Goal: Task Accomplishment & Management: Manage account settings

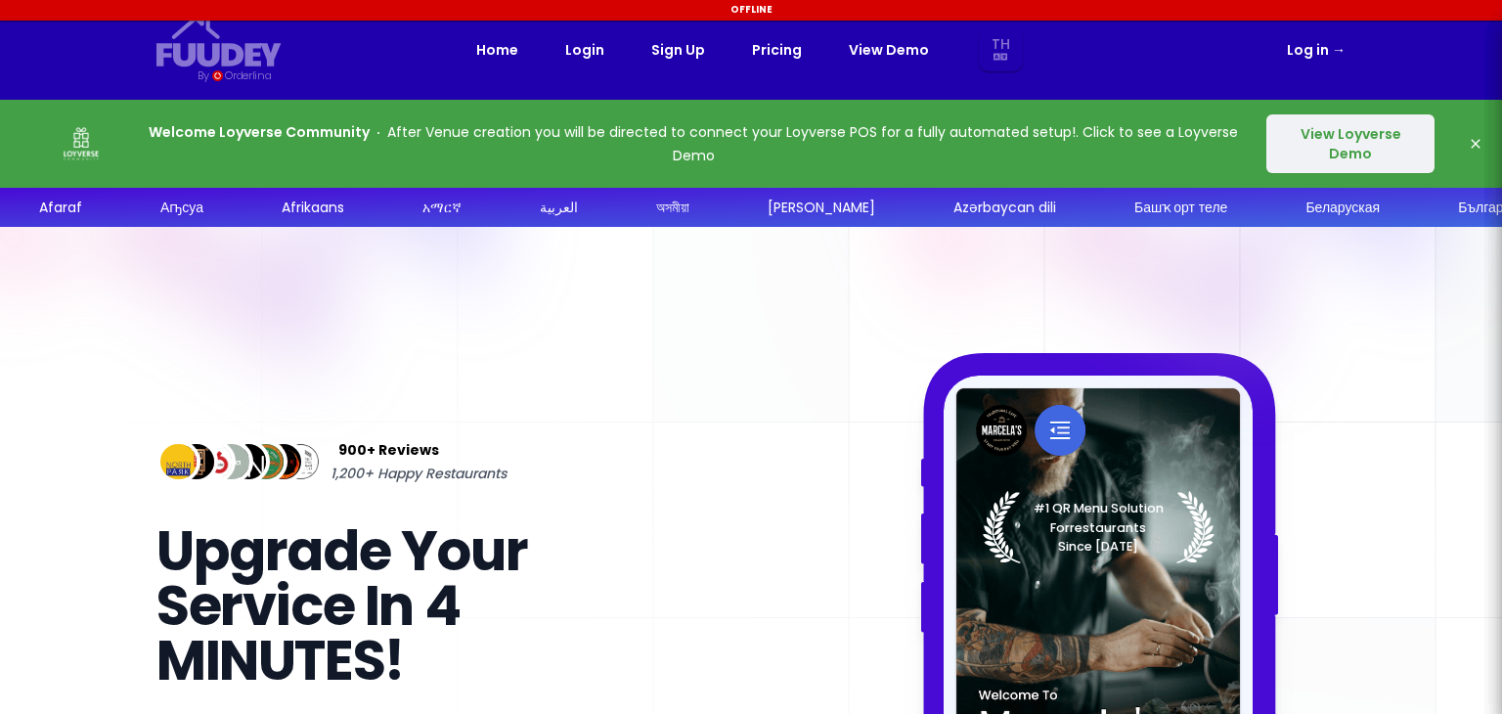
select select "th"
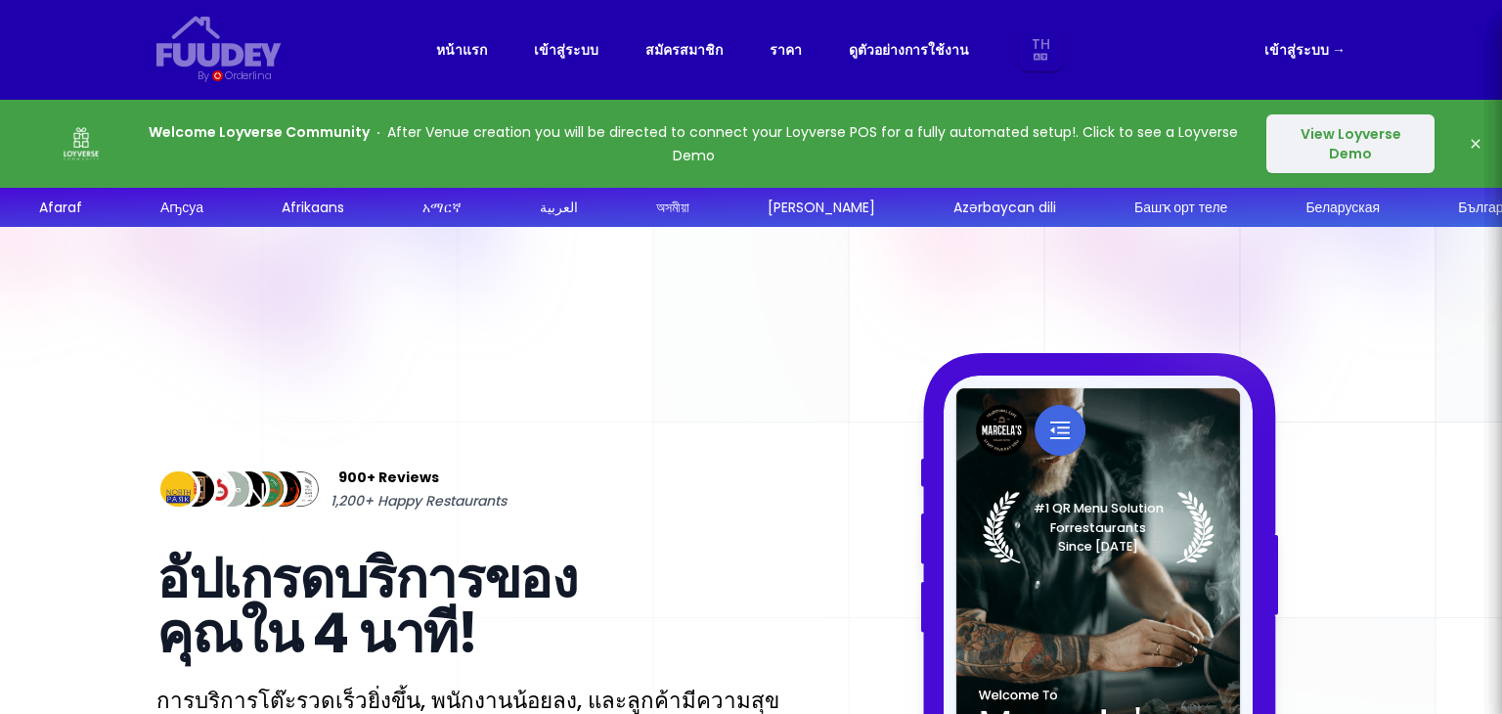
select select "th"
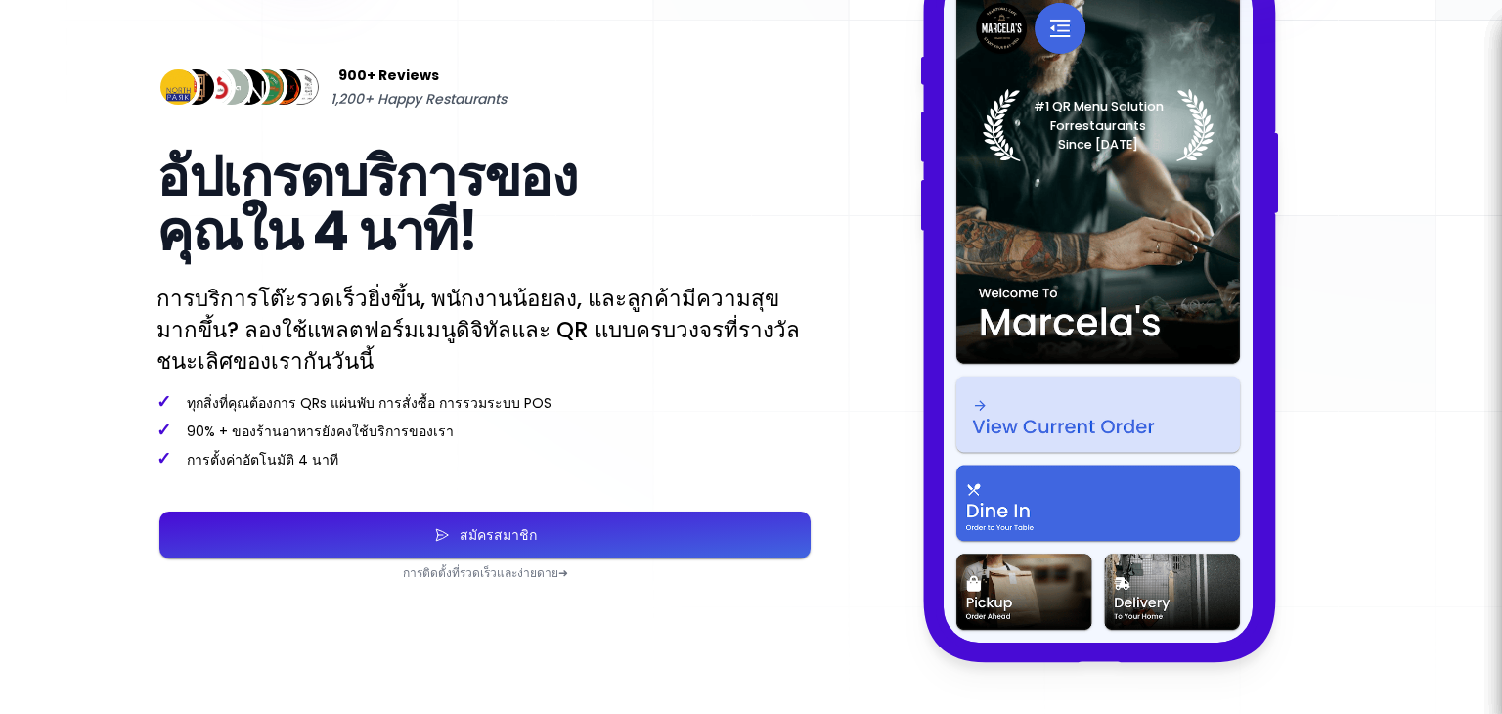
scroll to position [438, 0]
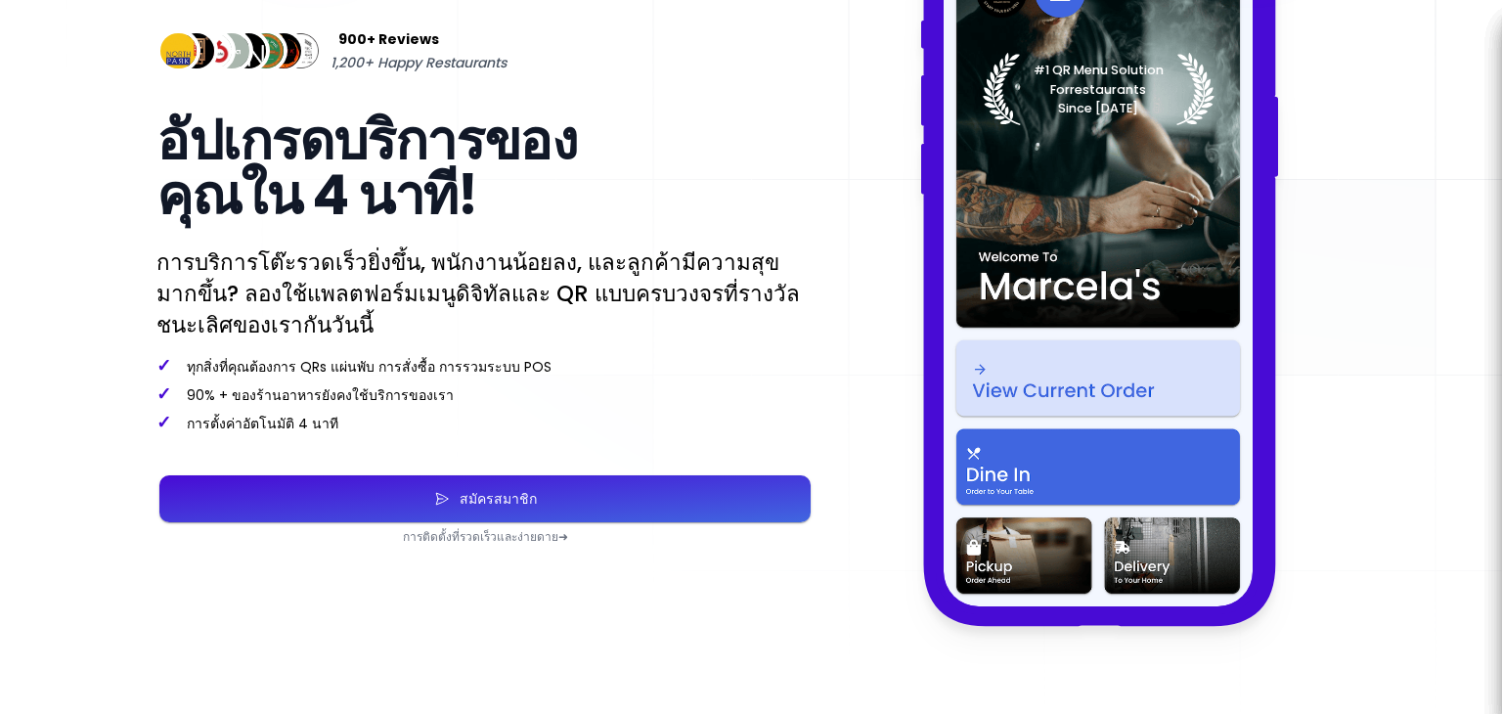
select select "th"
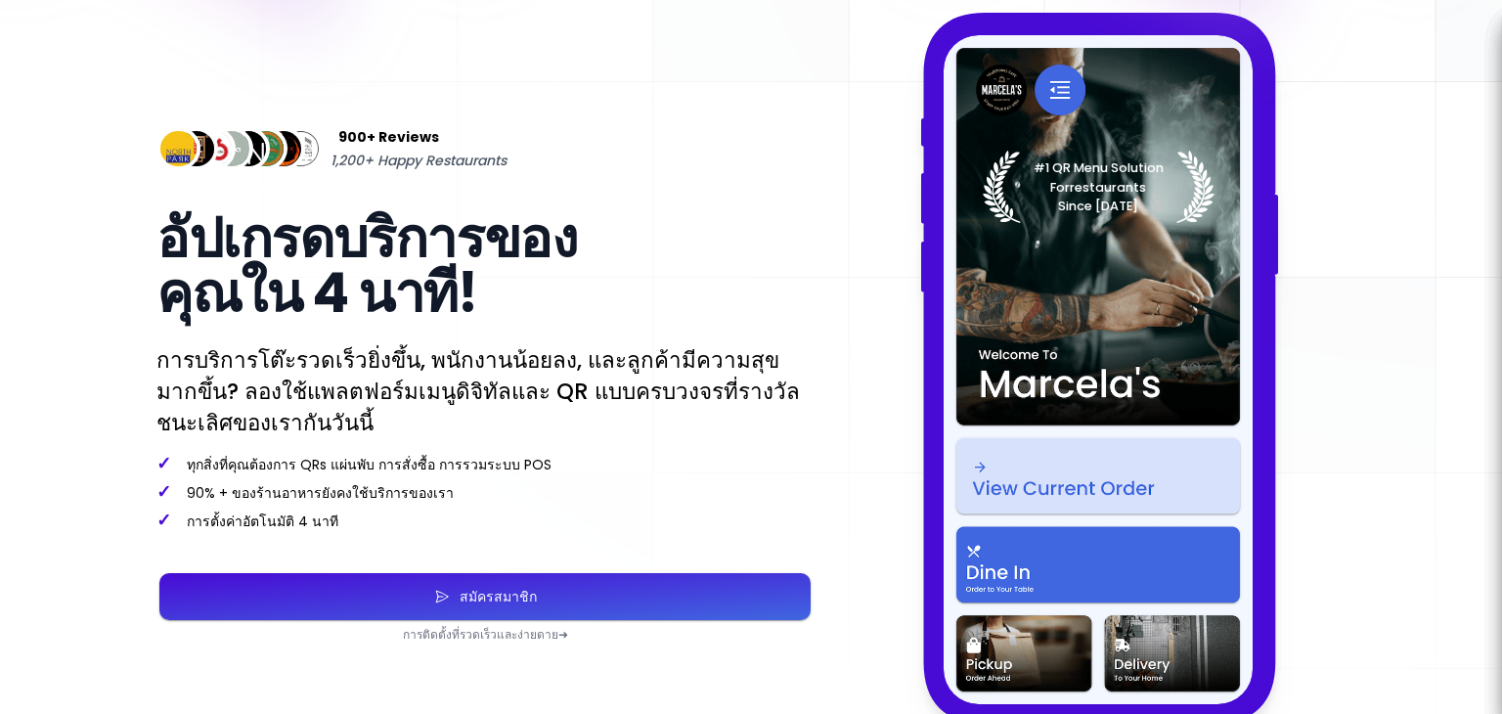
scroll to position [477, 0]
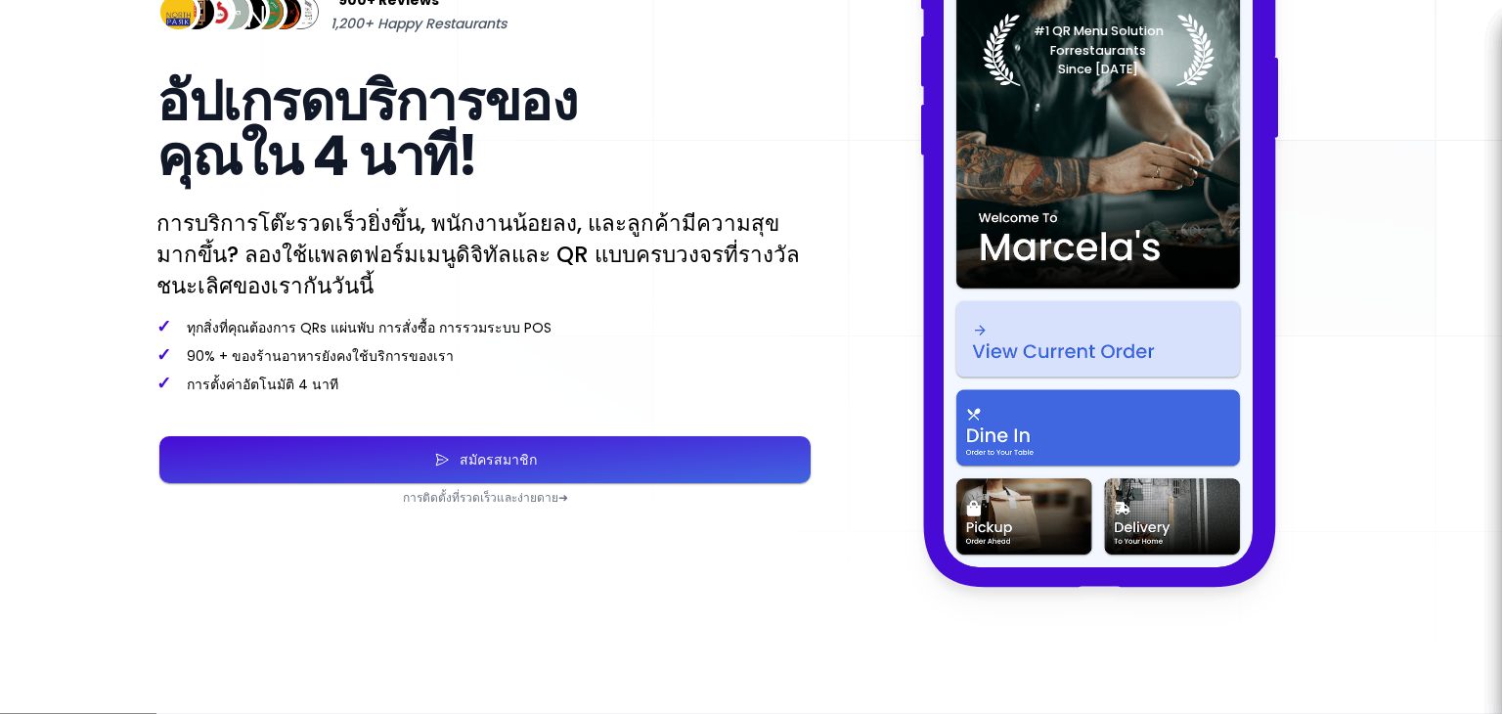
click at [534, 459] on button "สมัครสมาชิก" at bounding box center [484, 459] width 651 height 47
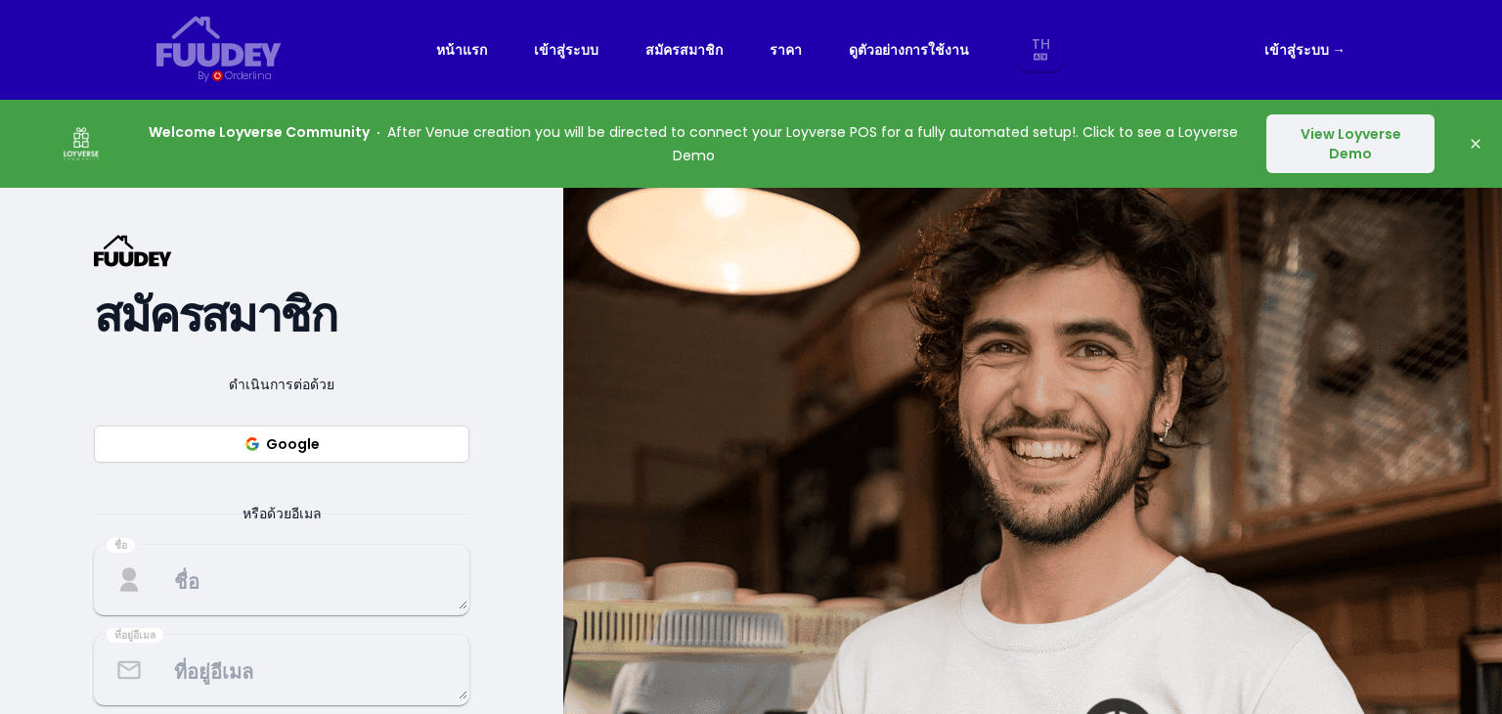
select select "th"
click at [1286, 146] on button "View Loyverse Demo" at bounding box center [1350, 143] width 168 height 59
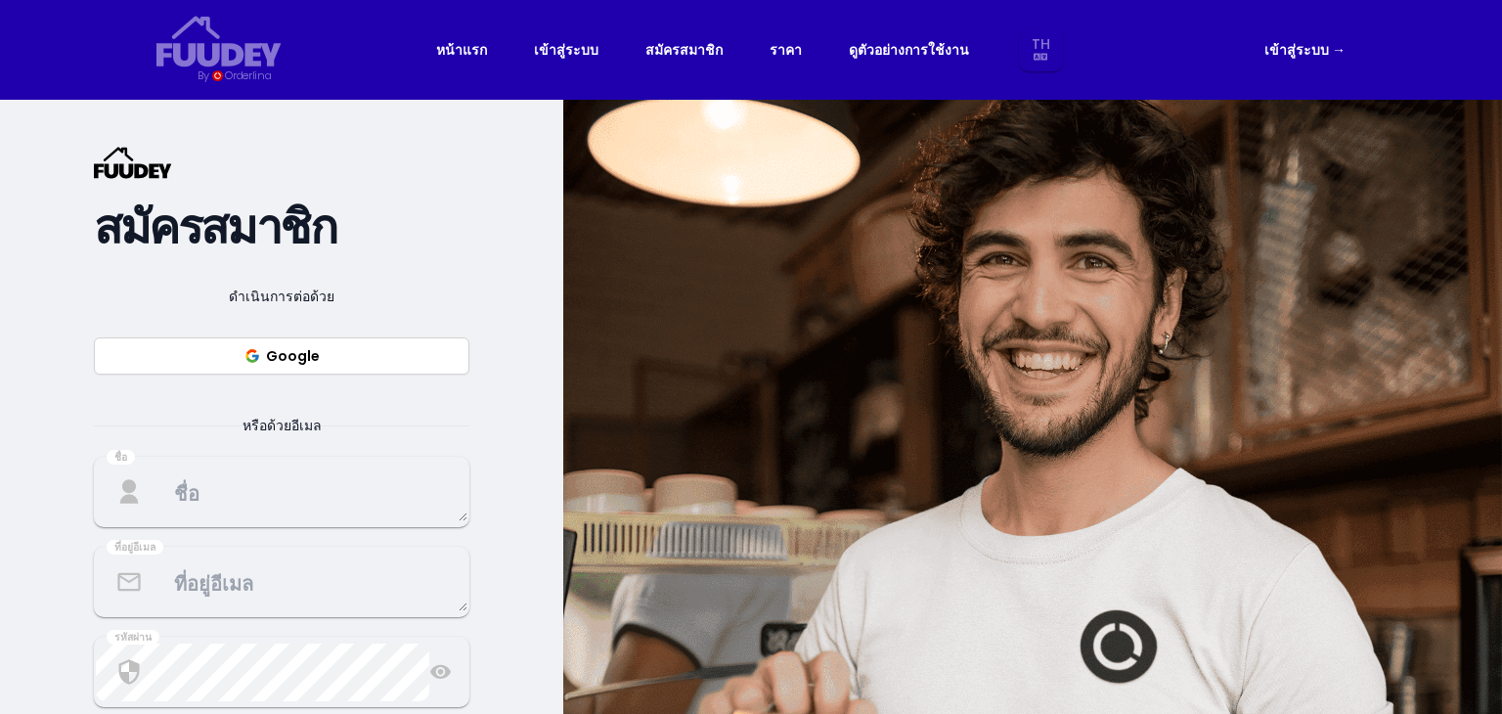
select select "th"
click at [796, 54] on link "ราคา" at bounding box center [785, 49] width 32 height 23
select select "th"
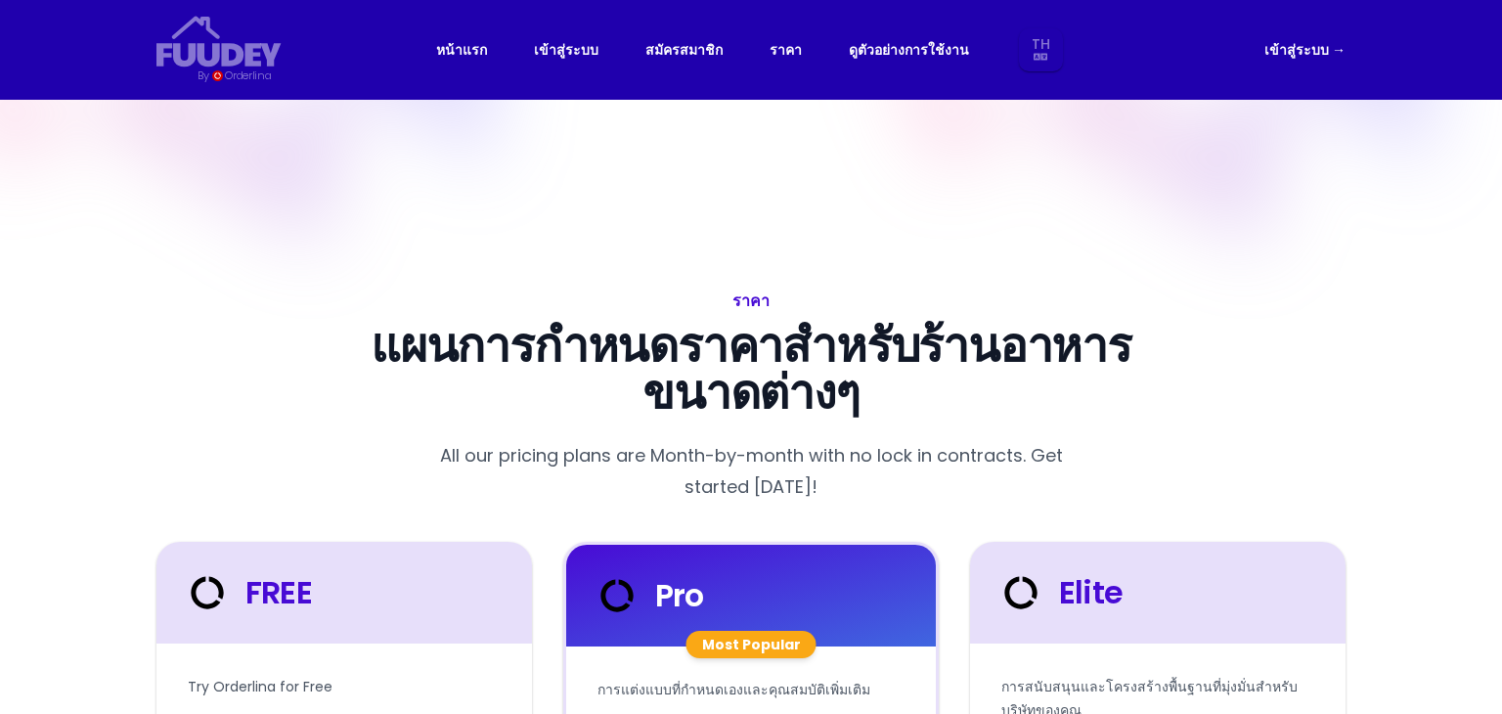
click at [477, 52] on link "หน้าแรก" at bounding box center [461, 49] width 51 height 23
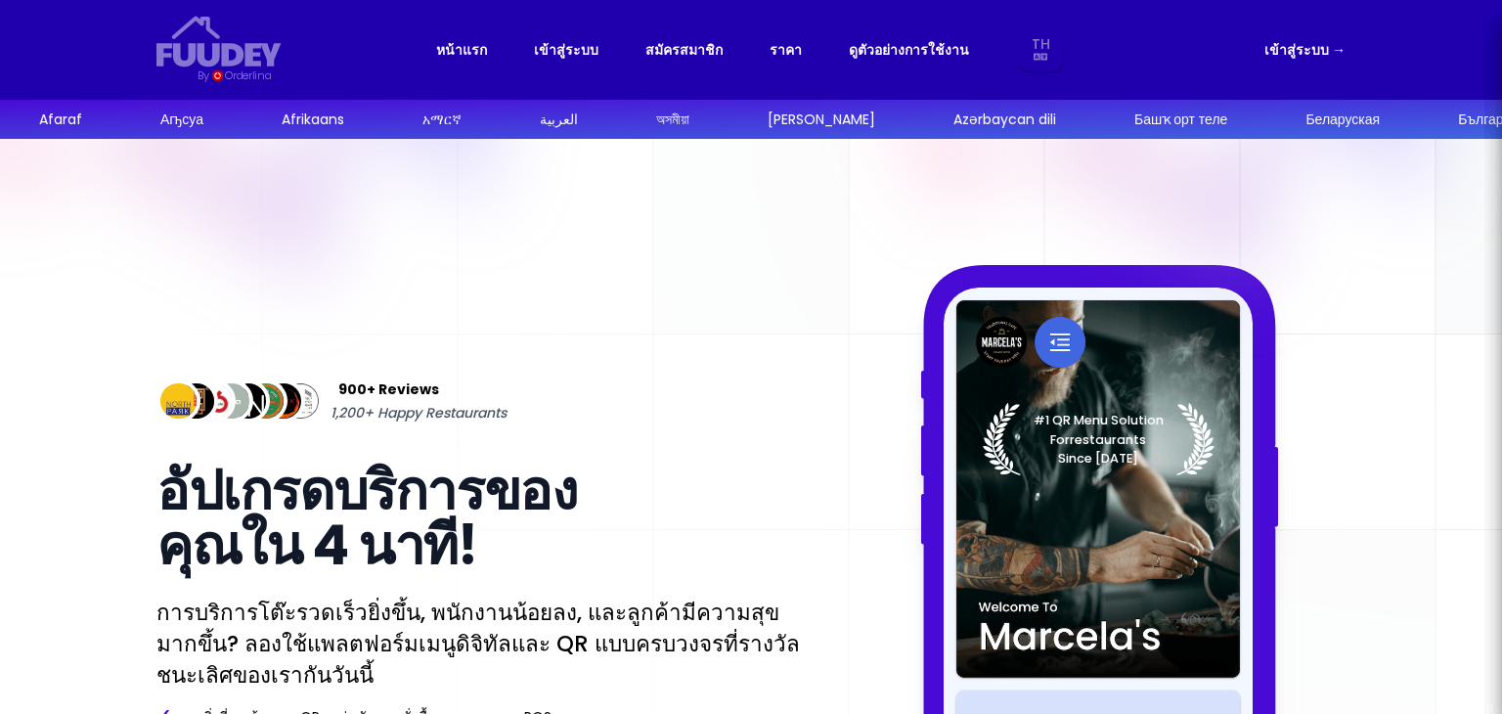
select select "th"
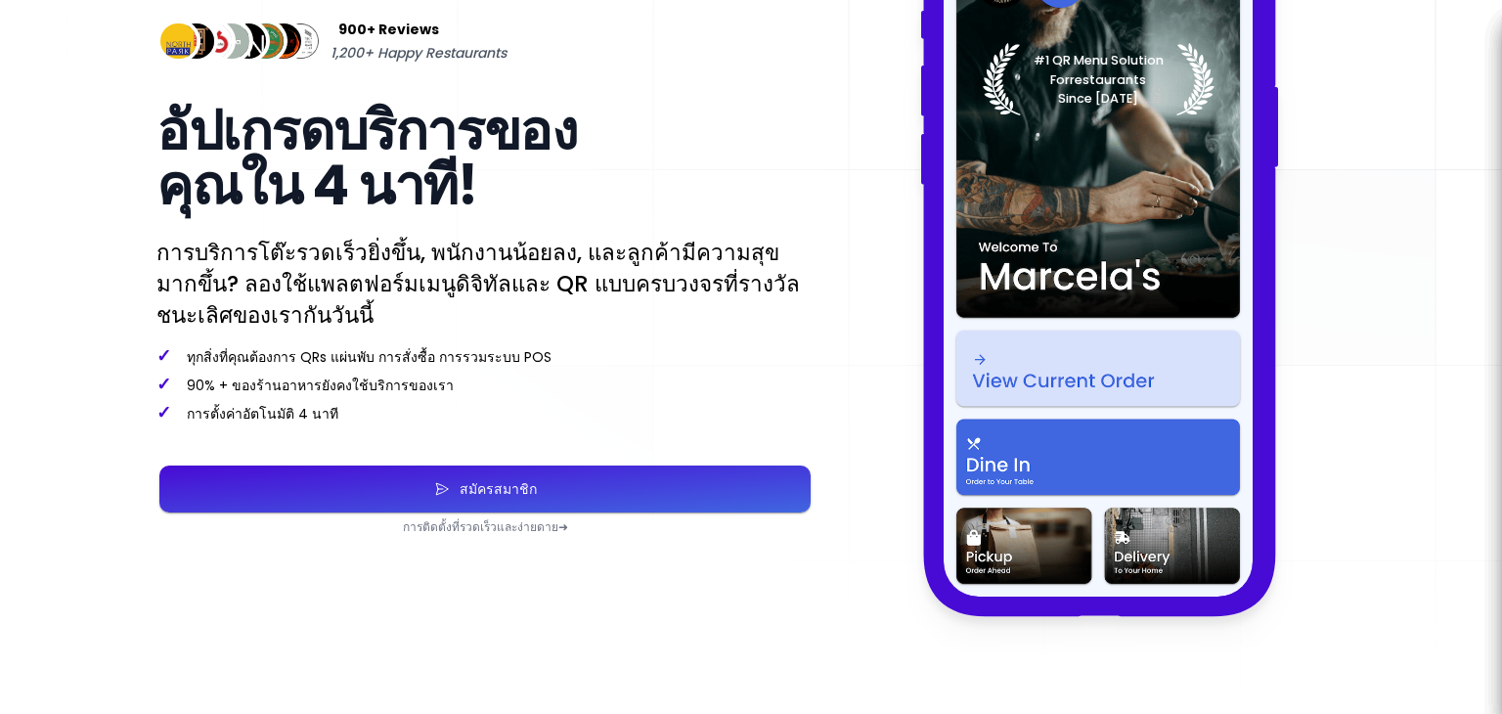
scroll to position [210, 0]
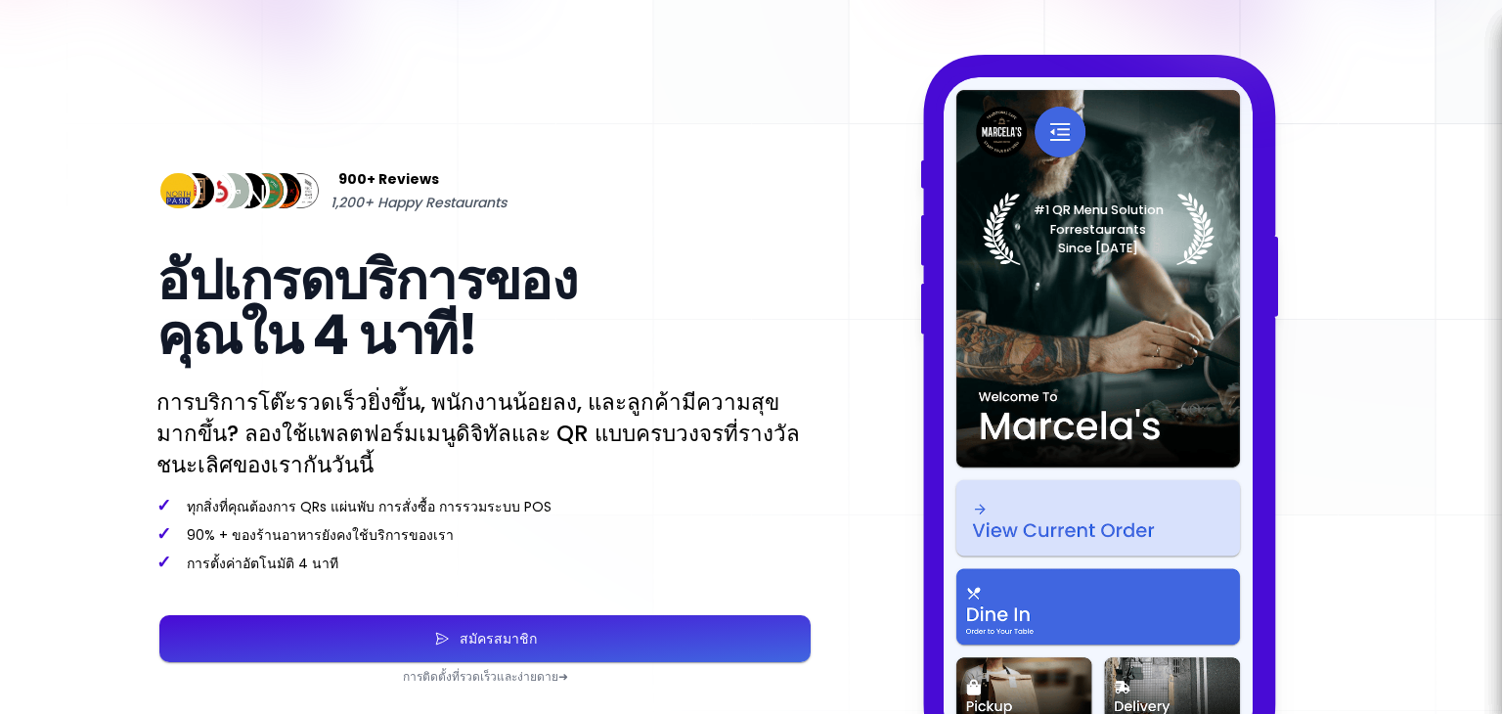
click at [501, 658] on button "สมัครสมาชิก" at bounding box center [484, 638] width 651 height 47
select select "th"
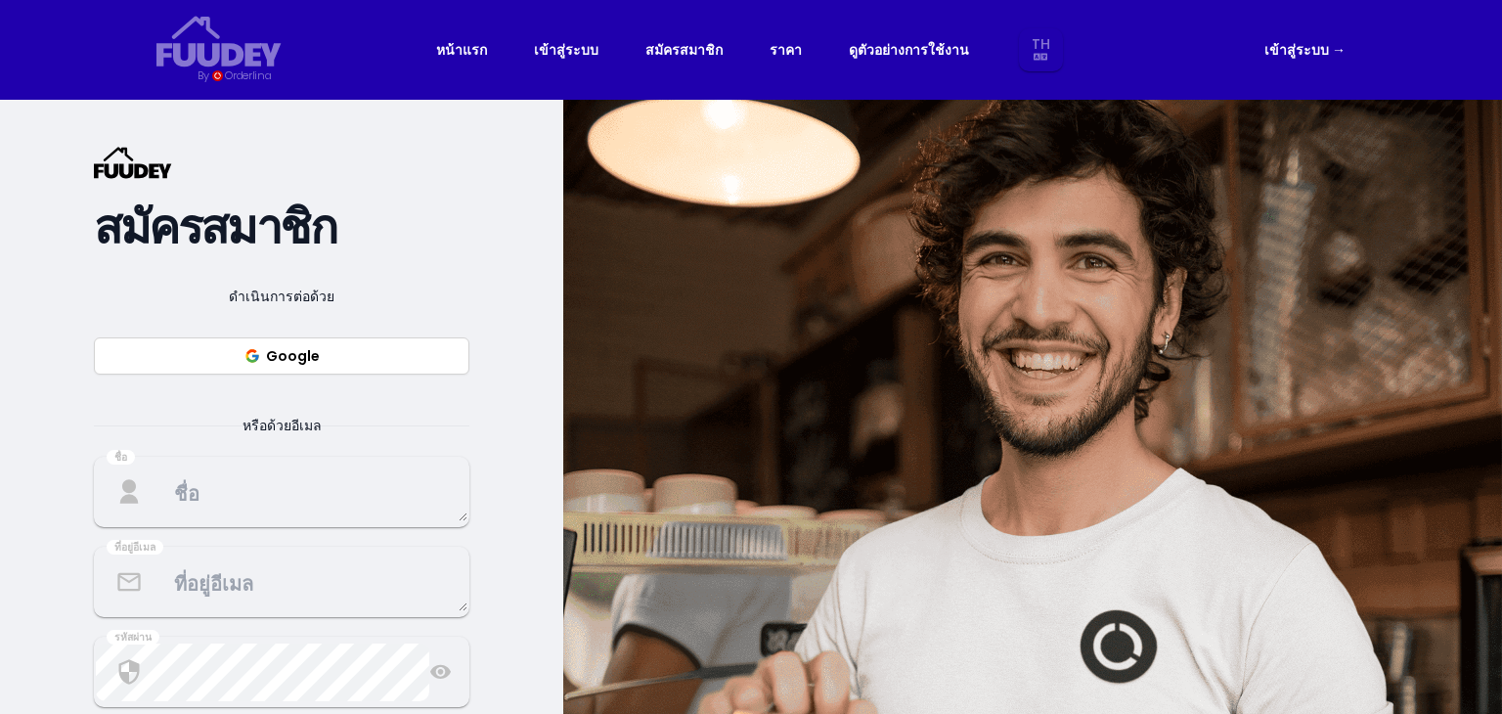
click at [413, 349] on button "Google" at bounding box center [281, 355] width 375 height 37
select select "th"
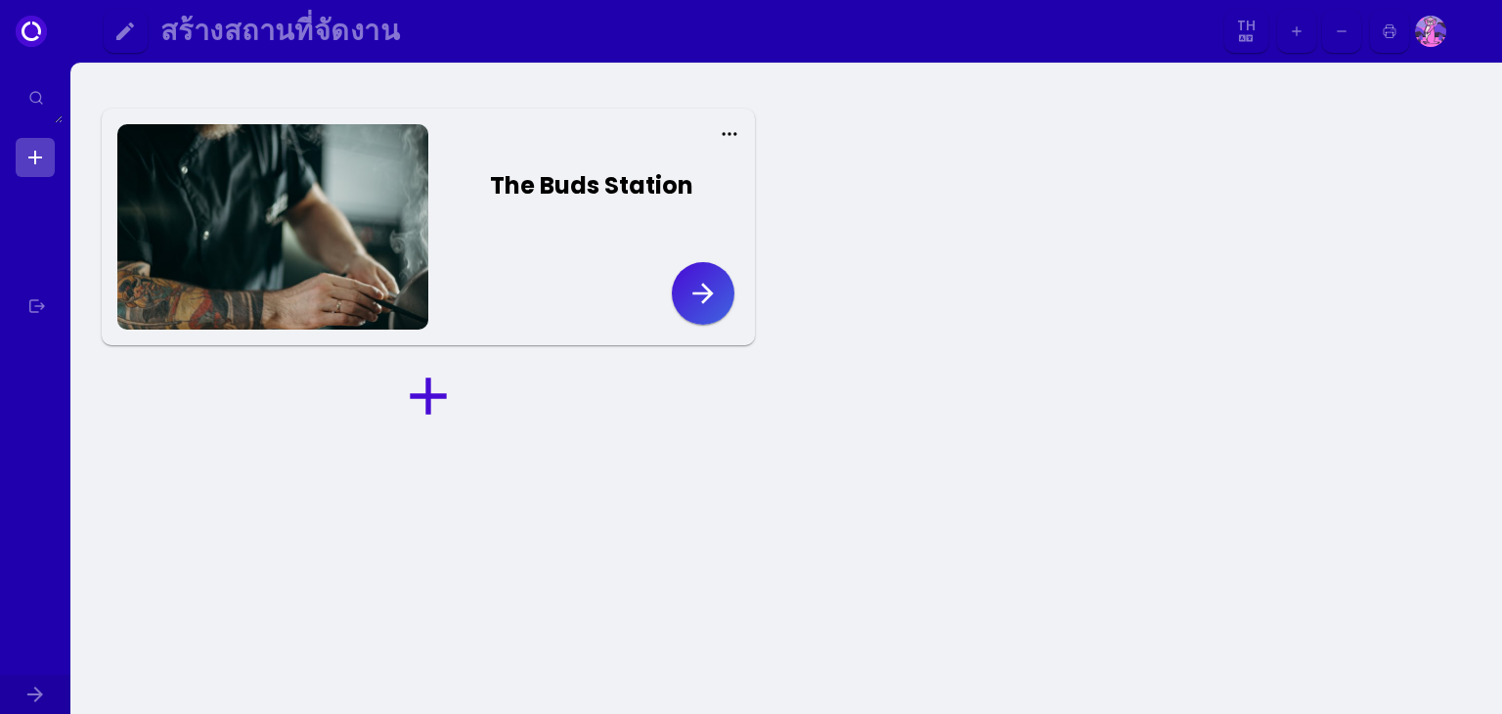
click at [692, 299] on icon "button" at bounding box center [702, 293] width 31 height 31
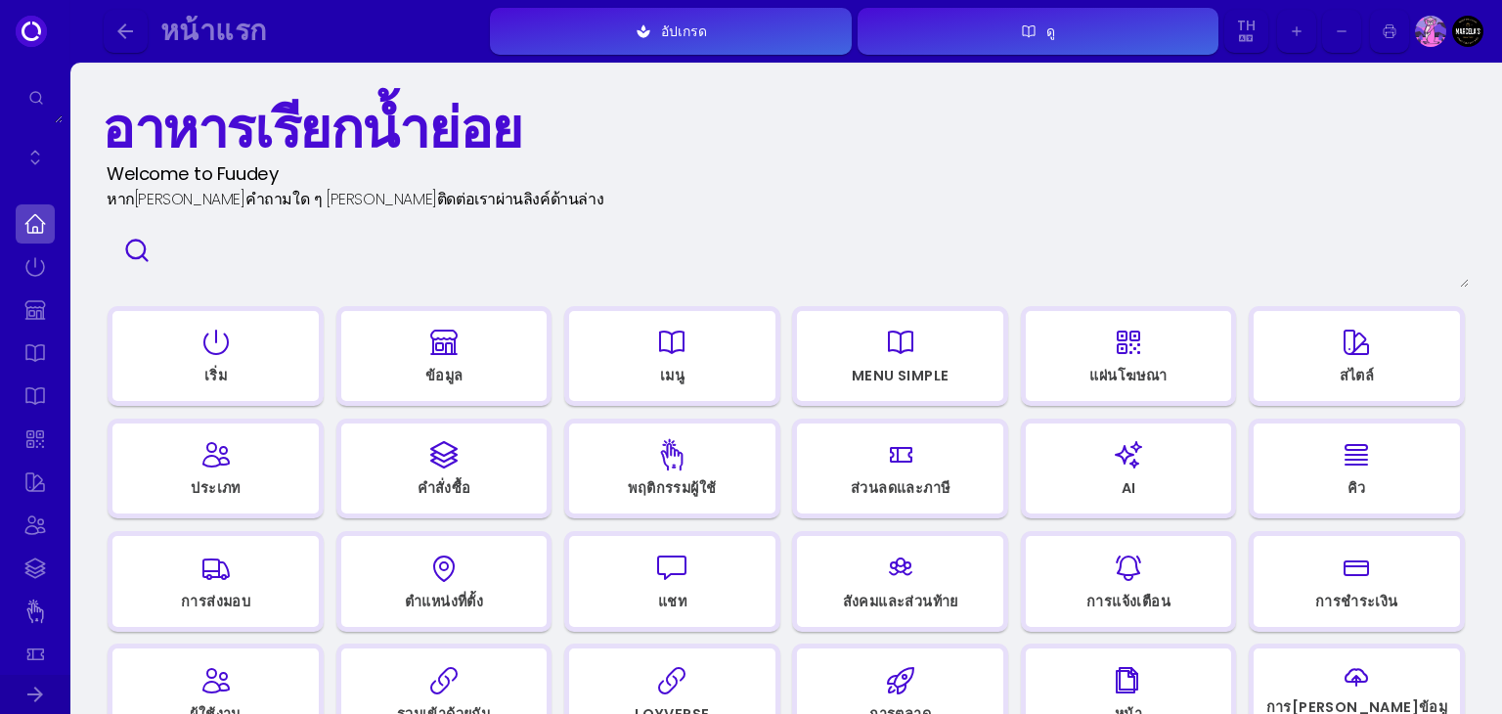
select select "th"
click at [656, 352] on icon "button" at bounding box center [671, 342] width 31 height 98
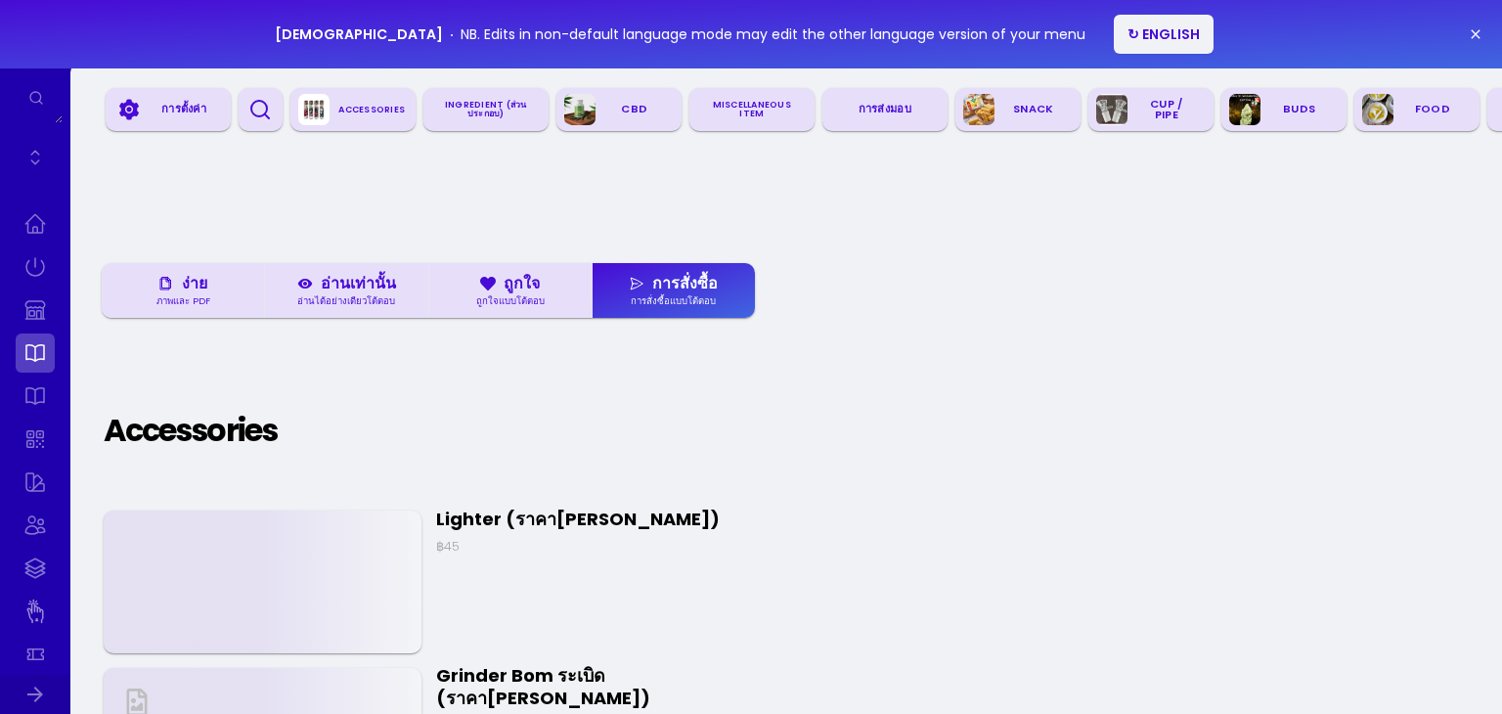
select select "th"
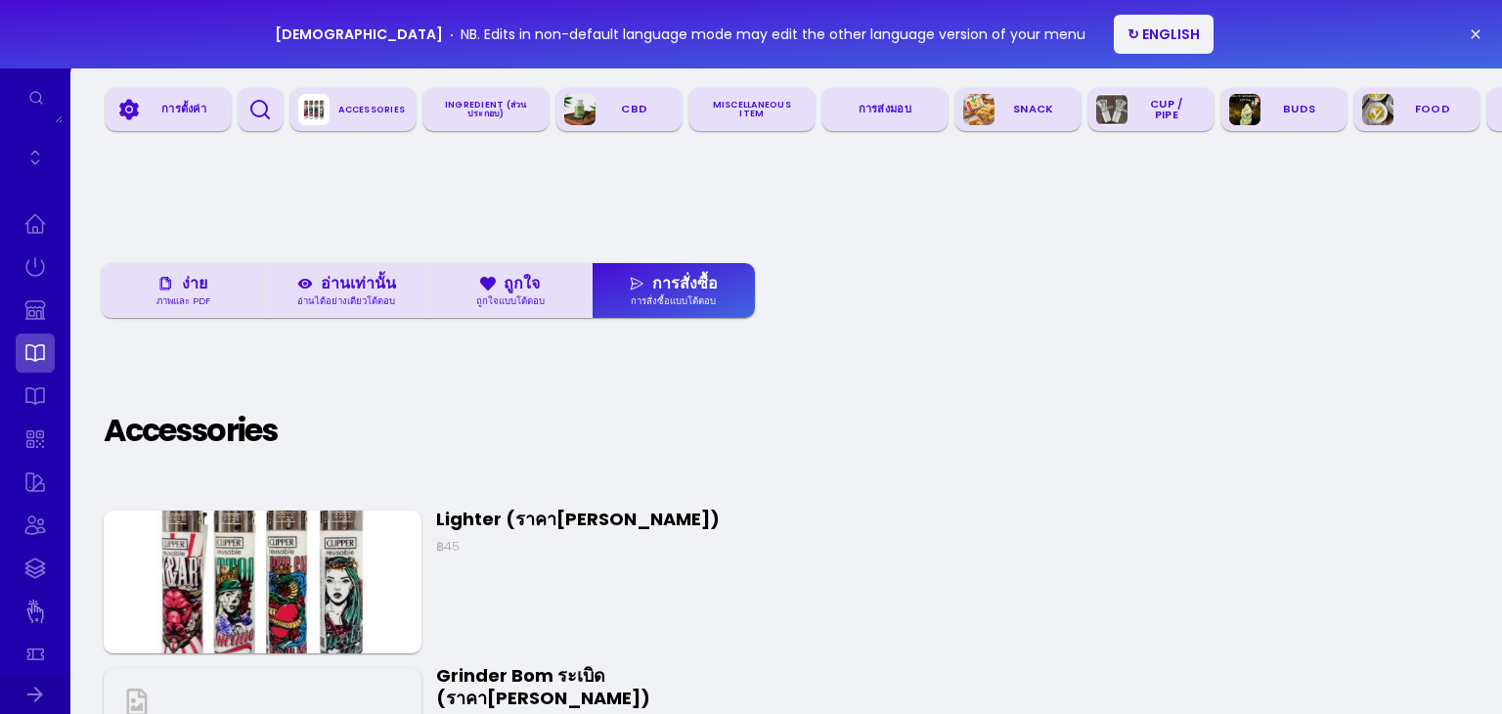
click at [357, 106] on div "Accessories" at bounding box center [371, 109] width 85 height 27
select select "th"
click at [1113, 32] on button "↻ ENGLISH" at bounding box center [1163, 34] width 100 height 39
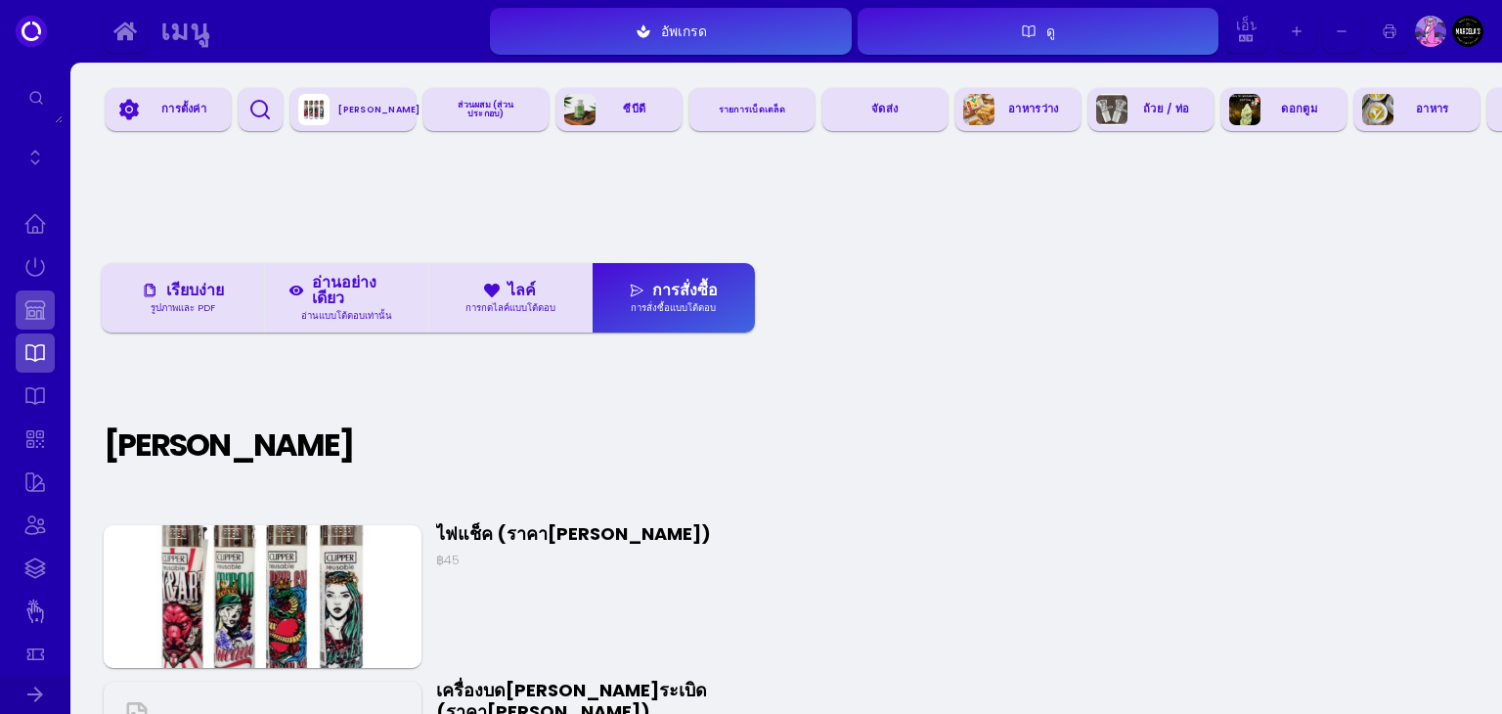
click at [32, 305] on link at bounding box center [35, 309] width 39 height 39
select select "THB"
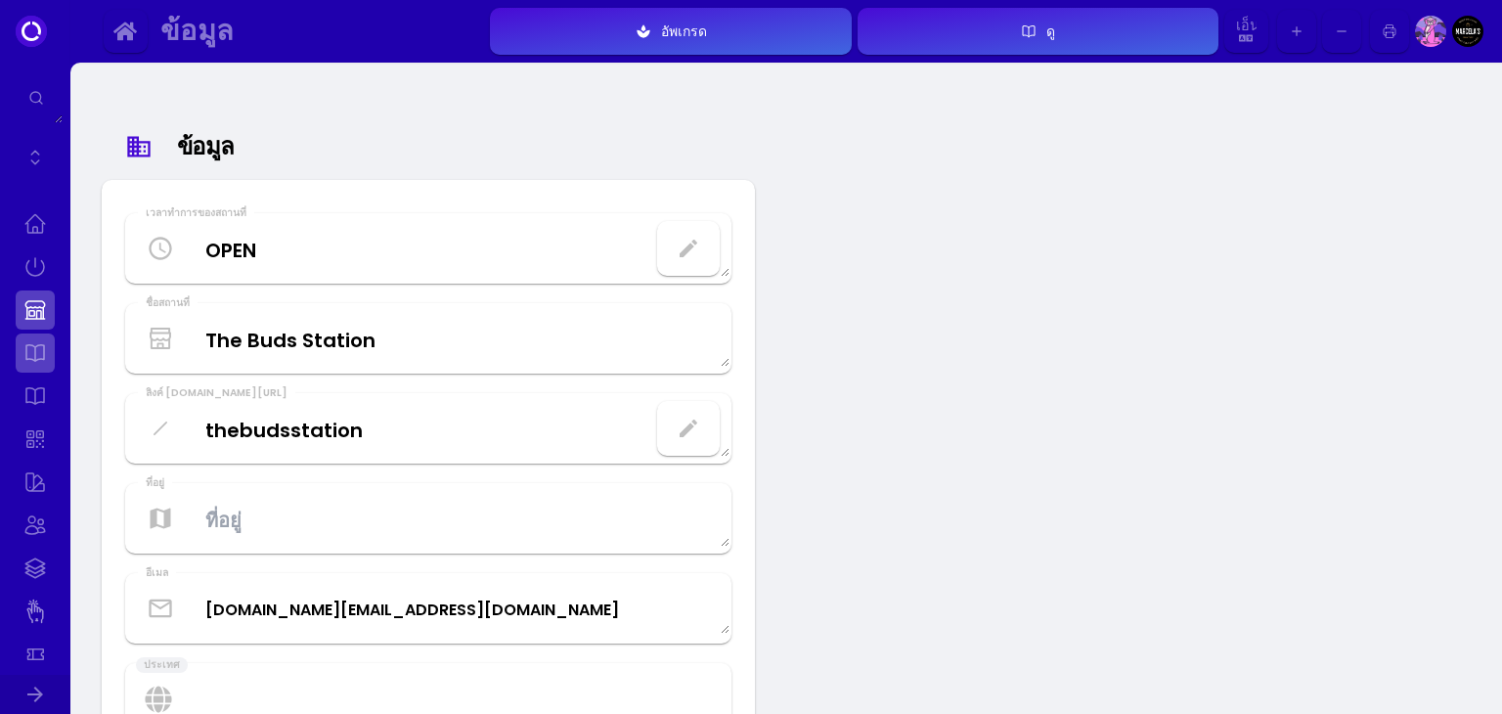
click at [43, 337] on link at bounding box center [35, 352] width 39 height 39
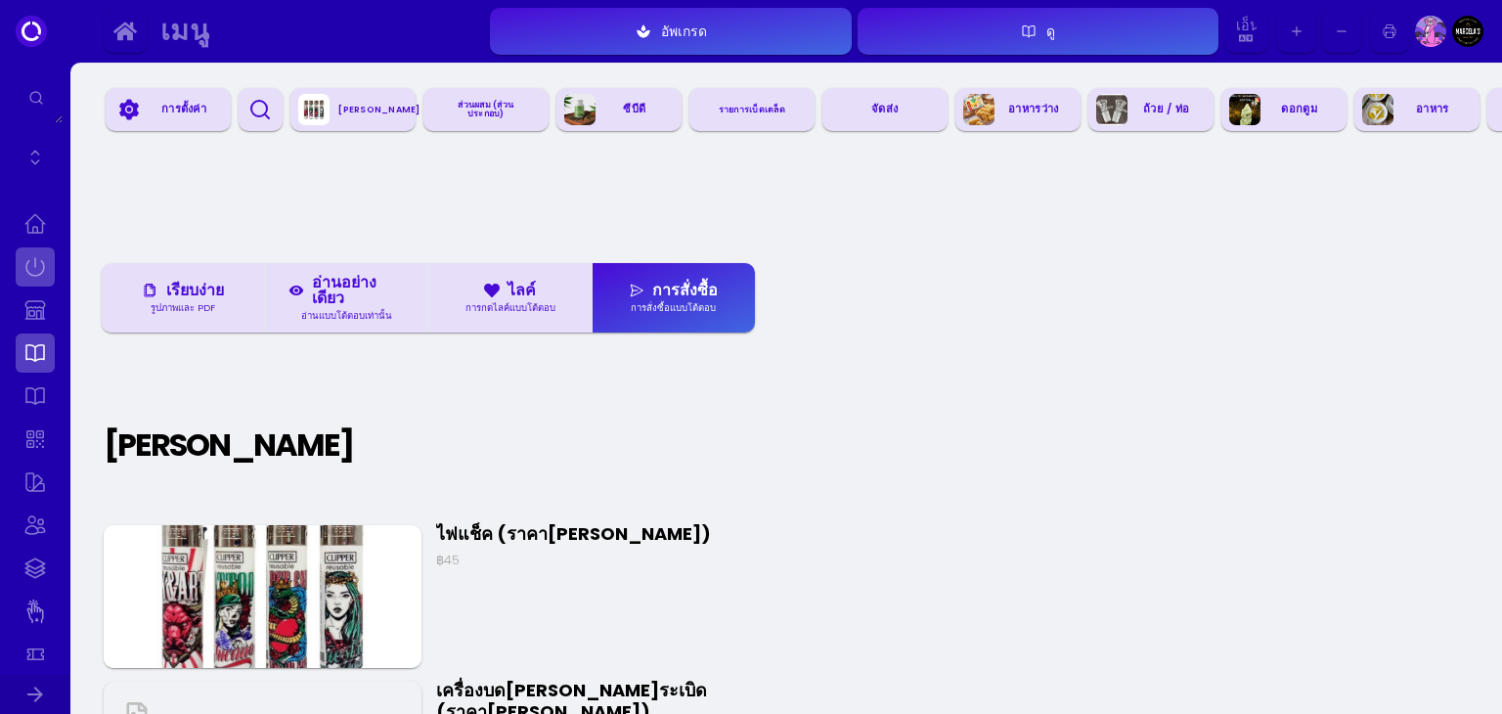
click at [33, 267] on link at bounding box center [35, 266] width 39 height 39
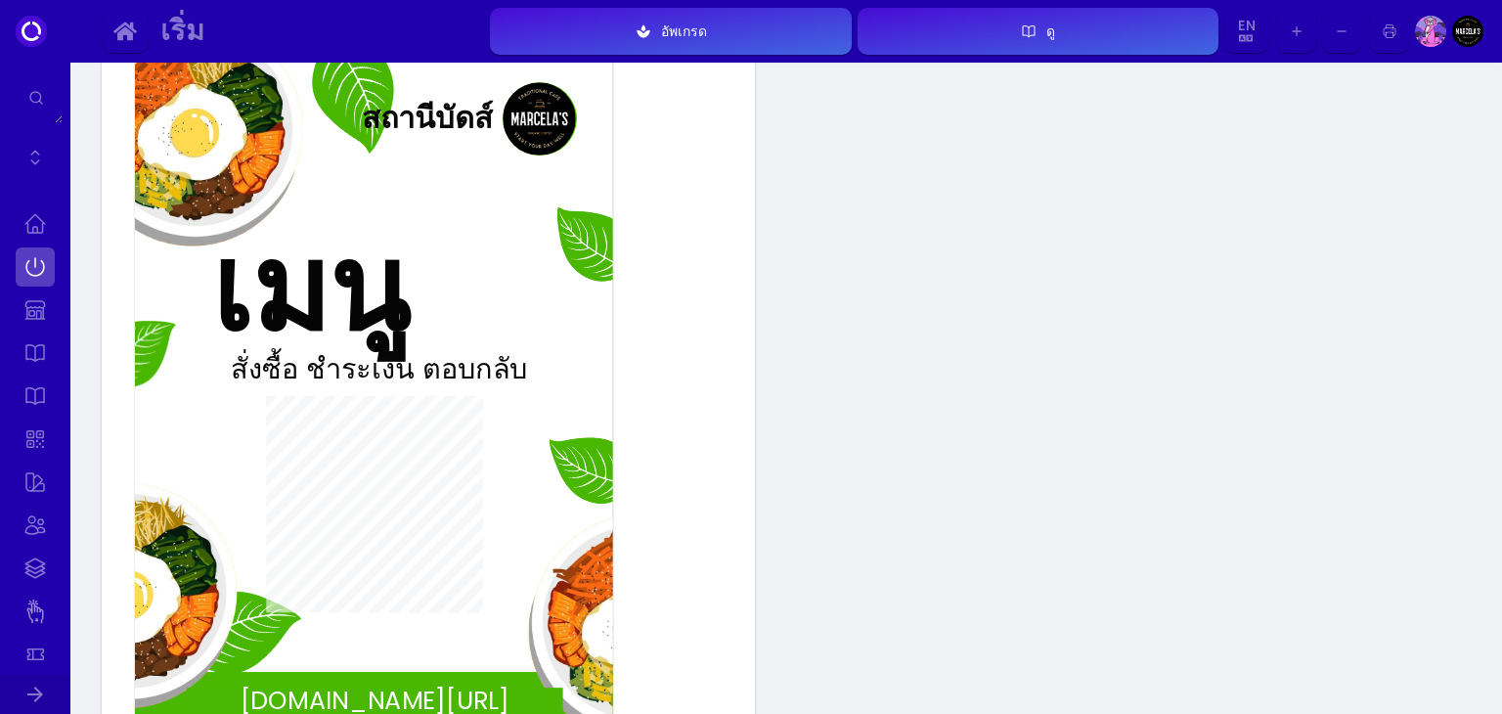
scroll to position [54, 0]
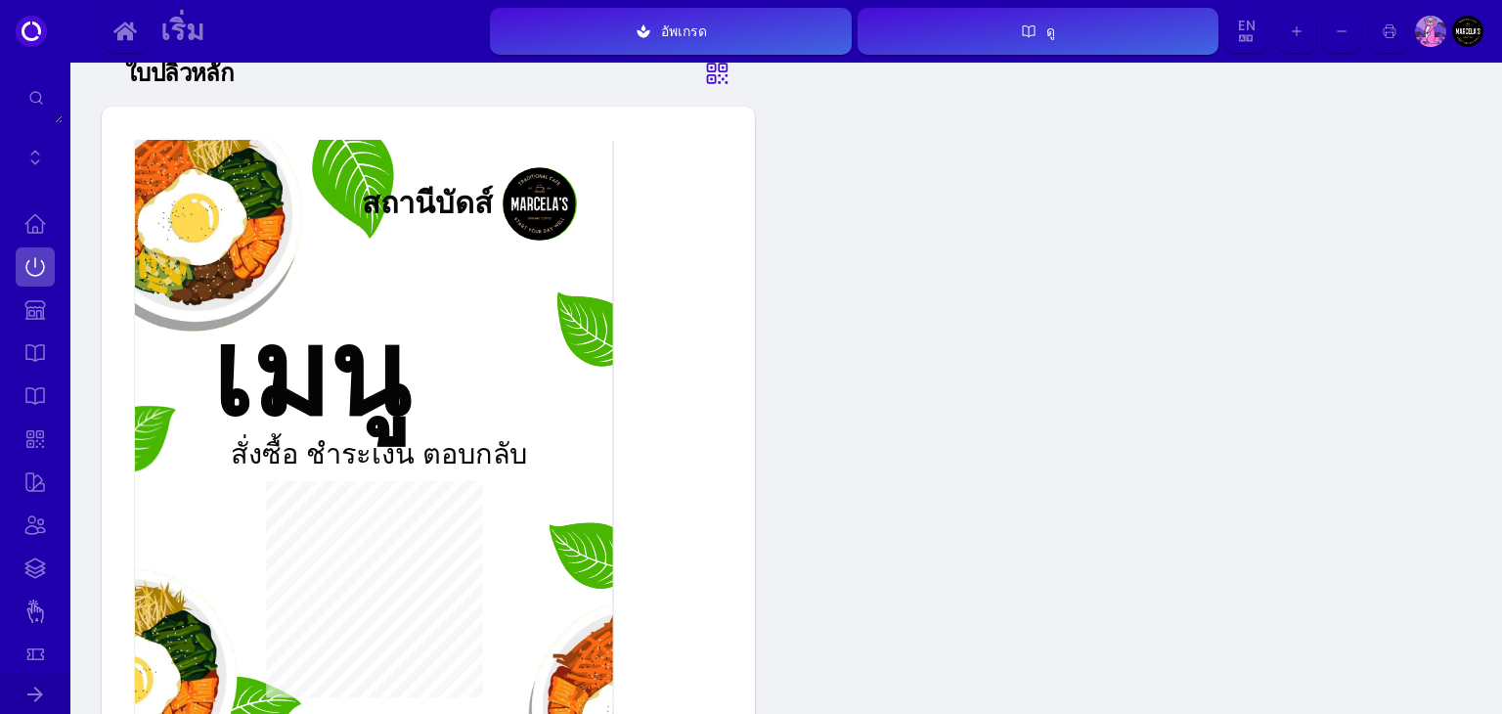
click at [708, 83] on icon at bounding box center [718, 74] width 20 height 20
click at [716, 72] on icon at bounding box center [717, 73] width 28 height 98
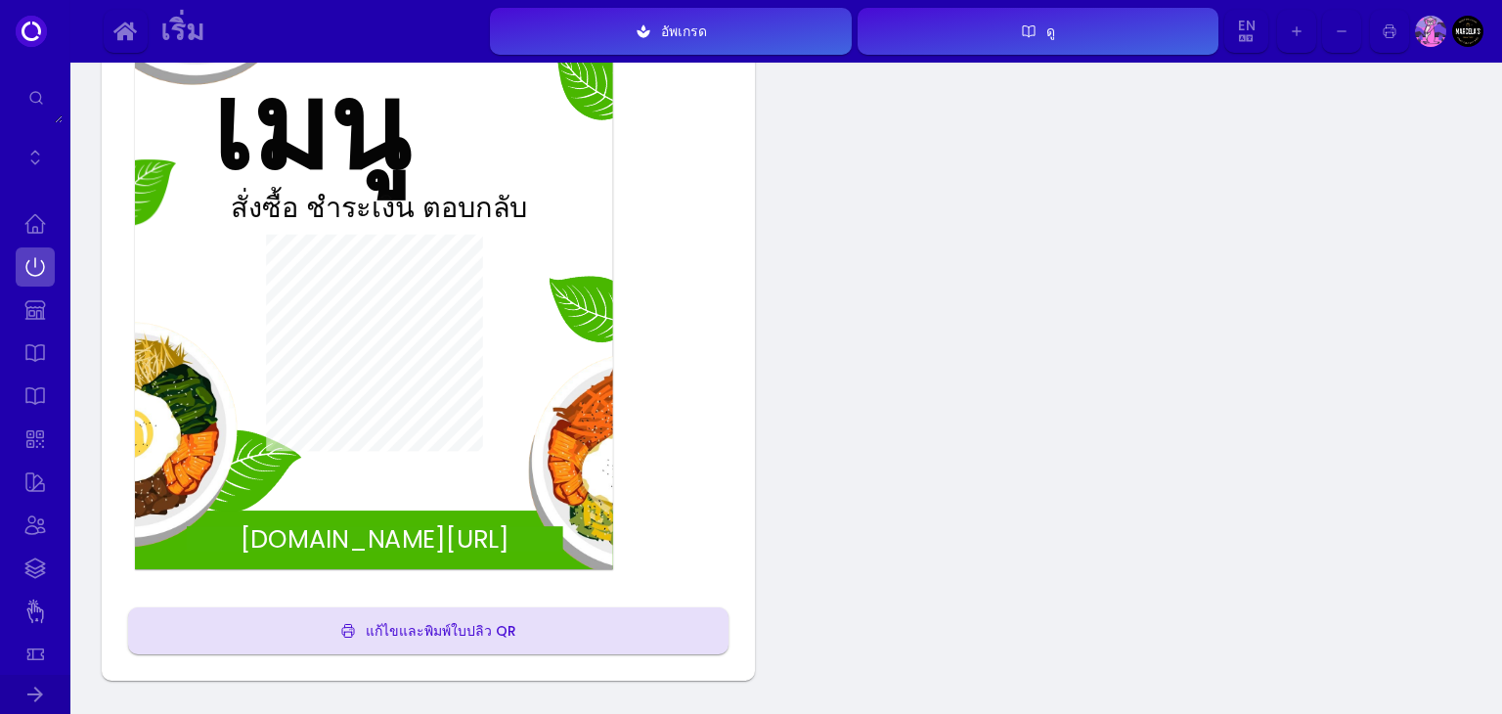
scroll to position [301, 0]
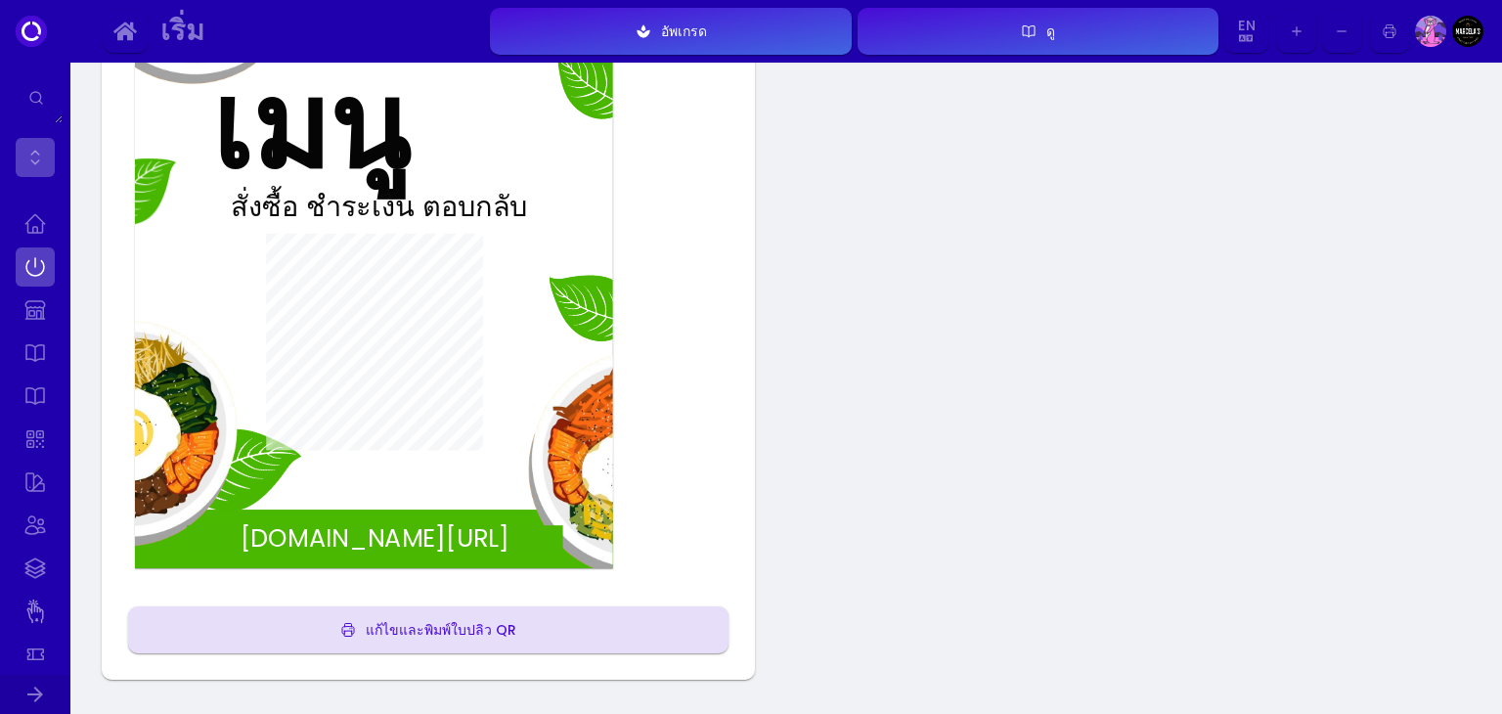
click at [32, 138] on link at bounding box center [35, 157] width 39 height 39
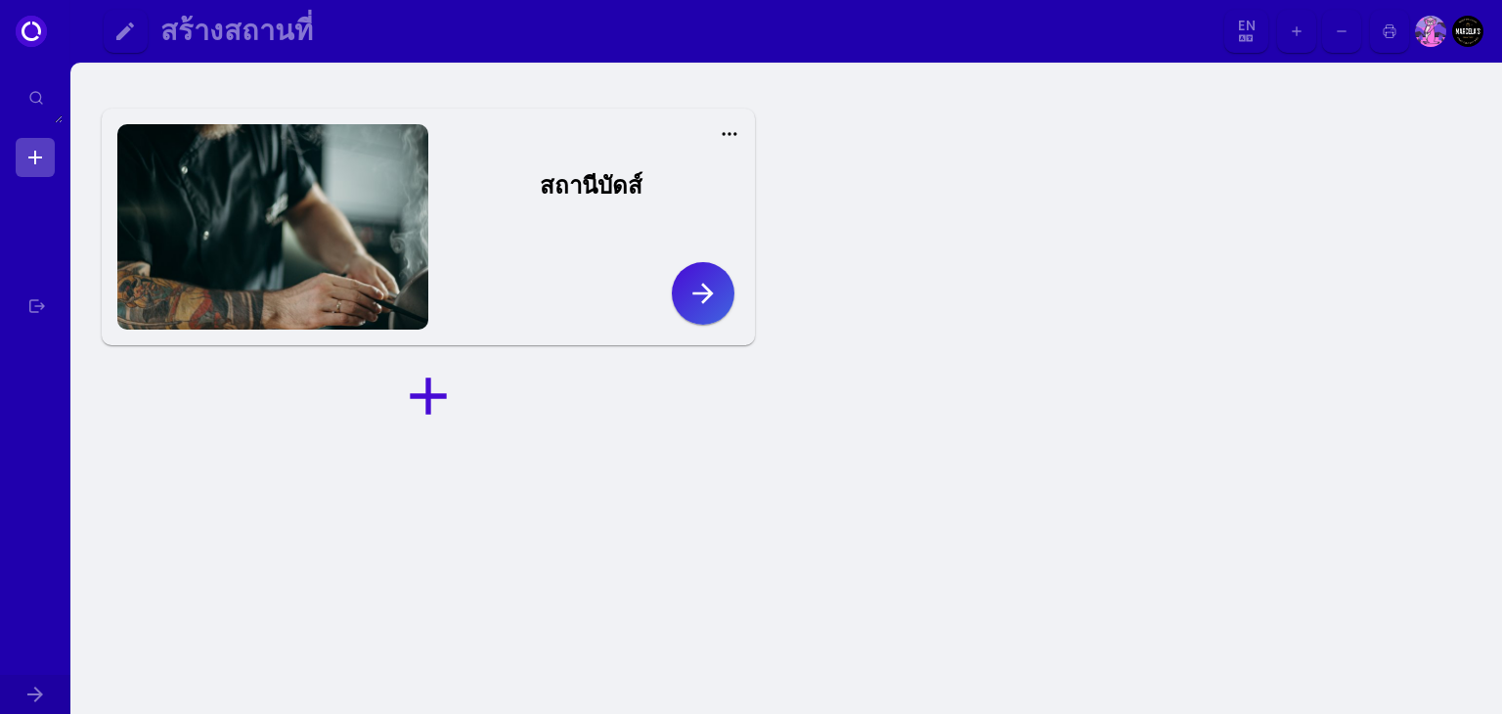
click at [273, 25] on font "สร้างสถานที่" at bounding box center [236, 30] width 153 height 39
click at [693, 287] on icon "button" at bounding box center [702, 293] width 31 height 31
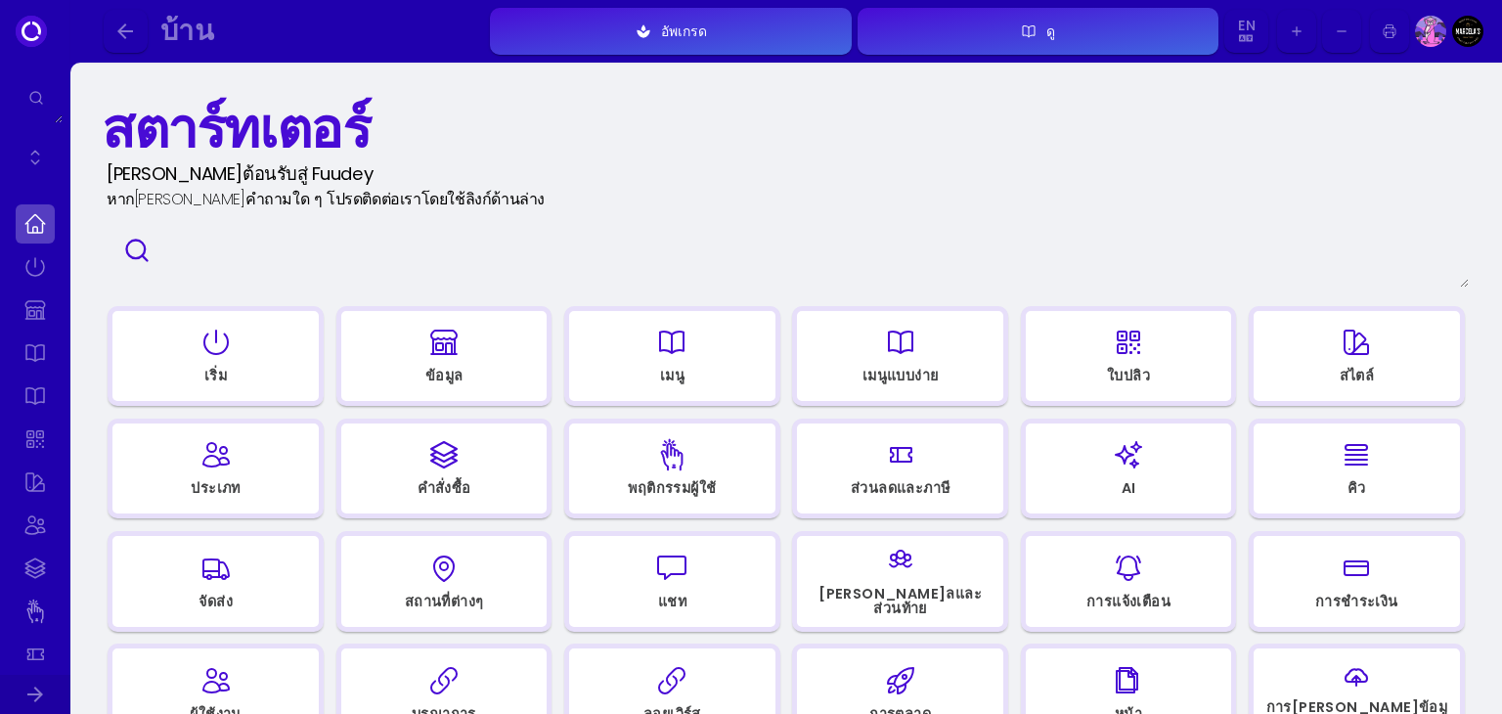
scroll to position [62, 0]
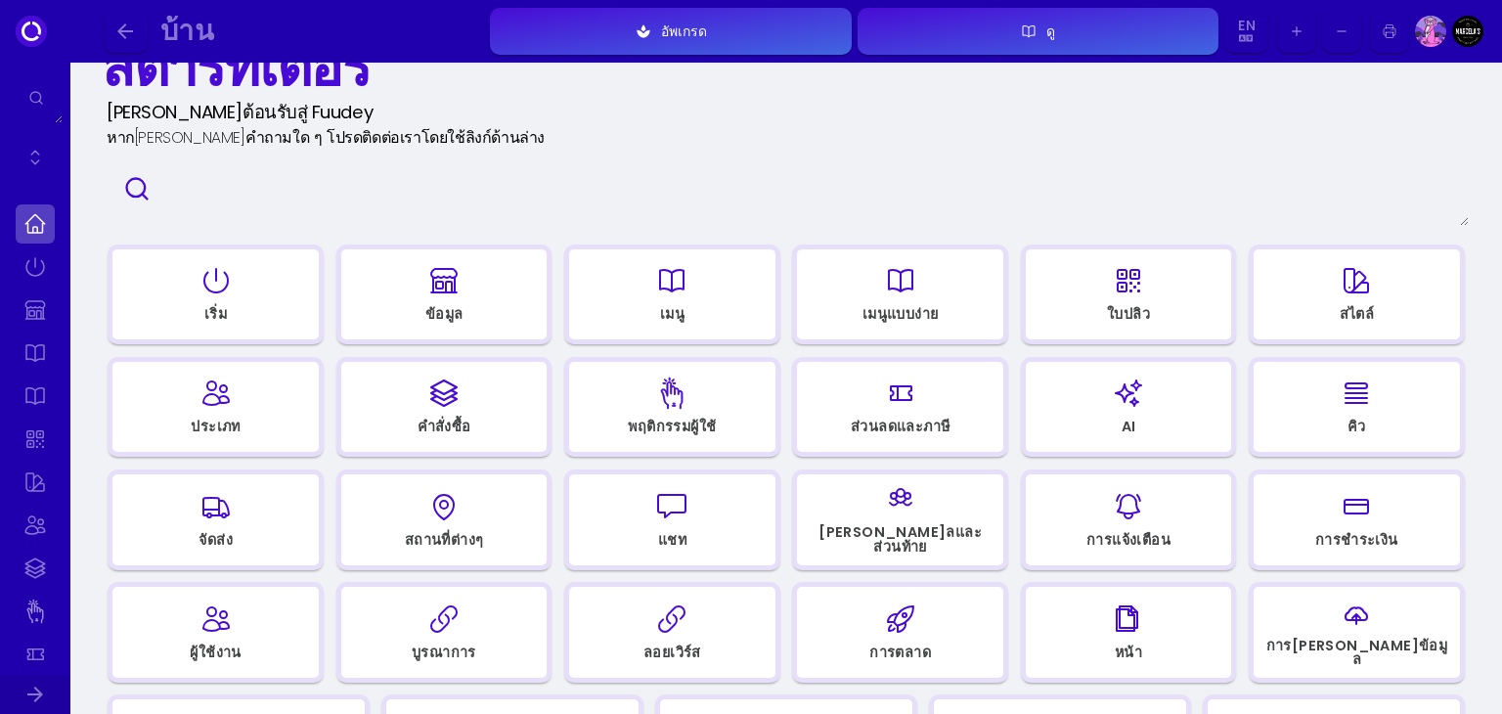
click at [1242, 37] on select "En TH En Th Aa Ab Af Am Ar As Ay Az Ba Be Bg Bh Bi Bn Bo Br Ca Co Cs Cy Da De D…" at bounding box center [1246, 32] width 36 height 44
click at [989, 140] on div "หากคุณมีคำถามใด ๆ โปรดติดต่อเราโดยใช้ลิงก์ด้านล่าง" at bounding box center [789, 137] width 1364 height 23
click at [1238, 24] on select "En TH En Th Aa Ab Af Am Ar As Ay Az Ba Be Bg Bh Bi Bn Bo Br Ca Co Cs Cy Da De D…" at bounding box center [1246, 32] width 36 height 44
click at [1228, 10] on select "En TH En Th Aa Ab Af Am Ar As Ay Az Ba Be Bg Bh Bi Bn Bo Br Ca Co Cs Cy Da De D…" at bounding box center [1246, 32] width 36 height 44
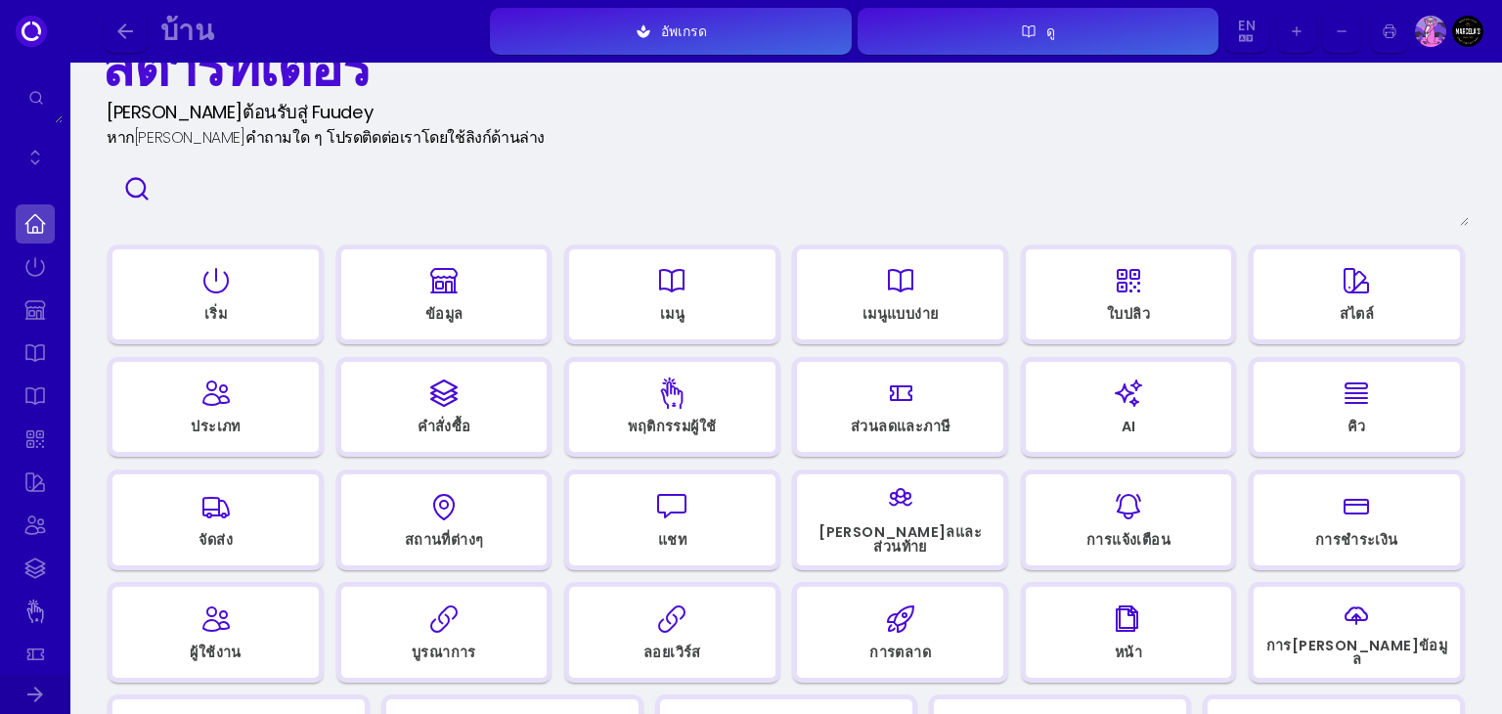
click at [1247, 40] on select "En TH En Th Aa Ab Af Am Ar As Ay Az Ba Be Bg Bh Bi Bn Bo Br Ca Co Cs Cy Da De D…" at bounding box center [1246, 32] width 36 height 44
select select "th"
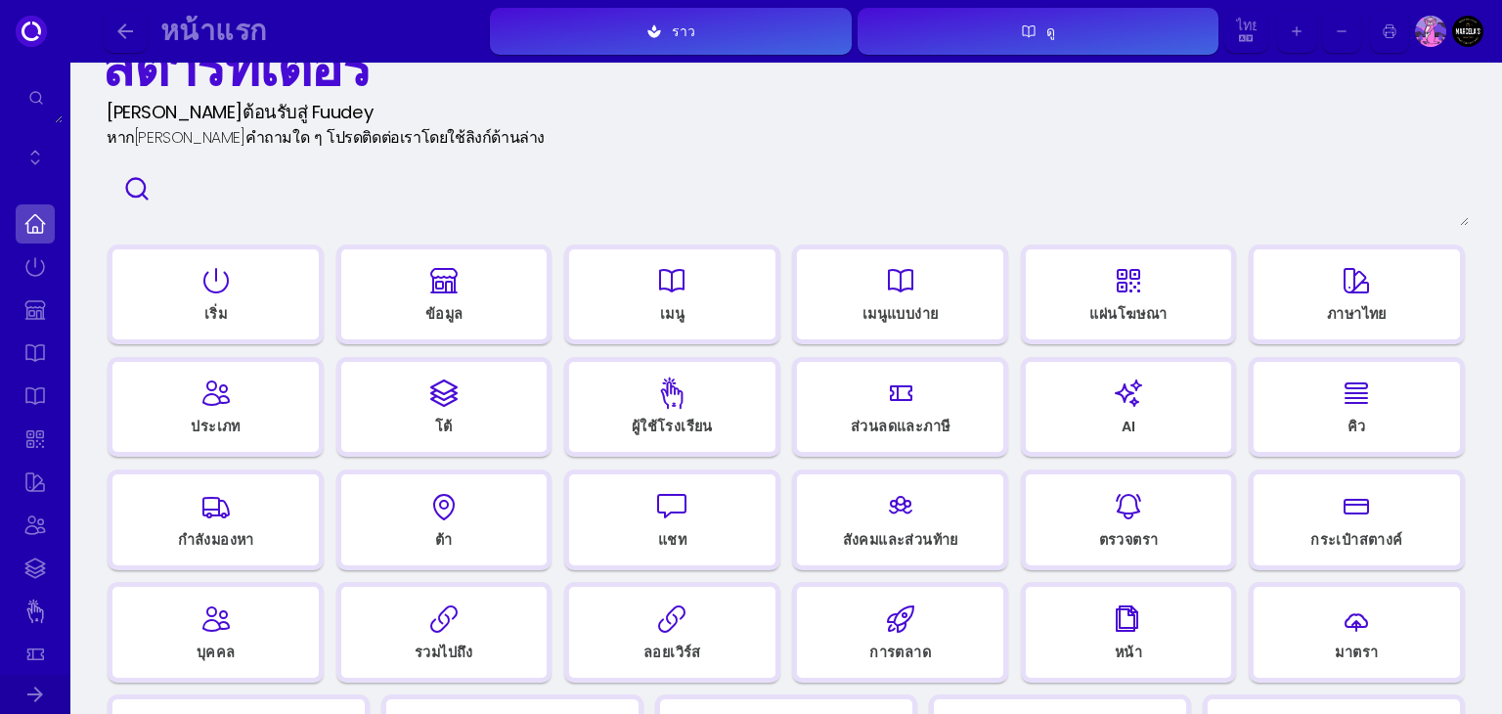
select select "th"
click at [1255, 32] on select "En TH En Th Aa Ab Af Am Ar As Ay Az Ba Be Bg Bh Bi Bn Bo Br Ca Co Cs Cy Da De D…" at bounding box center [1246, 32] width 36 height 44
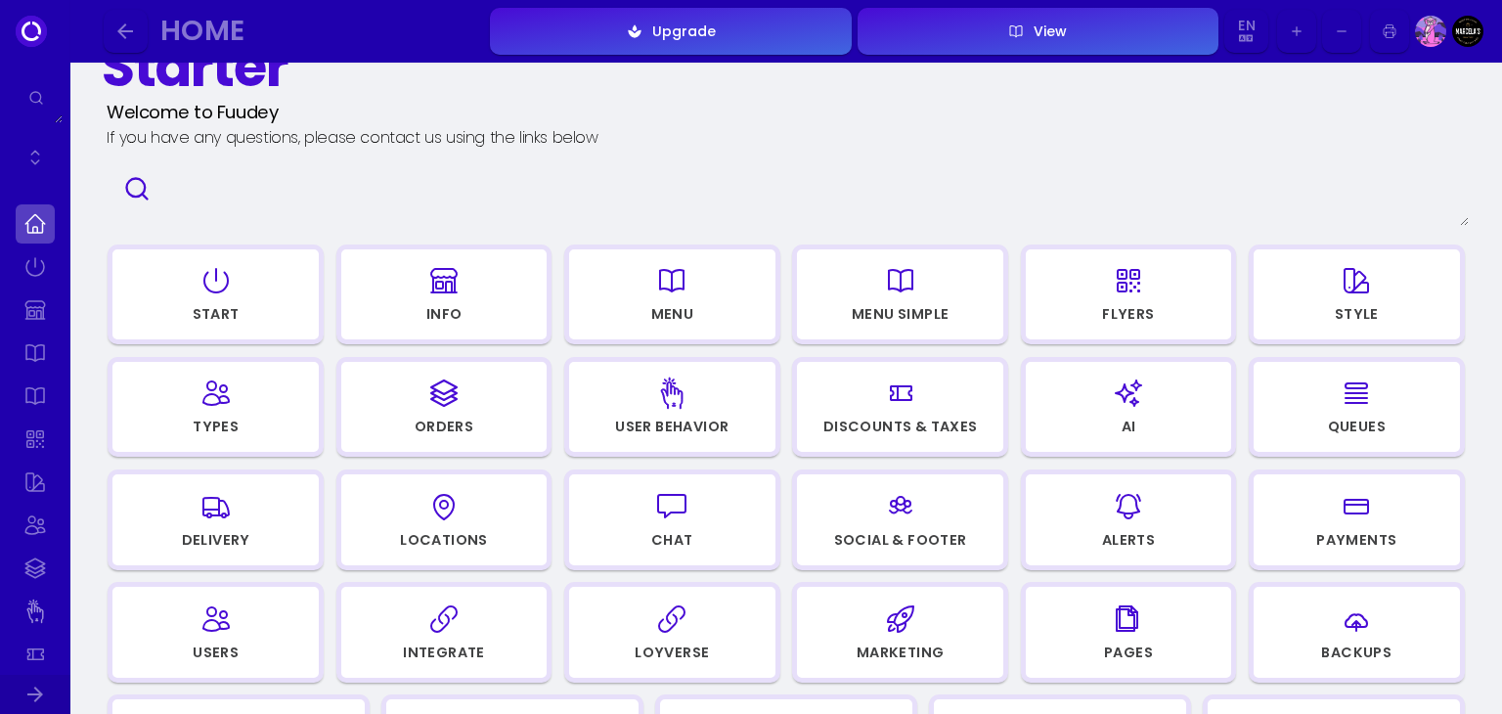
click at [1248, 139] on div "If you have any questions, please contact us using the links below" at bounding box center [789, 137] width 1364 height 23
click at [1251, 23] on select "En TH En Th Aa Ab Af Am Ar As Ay Az Ba Be Bg Bh Bi Bn Bo Br Ca Co Cs Cy Da De D…" at bounding box center [1246, 32] width 36 height 44
select select "th"
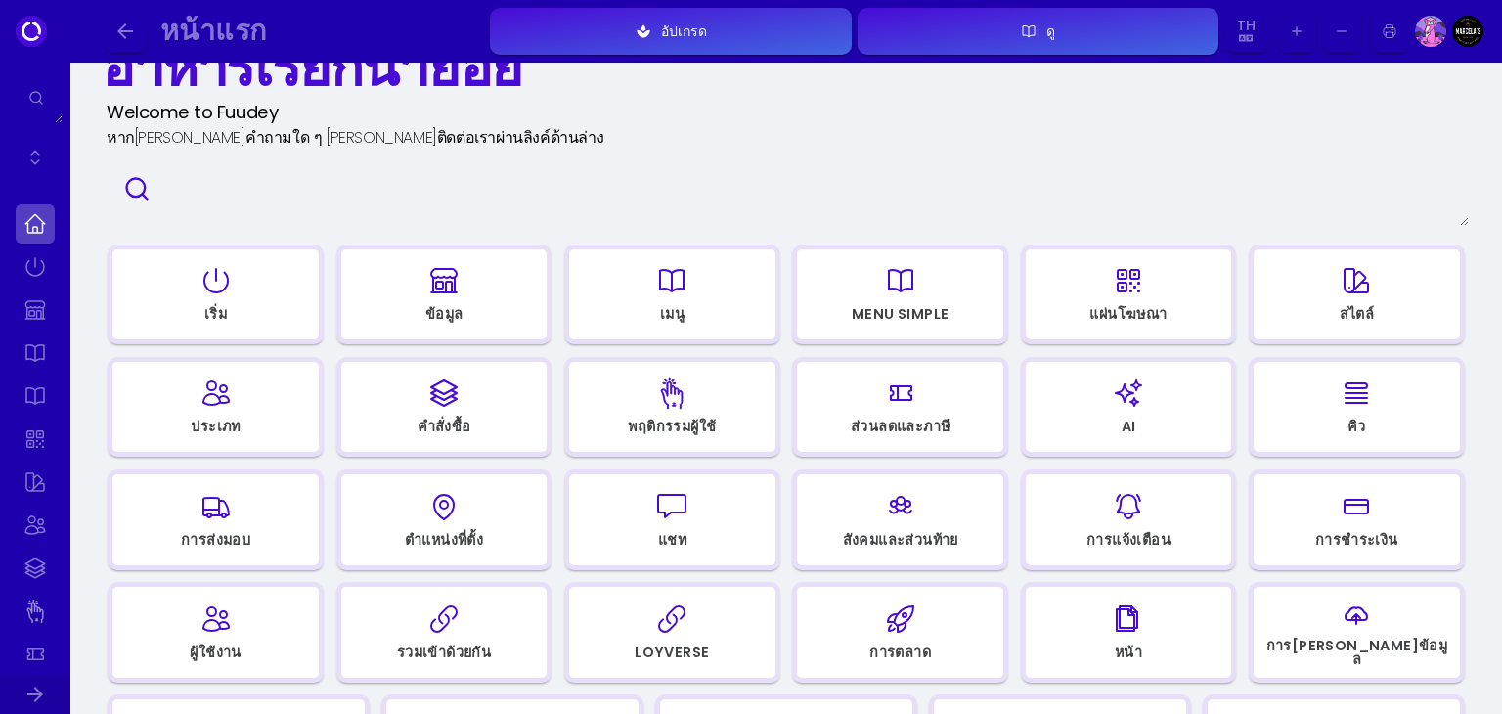
select select "th"
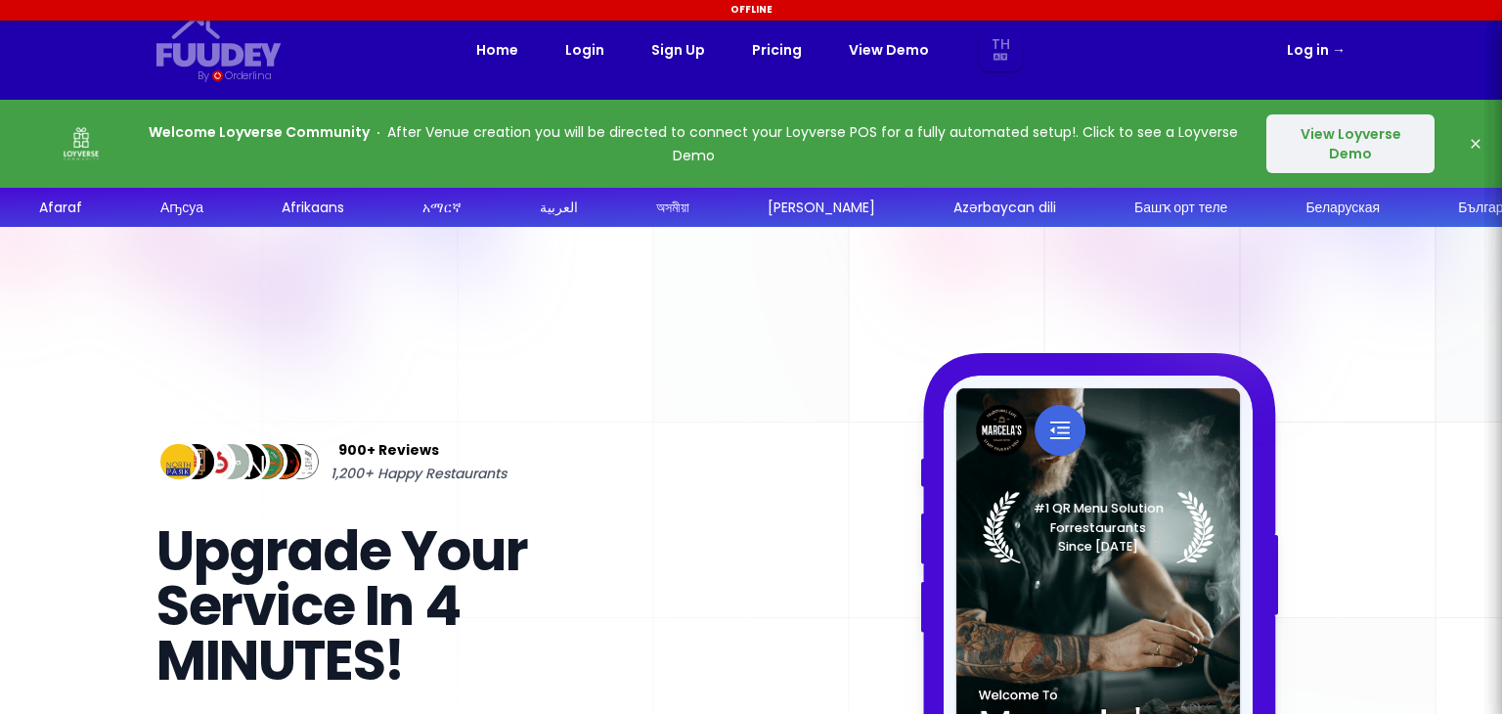
select select "th"
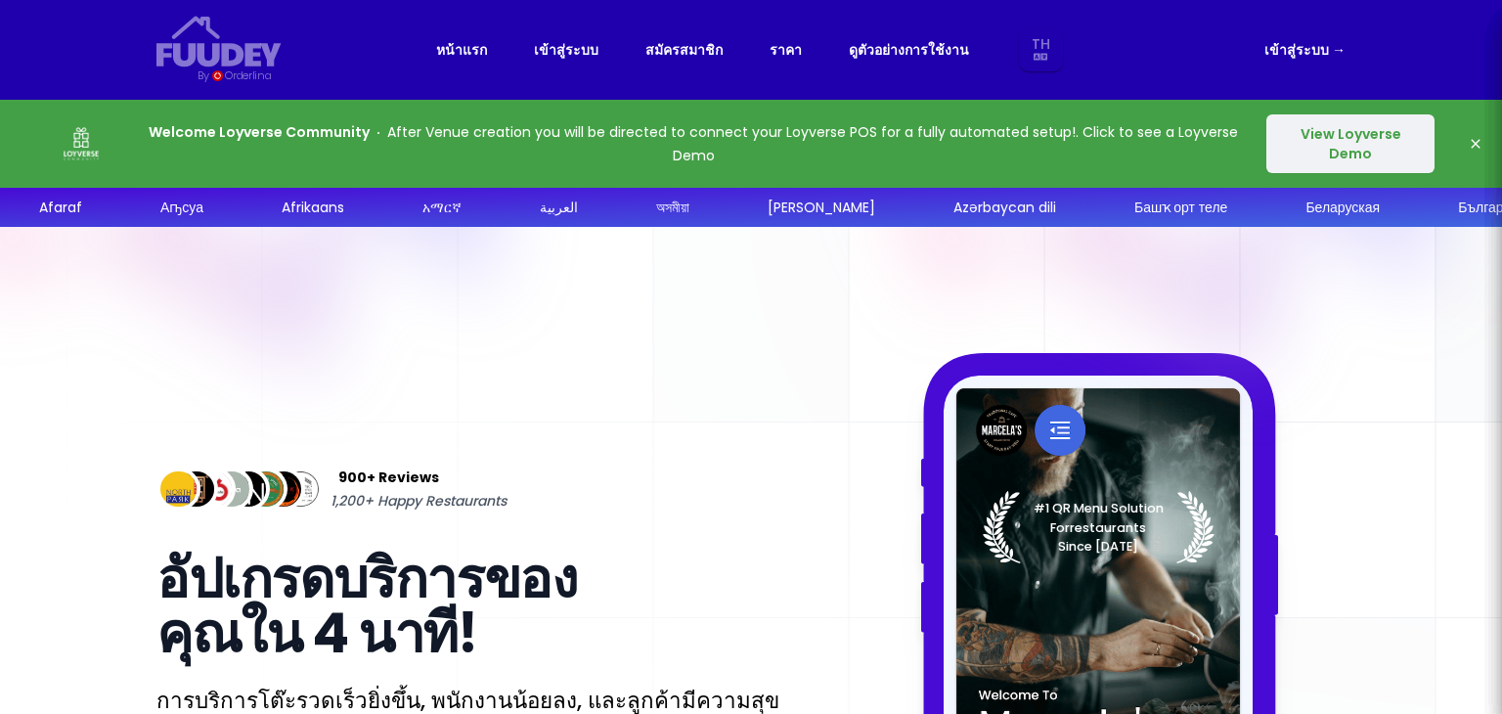
select select "th"
click at [1280, 52] on link "เข้าสู่ระบบ →" at bounding box center [1304, 49] width 81 height 23
select select "th"
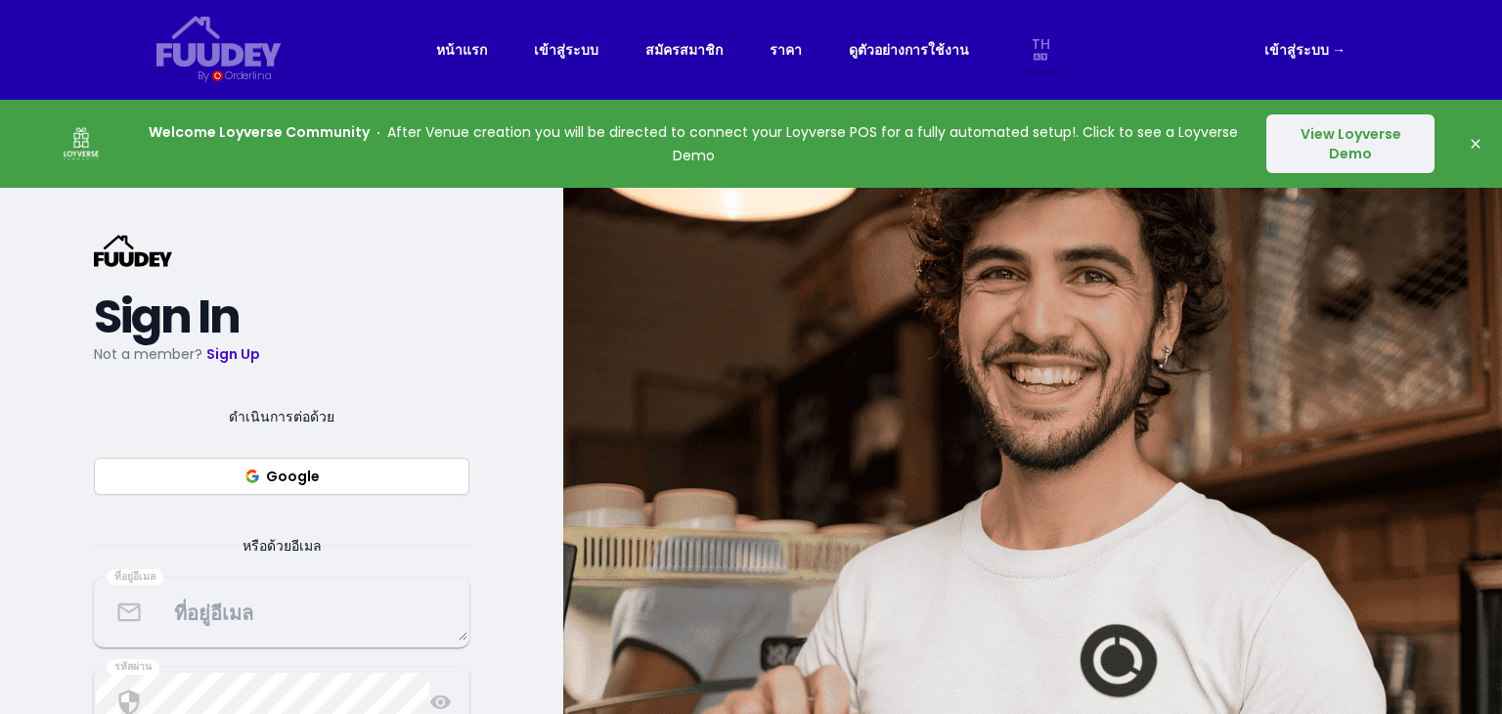
click at [323, 470] on button "Google" at bounding box center [281, 476] width 375 height 37
select select "th"
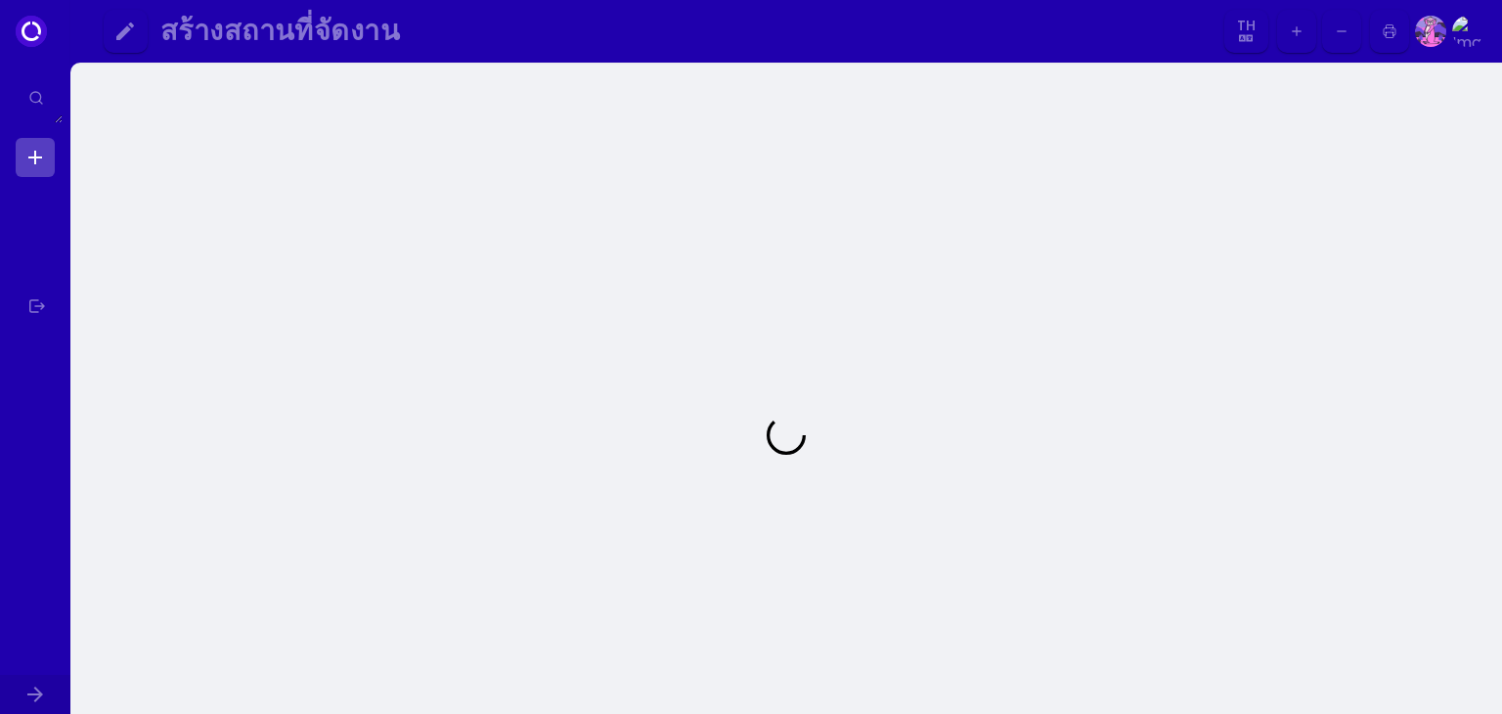
select select "th"
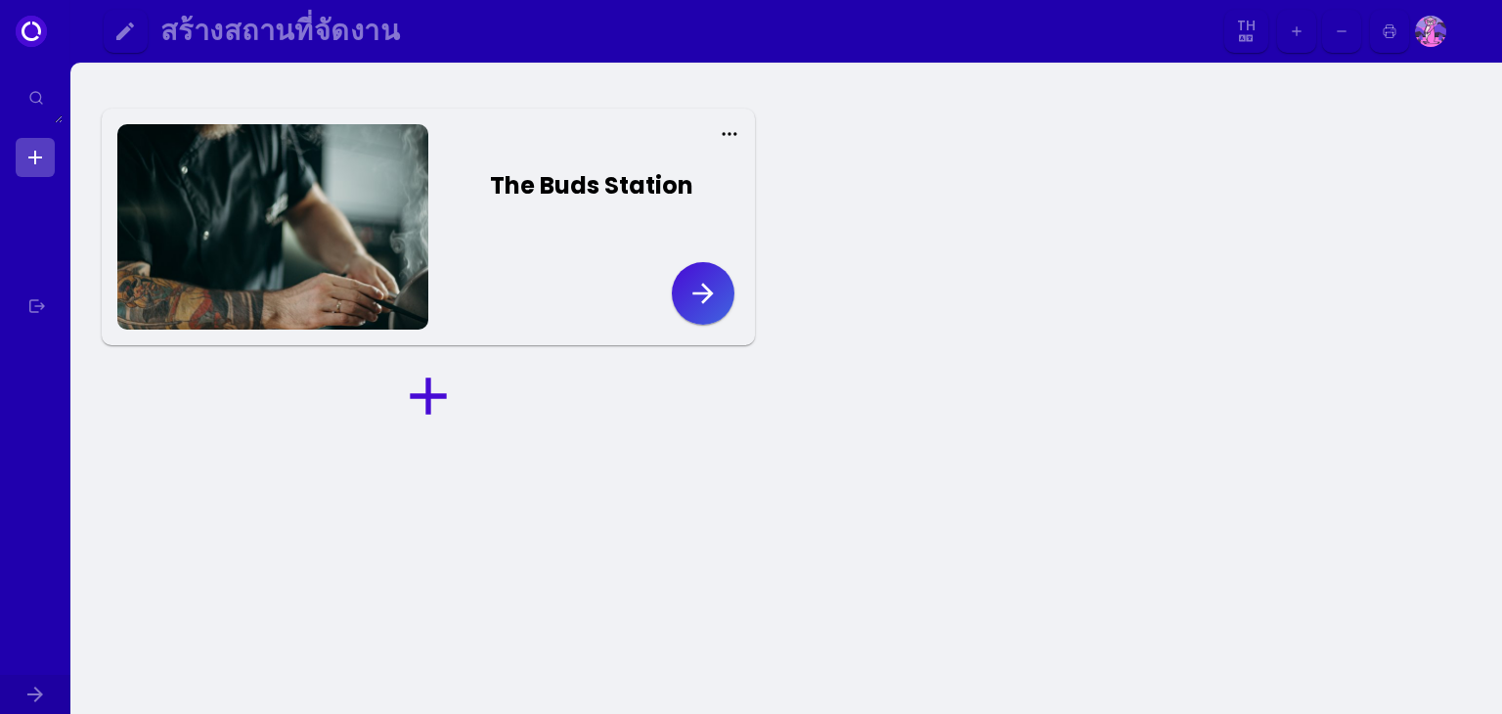
click at [727, 141] on icon at bounding box center [729, 134] width 20 height 20
select select "th"
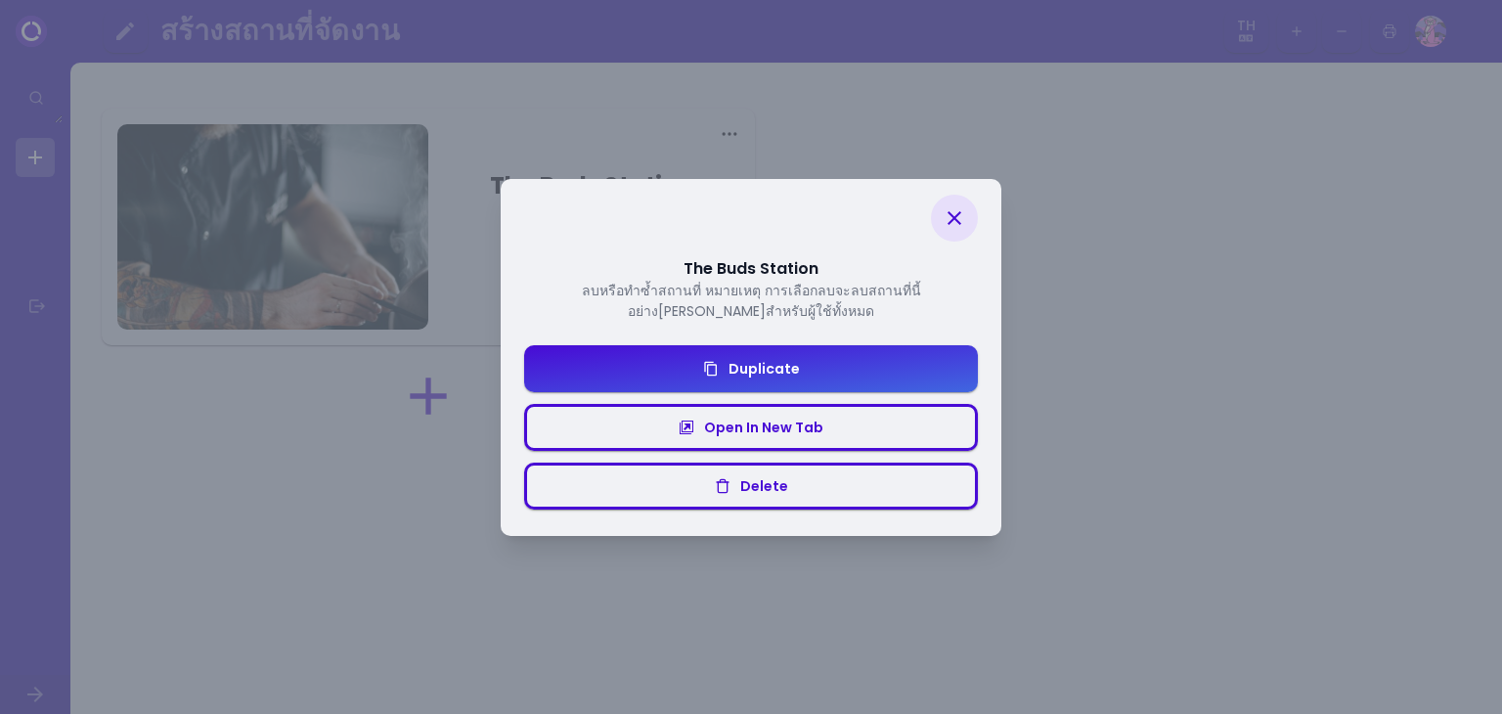
click at [955, 216] on icon at bounding box center [954, 218] width 14 height 14
select select "th"
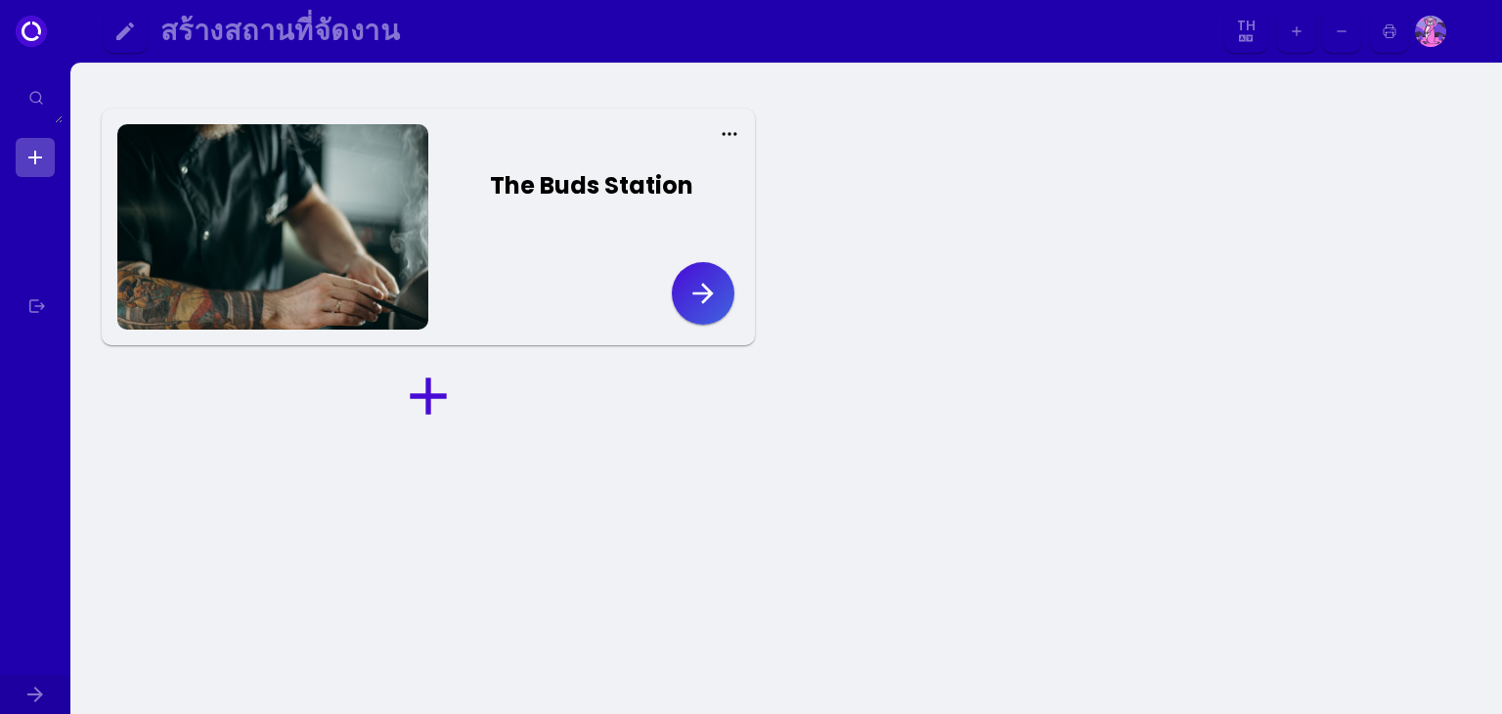
click at [714, 291] on icon "button" at bounding box center [702, 293] width 31 height 31
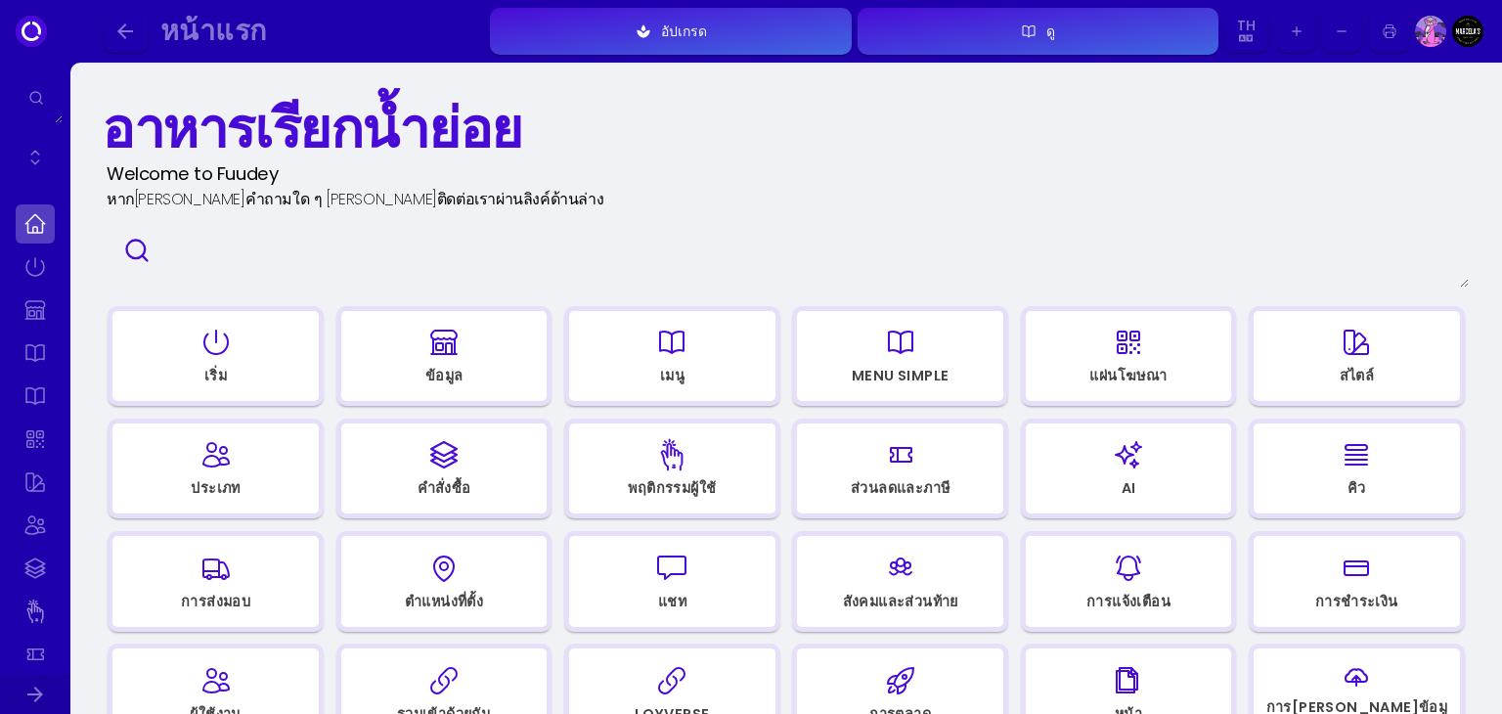
select select "th"
click at [255, 359] on div "button" at bounding box center [215, 342] width 189 height 47
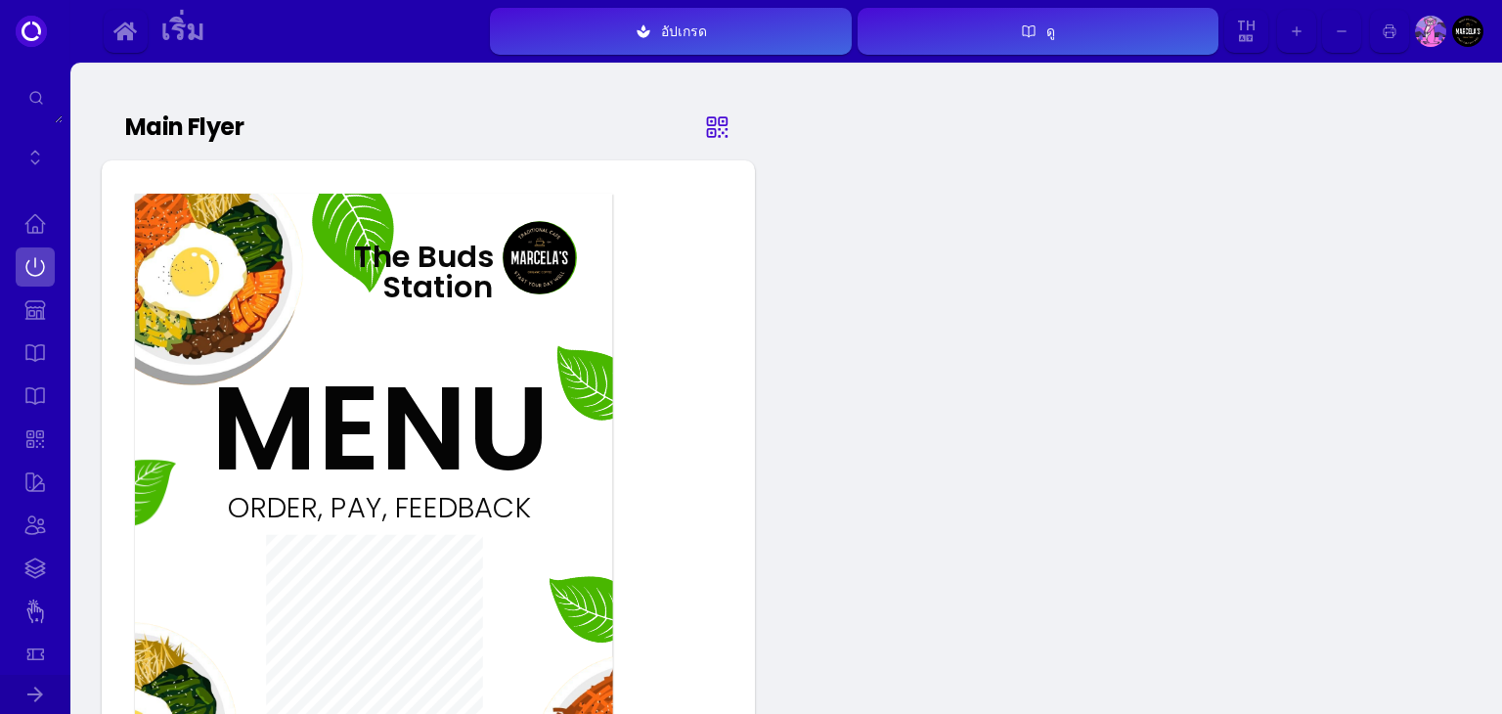
select select "th"
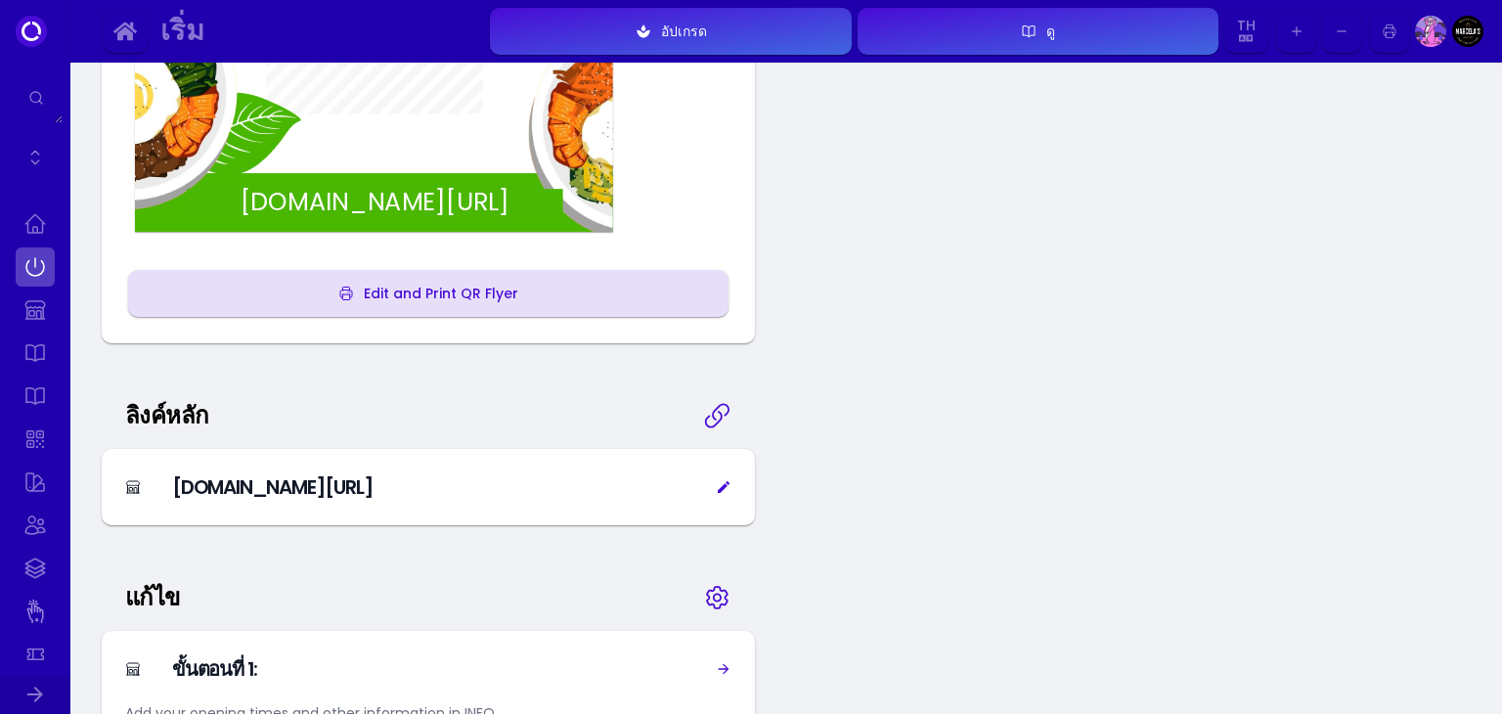
scroll to position [635, 0]
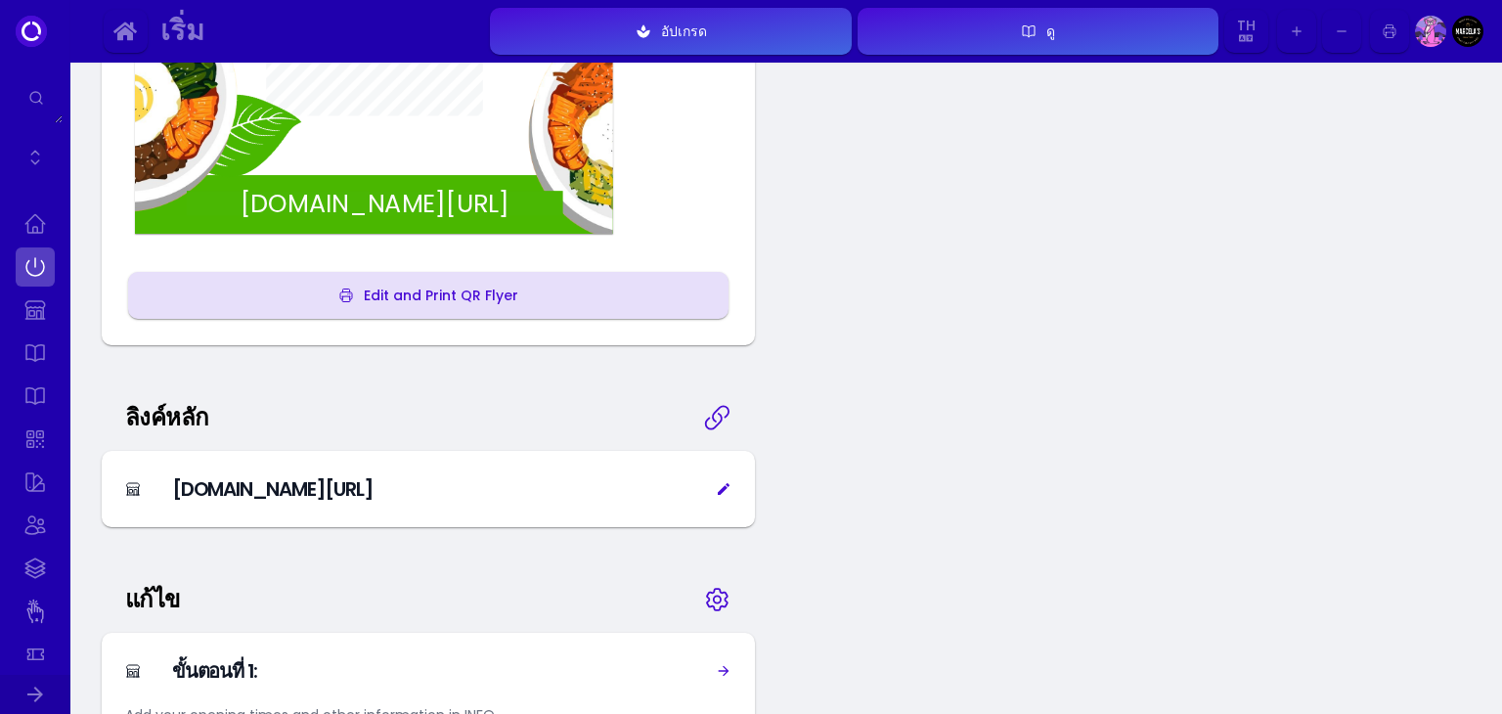
click at [423, 293] on div "Edit and Print QR Flyer" at bounding box center [436, 295] width 164 height 14
select select "th"
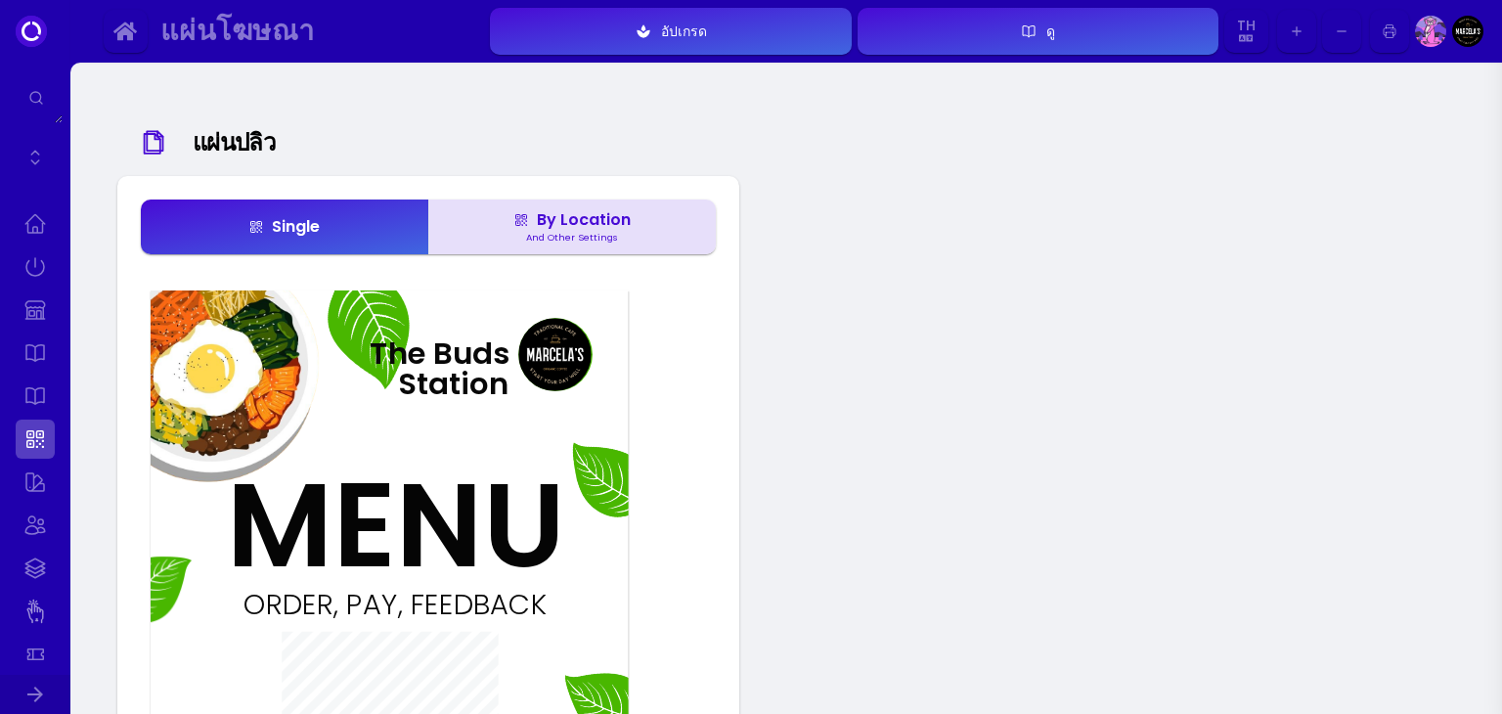
click at [592, 241] on div "And Other Settings" at bounding box center [572, 238] width 108 height 10
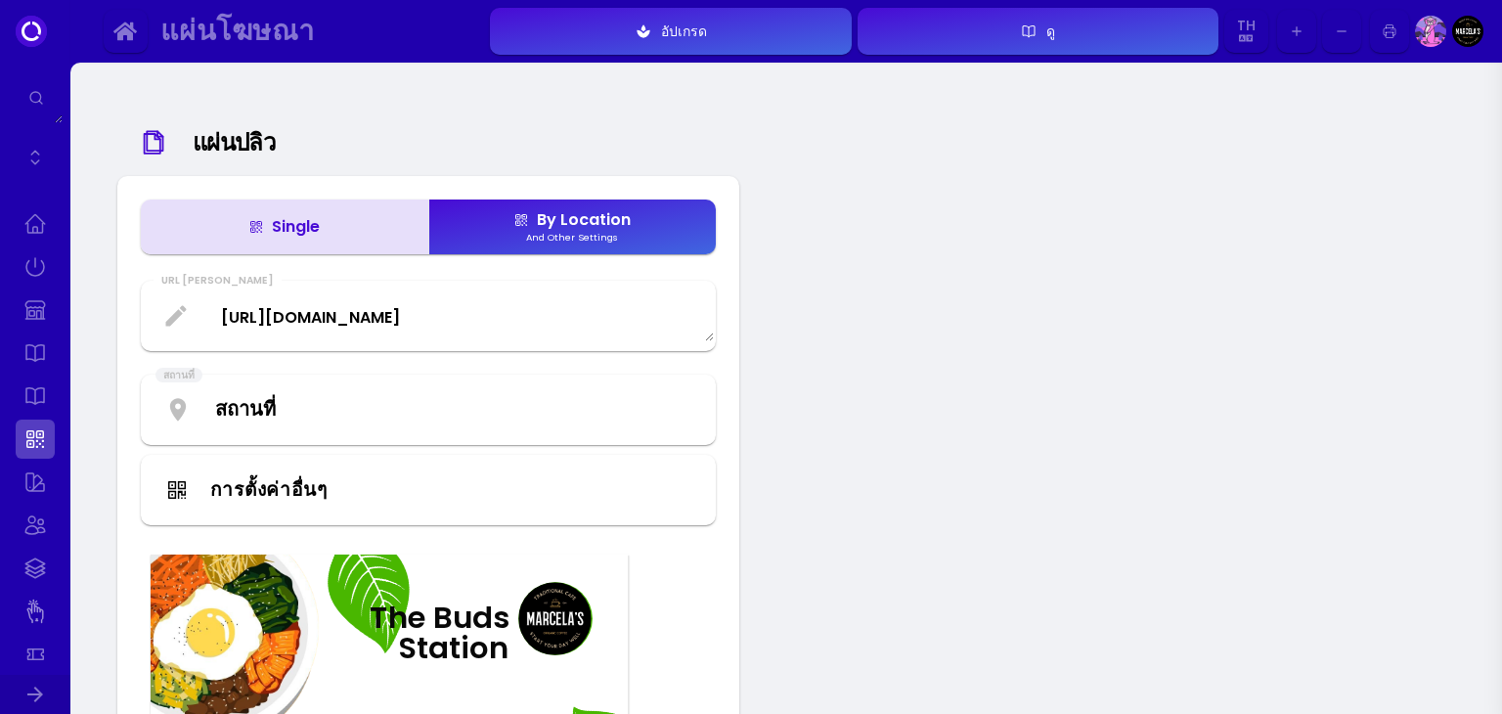
click at [385, 224] on button "Single" at bounding box center [284, 226] width 287 height 55
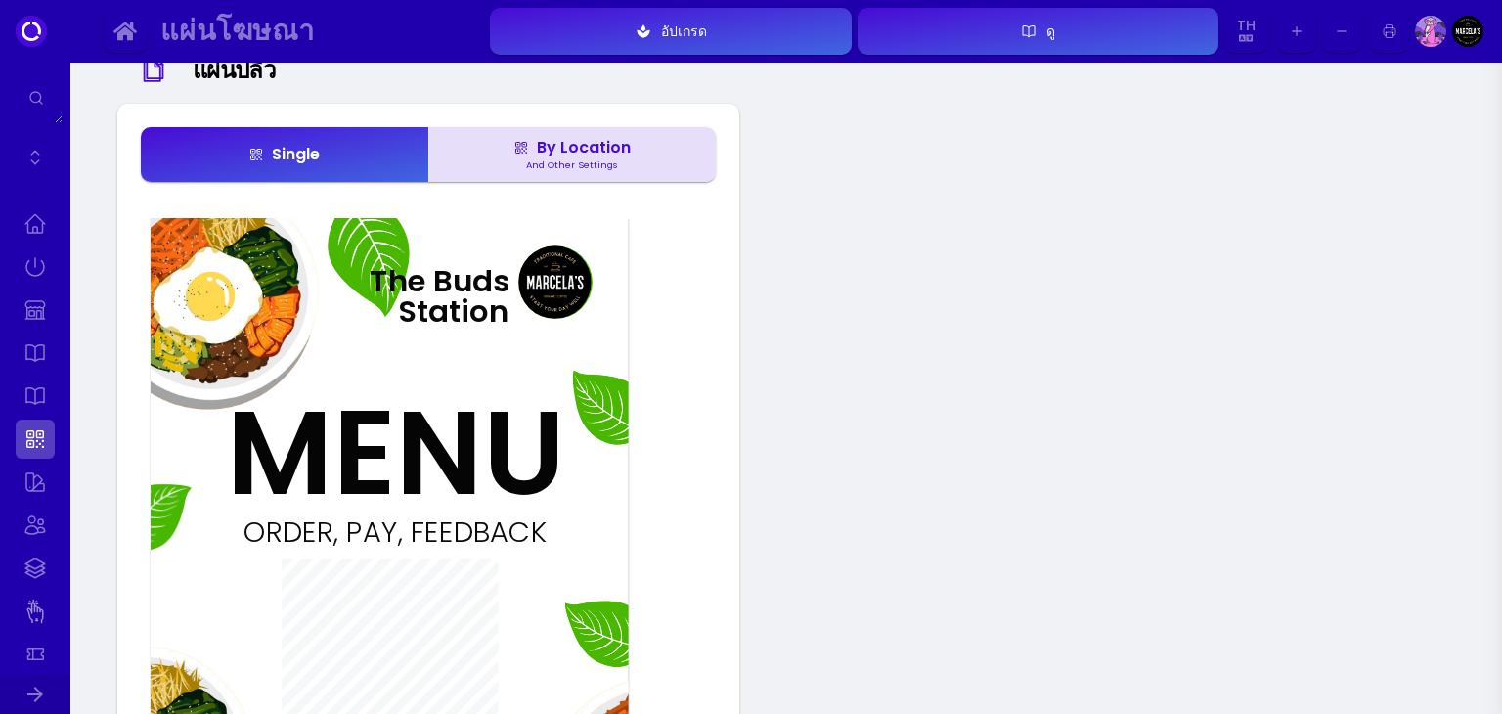
scroll to position [65, 0]
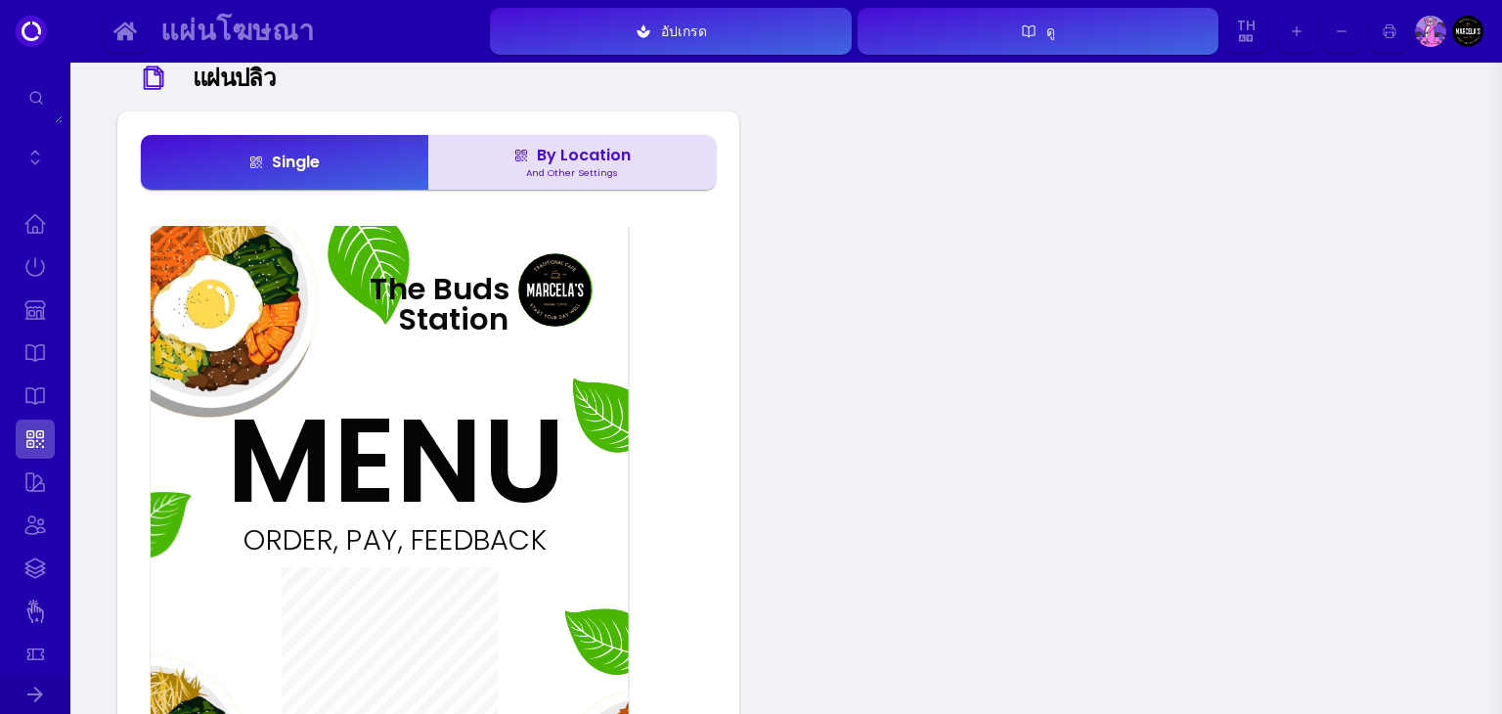
click at [542, 153] on div "By Location" at bounding box center [571, 156] width 117 height 16
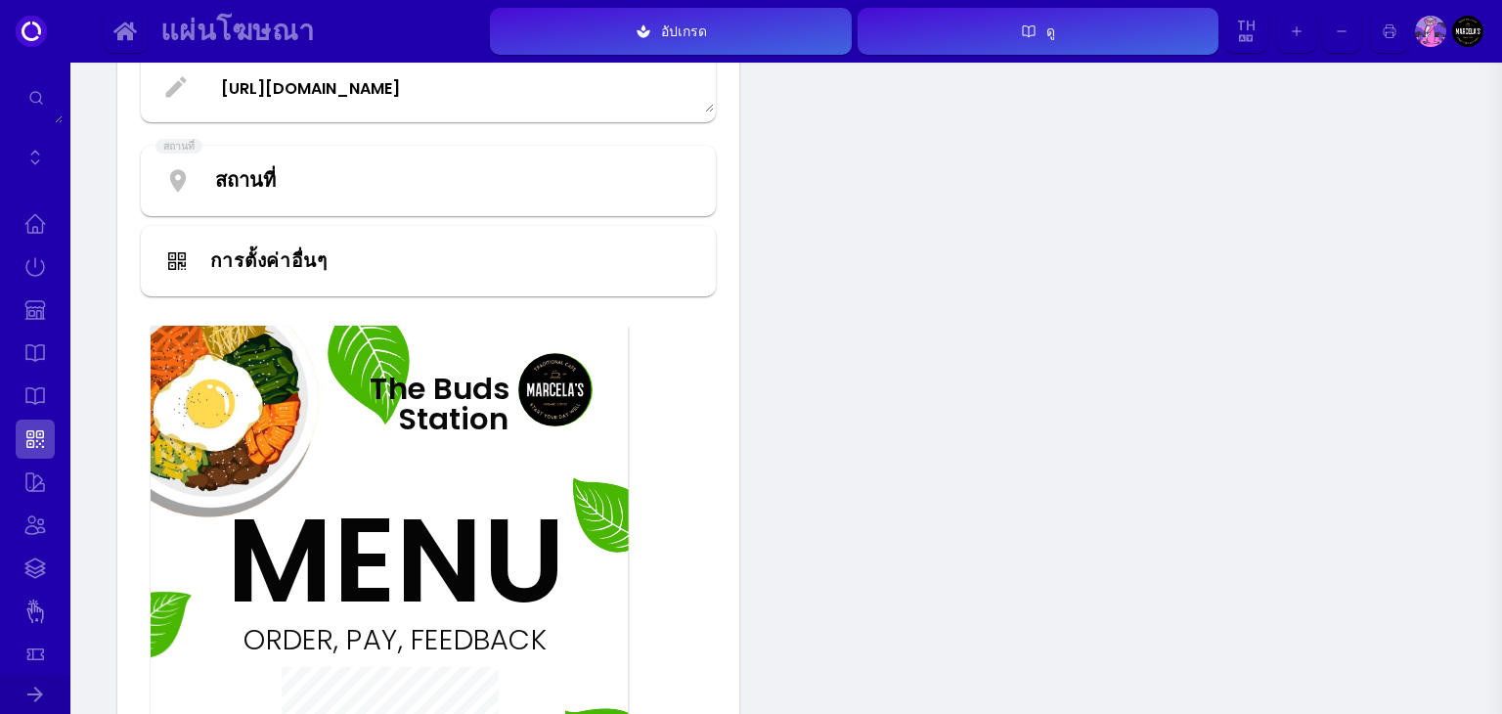
scroll to position [128, 0]
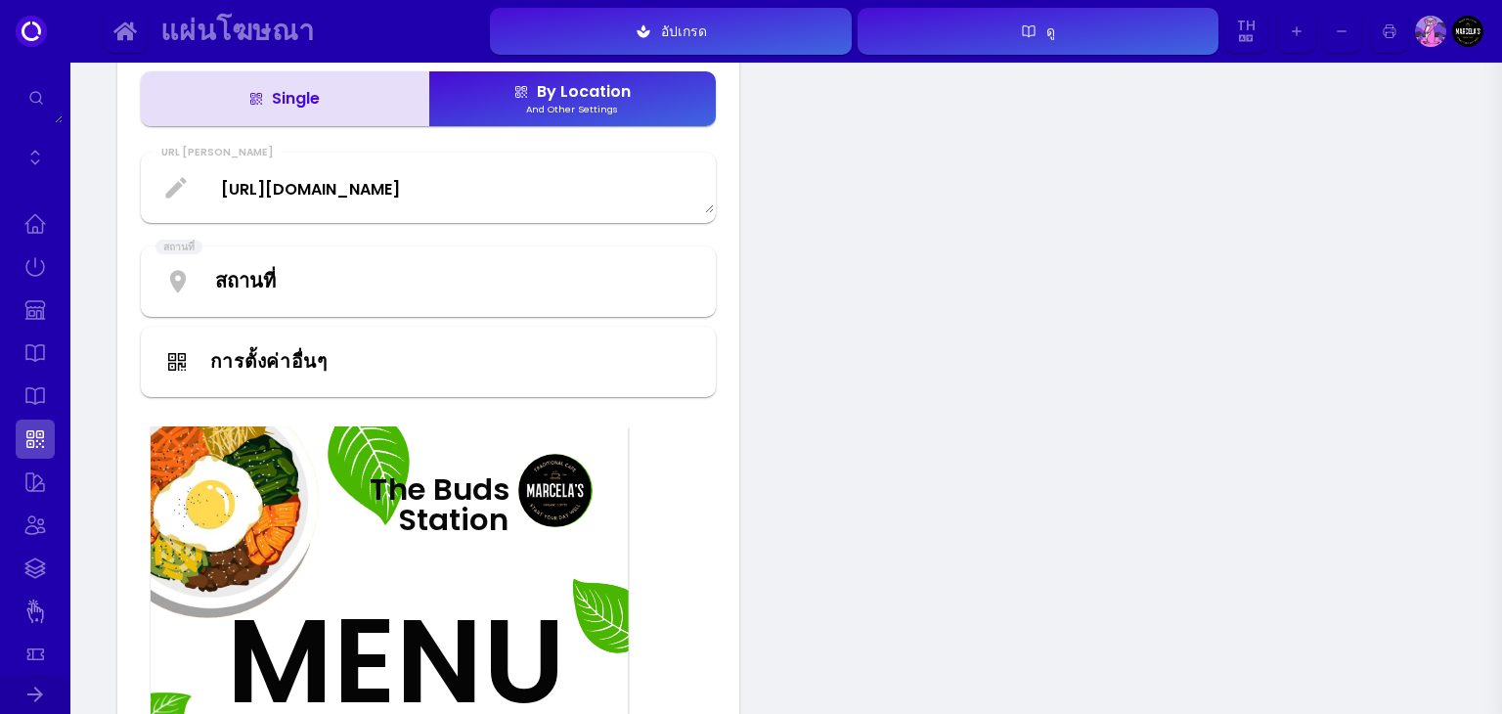
click at [424, 193] on Url "[URL][DOMAIN_NAME]" at bounding box center [428, 188] width 571 height 52
click at [579, 253] on div "สถานที่ หน้าแรก ดูแผนที่ โต๊ะ 1 โต๊ะ 2 โต๊ะที่ 3 โต๊ะที่ 4" at bounding box center [428, 281] width 567 height 63
click at [480, 295] on div "สถานที่ หน้าแรก ดูแผนที่ โต๊ะ 1 โต๊ะ 2 โต๊ะที่ 3 โต๊ะที่ 4" at bounding box center [428, 281] width 567 height 63
click at [355, 380] on button "การตั้งค่าอื่นๆ" at bounding box center [428, 362] width 575 height 70
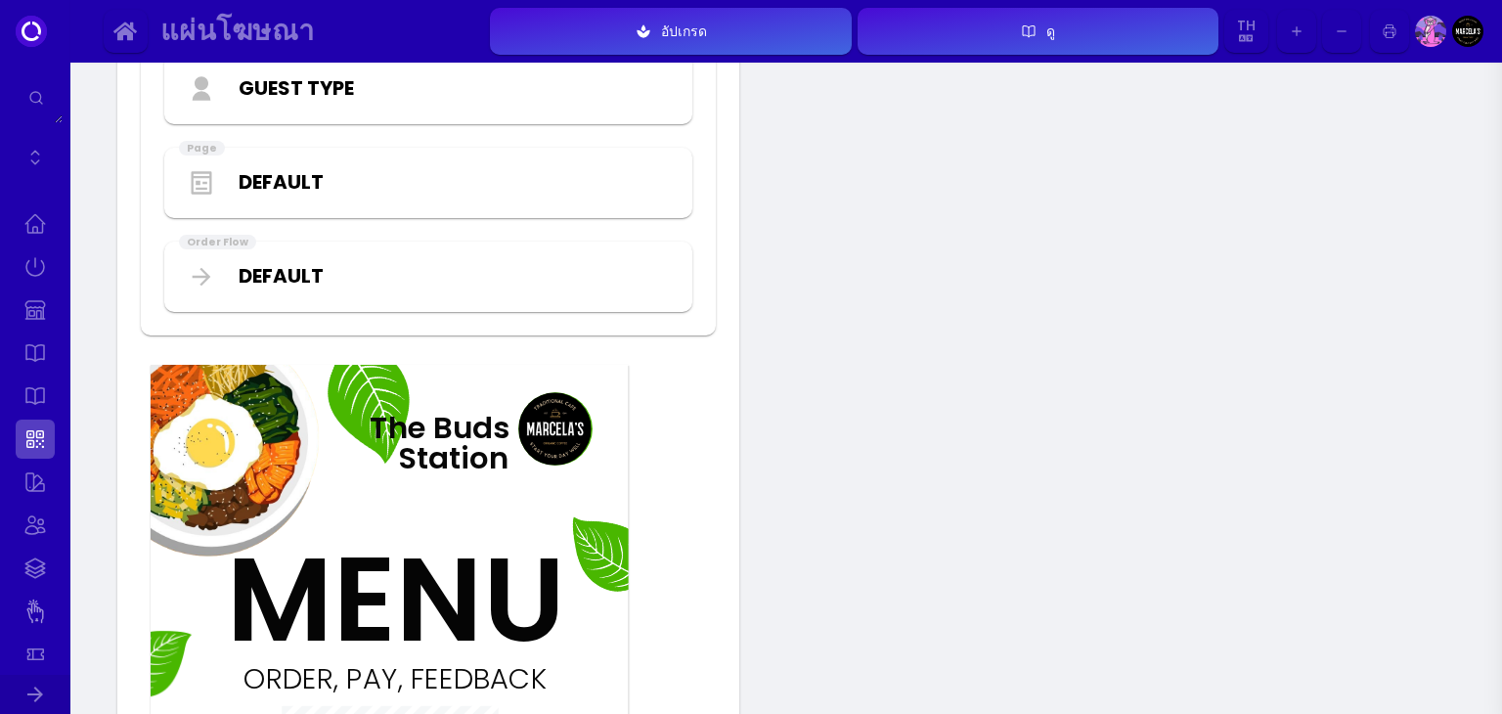
scroll to position [354, 0]
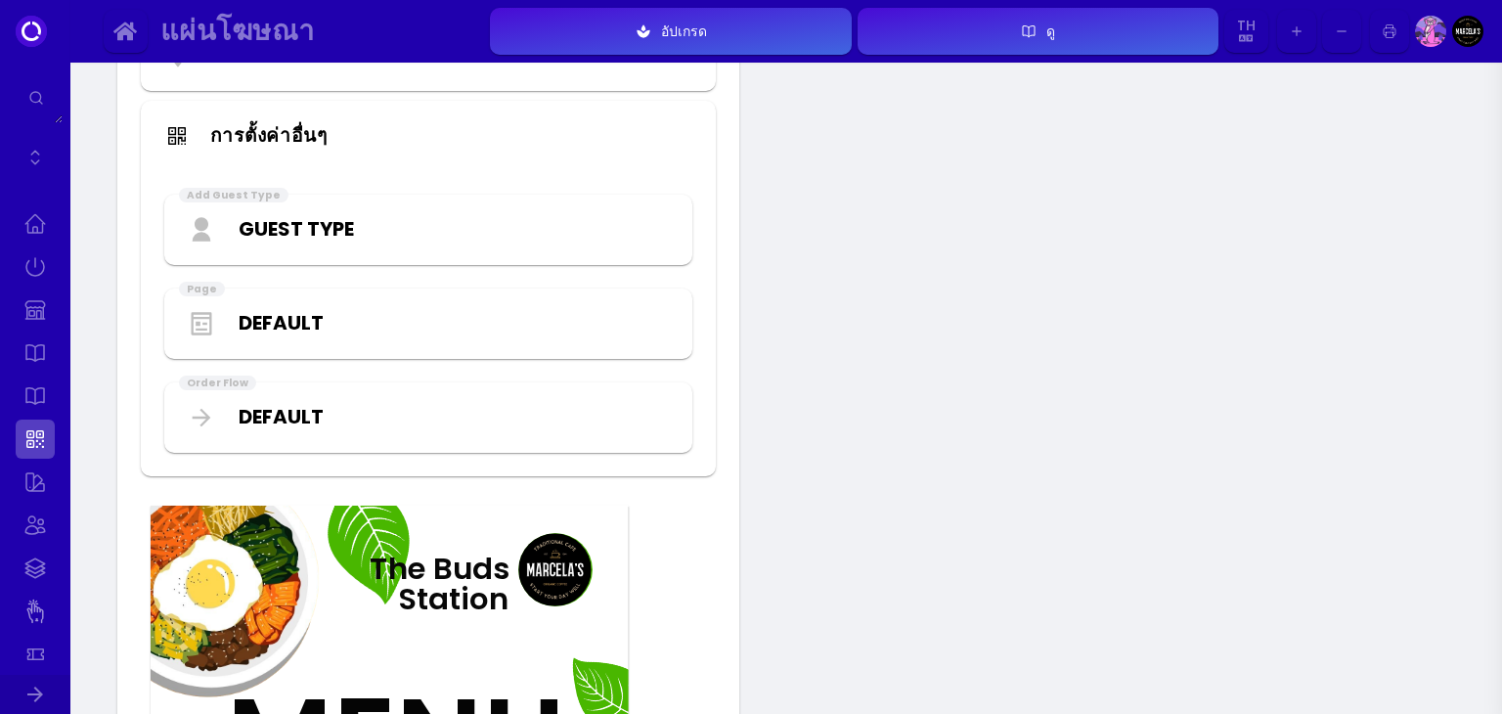
click at [309, 228] on select "Guest Type NA รับประทานที่ร้าน รับสินค้าจากร้าน การส่งมอบ" at bounding box center [456, 228] width 434 height 29
click at [239, 214] on select "Guest Type NA รับประทานที่ร้าน รับสินค้าจากร้าน การส่งมอบ" at bounding box center [456, 228] width 434 height 29
click at [341, 232] on select "Guest Type NA รับประทานที่ร้าน รับสินค้าจากร้าน การส่งมอบ" at bounding box center [456, 228] width 434 height 29
click at [239, 214] on select "Guest Type NA รับประทานที่ร้าน รับสินค้าจากร้าน การส่งมอบ" at bounding box center [456, 228] width 434 height 29
click at [349, 217] on select "Guest Type NA รับประทานที่ร้าน รับสินค้าจากร้าน การส่งมอบ" at bounding box center [456, 228] width 434 height 29
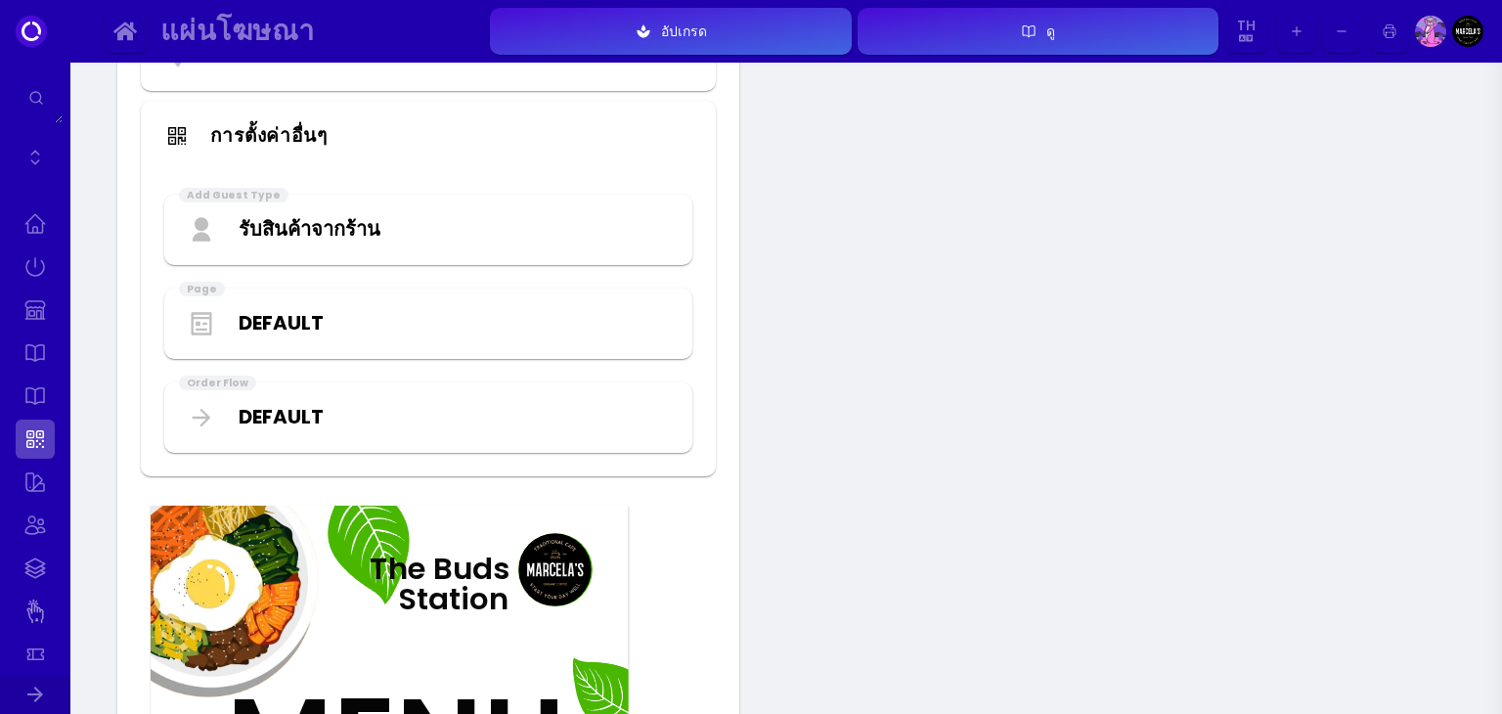
click at [239, 214] on select "Guest Type NA รับประทานที่ร้าน รับสินค้าจากร้าน การส่งมอบ" at bounding box center [456, 228] width 434 height 29
click at [332, 237] on select "Guest Type NA รับประทานที่ร้าน รับสินค้าจากร้าน การส่งมอบ" at bounding box center [456, 228] width 434 height 29
select select "-M5Vc56AH1KlNoUFrM0y"
click at [239, 214] on select "Guest Type NA รับประทานที่ร้าน รับสินค้าจากร้าน การส่งมอบ" at bounding box center [456, 228] width 434 height 29
click at [328, 226] on select "Guest Type NA รับประทานที่ร้าน รับสินค้าจากร้าน การส่งมอบ" at bounding box center [456, 228] width 434 height 29
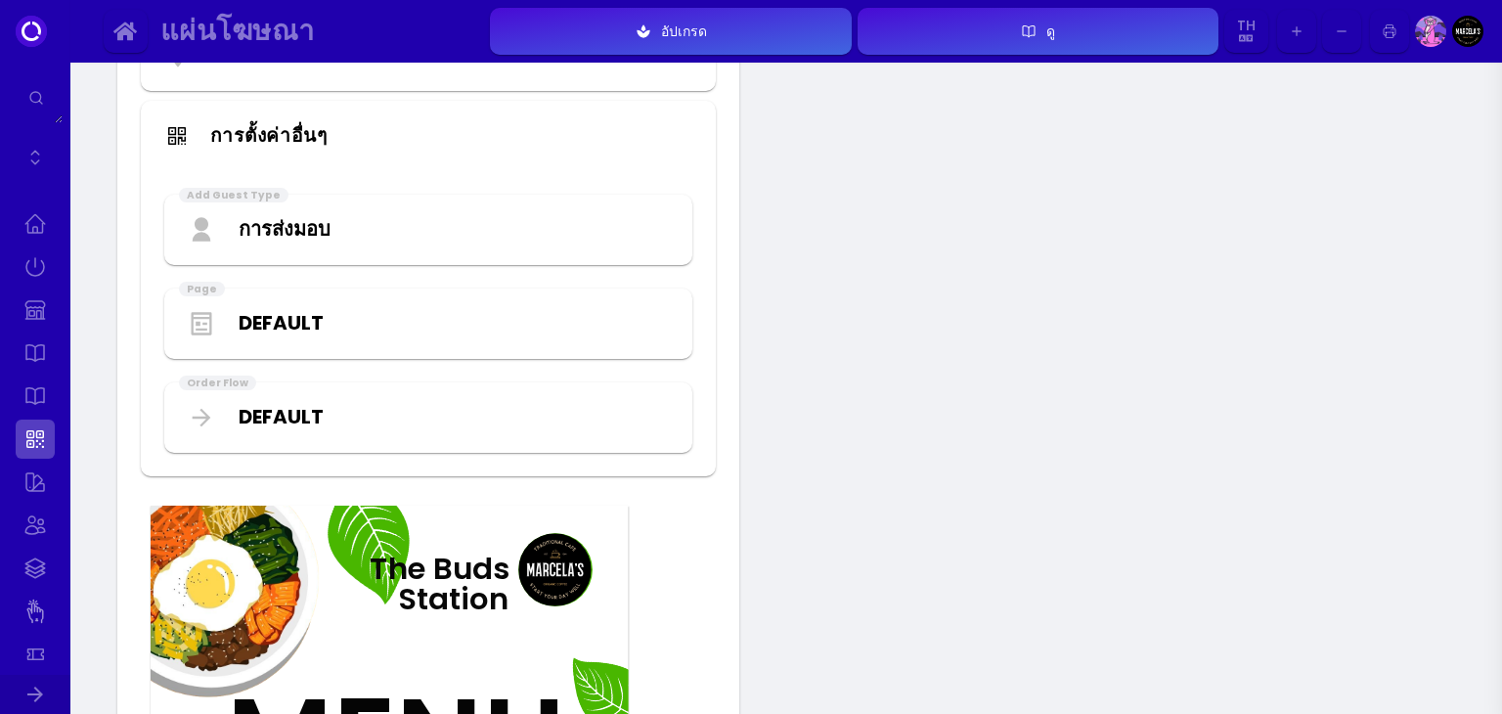
select select
click at [239, 214] on select "Guest Type NA รับประทานที่ร้าน รับสินค้าจากร้าน การส่งมอบ" at bounding box center [456, 228] width 434 height 29
click at [478, 371] on div "Add Guest Type Guest Type NA รับประทานที่ร้าน รับสินค้าจากร้าน การส่งมอบ Page D…" at bounding box center [428, 323] width 575 height 305
click at [481, 325] on select "Default เมนู" at bounding box center [456, 322] width 434 height 29
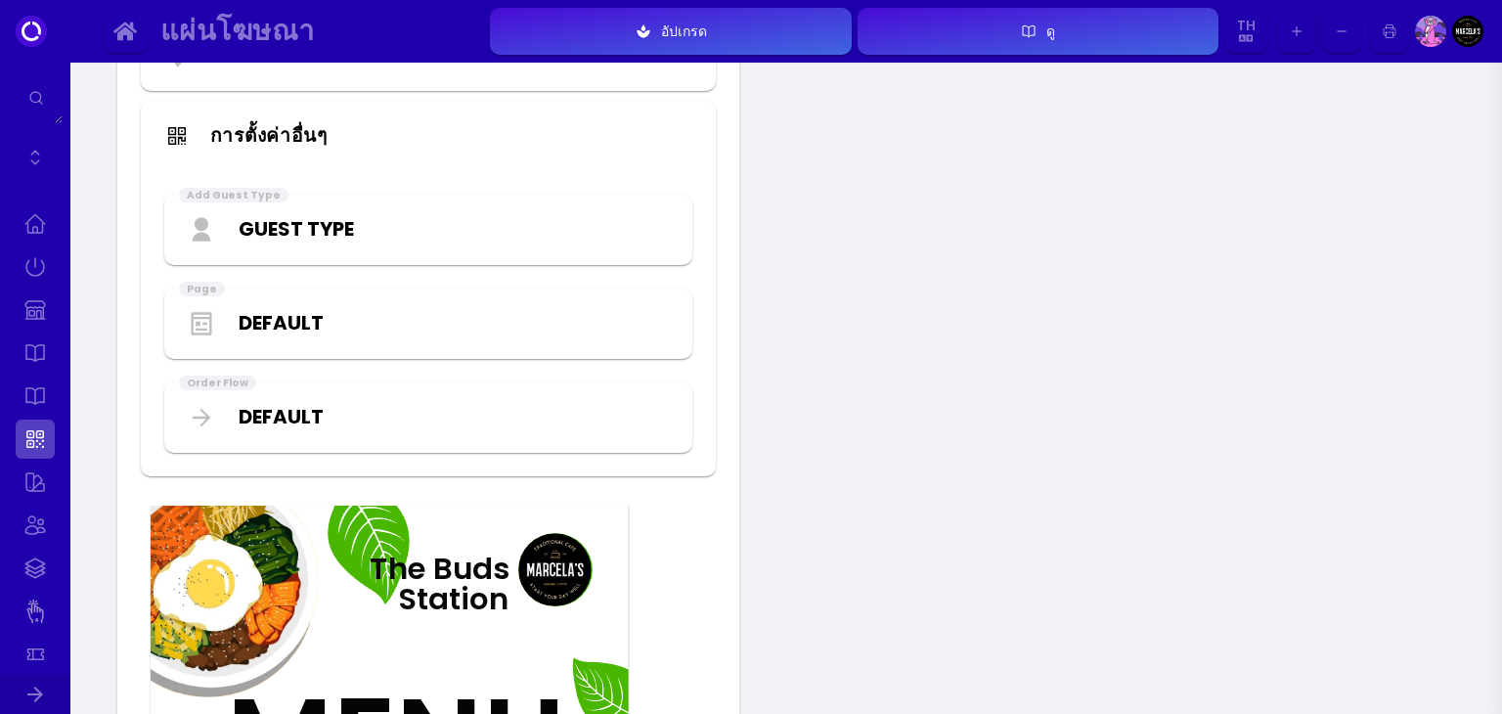
click at [544, 314] on select "Default เมนู" at bounding box center [456, 322] width 434 height 29
select select "menu"
click at [239, 308] on select "Default เมนู" at bounding box center [456, 322] width 434 height 29
click at [512, 343] on div "Default เมนู" at bounding box center [428, 323] width 520 height 63
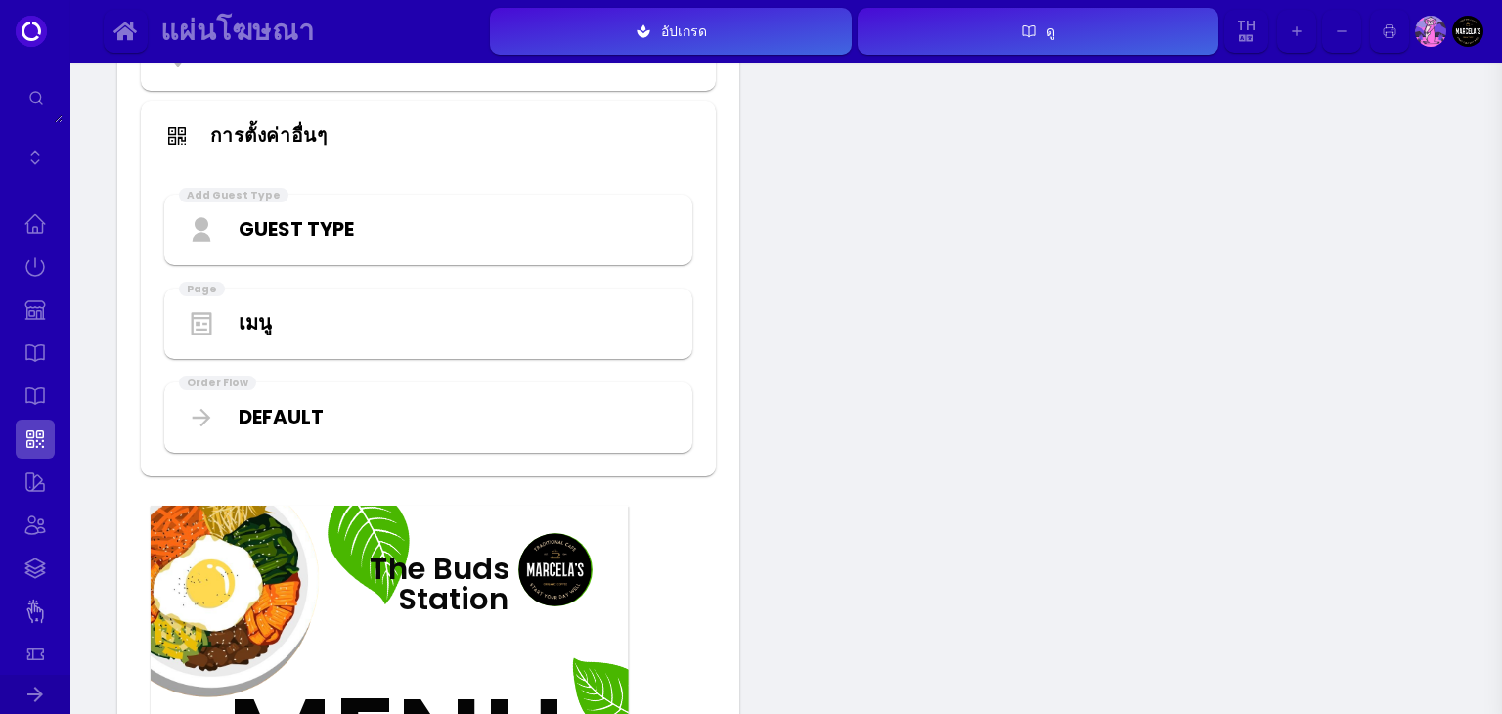
click at [480, 320] on select "Default เมนู" at bounding box center [456, 322] width 434 height 29
select select
click at [239, 308] on select "Default เมนู" at bounding box center [456, 322] width 434 height 29
click at [485, 411] on select "Default Immediate" at bounding box center [456, 416] width 434 height 29
select select "imm"
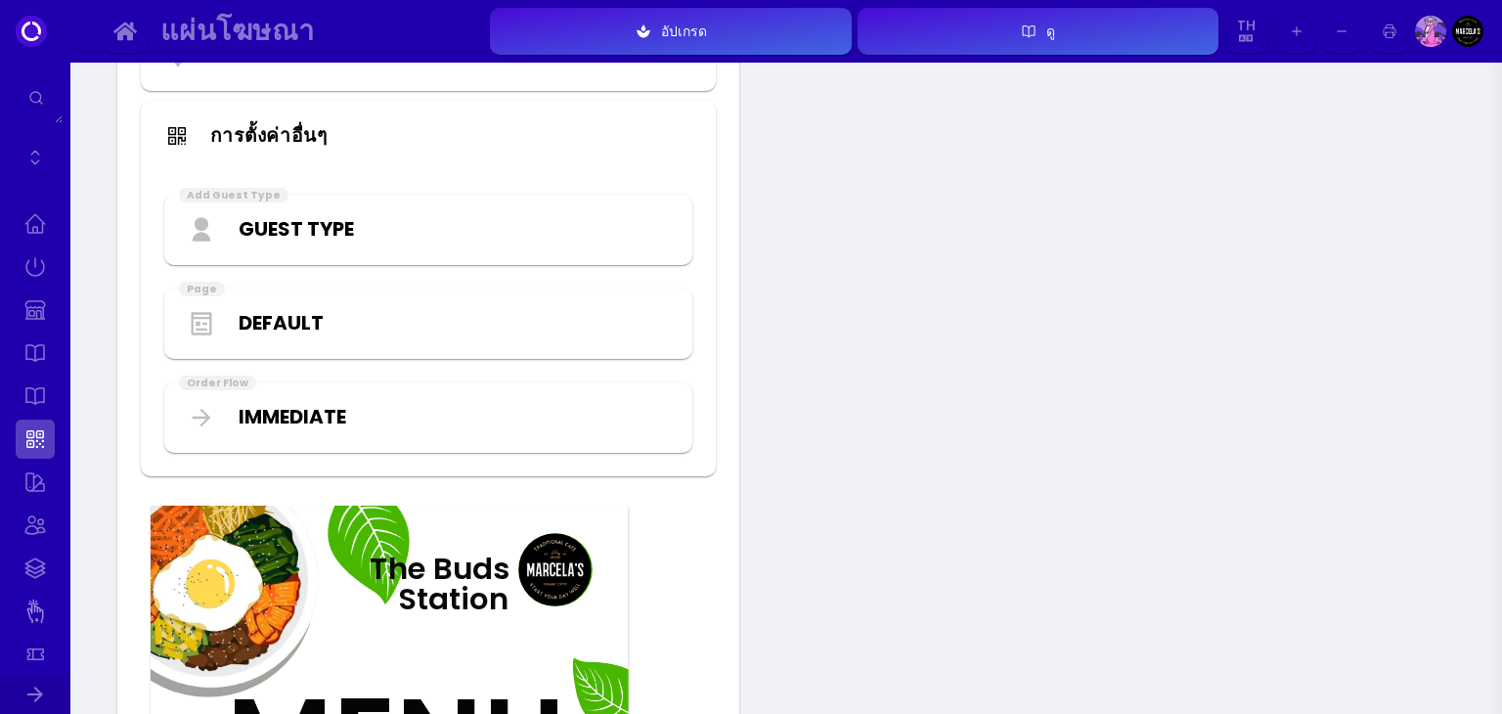
click at [239, 402] on select "Default Immediate" at bounding box center [456, 416] width 434 height 29
click at [479, 419] on select "Default Immediate" at bounding box center [456, 416] width 434 height 29
select select
click at [239, 402] on select "Default Immediate" at bounding box center [456, 416] width 434 height 29
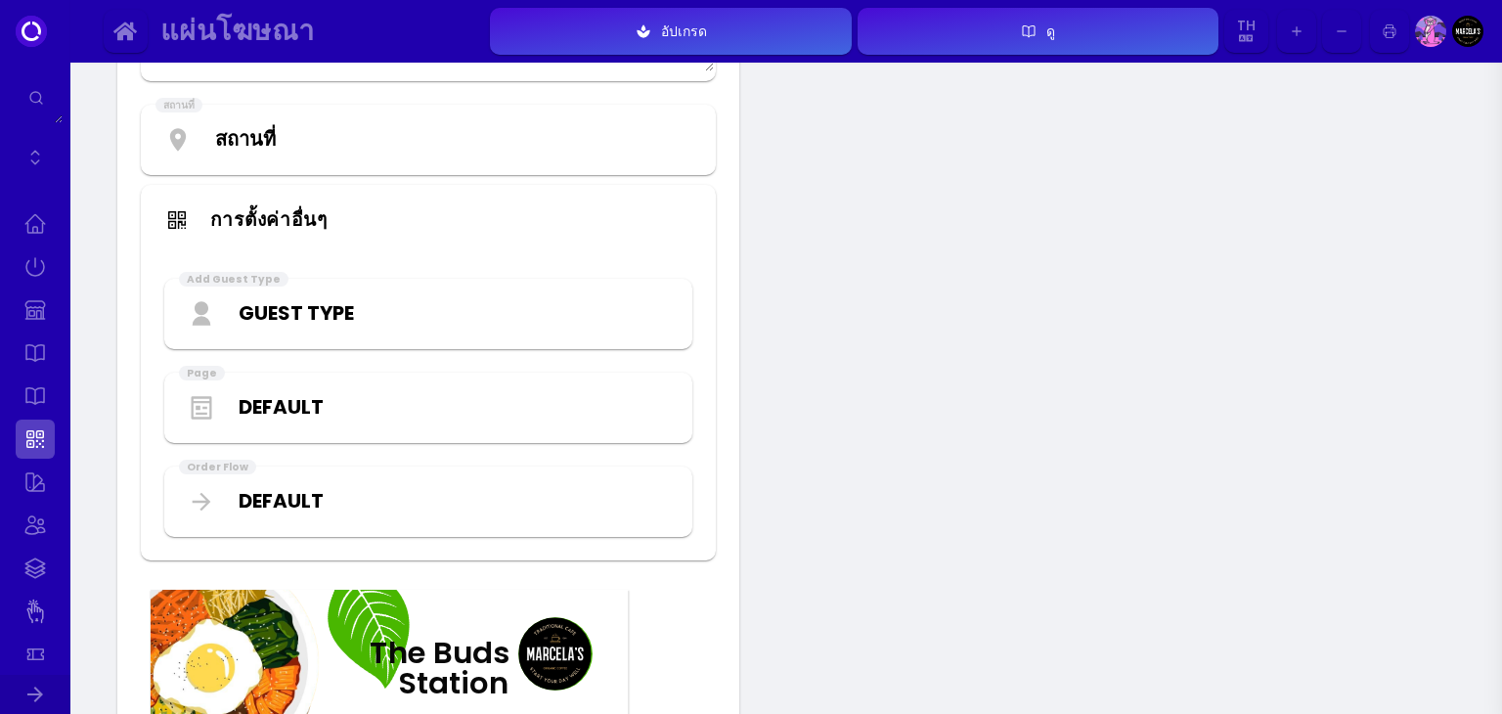
scroll to position [256, 0]
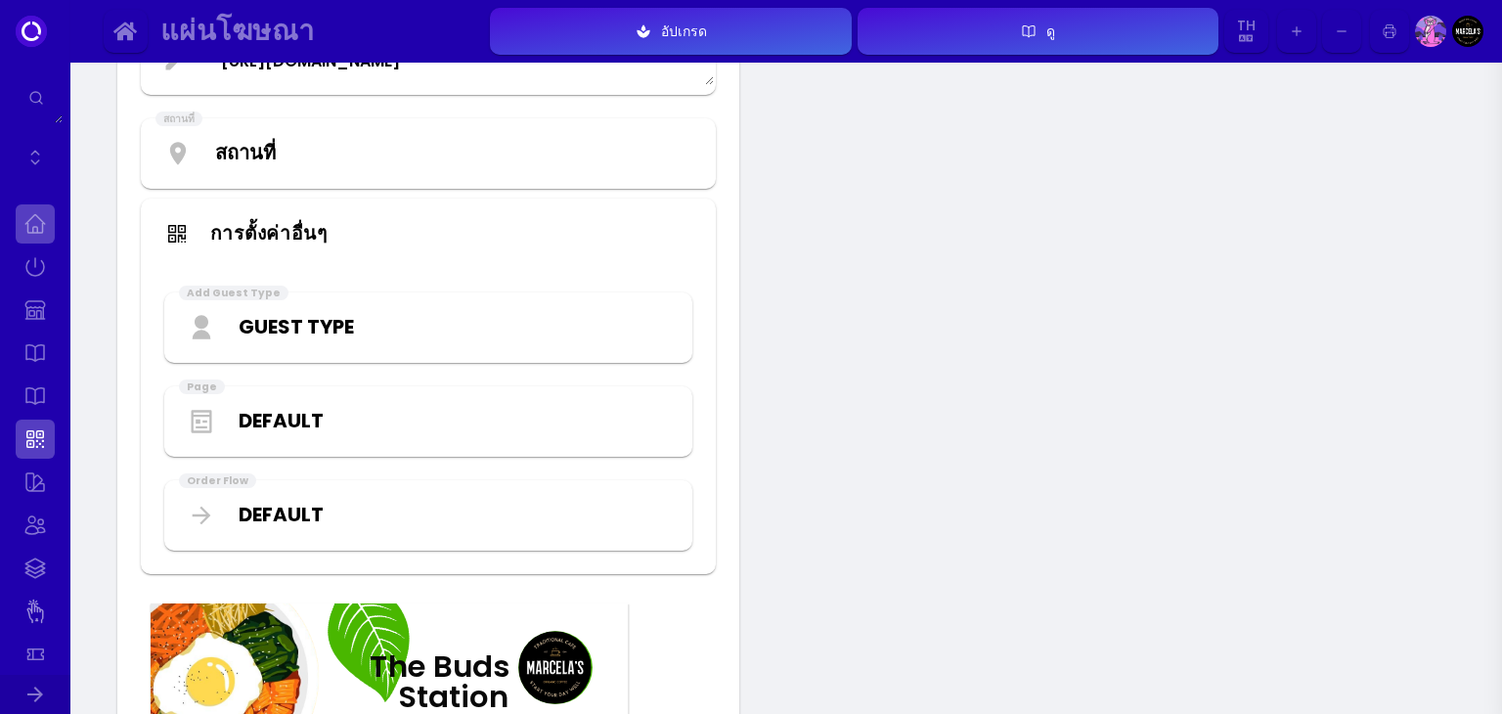
click at [37, 210] on link at bounding box center [35, 223] width 39 height 39
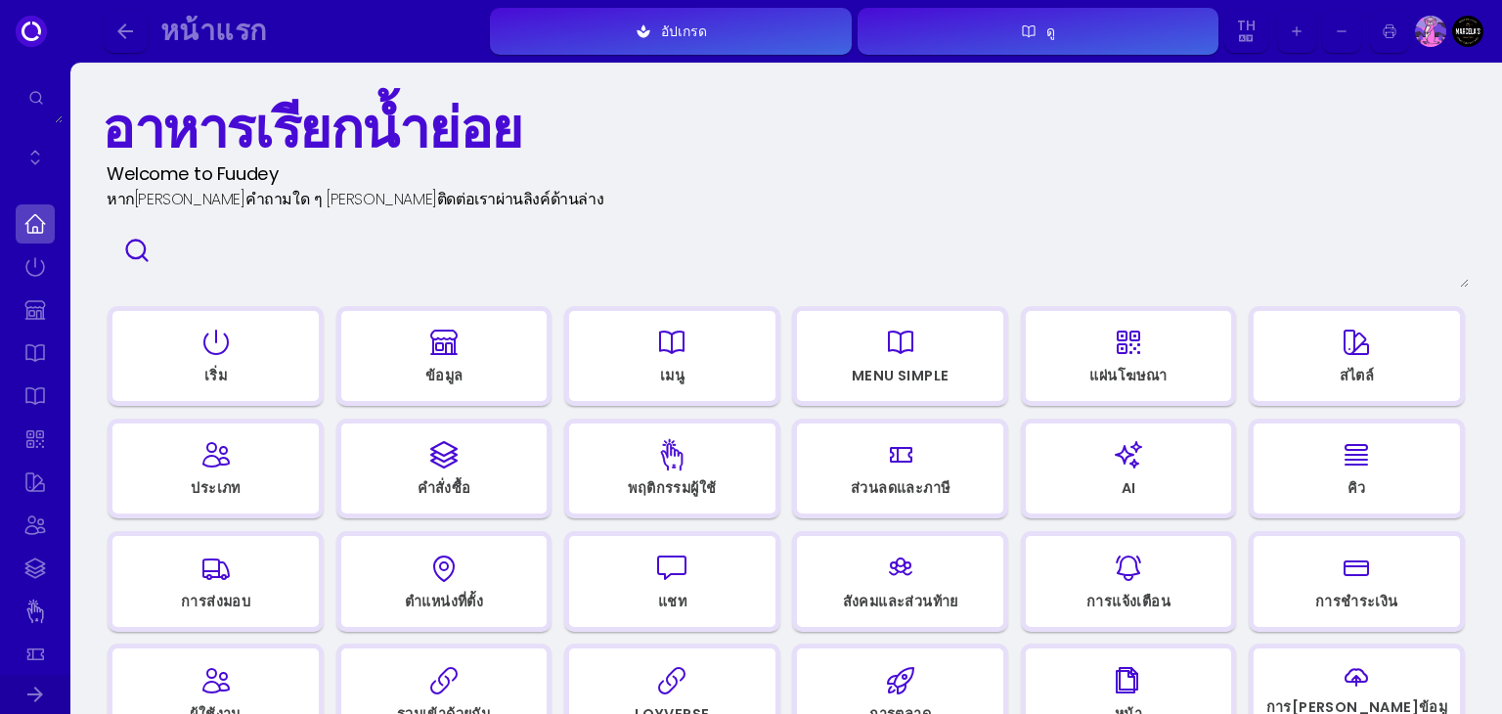
select select "th"
click at [447, 324] on icon "button" at bounding box center [443, 342] width 31 height 98
select select "THB"
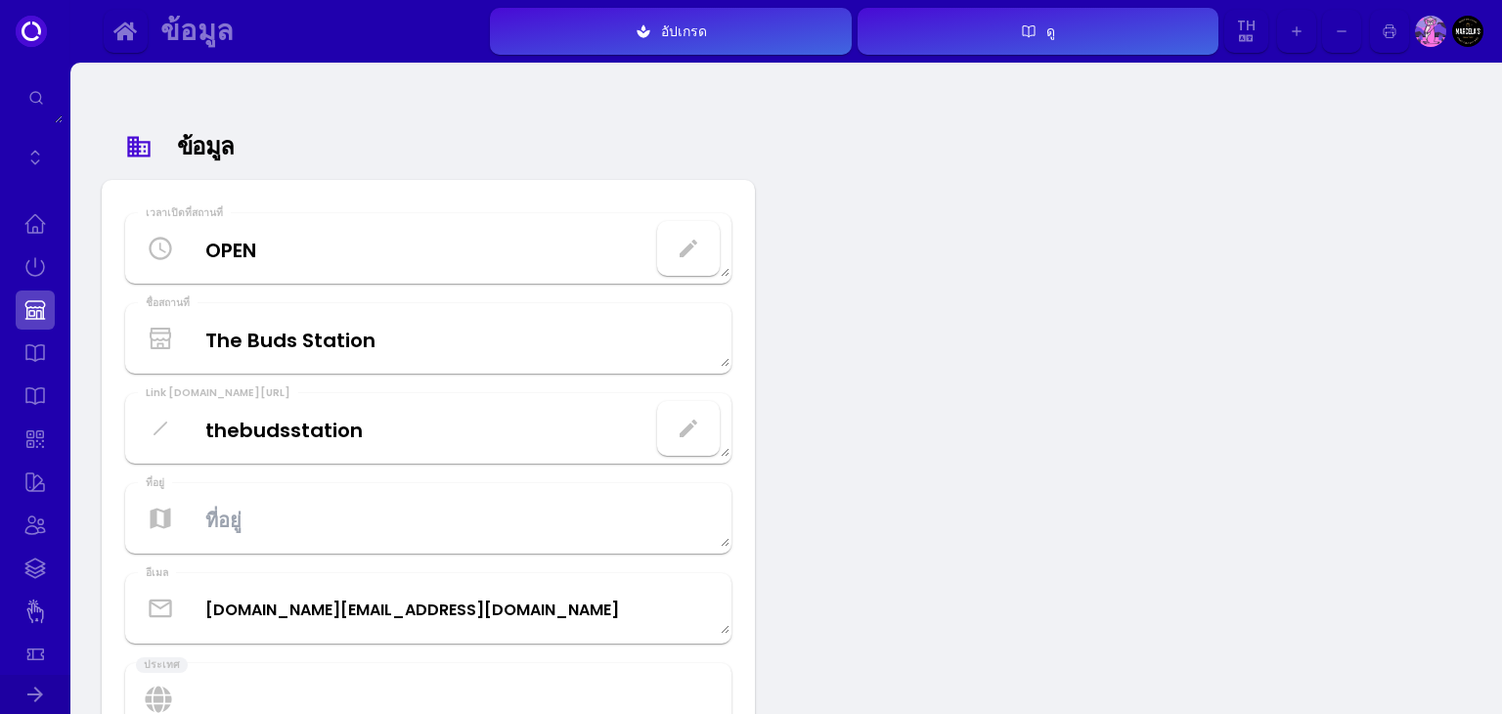
select select "th"
click at [683, 261] on button "button" at bounding box center [688, 248] width 63 height 55
select select "th"
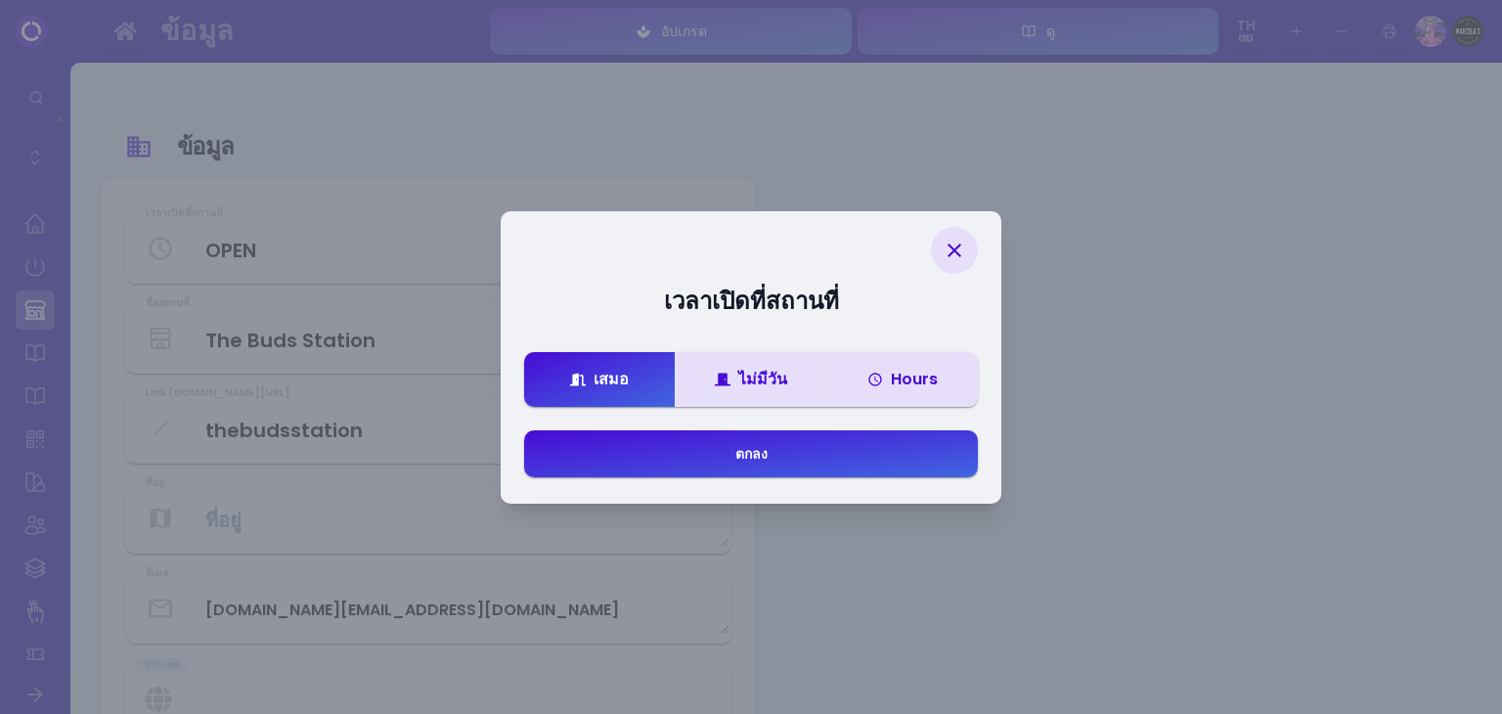
click at [914, 371] on div "Hours" at bounding box center [902, 379] width 70 height 16
select select "th"
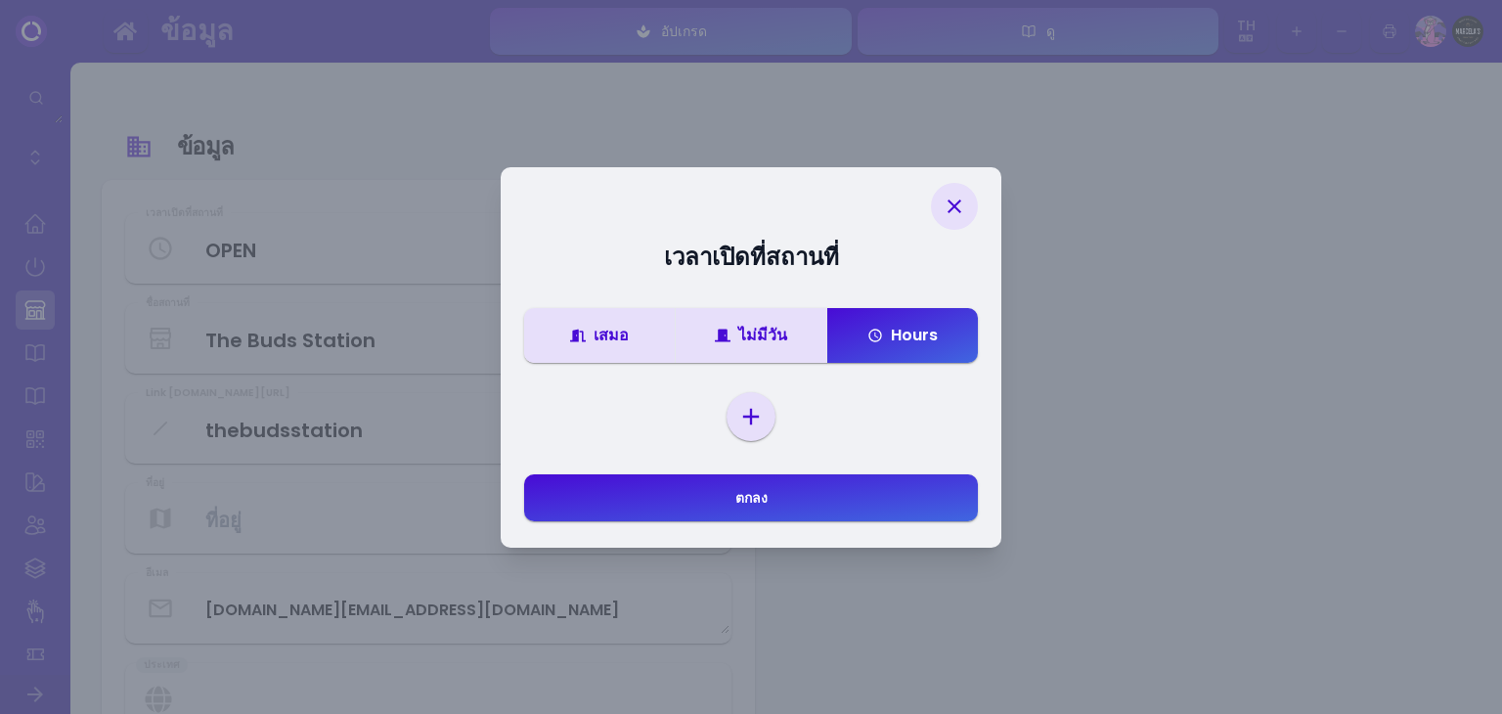
click at [752, 415] on select "[DATE] [DATE] [DATE] [DATE] [DATE] [DATE] [DATE]" at bounding box center [750, 416] width 41 height 29
select select "[DATE]"
click at [730, 431] on select "[DATE] [DATE] [DATE] [DATE] [DATE] [DATE] [DATE]" at bounding box center [750, 416] width 41 height 29
select select "th"
select select "00"
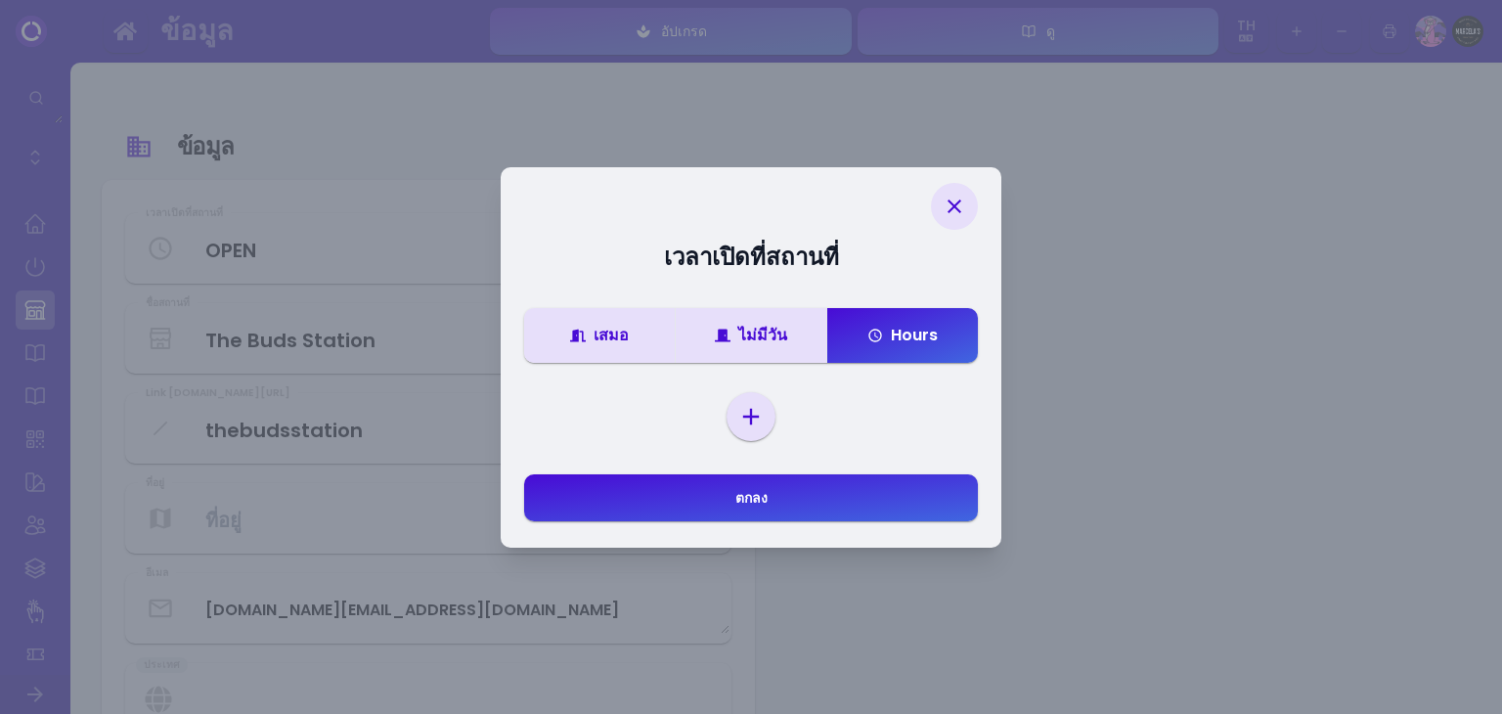
select select "00"
select select "23"
select select "59"
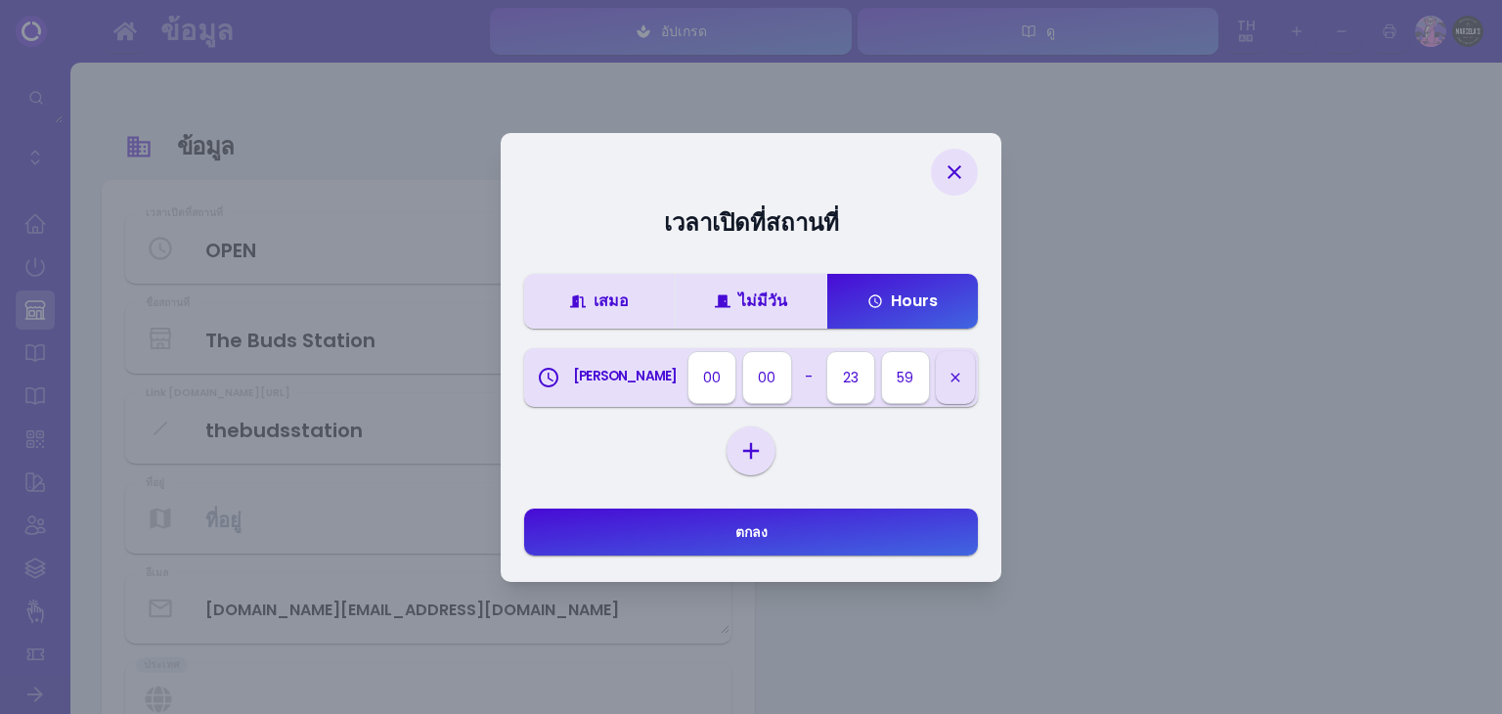
click at [759, 448] on select "[DATE] [DATE] [DATE] [DATE] [DATE] [DATE] [DATE]" at bounding box center [750, 450] width 41 height 29
select select "[DATE]"
click at [730, 465] on select "[DATE] [DATE] [DATE] [DATE] [DATE] [DATE] [DATE]" at bounding box center [750, 450] width 41 height 29
select select "th"
select select "00"
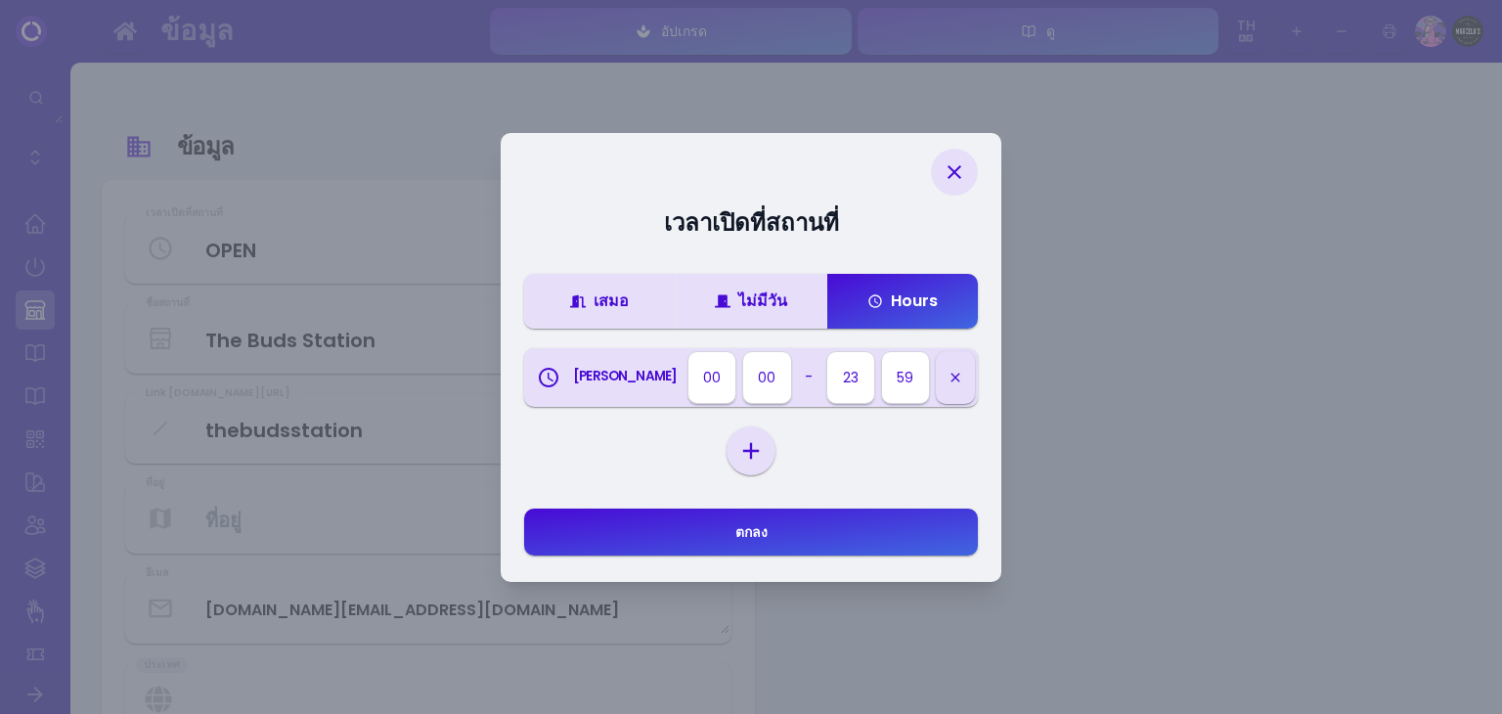
select select "00"
select select "23"
select select "59"
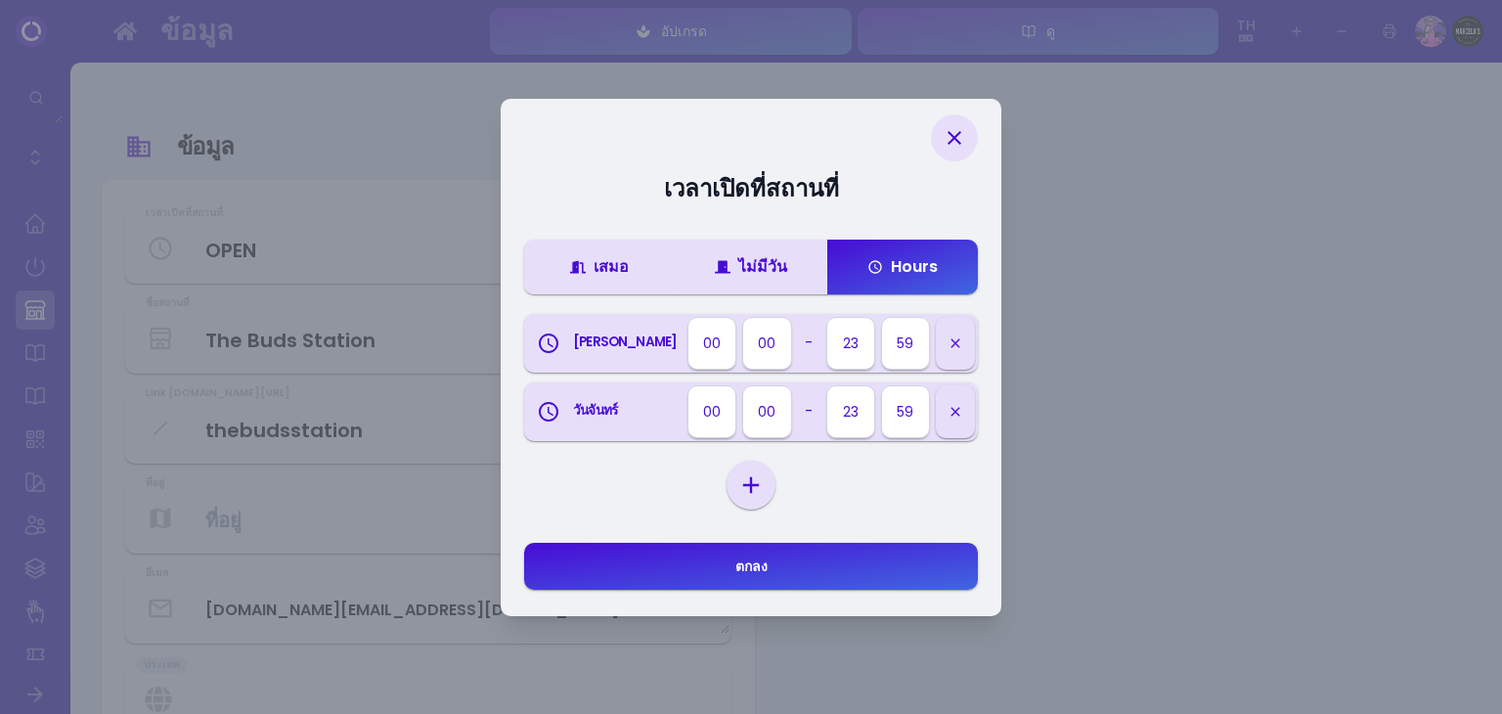
click at [762, 472] on select "[DATE] [DATE] [DATE] [DATE] [DATE] [DATE] [DATE]" at bounding box center [750, 484] width 41 height 29
select select "[DATE]"
click at [730, 500] on select "[DATE] [DATE] [DATE] [DATE] [DATE] [DATE] [DATE]" at bounding box center [750, 484] width 41 height 29
select select "th"
select select "00"
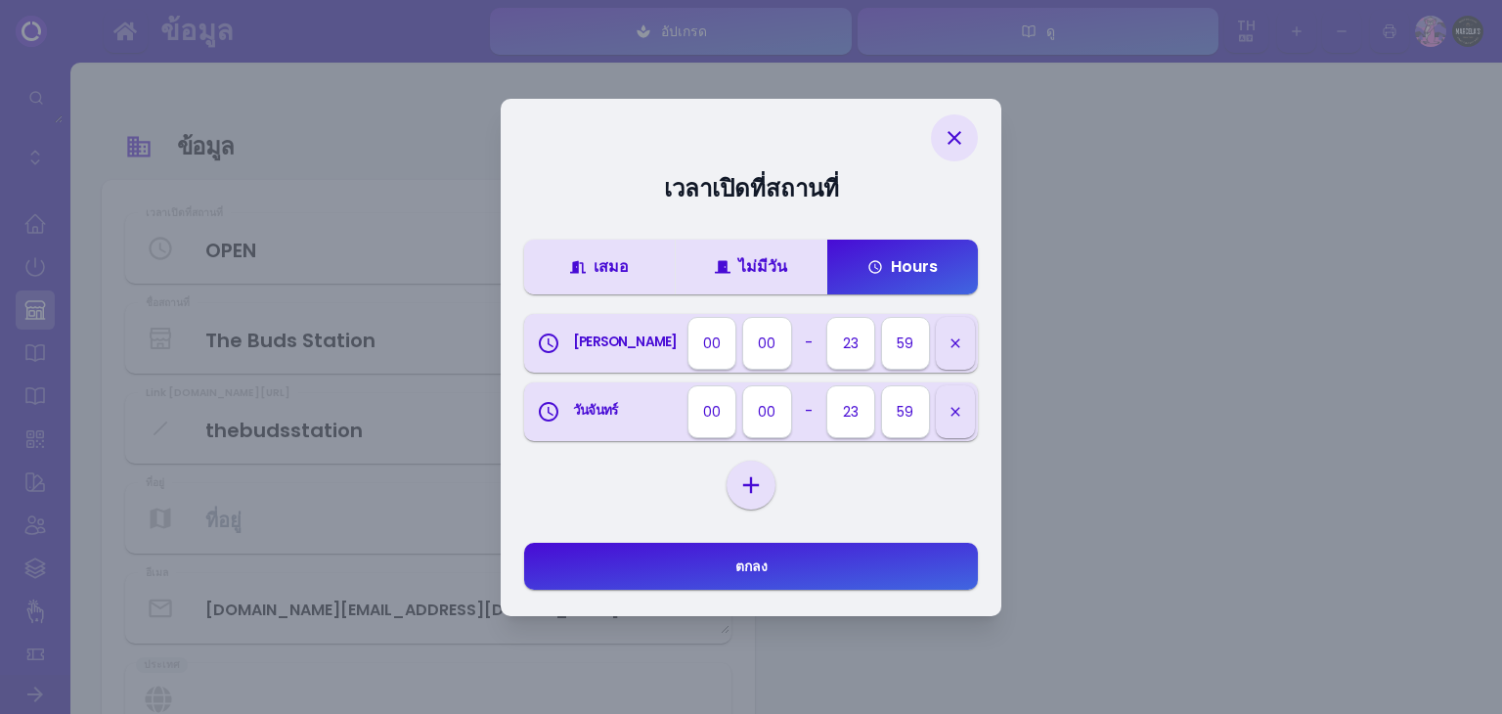
select select "00"
select select "23"
select select "59"
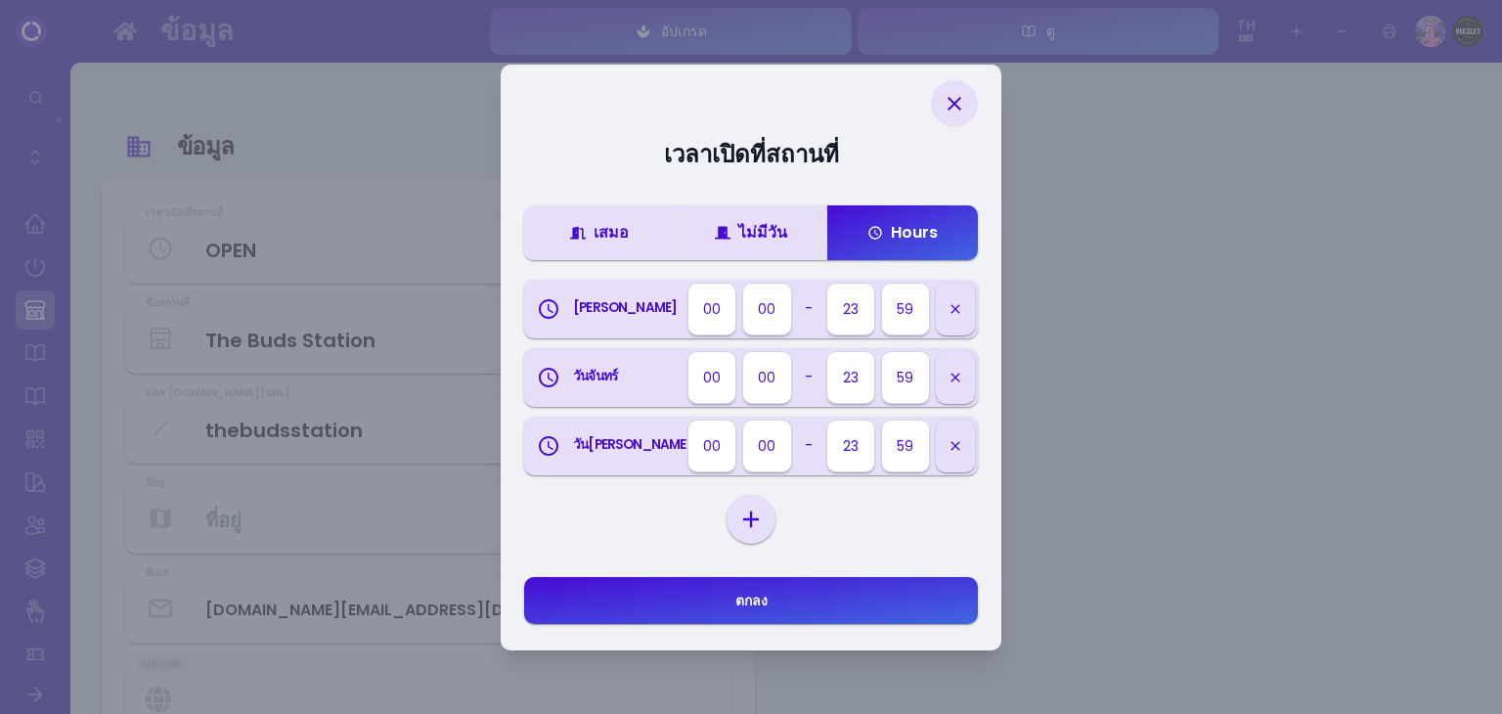
click at [754, 507] on select "[DATE] [DATE] [DATE] [DATE] [DATE] [DATE] [DATE]" at bounding box center [750, 518] width 41 height 29
select select "[DATE]"
click at [730, 534] on select "[DATE] [DATE] [DATE] [DATE] [DATE] [DATE] [DATE]" at bounding box center [750, 518] width 41 height 29
select select "th"
select select "00"
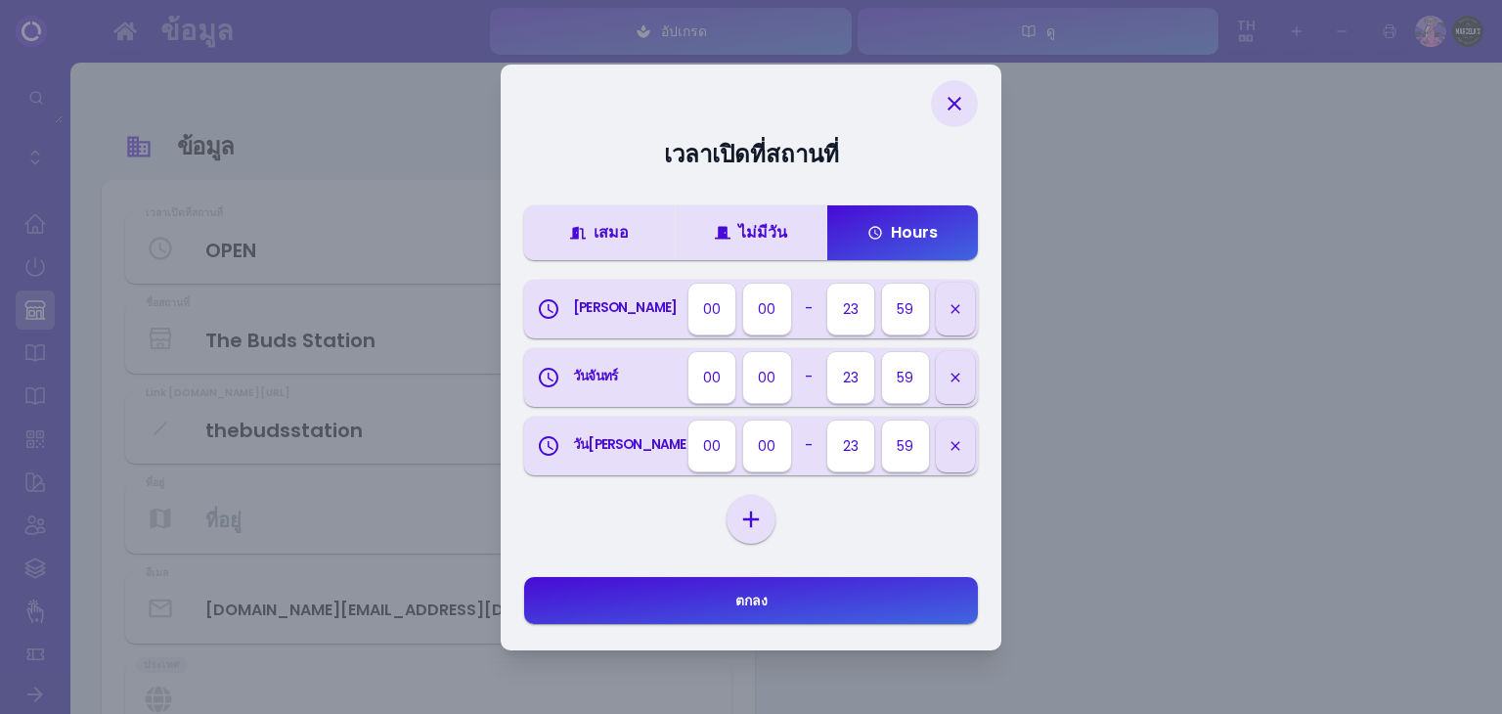
select select "00"
select select "23"
select select "59"
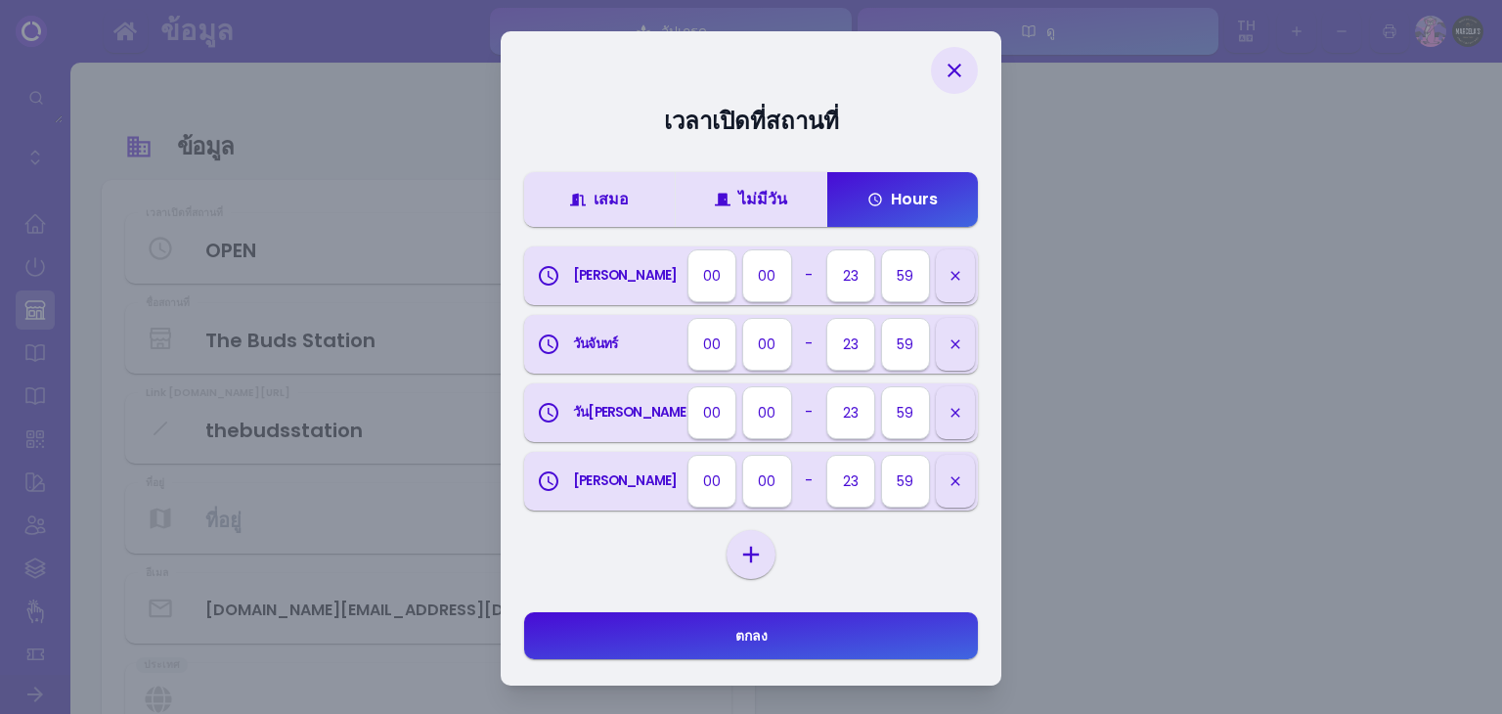
click at [766, 546] on select "[DATE] [DATE] [DATE] [DATE] [DATE] [DATE] [DATE]" at bounding box center [750, 554] width 41 height 29
select select "[DATE]"
click at [730, 569] on select "[DATE] [DATE] [DATE] [DATE] [DATE] [DATE] [DATE]" at bounding box center [750, 554] width 41 height 29
select select "th"
select select "00"
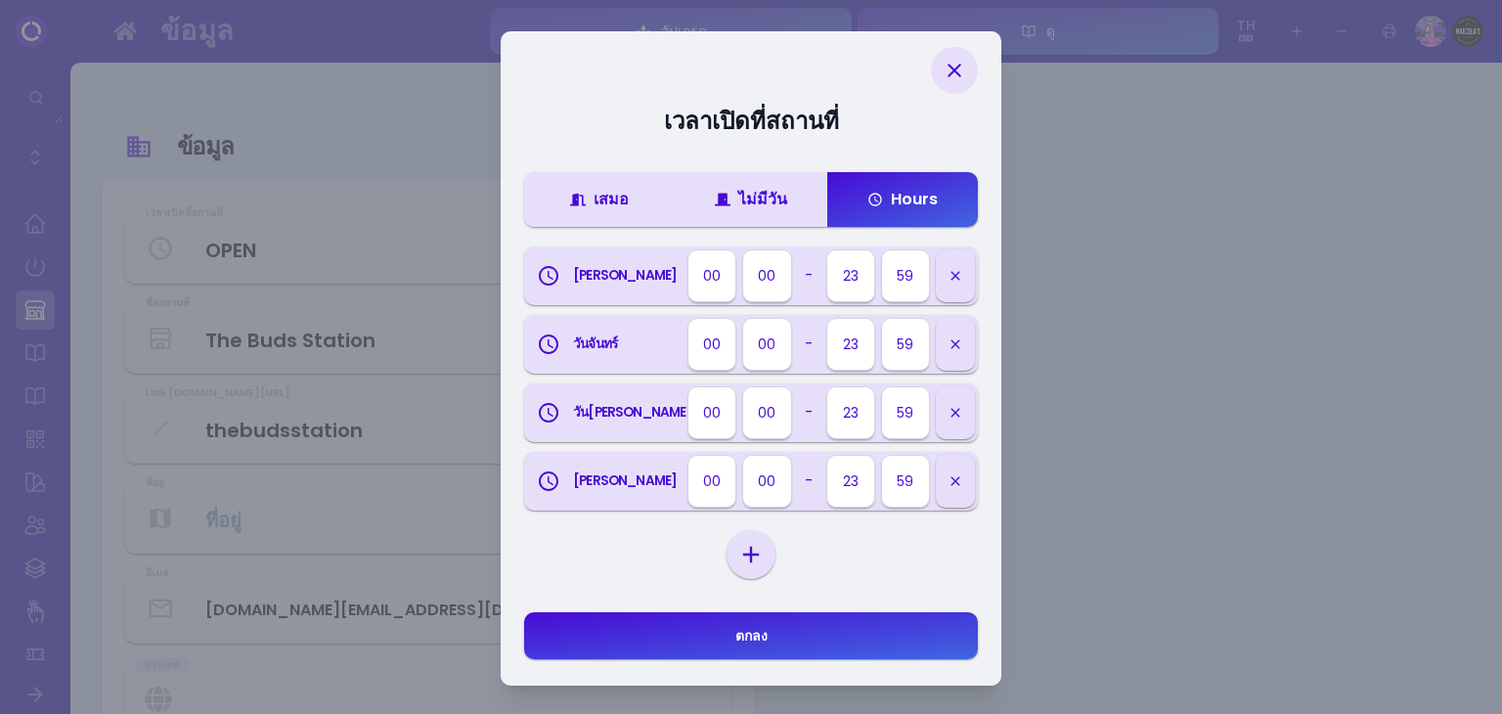
select select "00"
select select "23"
select select "59"
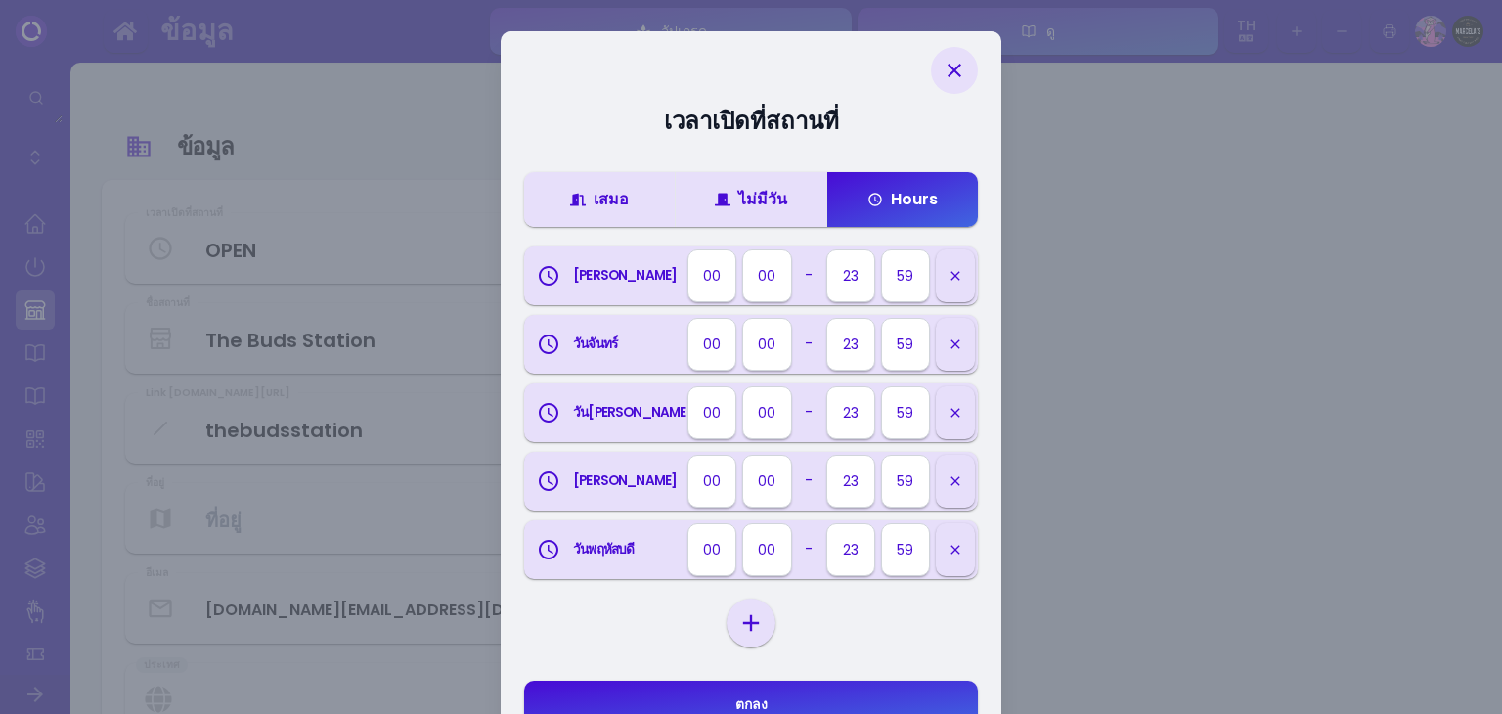
click at [752, 619] on select "[DATE] [DATE] [DATE] [DATE] [DATE] [DATE] [DATE]" at bounding box center [750, 622] width 41 height 29
select select "[DATE]"
click at [730, 637] on select "[DATE] [DATE] [DATE] [DATE] [DATE] [DATE] [DATE]" at bounding box center [750, 622] width 41 height 29
select select "th"
select select "00"
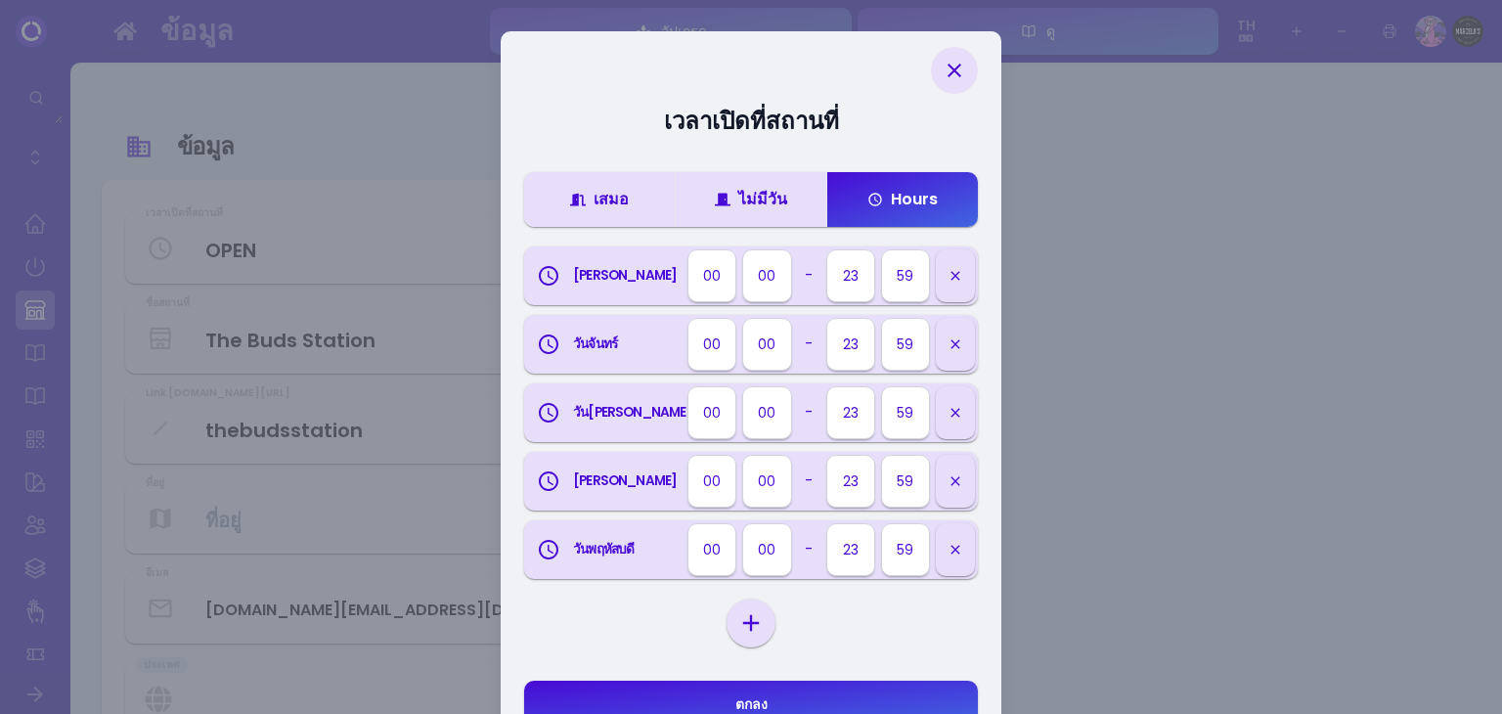
select select "00"
select select "23"
select select "59"
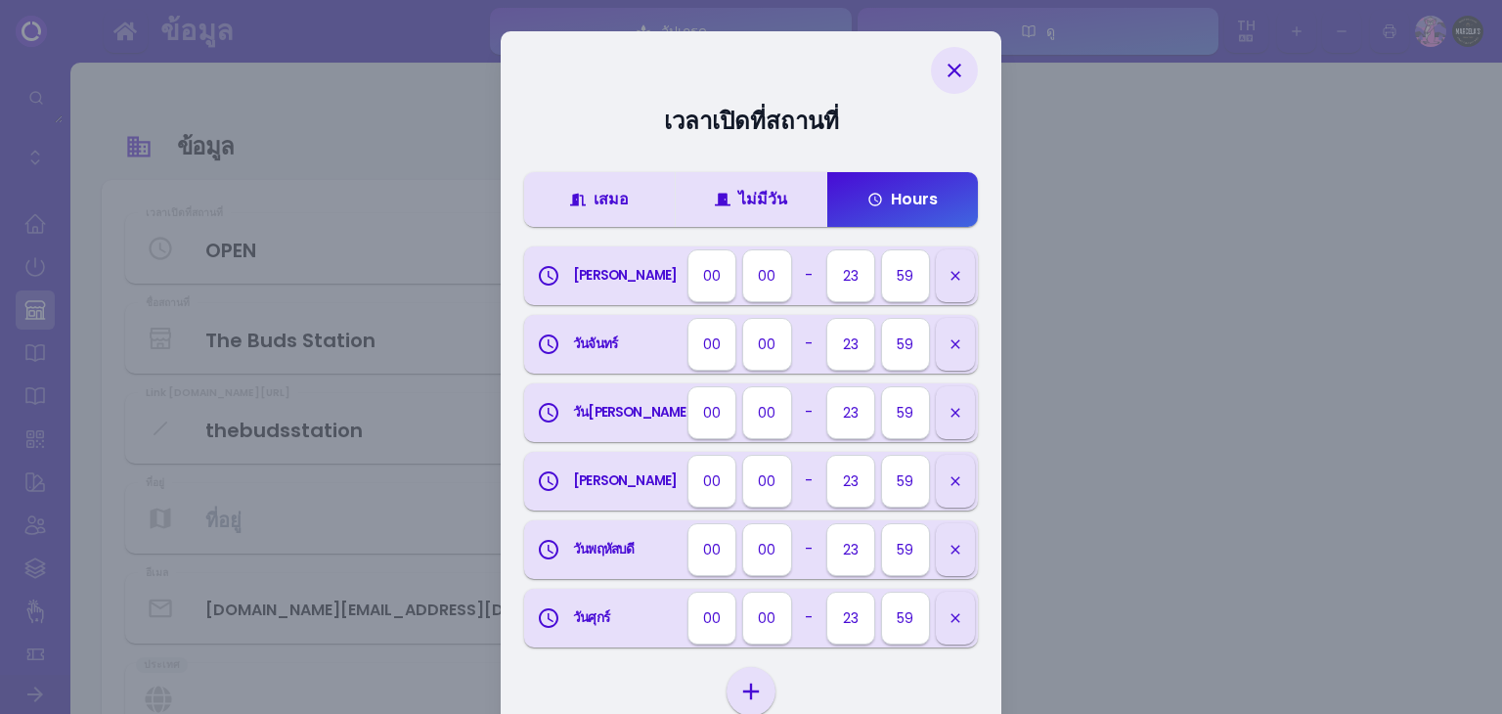
scroll to position [137, 0]
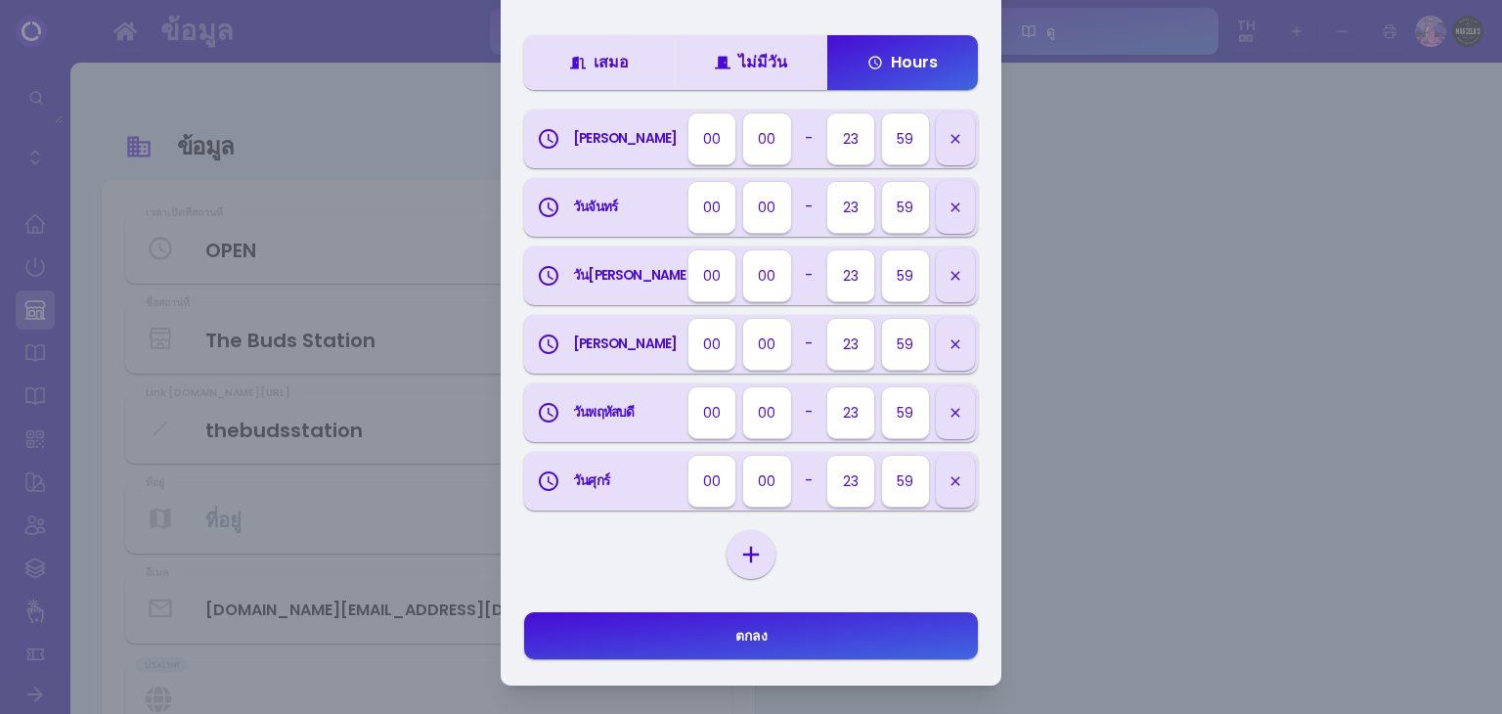
click at [746, 551] on select "[DATE] [DATE] [DATE] [DATE] [DATE] [DATE] [DATE]" at bounding box center [750, 554] width 41 height 29
select select "[DATE]"
click at [730, 569] on select "[DATE] [DATE] [DATE] [DATE] [DATE] [DATE] [DATE]" at bounding box center [750, 554] width 41 height 29
select select "th"
select select "00"
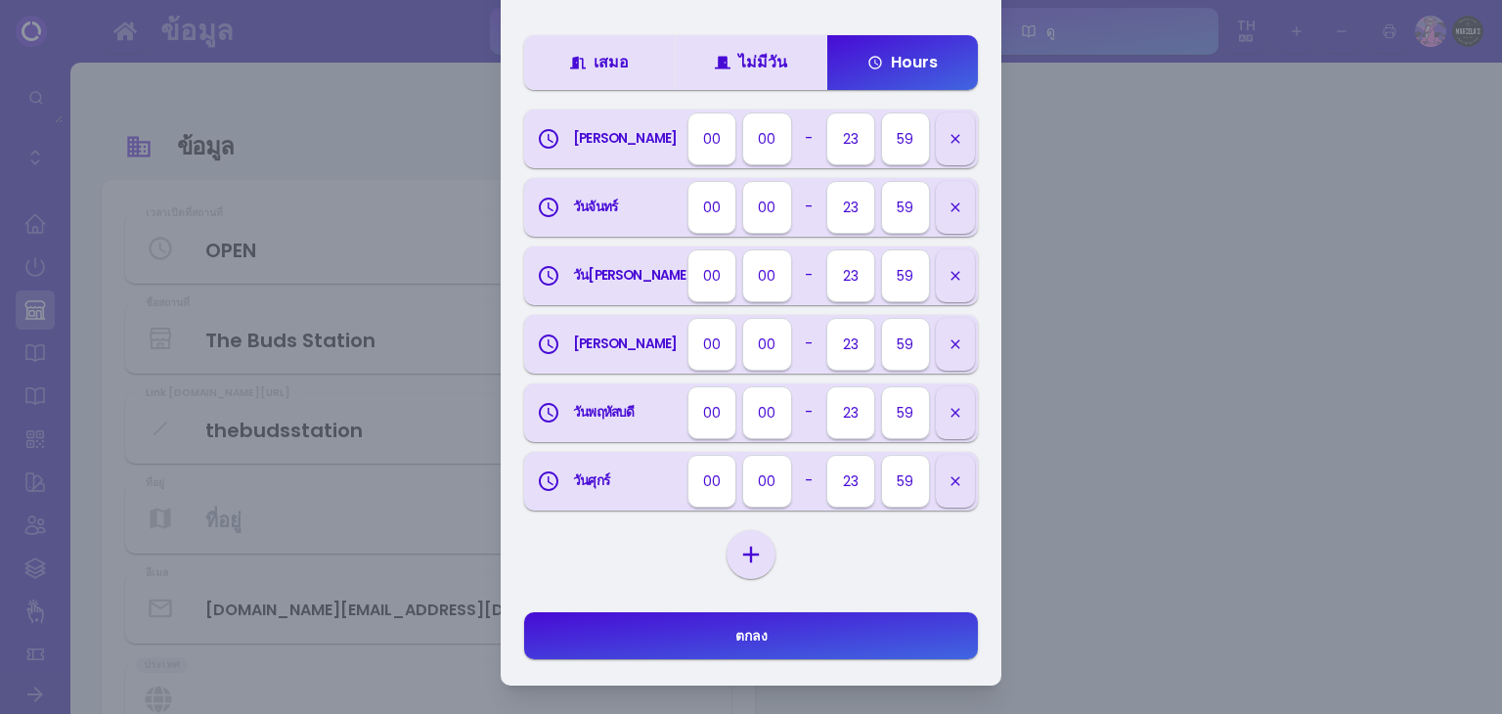
select select "00"
select select "23"
select select "59"
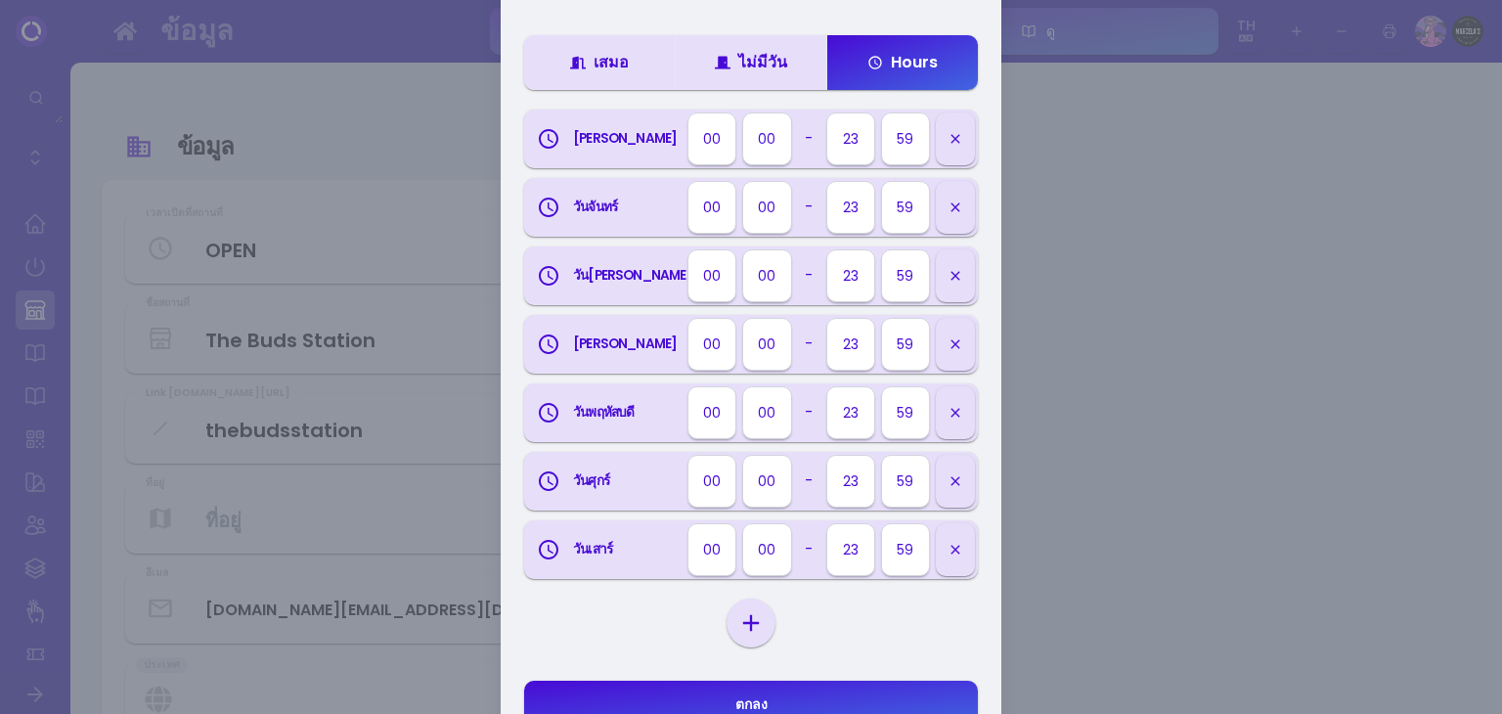
scroll to position [0, 0]
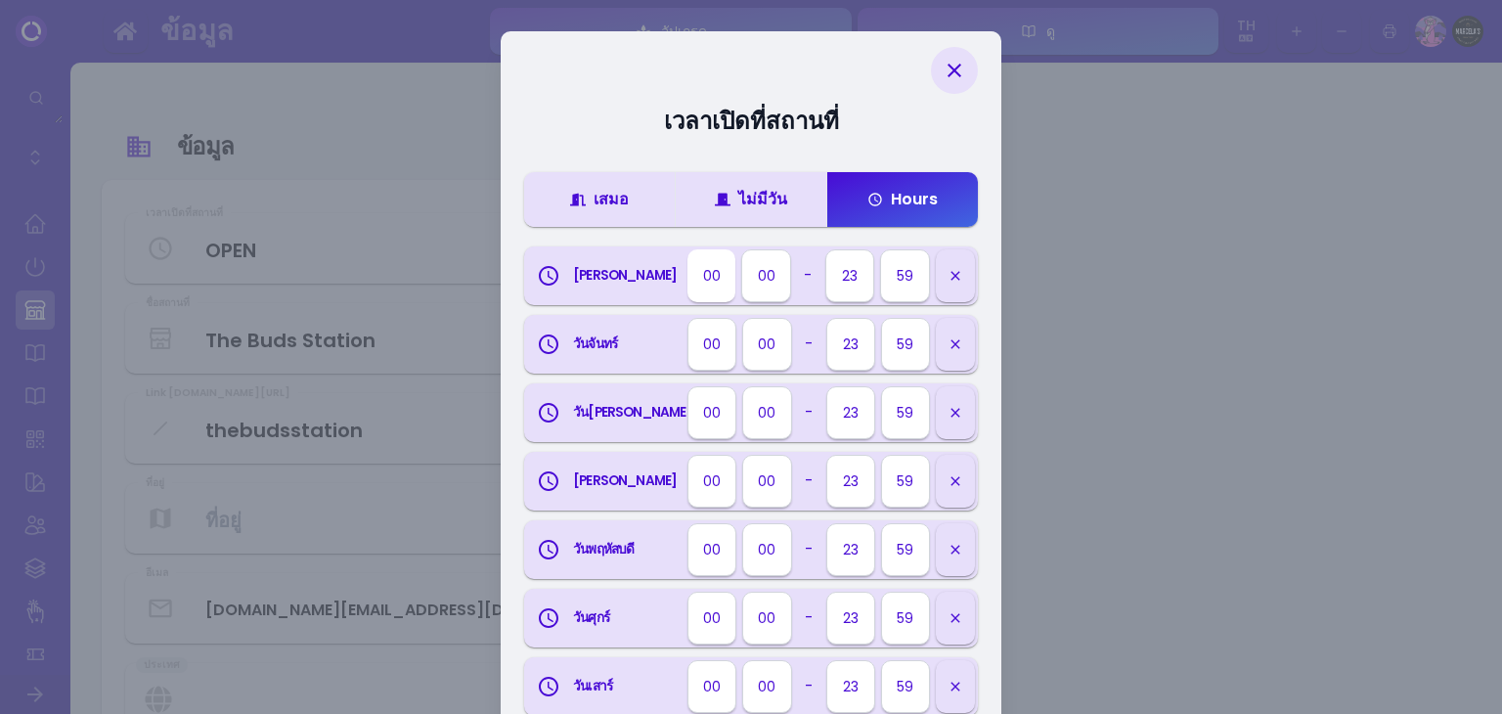
click at [707, 278] on select "00 01 02 03 04 05 06 07 08 09 10 11 12 13 14 15 16 17 18 19 20 21 22 23" at bounding box center [711, 275] width 48 height 53
select select "10"
click at [842, 282] on select "00 01 02 03 04 05 06 07 08 09 10 11 12 13 14 15 16 17 18 19 20 21 22 23" at bounding box center [850, 275] width 48 height 53
select select "th"
select select "01"
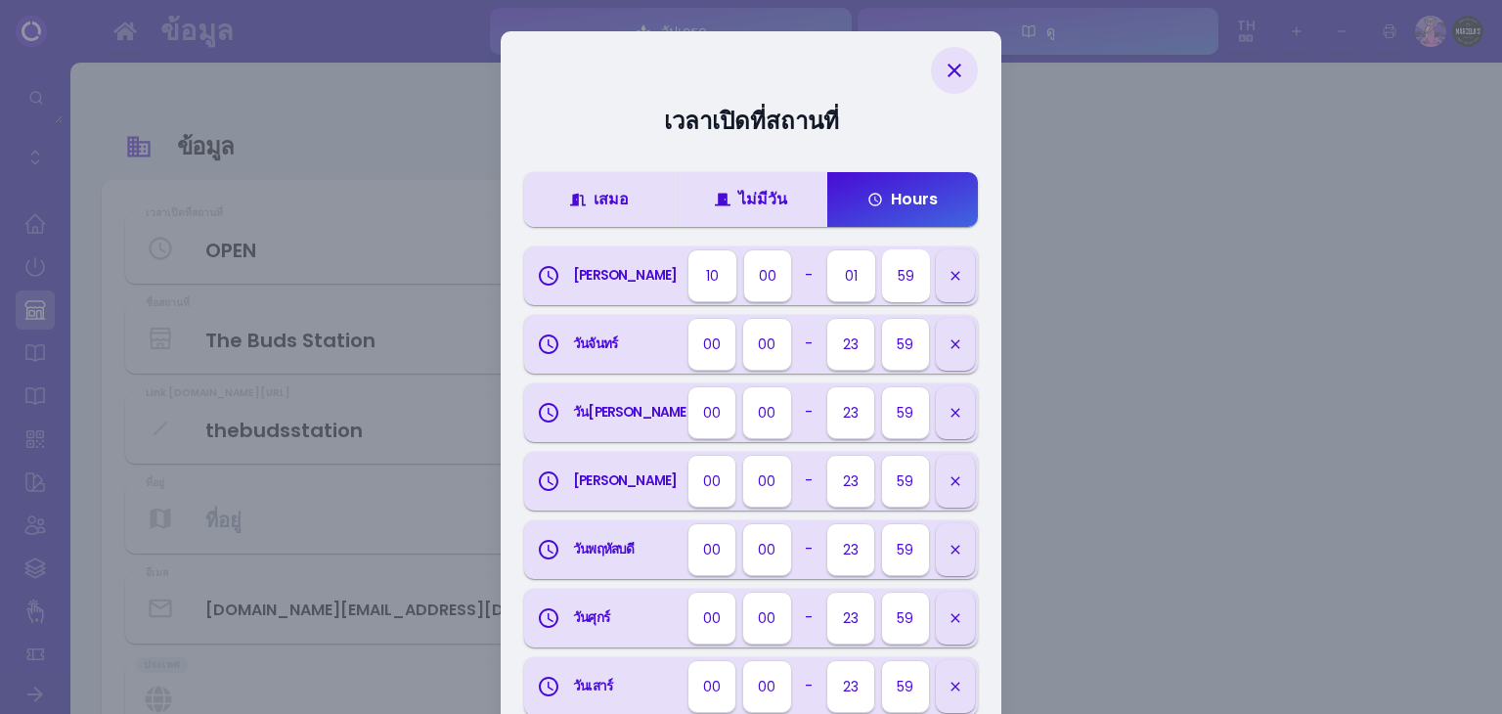
click at [901, 283] on select "00 05 10 15 20 25 30 35 40 45 50 55 59" at bounding box center [906, 275] width 48 height 53
select select "th"
select select "00"
click at [882, 249] on select "00 05 10 15 20 25 30 35 40 45 50 55 59" at bounding box center [906, 275] width 48 height 53
select select "th"
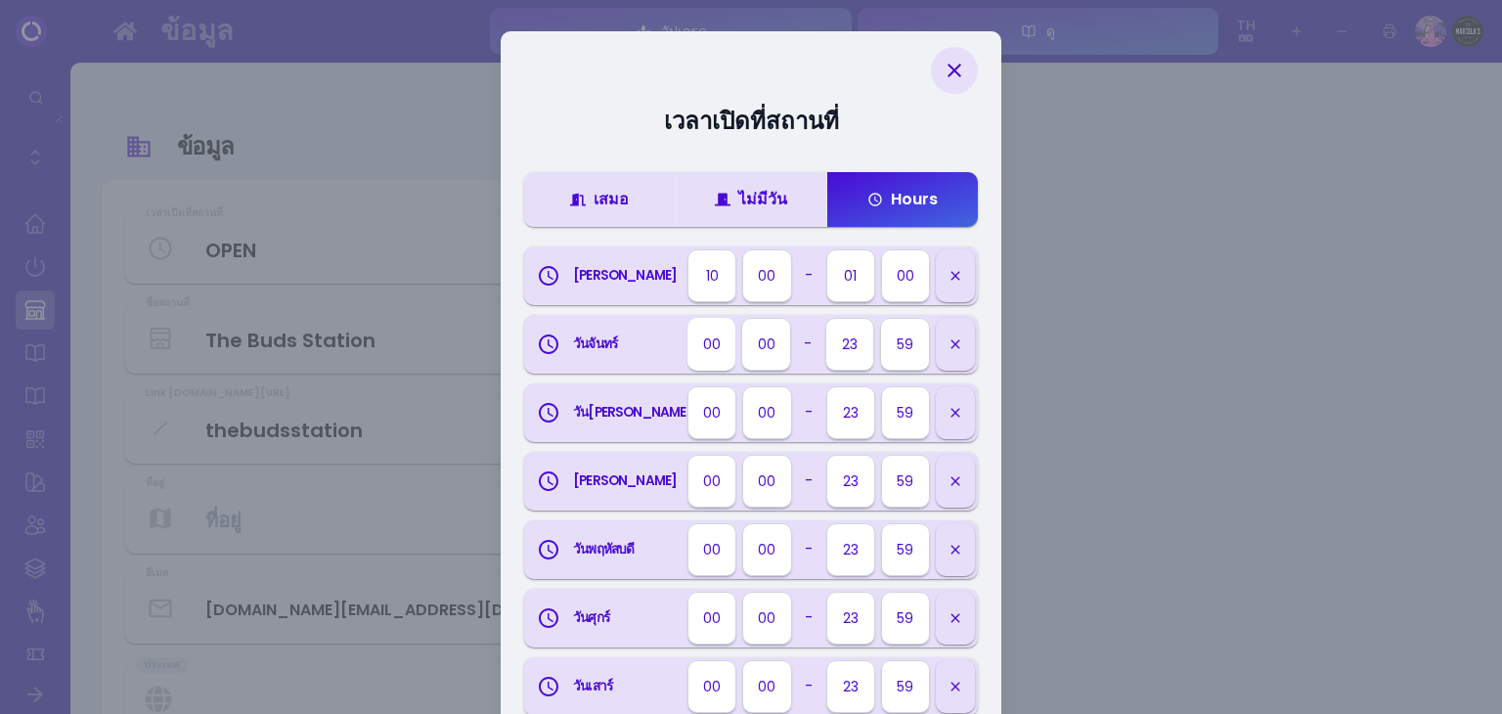
click at [722, 348] on select "00 01 02 03 04 05 06 07 08 09 10 11 12 13 14 15 16 17 18 19 20 21 22 23" at bounding box center [711, 344] width 48 height 53
select select "10"
click at [687, 318] on select "00 01 02 03 04 05 06 07 08 09 10 11 12 13 14 15 16 17 18 19 20 21 22 23" at bounding box center [711, 344] width 48 height 53
select select "th"
select select "00"
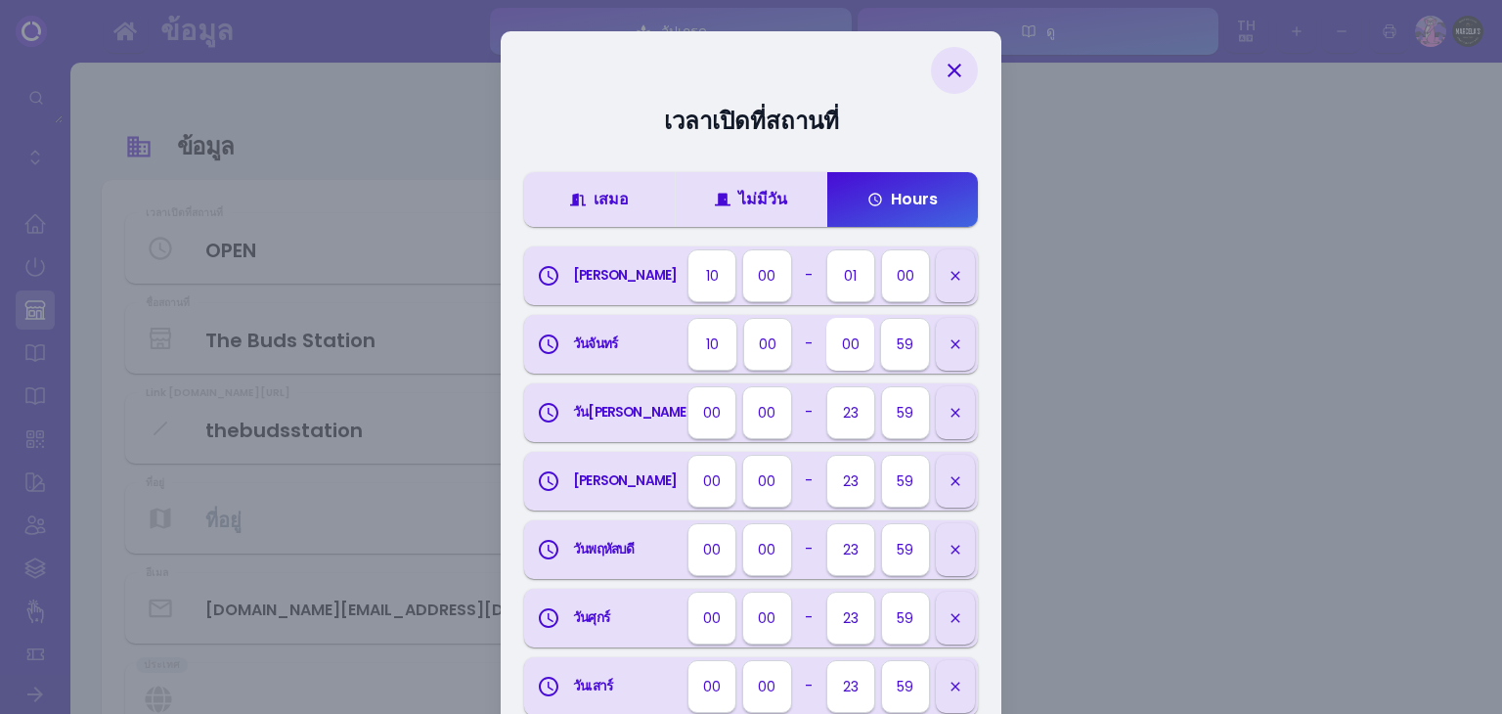
select select "th"
select select "10"
select select "th"
click at [864, 349] on select "00 01 02 03 04 05 06 07 08 09 10 11 12 13 14 15 16 17 18 19 20 21 22 23" at bounding box center [850, 344] width 48 height 53
select select "01"
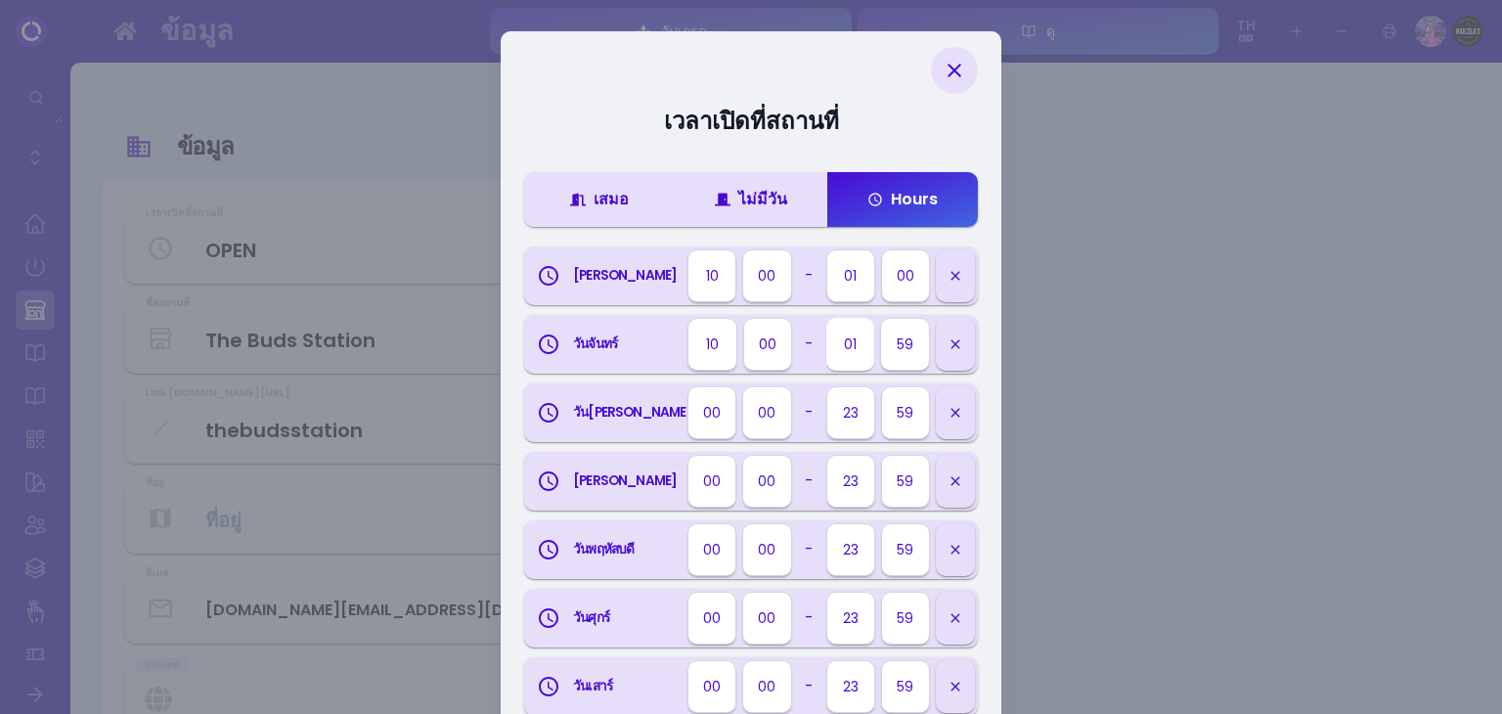
click at [826, 318] on select "00 01 02 03 04 05 06 07 08 09 10 11 12 13 14 15 16 17 18 19 20 21 22 23" at bounding box center [850, 344] width 48 height 53
select select "th"
click at [894, 345] on select "00 05 10 15 20 25 30 35 40 45 50 55 59" at bounding box center [906, 344] width 48 height 53
select select "00"
click at [882, 318] on select "00 05 10 15 20 25 30 35 40 45 50 55 59" at bounding box center [906, 344] width 48 height 53
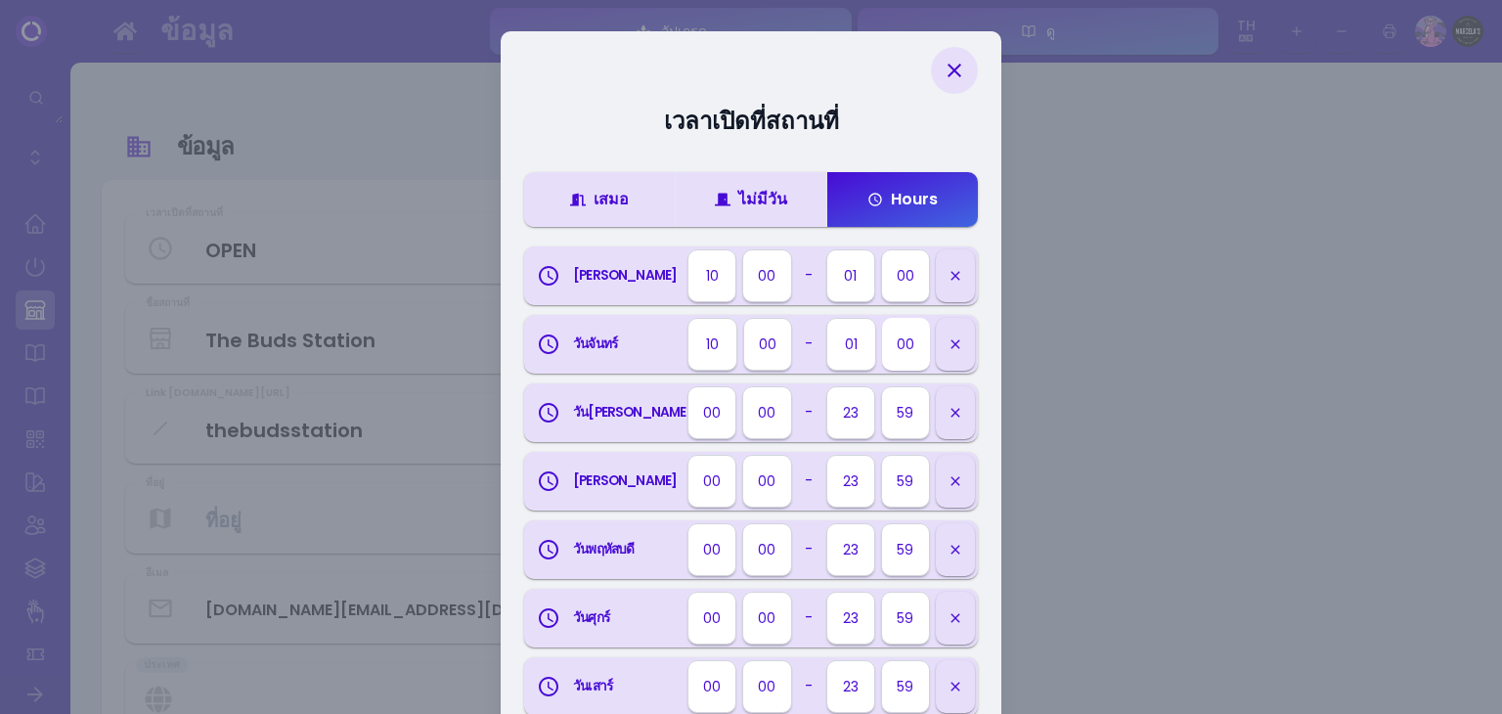
select select "th"
click at [727, 412] on select "00 01 02 03 04 05 06 07 08 09 10 11 12 13 14 15 16 17 18 19 20 21 22 23" at bounding box center [711, 412] width 48 height 53
select select "10"
click at [687, 386] on select "00 01 02 03 04 05 06 07 08 09 10 11 12 13 14 15 16 17 18 19 20 21 22 23" at bounding box center [711, 412] width 48 height 53
select select "th"
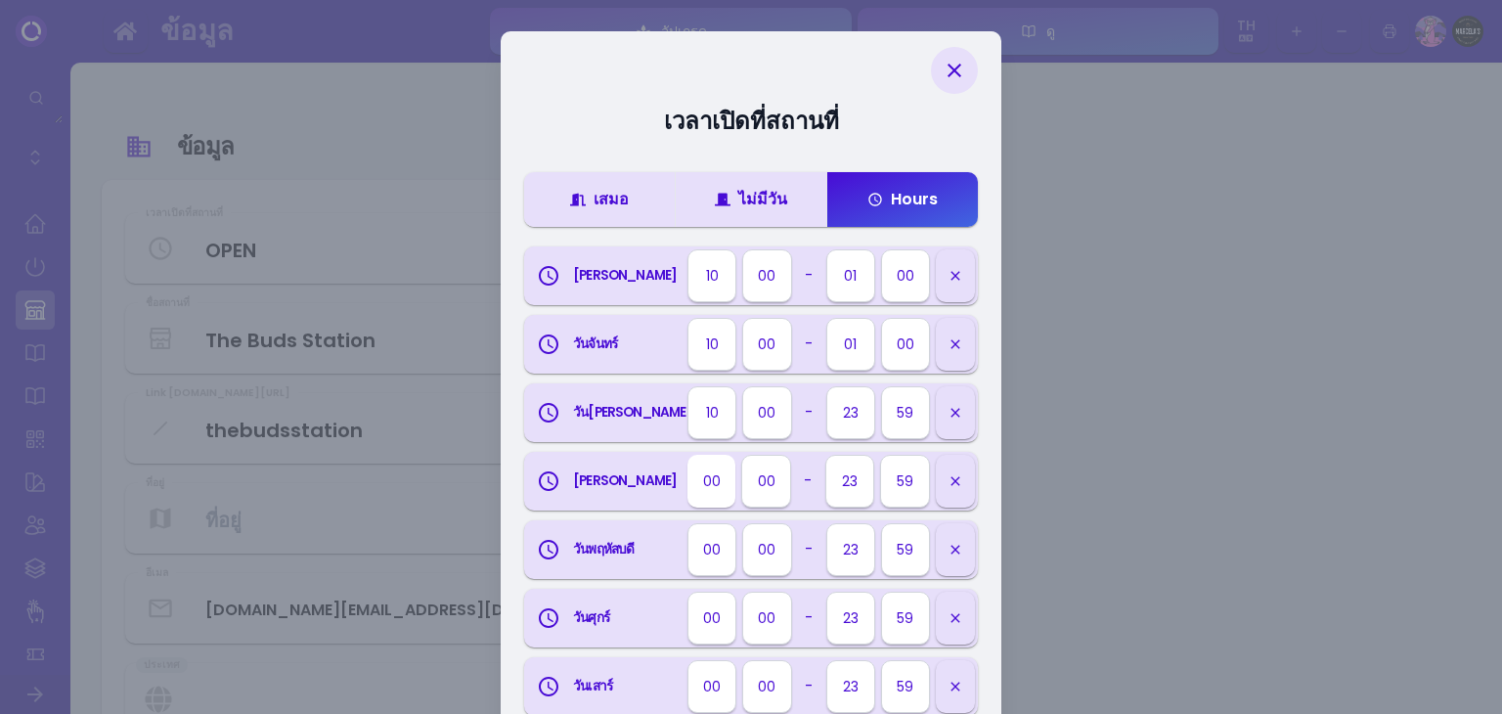
click at [701, 483] on select "00 01 02 03 04 05 06 07 08 09 10 11 12 13 14 15 16 17 18 19 20 21 22 23" at bounding box center [711, 481] width 48 height 53
select select "10"
click at [687, 455] on select "00 01 02 03 04 05 06 07 08 09 10 11 12 13 14 15 16 17 18 19 20 21 22 23" at bounding box center [711, 481] width 48 height 53
select select "th"
click at [707, 532] on select "00 01 02 03 04 05 06 07 08 09 10 11 12 13 14 15 16 17 18 19 20 21 22 23" at bounding box center [711, 549] width 48 height 53
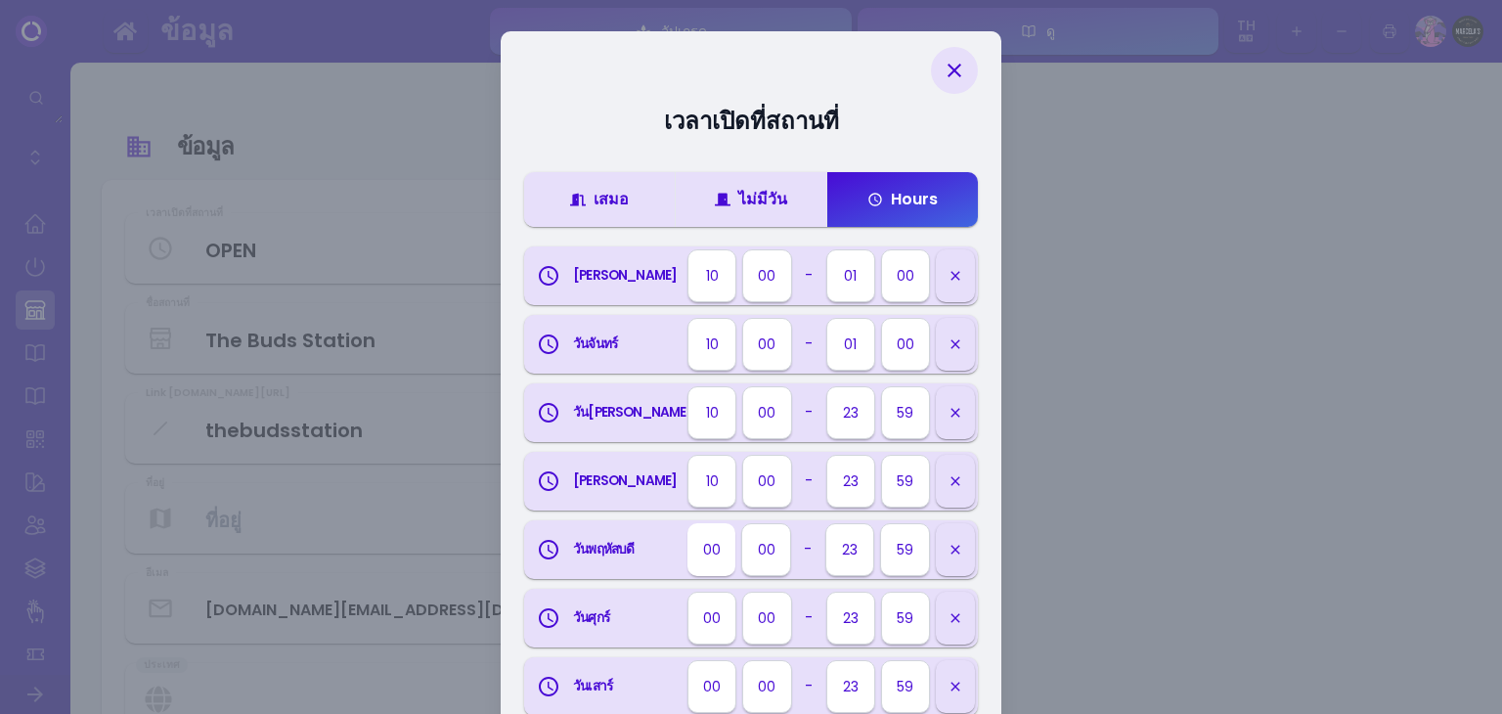
select select "10"
click at [687, 523] on select "00 01 02 03 04 05 06 07 08 09 10 11 12 13 14 15 16 17 18 19 20 21 22 23" at bounding box center [711, 549] width 48 height 53
select select "th"
click at [716, 615] on select "00 01 02 03 04 05 06 07 08 09 10 11 12 13 14 15 16 17 18 19 20 21 22 23" at bounding box center [711, 617] width 48 height 53
select select "10"
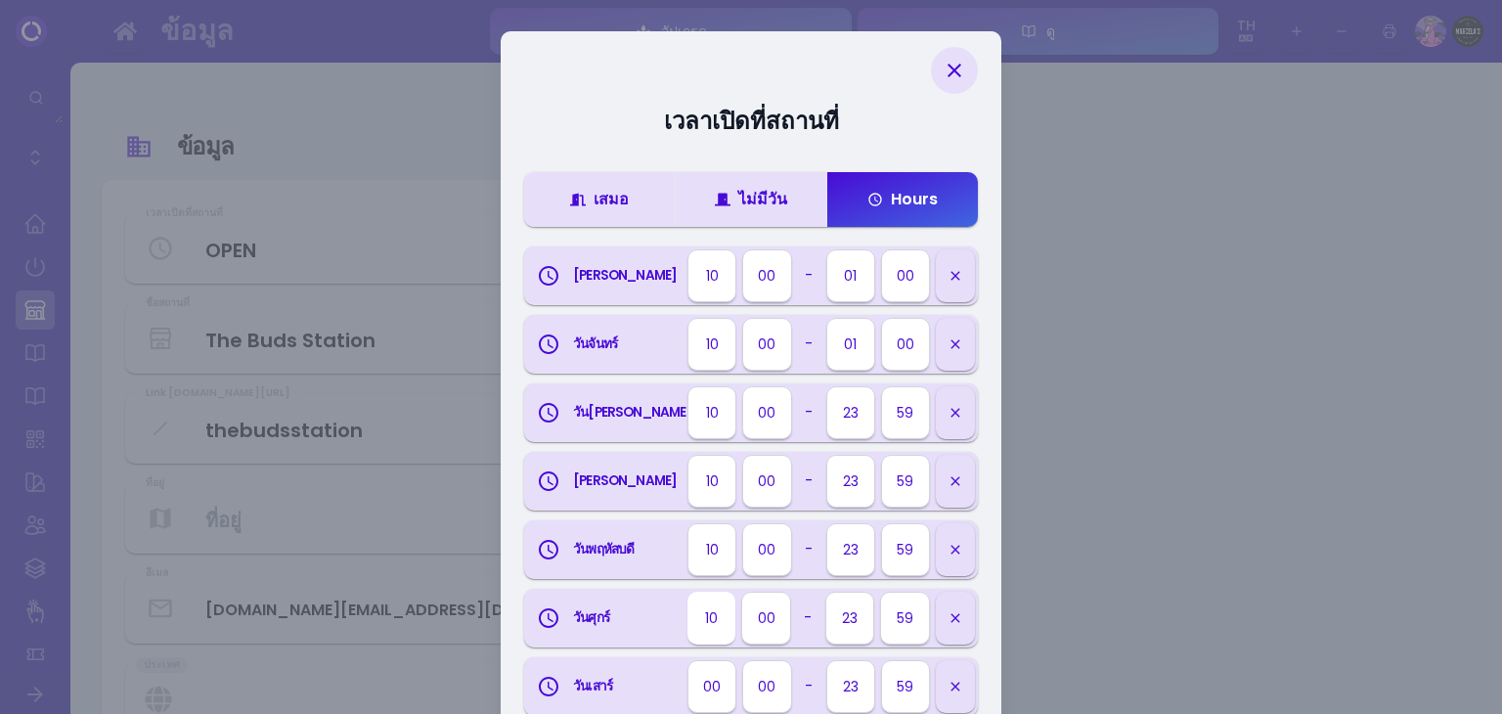
click at [687, 591] on select "00 01 02 03 04 05 06 07 08 09 10 11 12 13 14 15 16 17 18 19 20 21 22 23" at bounding box center [711, 617] width 48 height 53
select select "th"
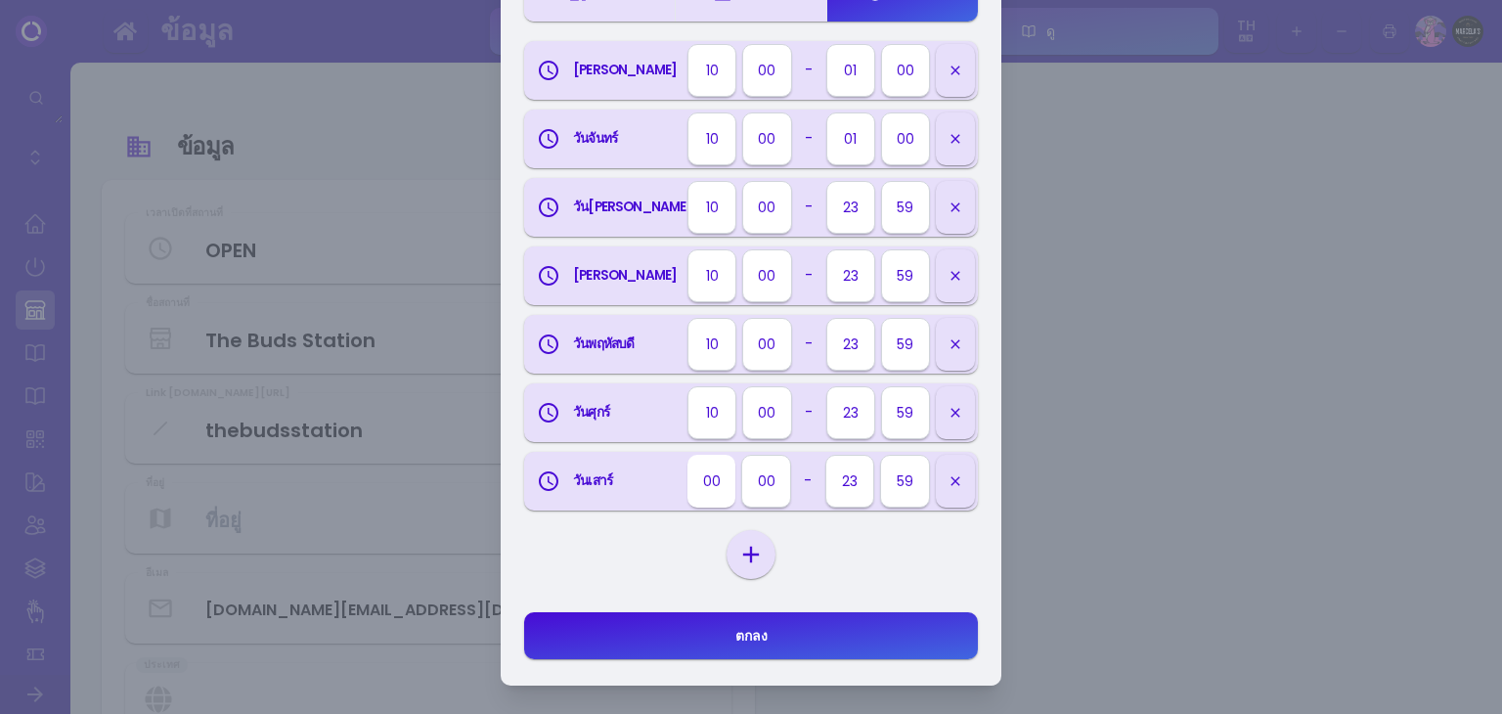
click at [701, 484] on select "00 01 02 03 04 05 06 07 08 09 10 11 12 13 14 15 16 17 18 19 20 21 22 23" at bounding box center [711, 481] width 48 height 53
select select "10"
click at [687, 455] on select "00 01 02 03 04 05 06 07 08 09 10 11 12 13 14 15 16 17 18 19 20 21 22 23" at bounding box center [711, 481] width 48 height 53
select select "th"
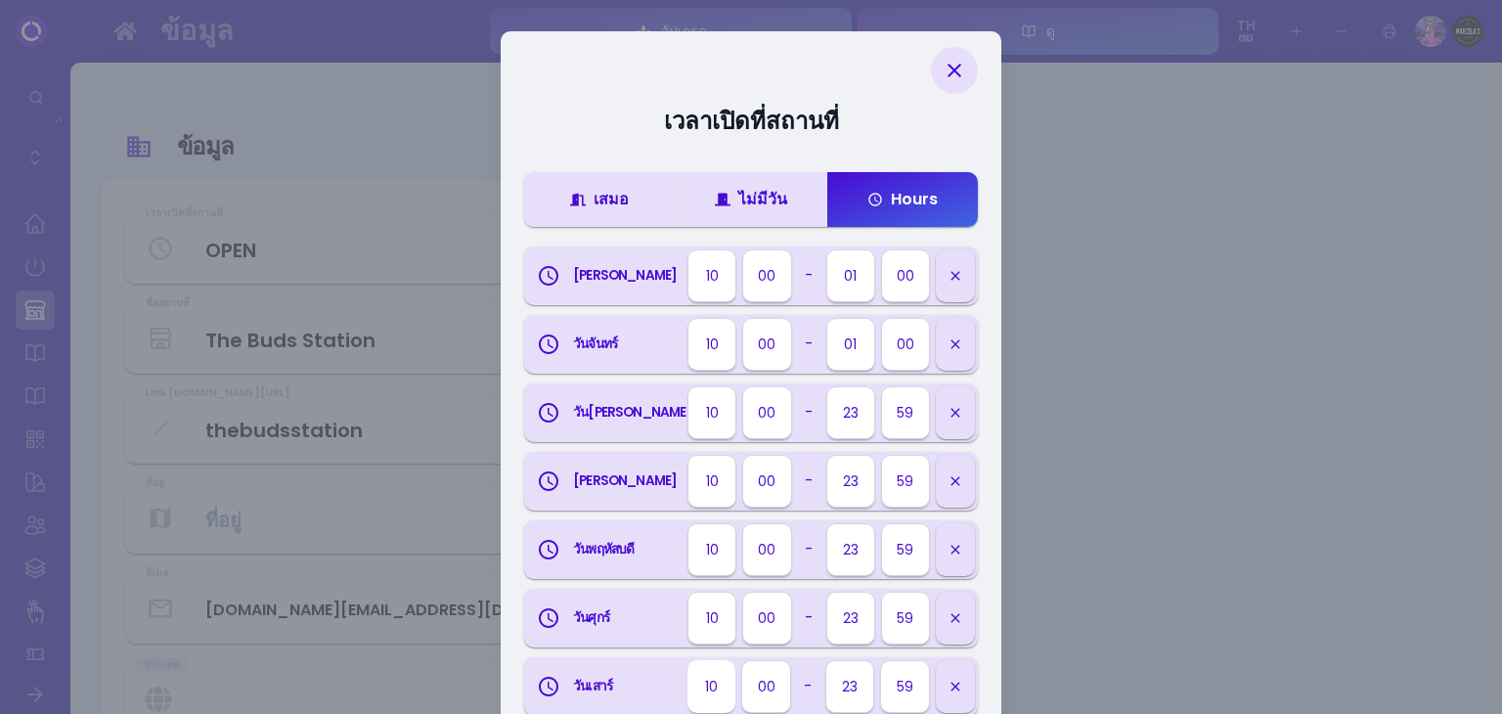
scroll to position [0, 0]
click at [854, 413] on select "00 01 02 03 04 05 06 07 08 09 10 11 12 13 14 15 16 17 18 19 20 21 22 23" at bounding box center [850, 412] width 48 height 53
select select "22"
click at [826, 386] on select "00 01 02 03 04 05 06 07 08 09 10 11 12 13 14 15 16 17 18 19 20 21 22 23" at bounding box center [850, 412] width 48 height 53
select select "th"
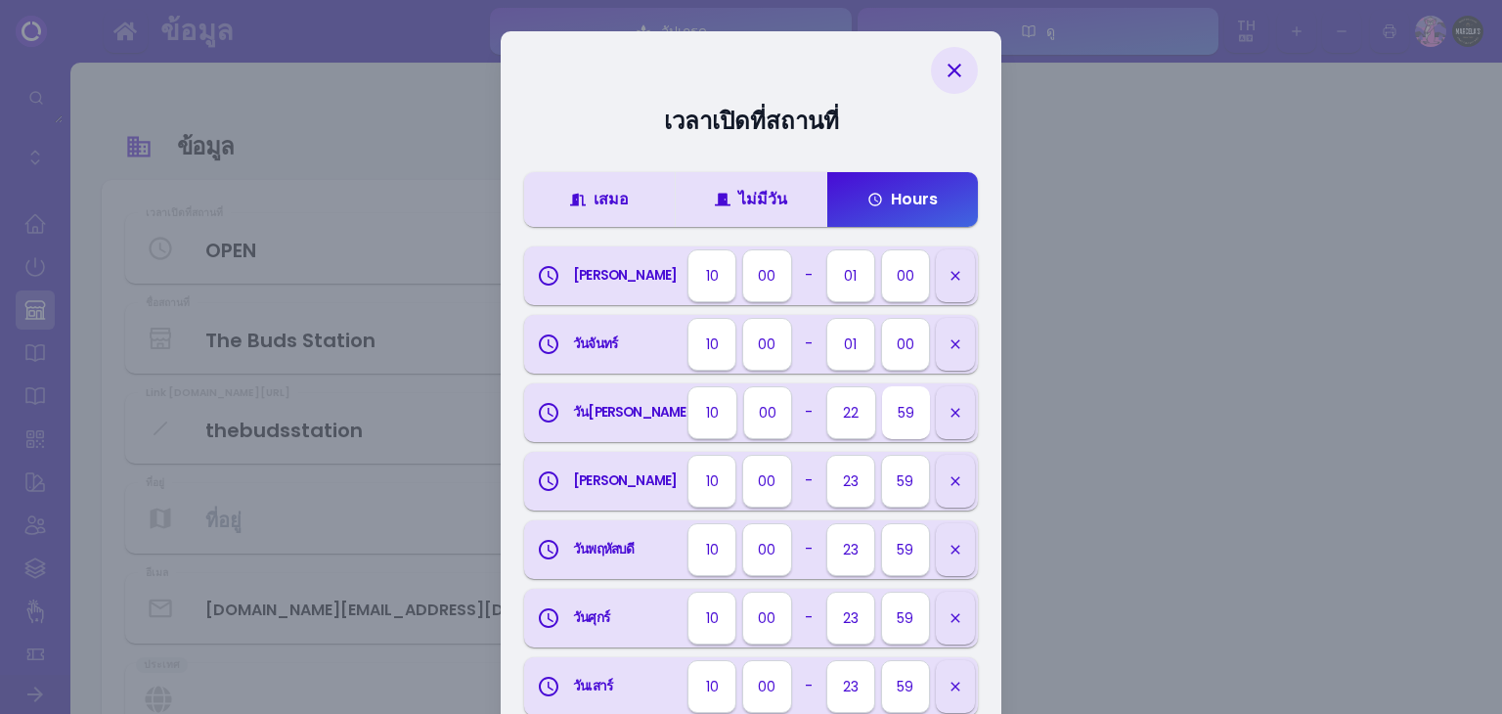
click at [894, 426] on select "00 05 10 15 20 25 30 35 40 45 50 55 59" at bounding box center [906, 412] width 48 height 53
select select "00"
click at [882, 386] on select "00 05 10 15 20 25 30 35 40 45 50 55 59" at bounding box center [906, 412] width 48 height 53
select select "th"
click at [838, 494] on select "00 01 02 03 04 05 06 07 08 09 10 11 12 13 14 15 16 17 18 19 20 21 22 23" at bounding box center [850, 481] width 48 height 53
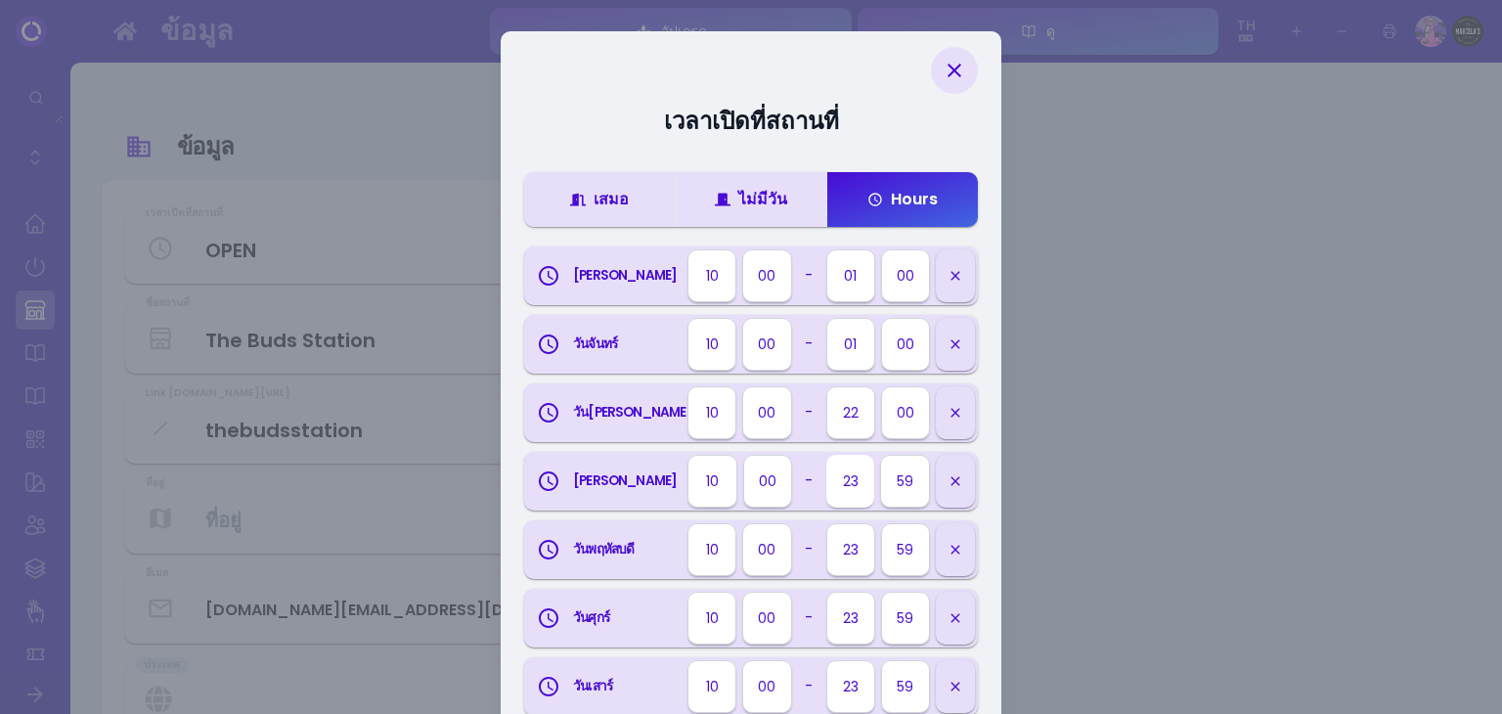
select select "01"
click at [826, 455] on select "00 01 02 03 04 05 06 07 08 09 10 11 12 13 14 15 16 17 18 19 20 21 22 23" at bounding box center [850, 481] width 48 height 53
select select "th"
click at [894, 488] on select "00 05 10 15 20 25 30 35 40 45 50 55 59" at bounding box center [906, 481] width 48 height 53
select select "00"
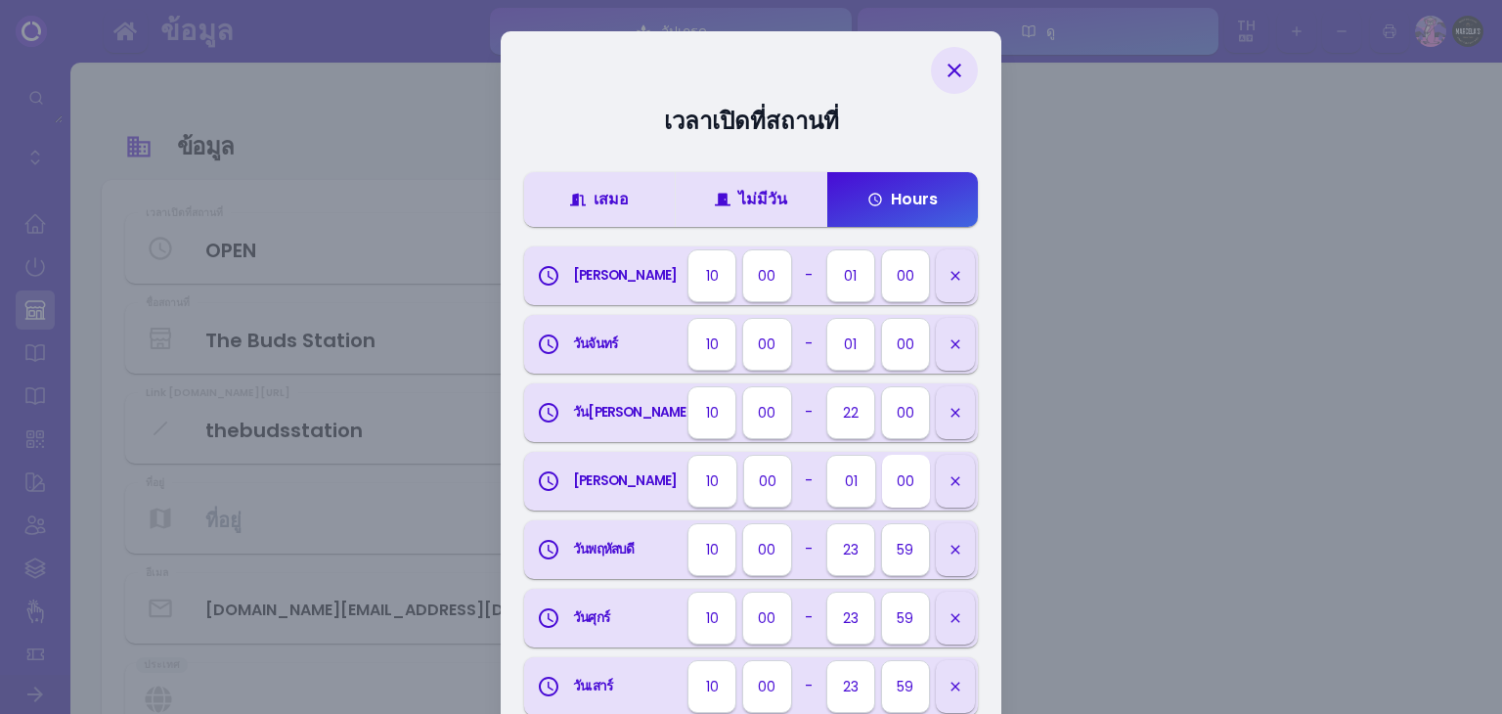
click at [882, 455] on select "00 05 10 15 20 25 30 35 40 45 50 55 59" at bounding box center [906, 481] width 48 height 53
select select "th"
click at [863, 539] on select "00 01 02 03 04 05 06 07 08 09 10 11 12 13 14 15 16 17 18 19 20 21 22 23" at bounding box center [850, 549] width 48 height 53
select select "01"
click at [826, 523] on select "00 01 02 03 04 05 06 07 08 09 10 11 12 13 14 15 16 17 18 19 20 21 22 23" at bounding box center [850, 549] width 48 height 53
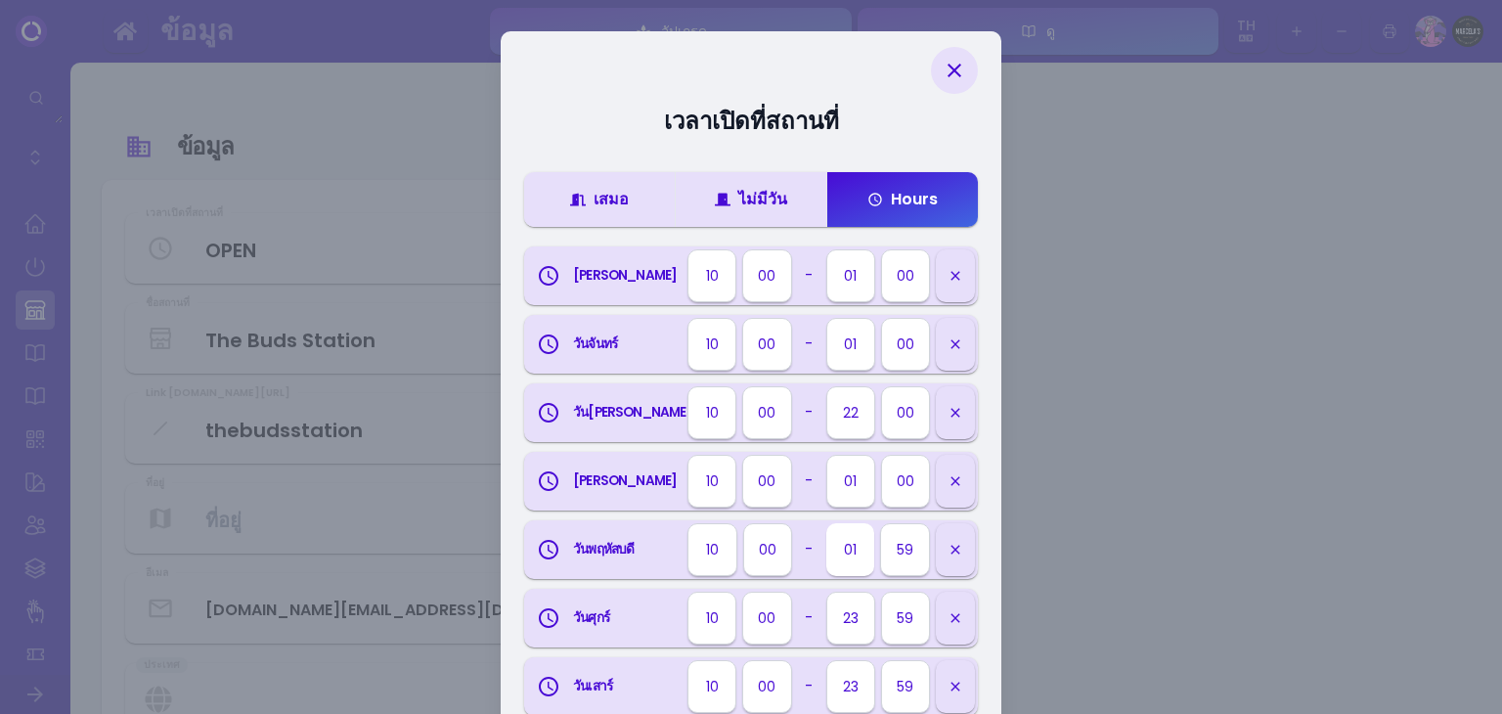
select select "th"
click at [914, 560] on select "00 05 10 15 20 25 30 35 40 45 50 55 59" at bounding box center [906, 549] width 48 height 53
select select "00"
click at [882, 523] on select "00 05 10 15 20 25 30 35 40 45 50 55 59" at bounding box center [906, 549] width 48 height 53
select select "th"
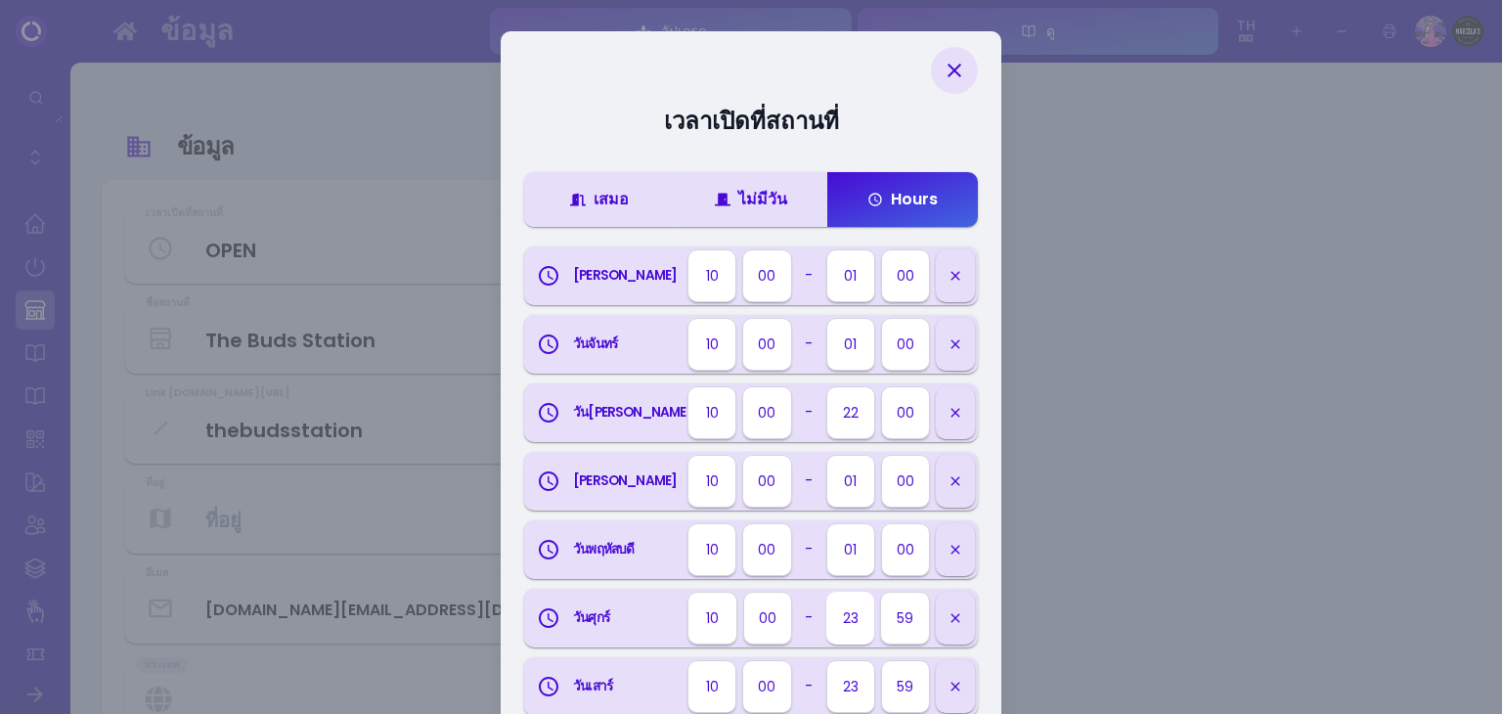
click at [856, 609] on select "00 01 02 03 04 05 06 07 08 09 10 11 12 13 14 15 16 17 18 19 20 21 22 23" at bounding box center [850, 617] width 48 height 53
select select "10"
click at [826, 591] on select "00 01 02 03 04 05 06 07 08 09 10 11 12 13 14 15 16 17 18 19 20 21 22 23" at bounding box center [850, 617] width 48 height 53
select select "th"
click at [856, 609] on select "00 01 02 03 04 05 06 07 08 09 10 11 12 13 14 15 16 17 18 19 20 21 22 23" at bounding box center [850, 617] width 48 height 53
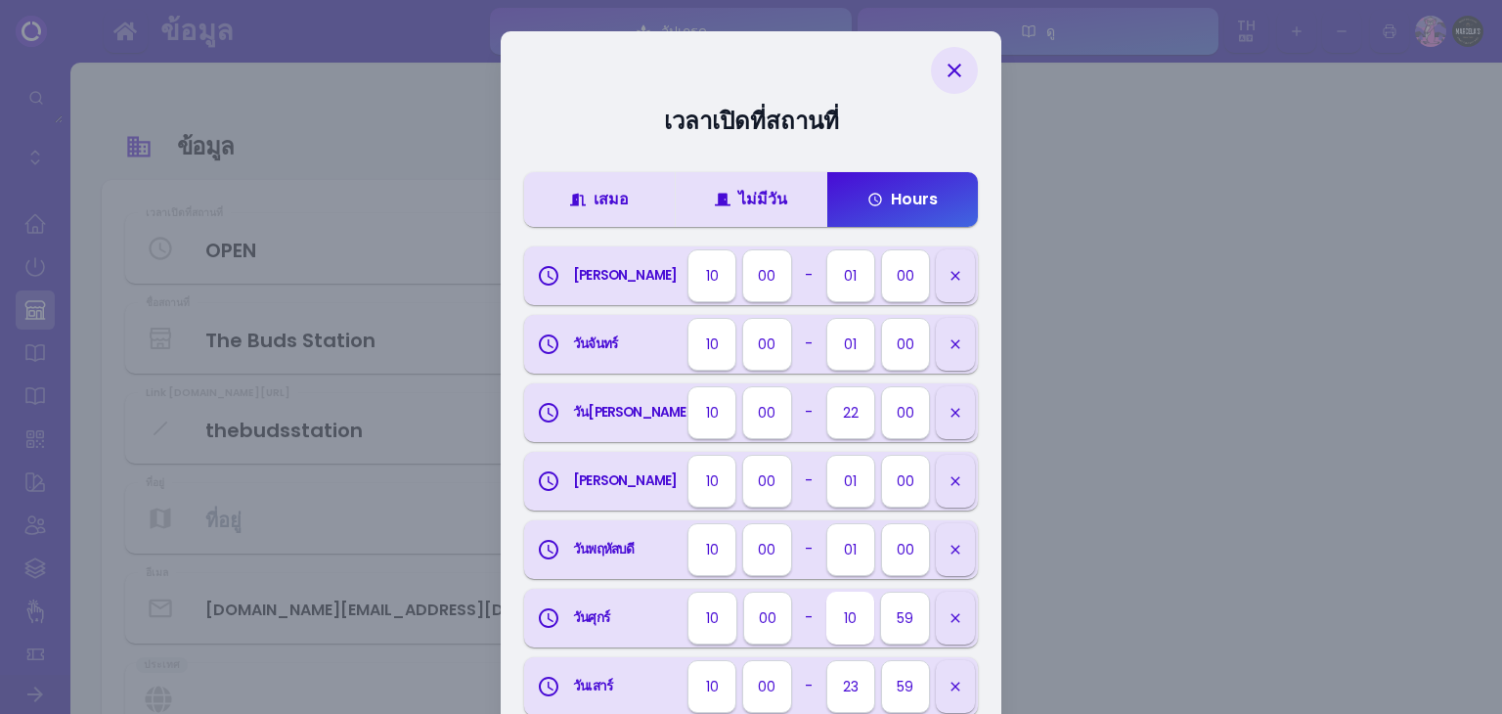
select select "01"
click at [826, 591] on select "00 01 02 03 04 05 06 07 08 09 10 11 12 13 14 15 16 17 18 19 20 21 22 23" at bounding box center [850, 617] width 48 height 53
select select "th"
click at [893, 623] on select "00 05 10 15 20 25 30 35 40 45 50 55 59" at bounding box center [906, 617] width 48 height 53
select select "00"
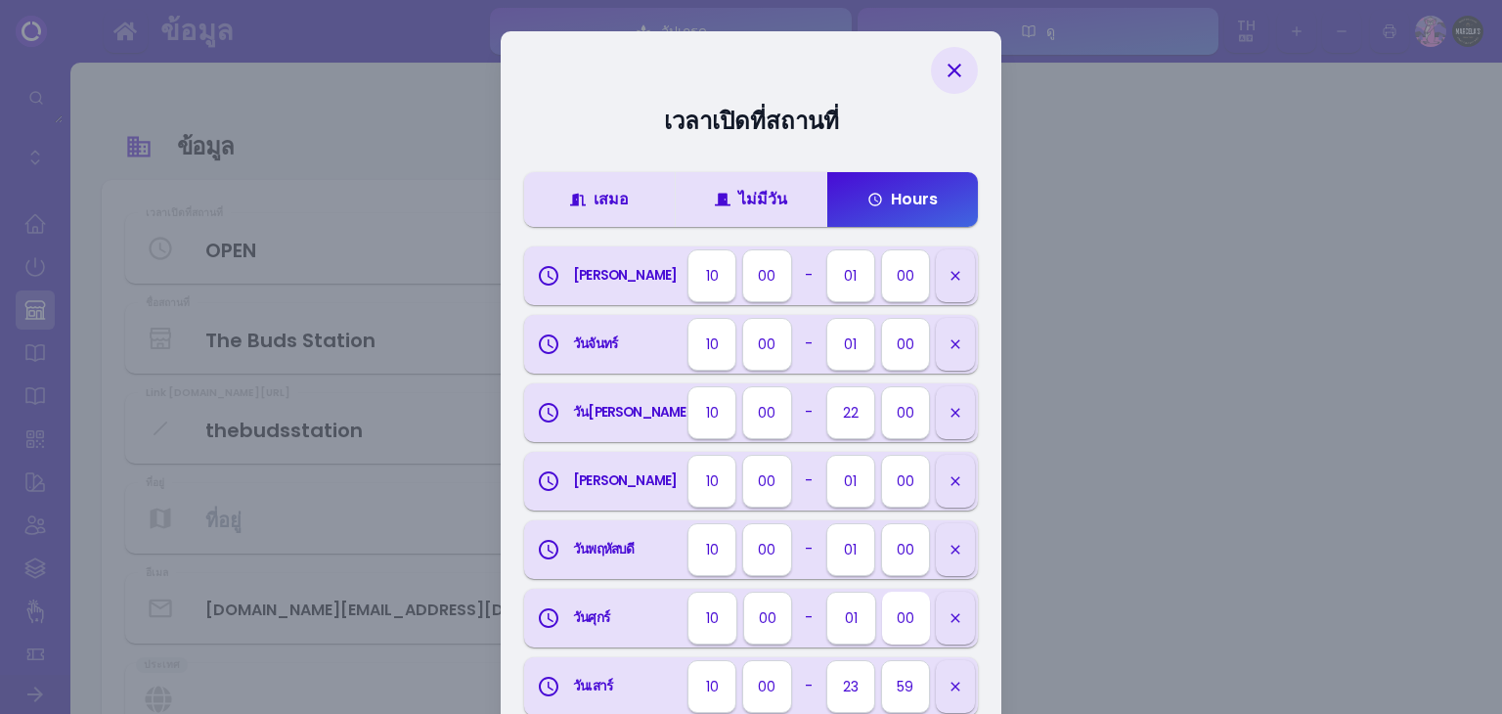
click at [882, 591] on select "00 05 10 15 20 25 30 35 40 45 50 55 59" at bounding box center [906, 617] width 48 height 53
select select "th"
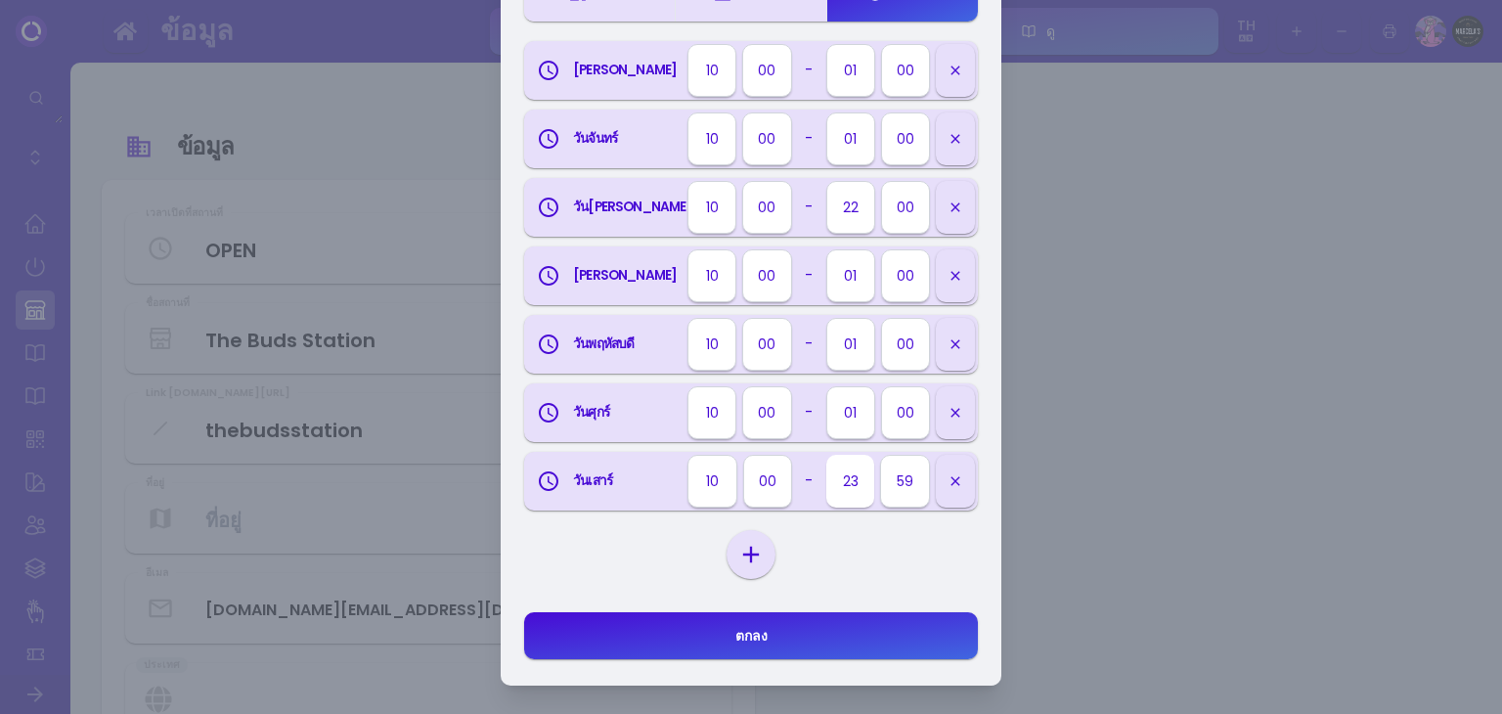
click at [855, 476] on select "00 01 02 03 04 05 06 07 08 09 10 11 12 13 14 15 16 17 18 19 20 21 22 23" at bounding box center [850, 481] width 48 height 53
select select "01"
click at [826, 455] on select "00 01 02 03 04 05 06 07 08 09 10 11 12 13 14 15 16 17 18 19 20 21 22 23" at bounding box center [850, 481] width 48 height 53
select select "th"
click at [909, 478] on select "00 05 10 15 20 25 30 35 40 45 50 55 59" at bounding box center [906, 481] width 48 height 53
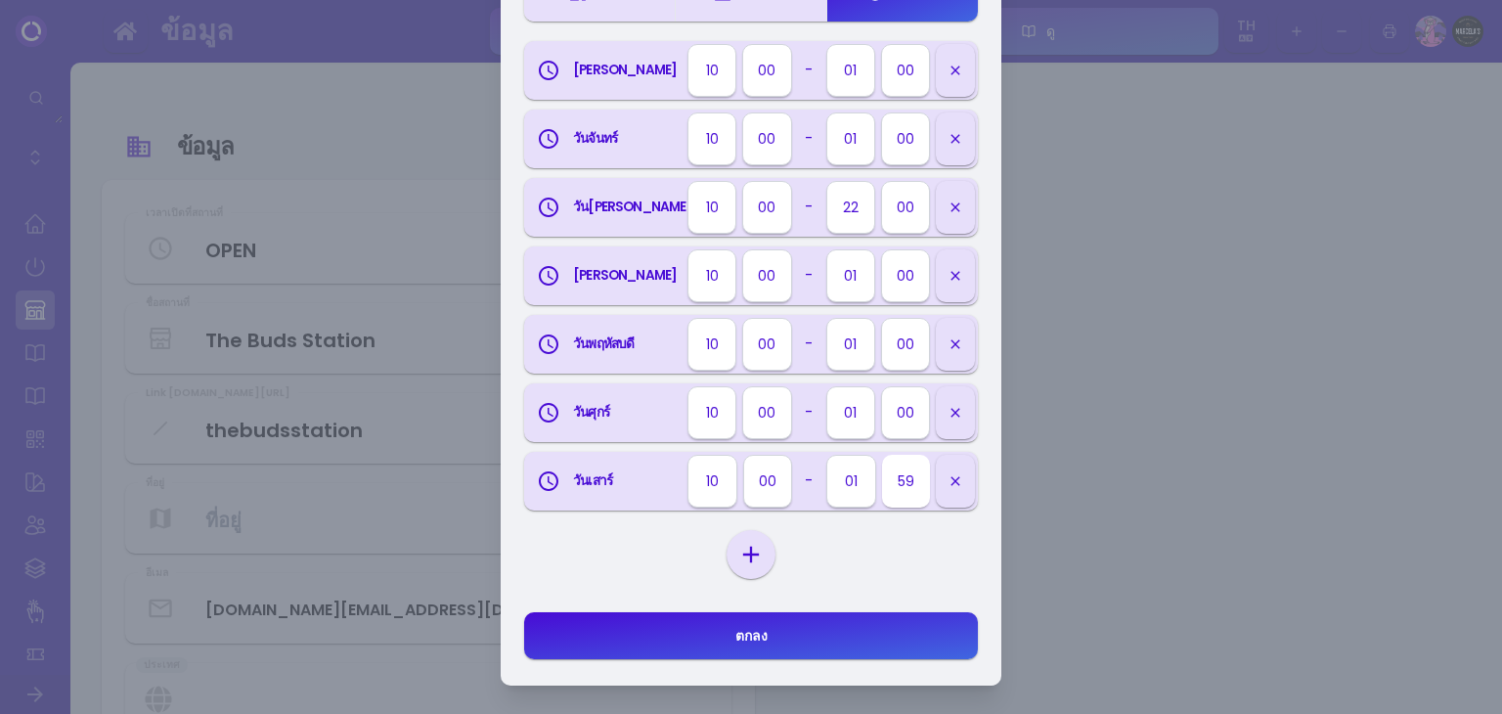
select select "00"
click at [882, 455] on select "00 05 10 15 20 25 30 35 40 45 50 55 59" at bounding box center [906, 481] width 48 height 53
select select "th"
click at [825, 640] on button "ตกลง" at bounding box center [751, 635] width 454 height 47
select select "th"
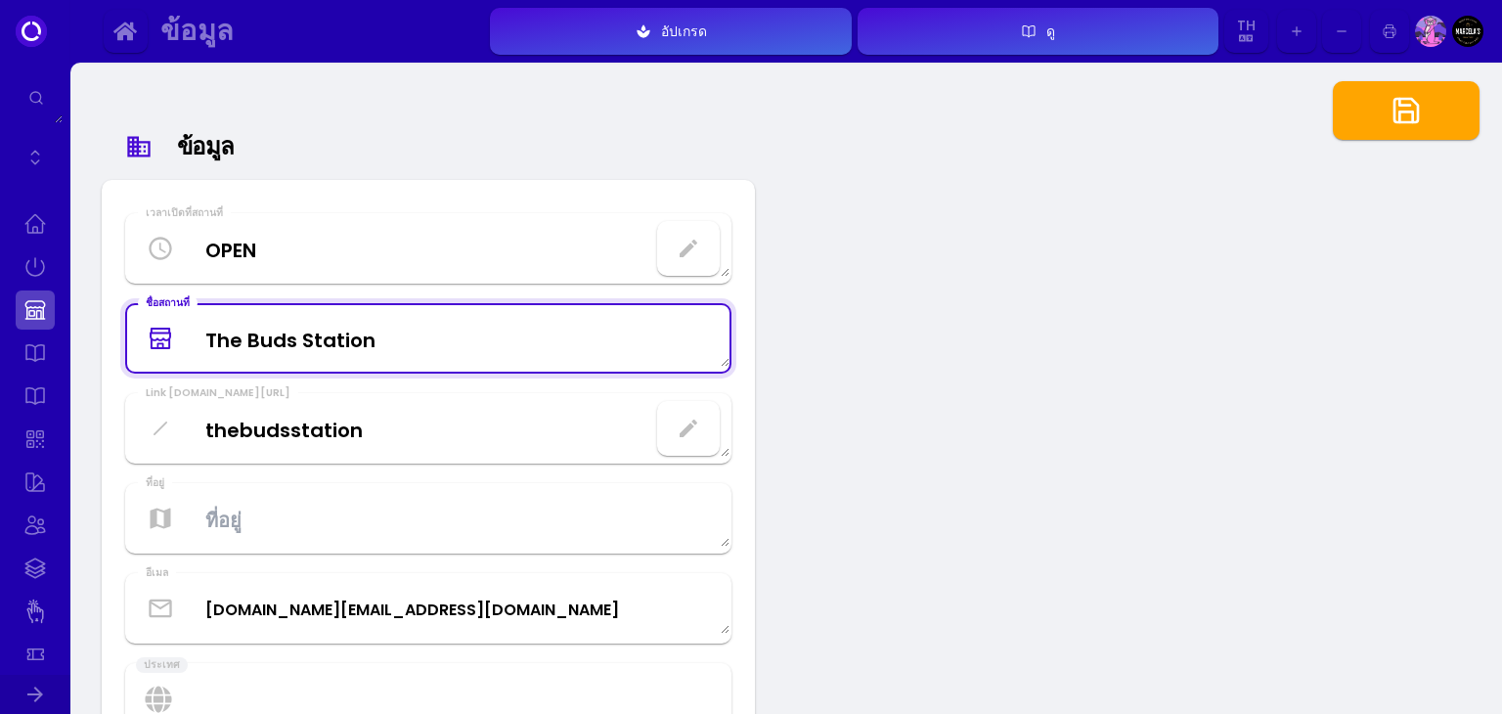
click at [622, 343] on Title "The Buds Station" at bounding box center [428, 339] width 602 height 58
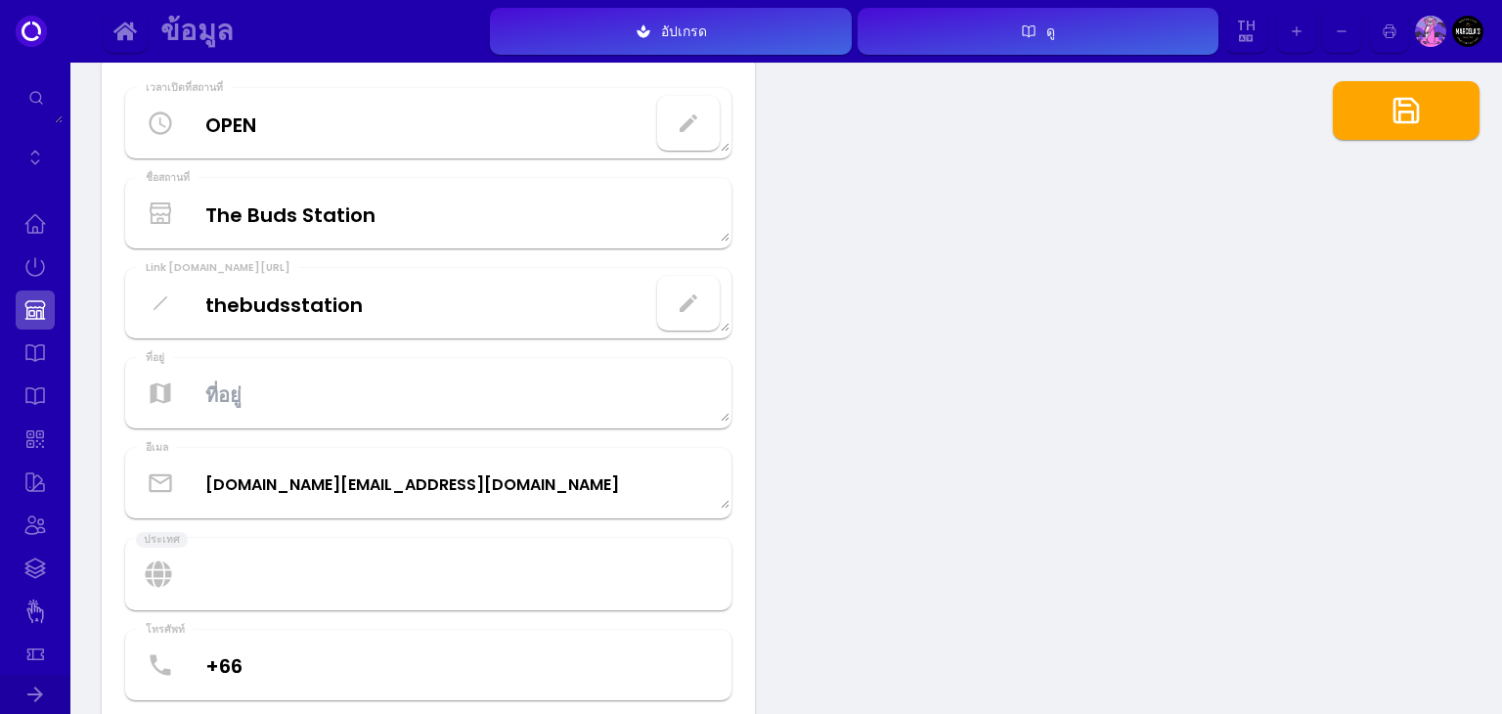
scroll to position [129, 0]
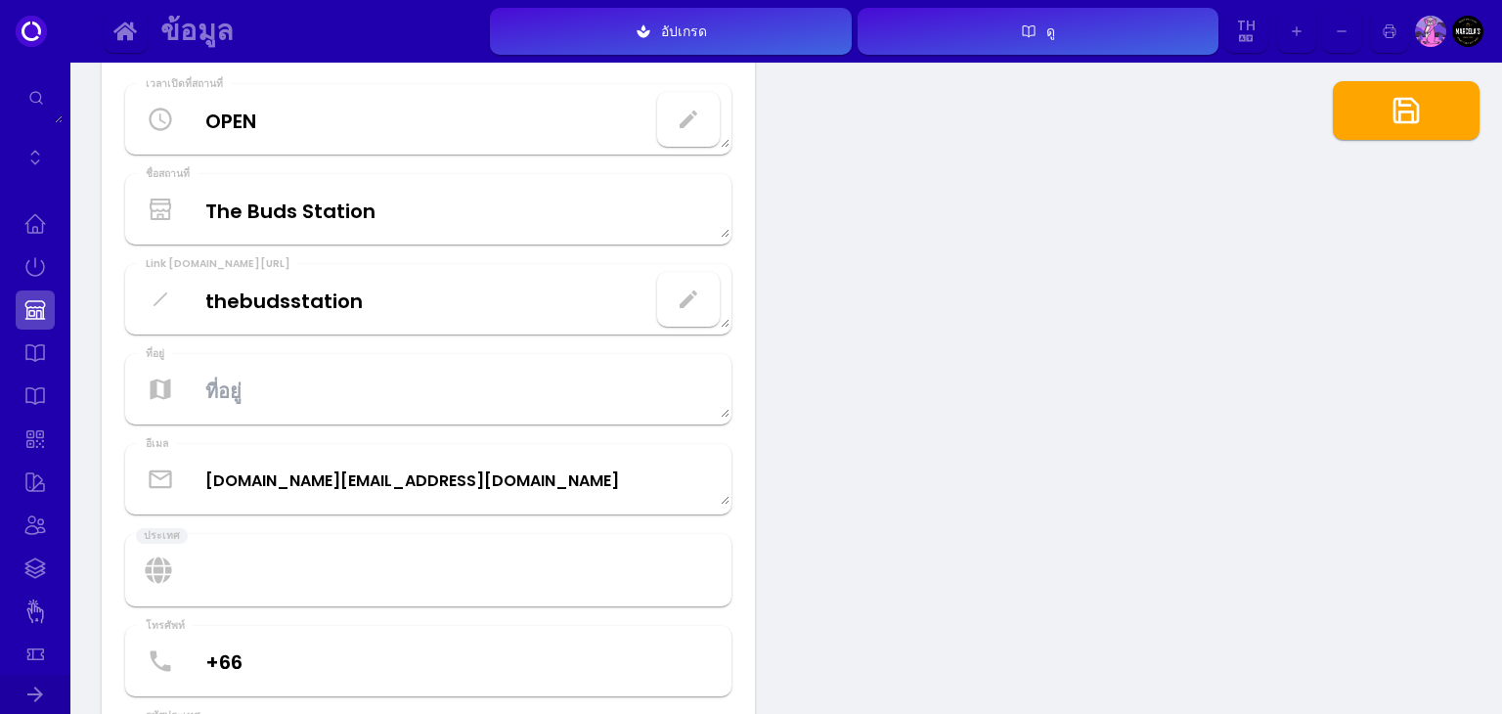
click at [664, 404] on textarea at bounding box center [428, 390] width 602 height 58
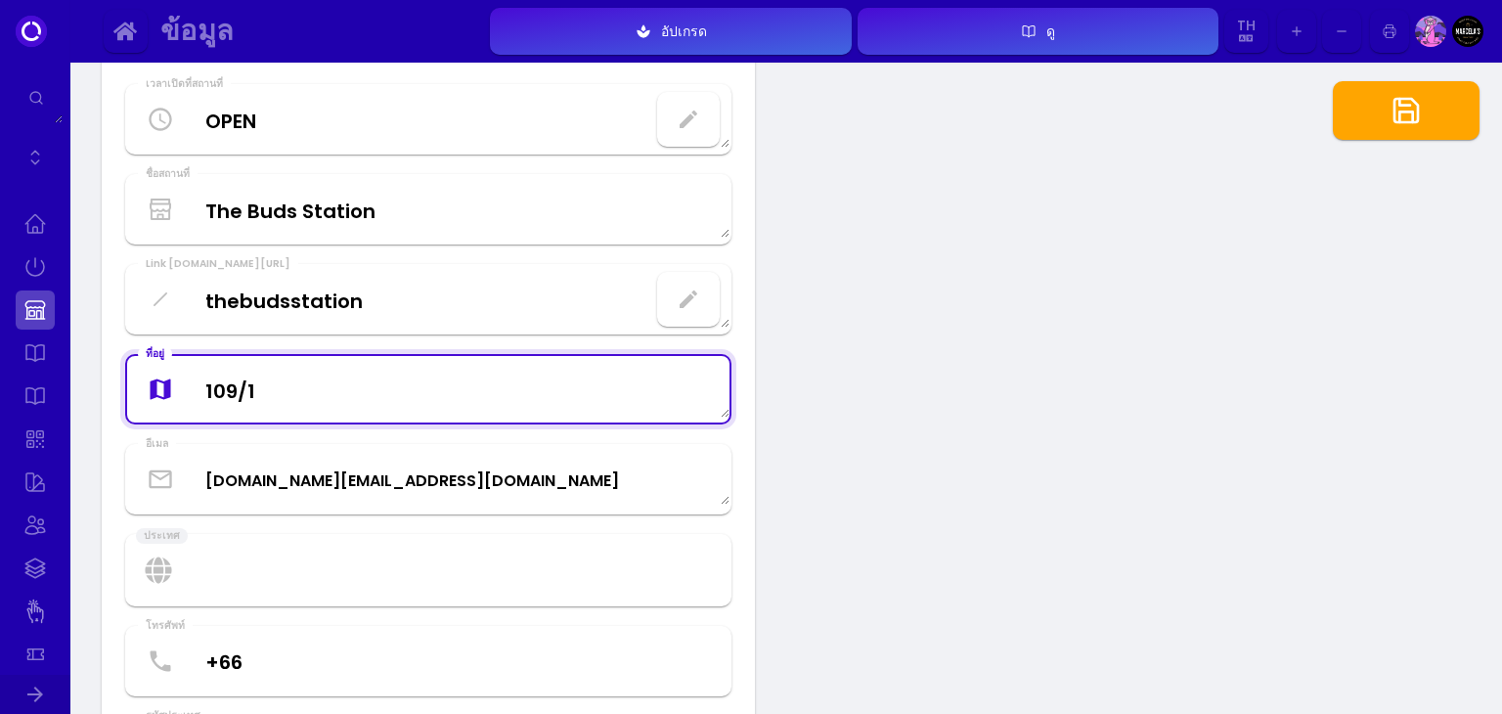
type textarea "109/1"
select select "th"
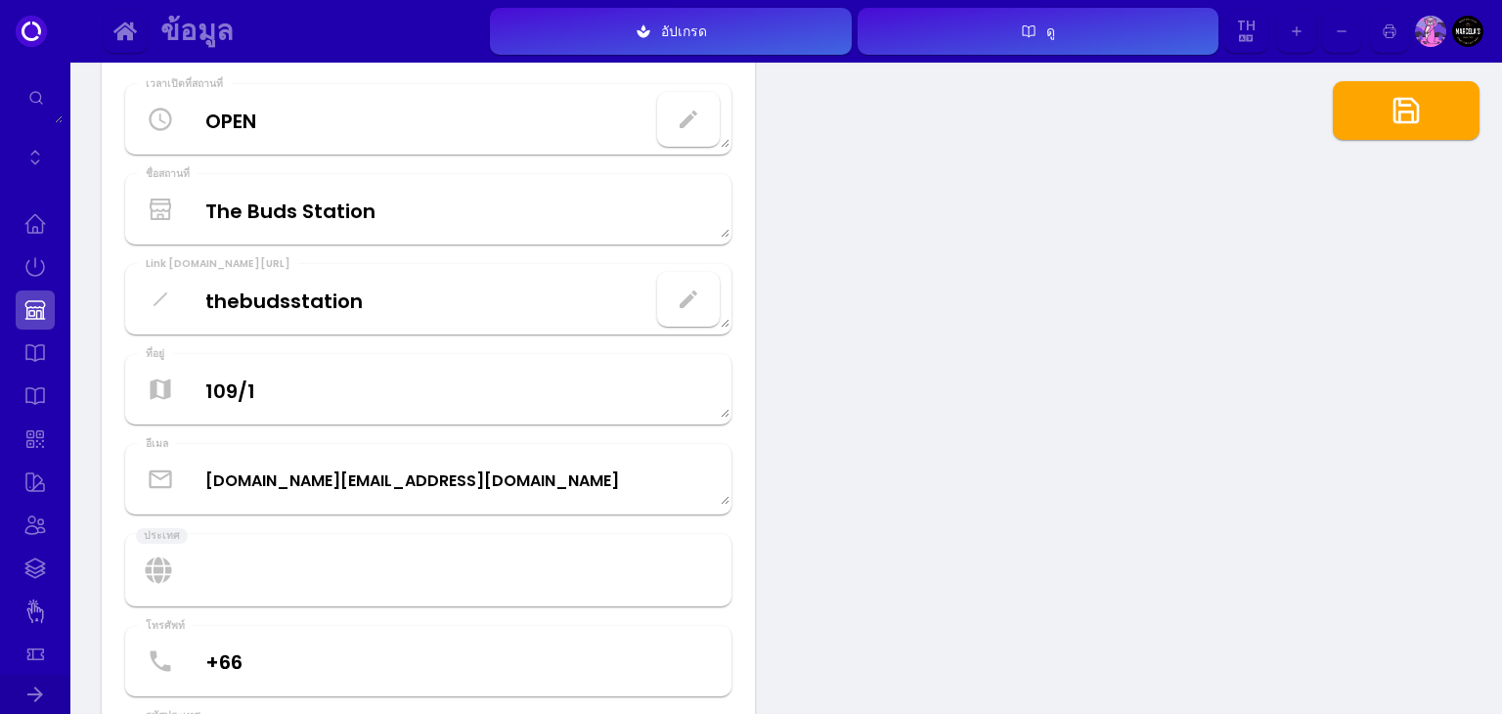
click at [583, 554] on select "[GEOGRAPHIC_DATA] [GEOGRAPHIC_DATA] [GEOGRAPHIC_DATA] [US_STATE] [GEOGRAPHIC_DA…" at bounding box center [428, 570] width 606 height 72
select select "[GEOGRAPHIC_DATA]"
click at [125, 534] on select "[GEOGRAPHIC_DATA] [GEOGRAPHIC_DATA] [GEOGRAPHIC_DATA] [US_STATE] [GEOGRAPHIC_DA…" at bounding box center [428, 570] width 606 height 72
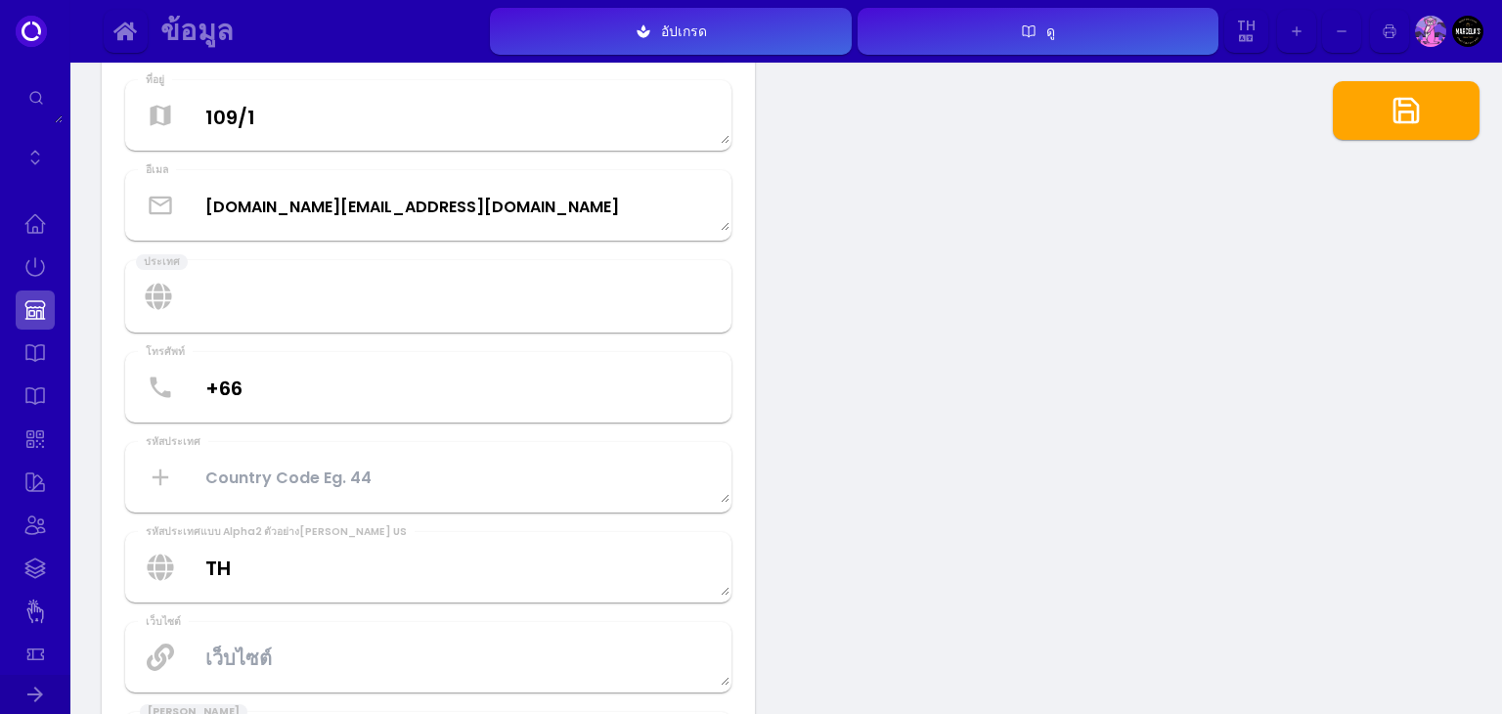
scroll to position [411, 0]
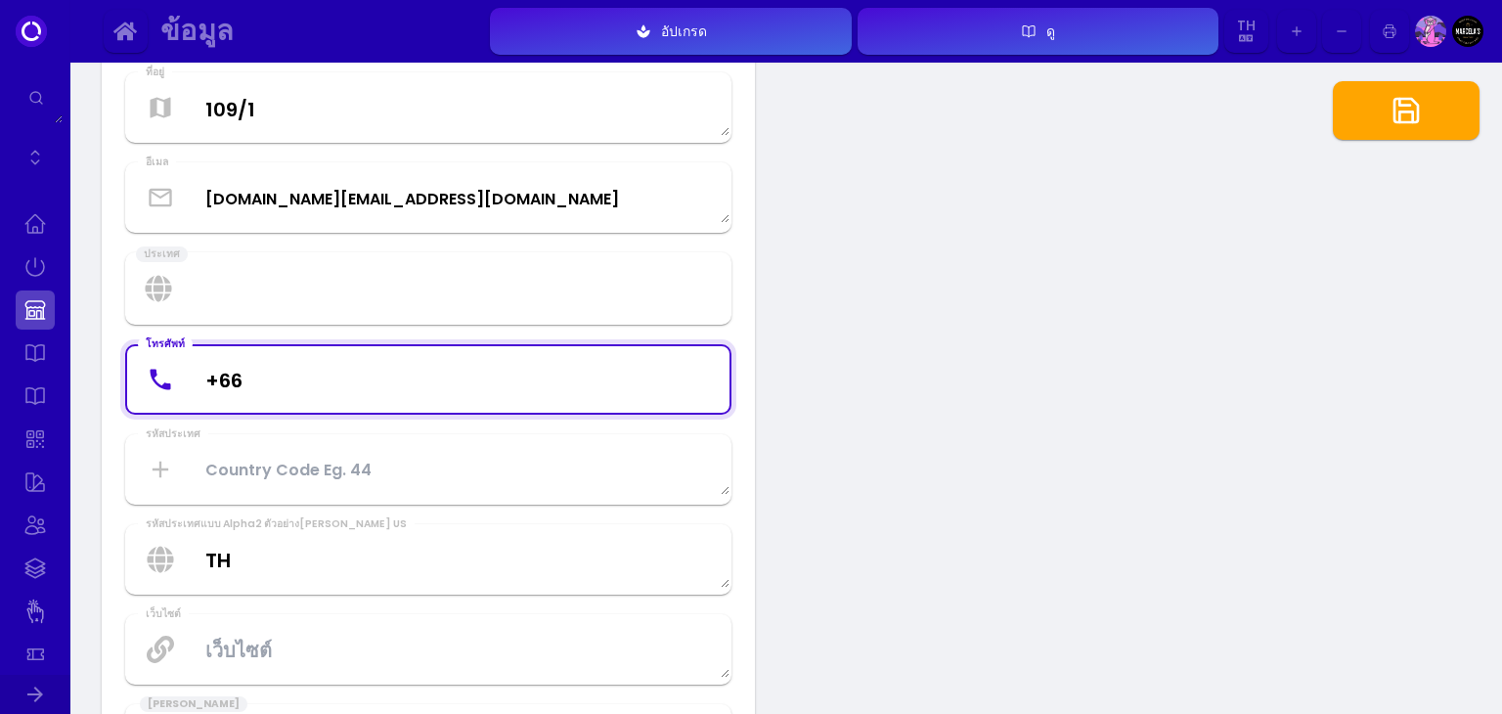
click at [430, 370] on input "+66" at bounding box center [428, 379] width 602 height 58
type input "[PHONE_NUMBER]"
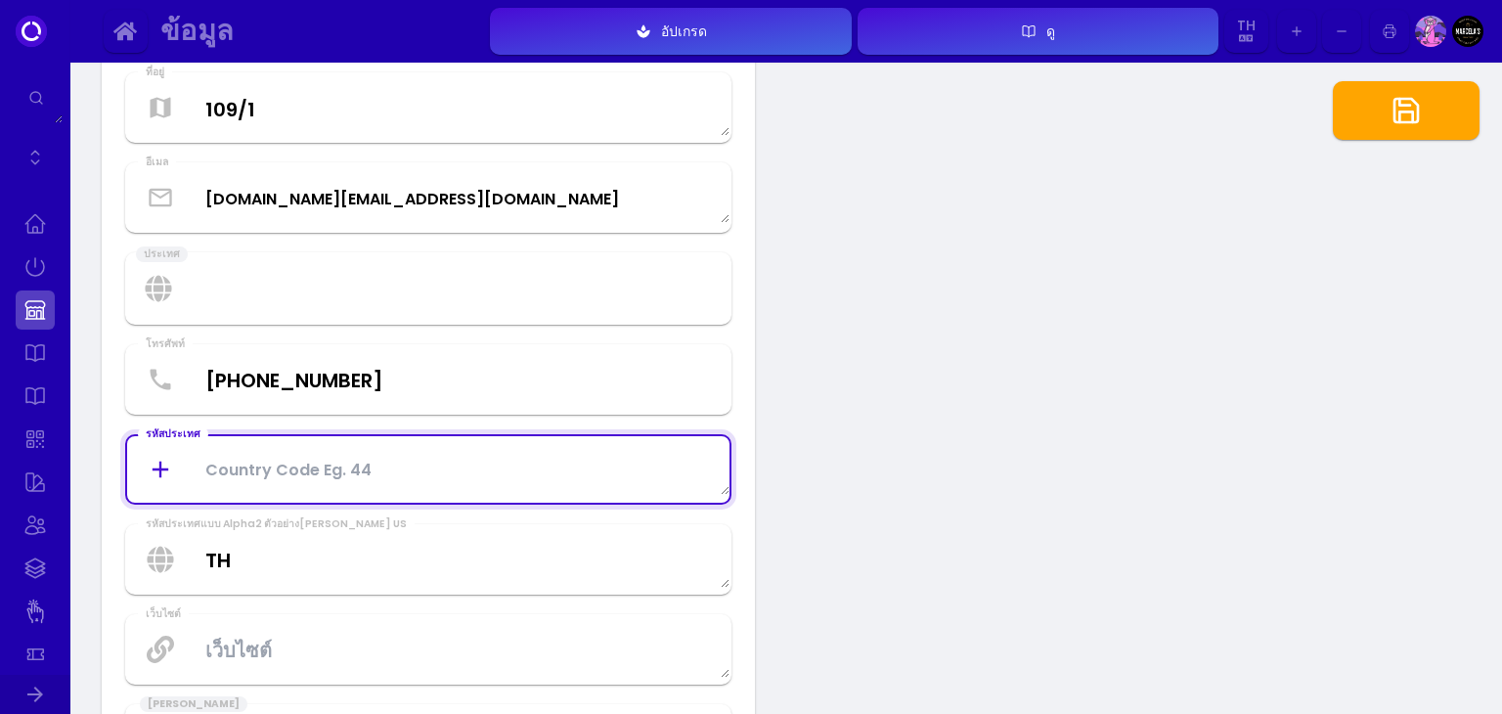
click at [431, 478] on Code at bounding box center [428, 469] width 602 height 52
select select "th"
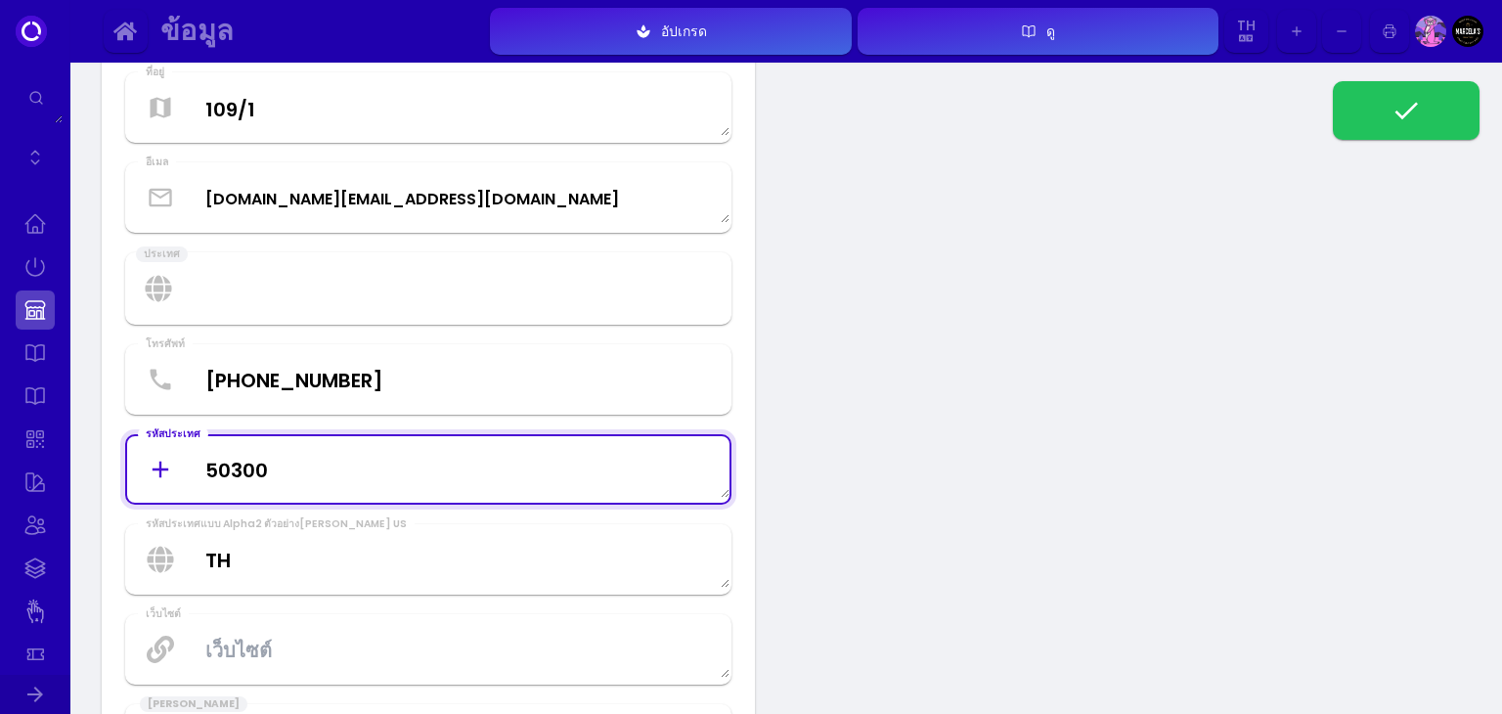
type Code "50300"
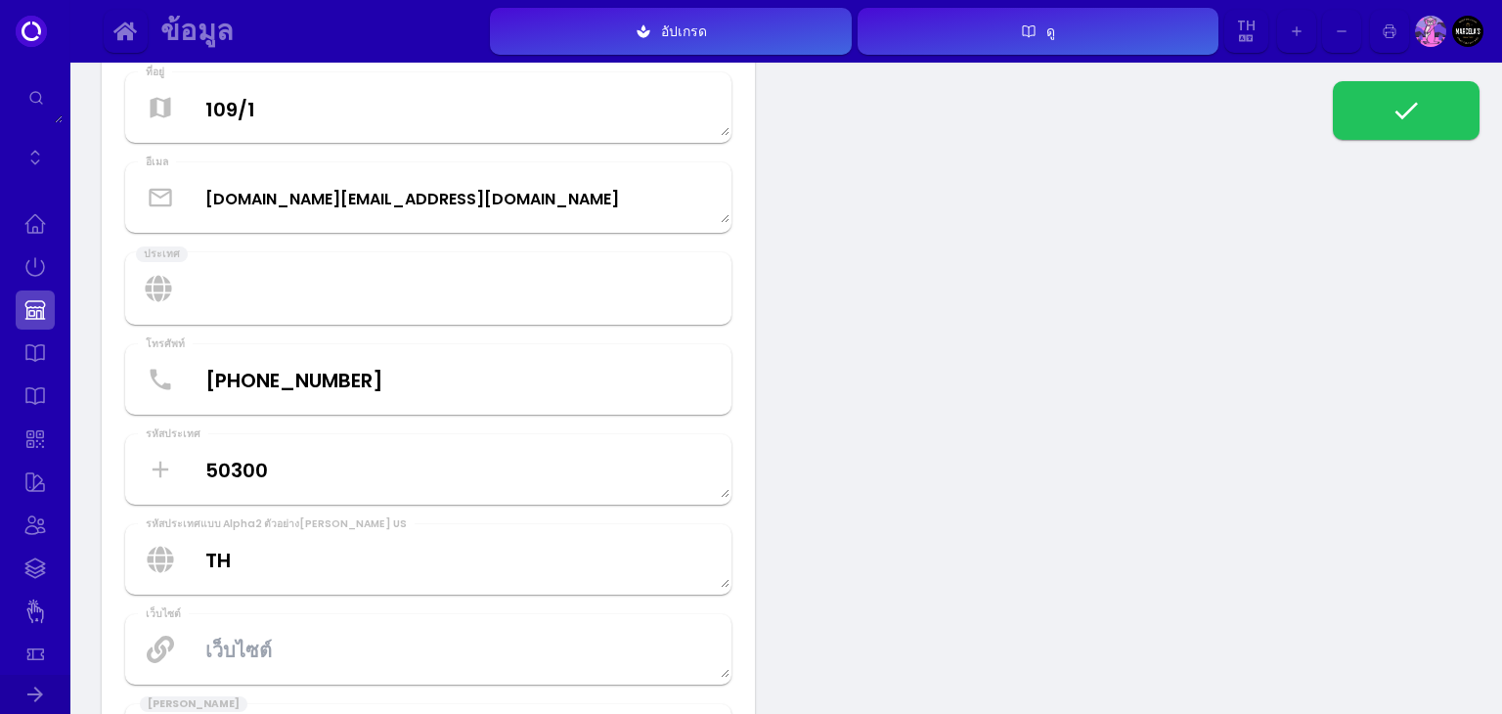
select select "th"
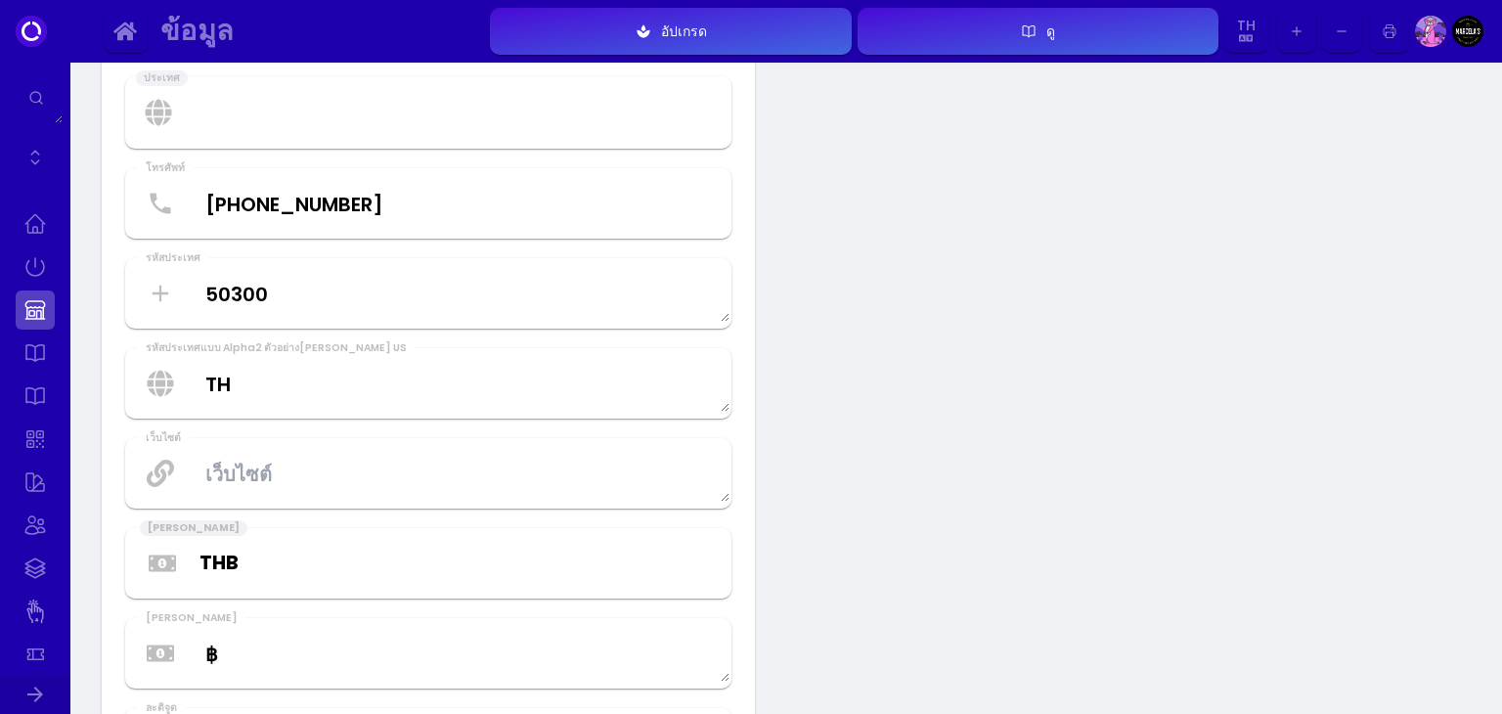
scroll to position [590, 0]
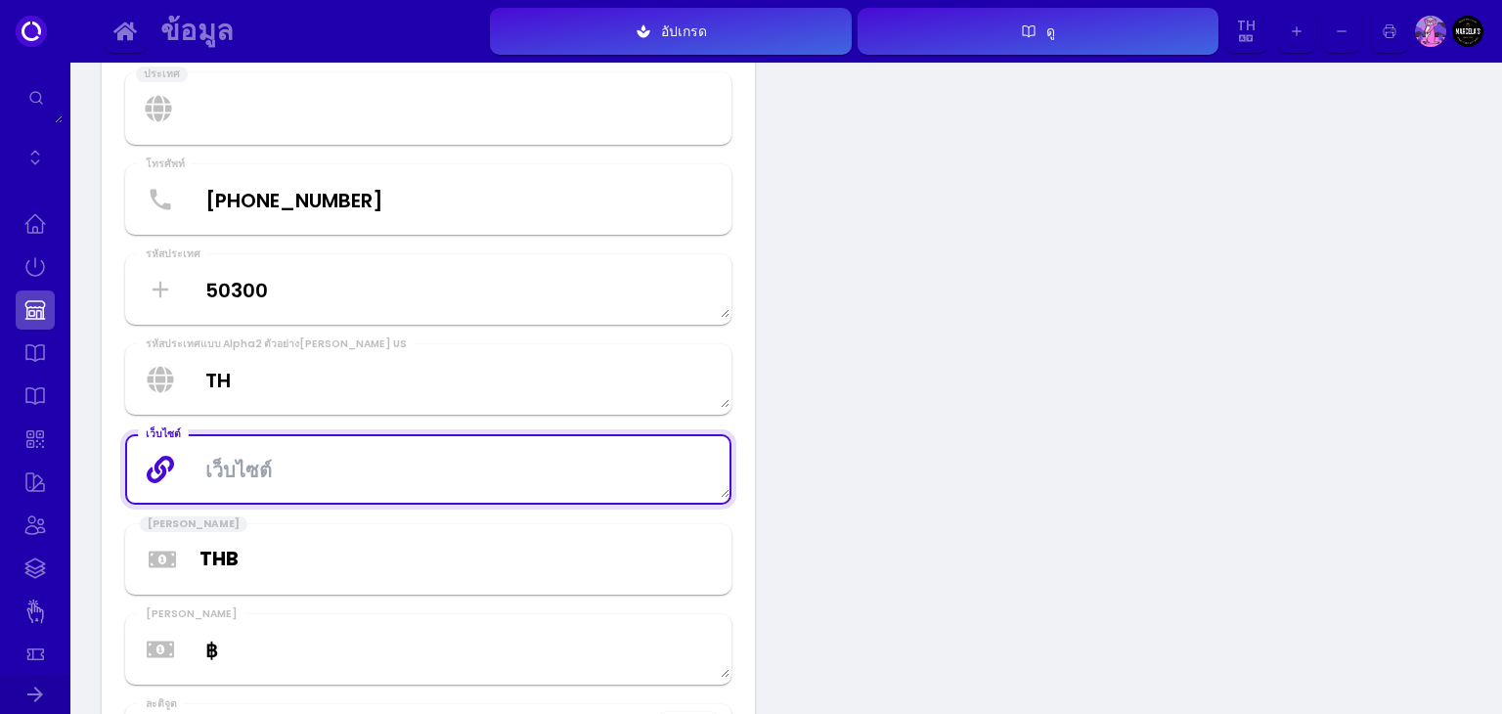
click at [650, 486] on textarea at bounding box center [428, 469] width 602 height 58
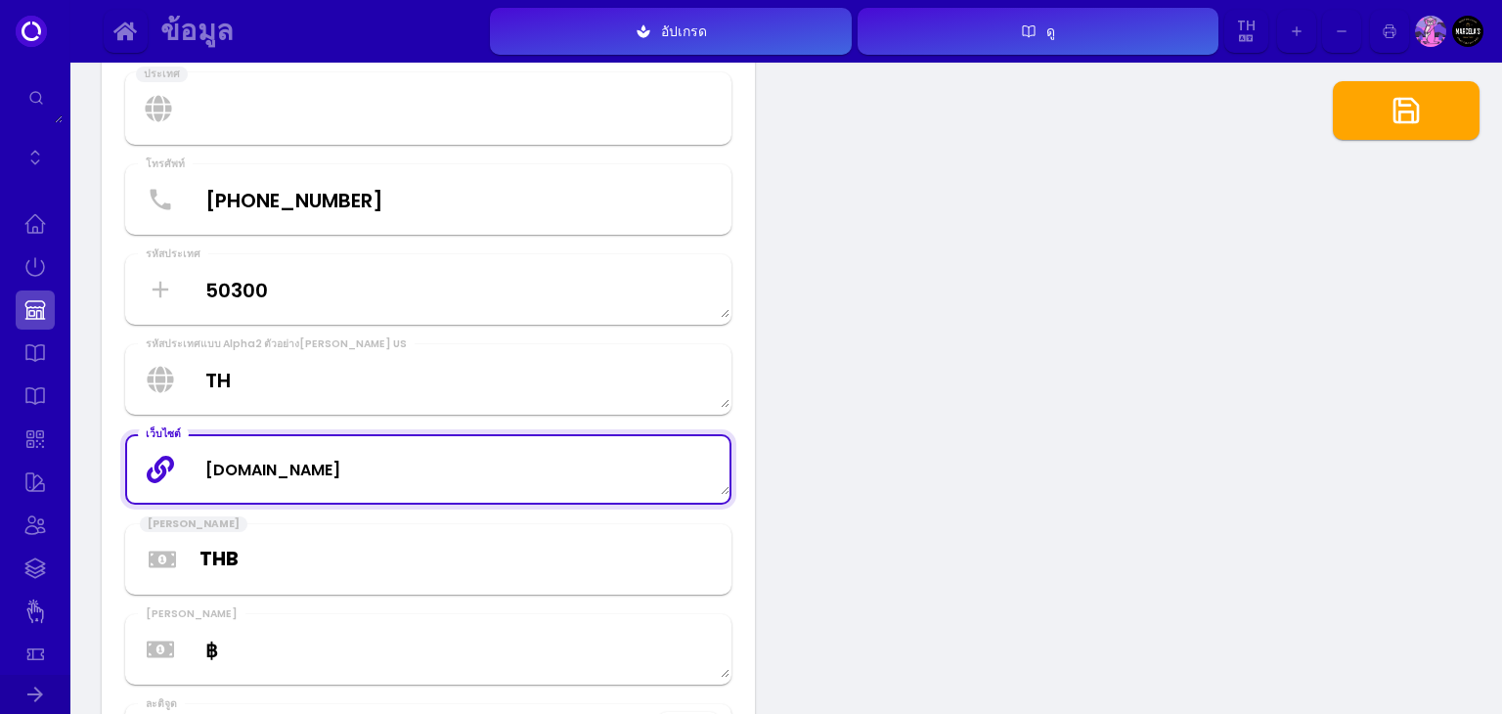
type textarea "[DOMAIN_NAME]"
select select "th"
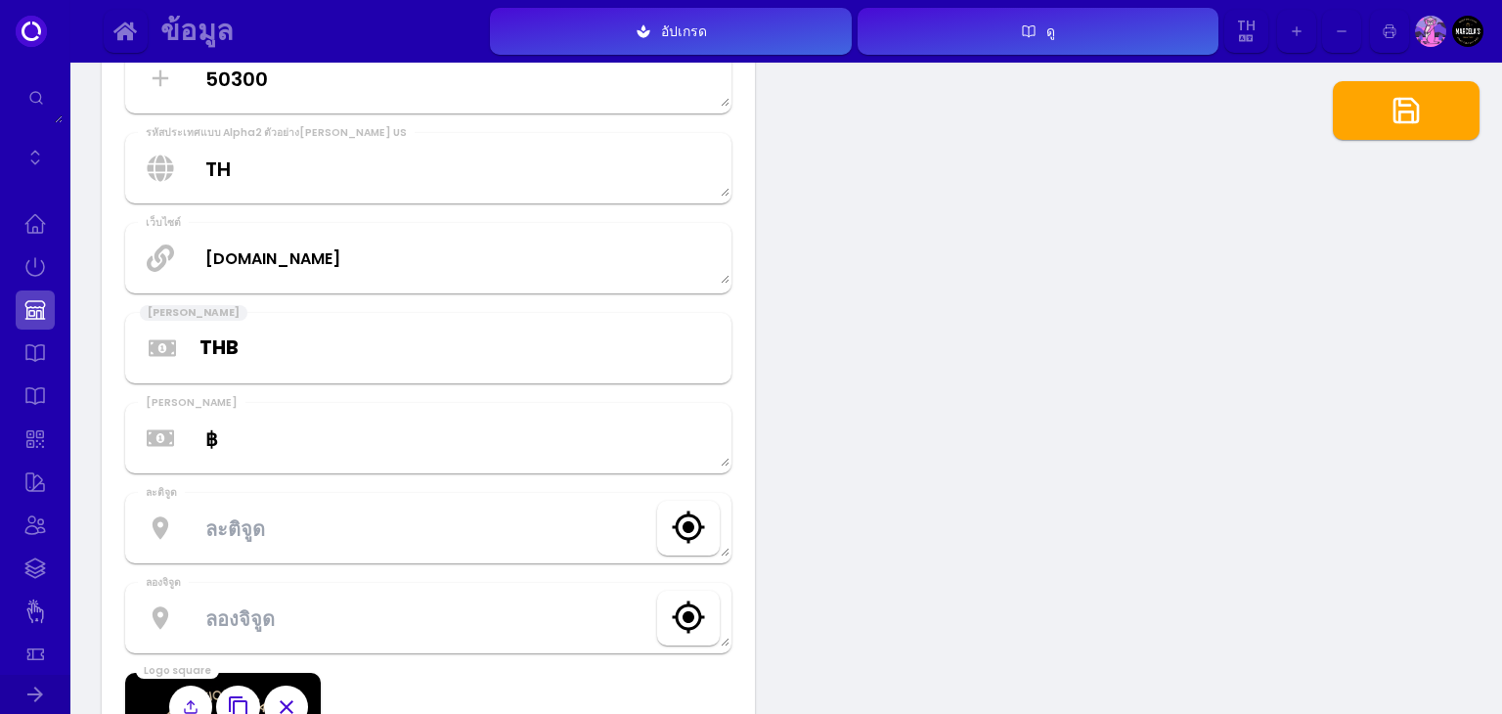
scroll to position [837, 0]
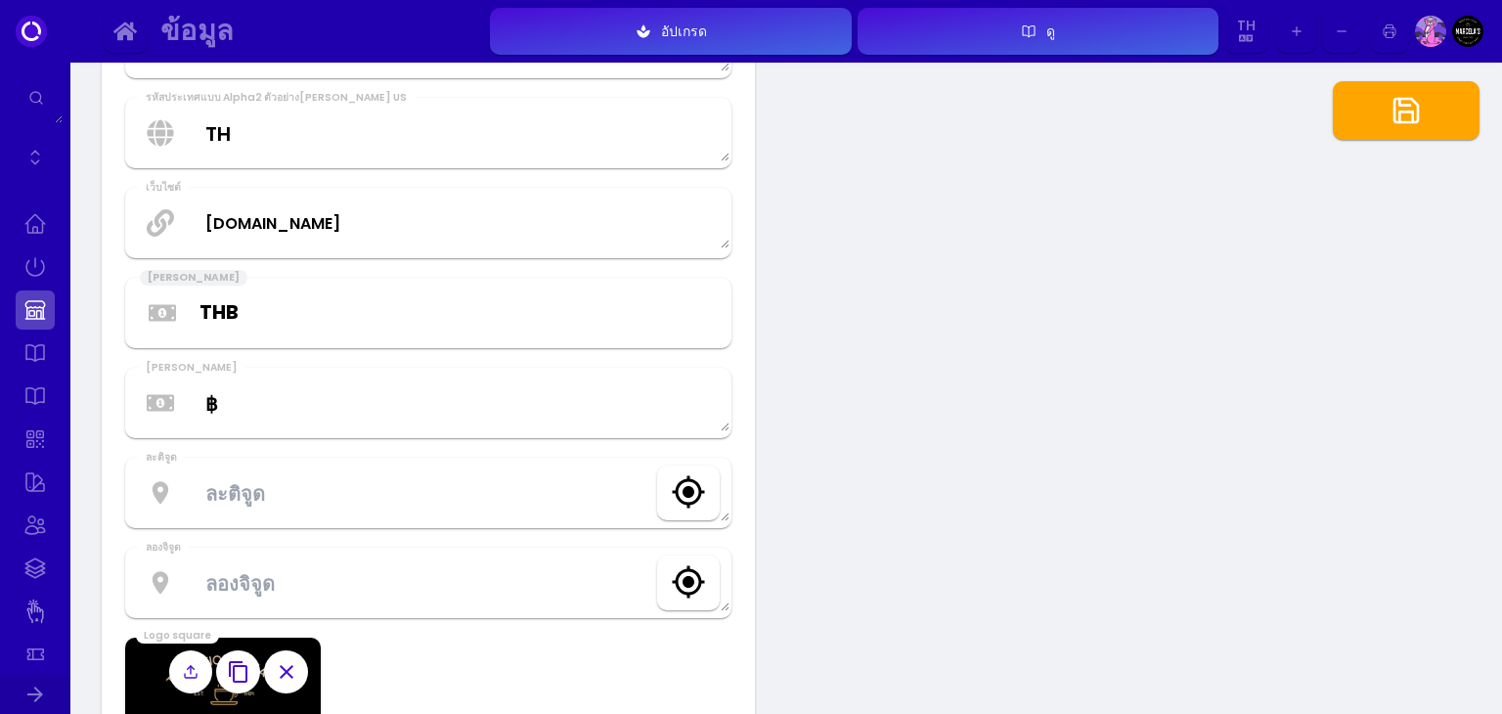
click at [555, 492] on textarea at bounding box center [428, 492] width 602 height 58
select select "th"
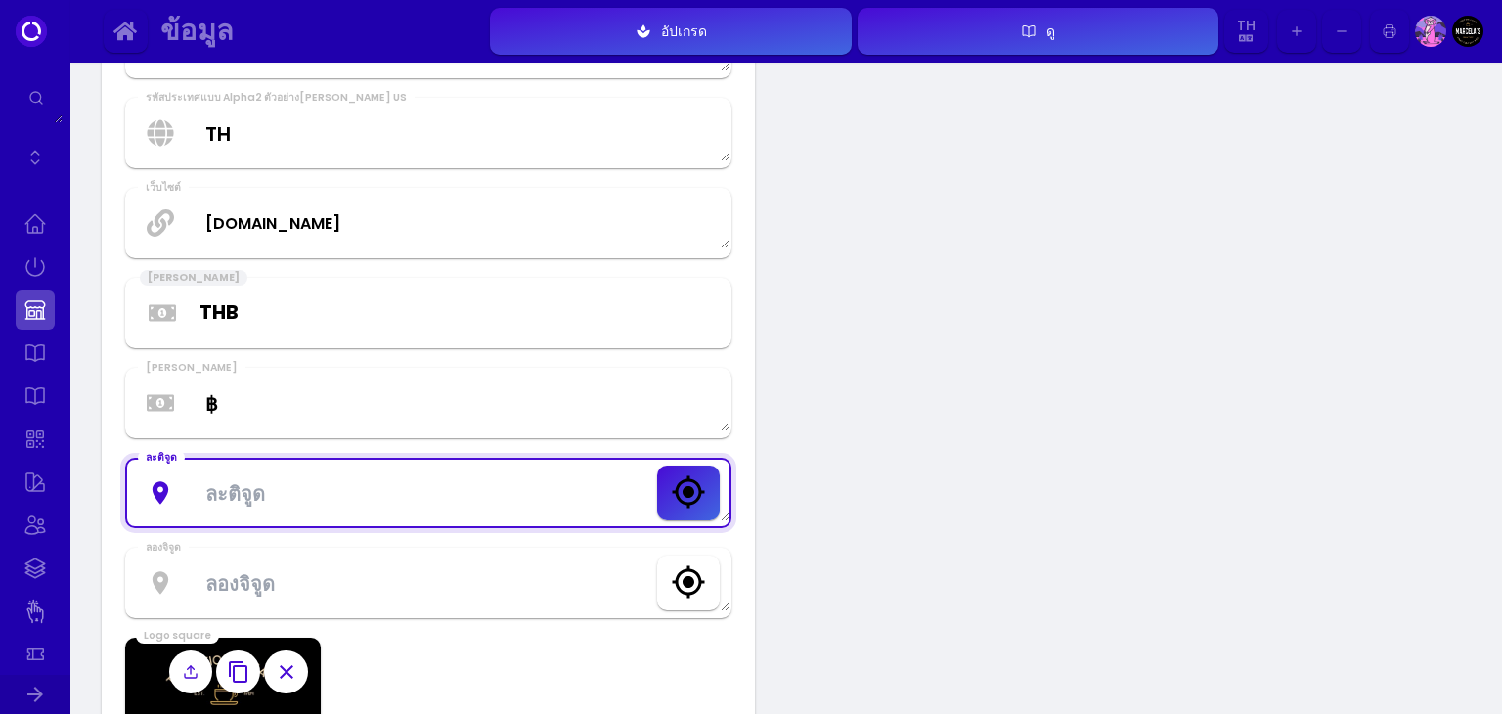
paste textarea "18.809102"
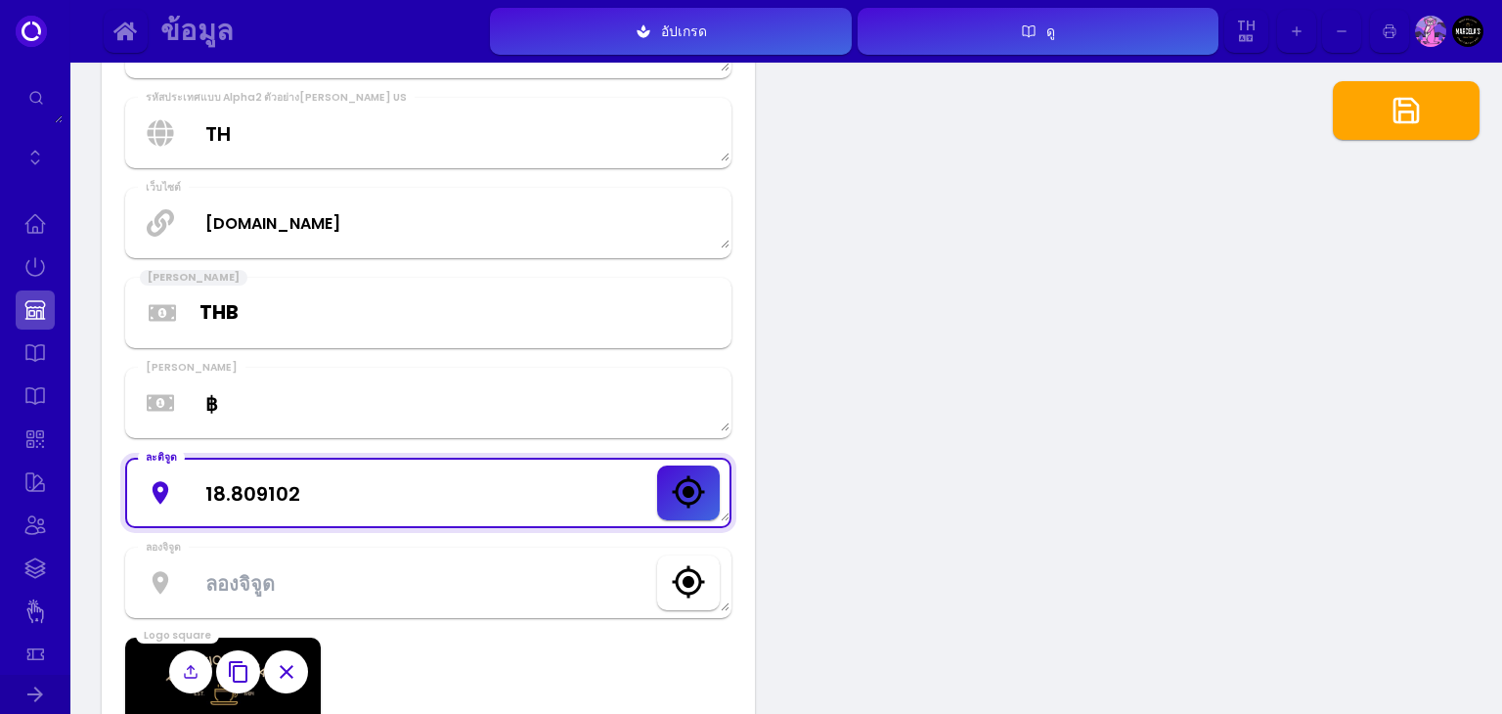
type textarea "18.809102"
click at [352, 594] on textarea at bounding box center [428, 582] width 602 height 58
select select "th"
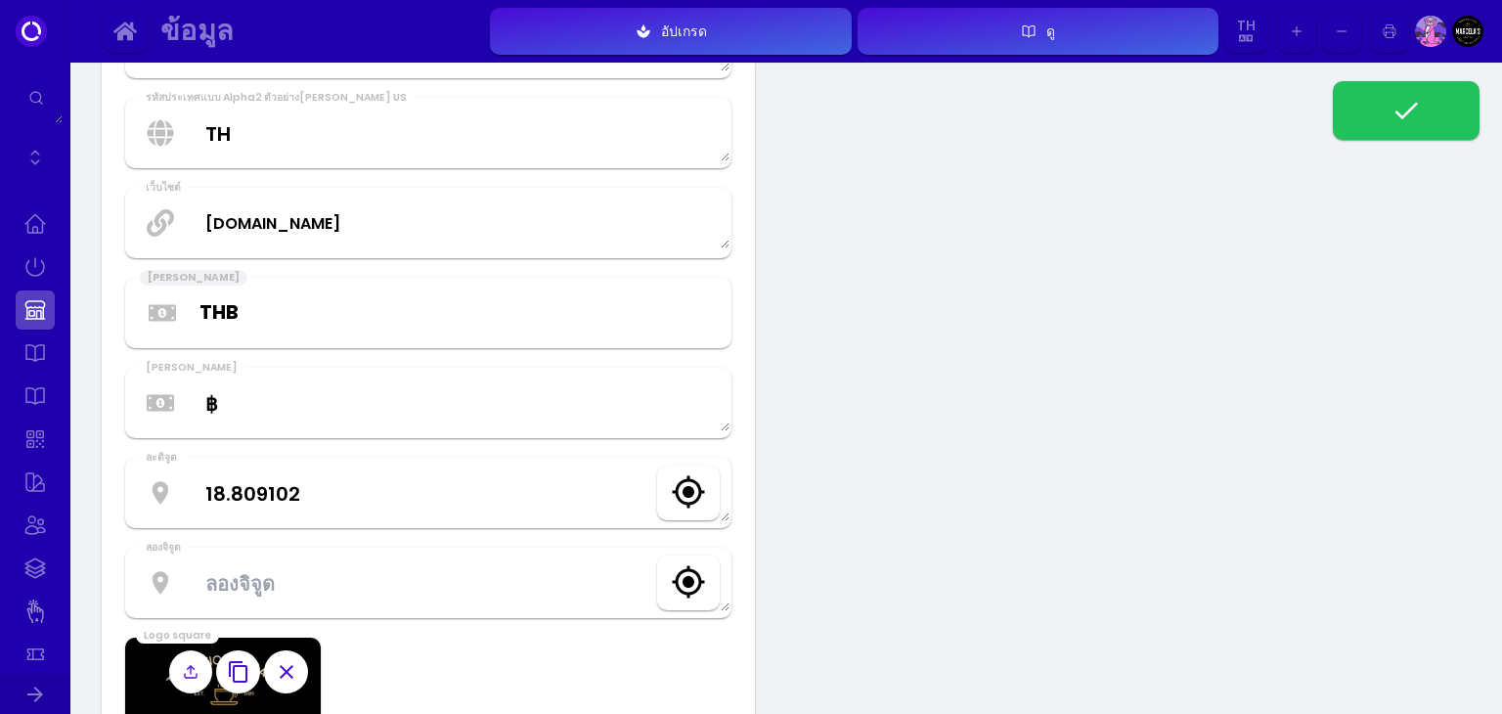
select select "th"
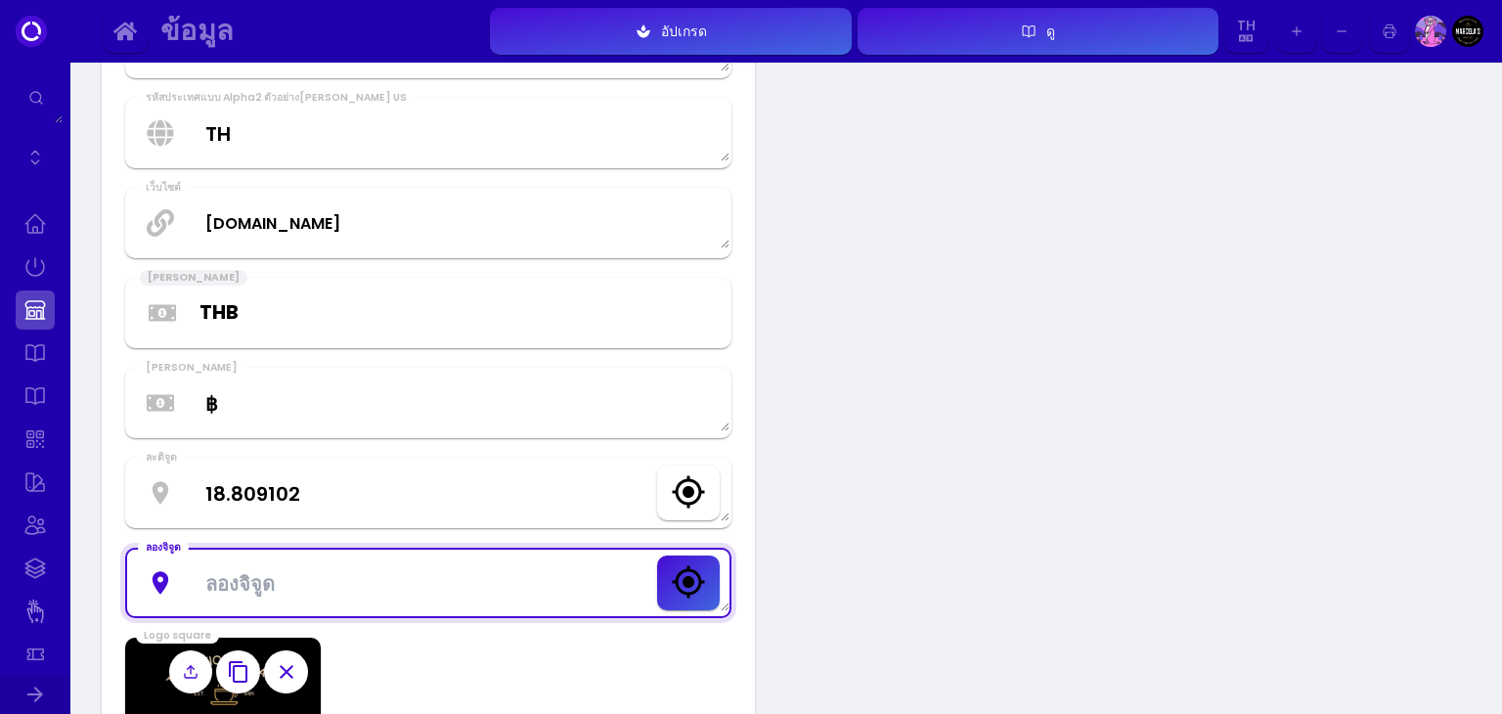
paste textarea "98.973741"
type textarea "98.973741"
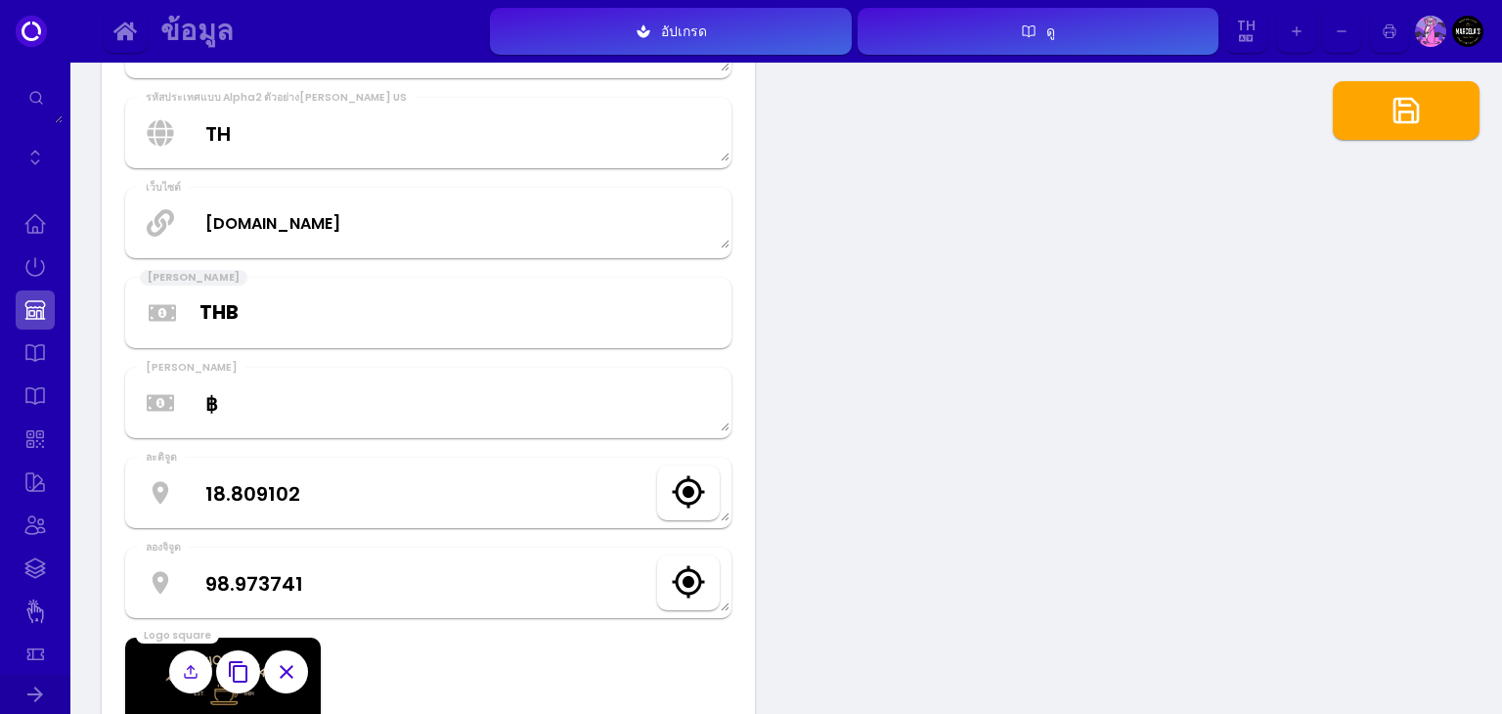
select select "th"
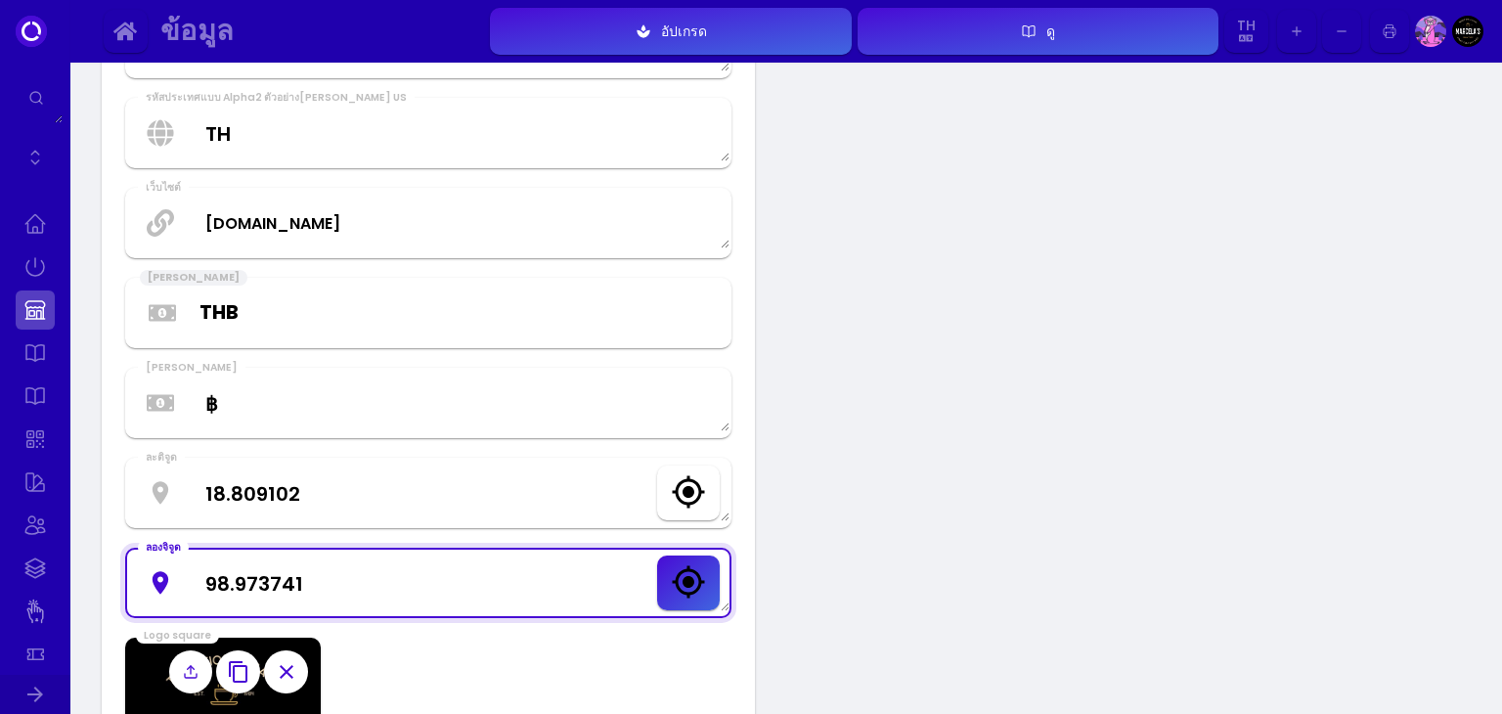
click at [261, 491] on textarea "18.809102" at bounding box center [428, 492] width 602 height 58
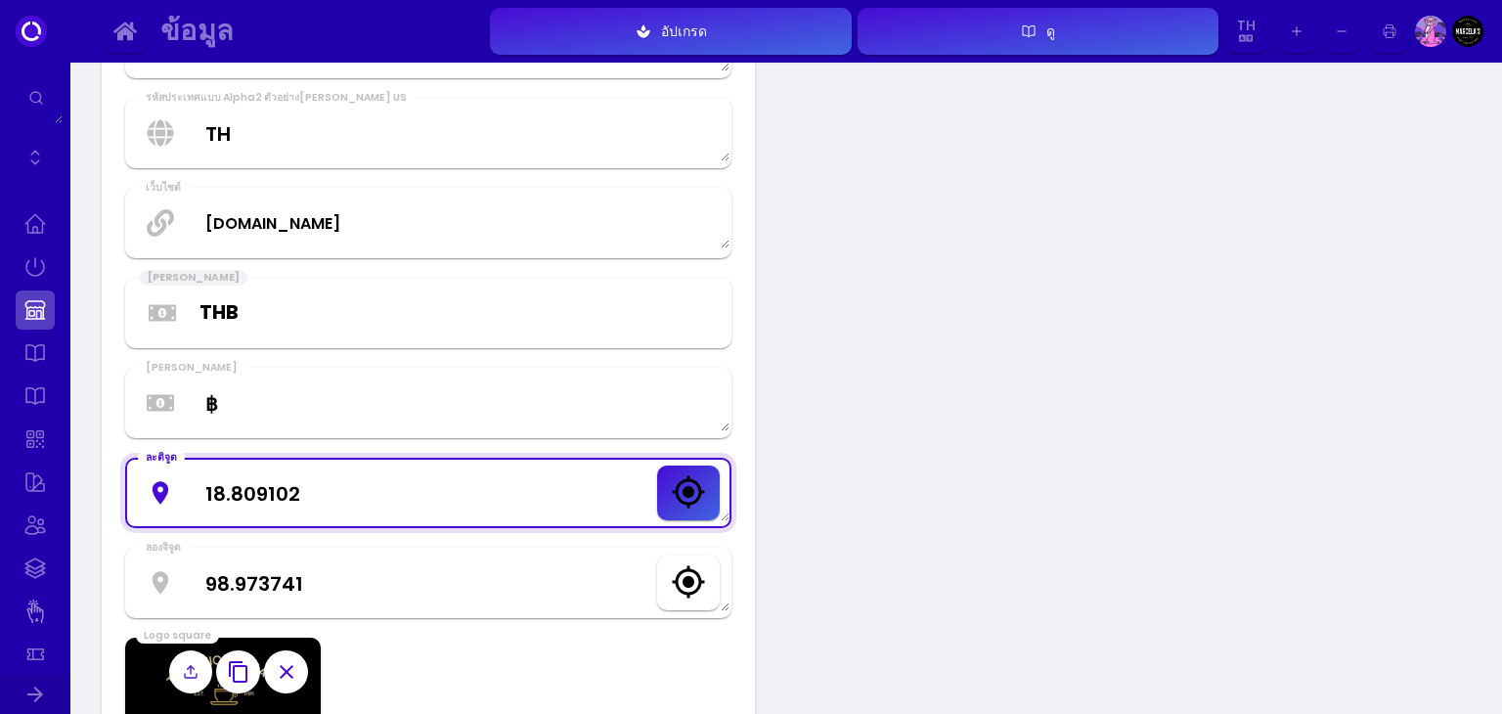
click at [261, 491] on textarea "18.809102" at bounding box center [428, 492] width 602 height 58
paste textarea "097"
type textarea "18.809097"
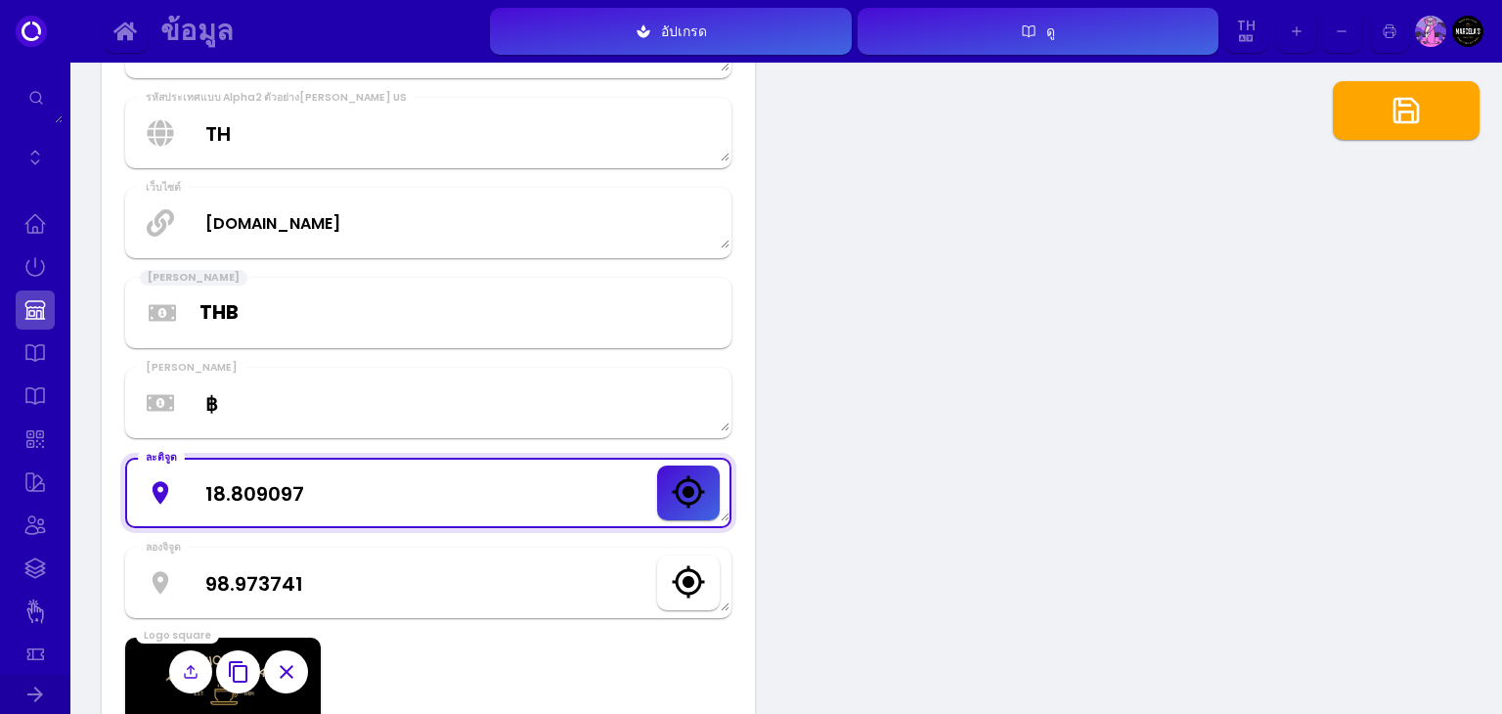
select select "th"
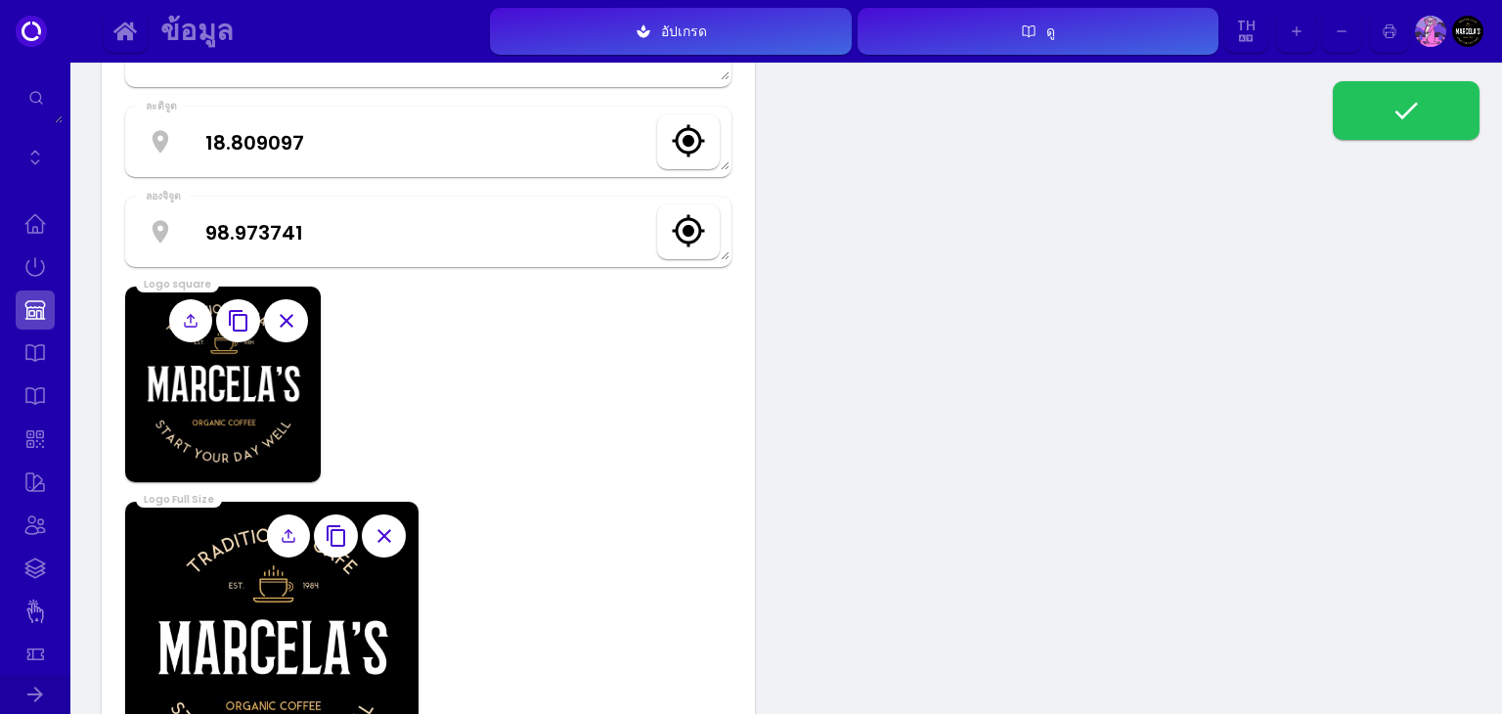
scroll to position [1193, 0]
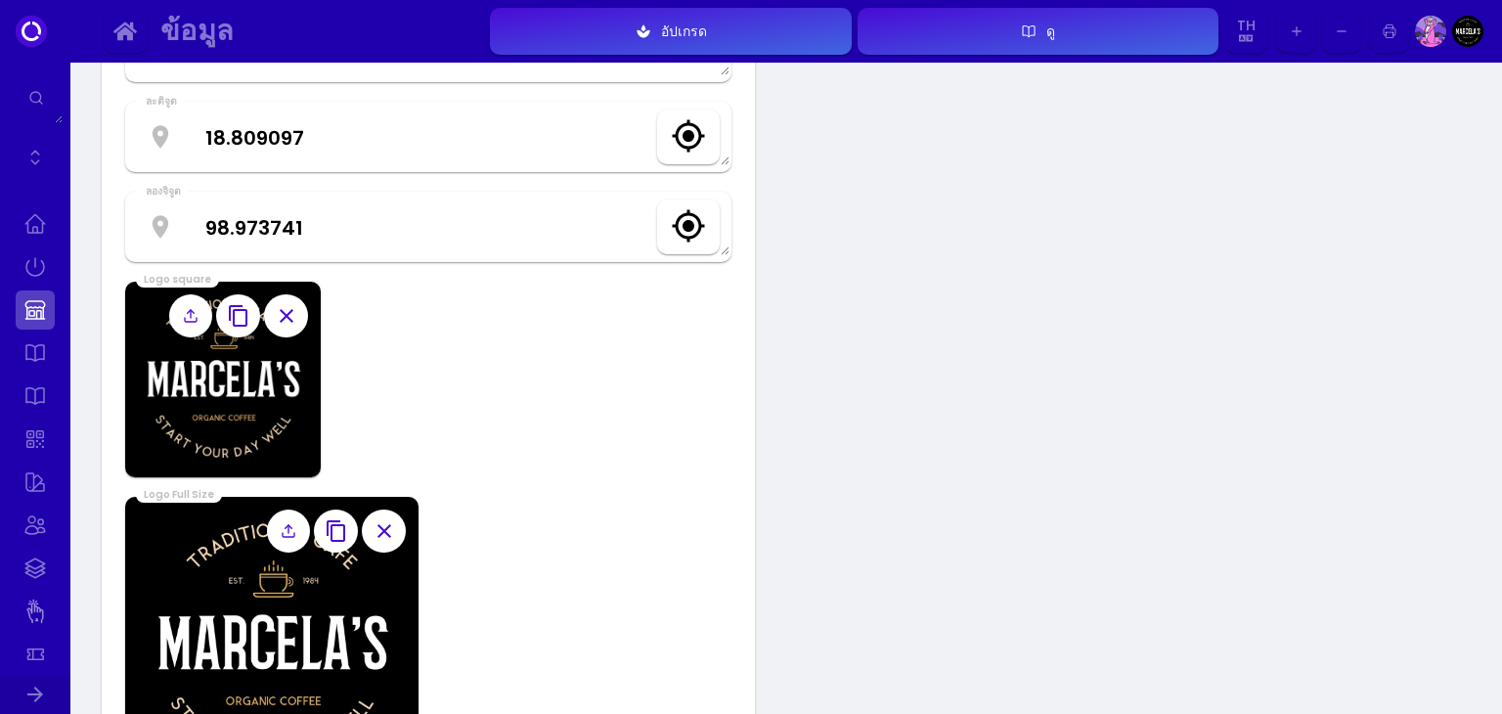
select select "th"
click at [282, 317] on icon "button" at bounding box center [286, 315] width 23 height 23
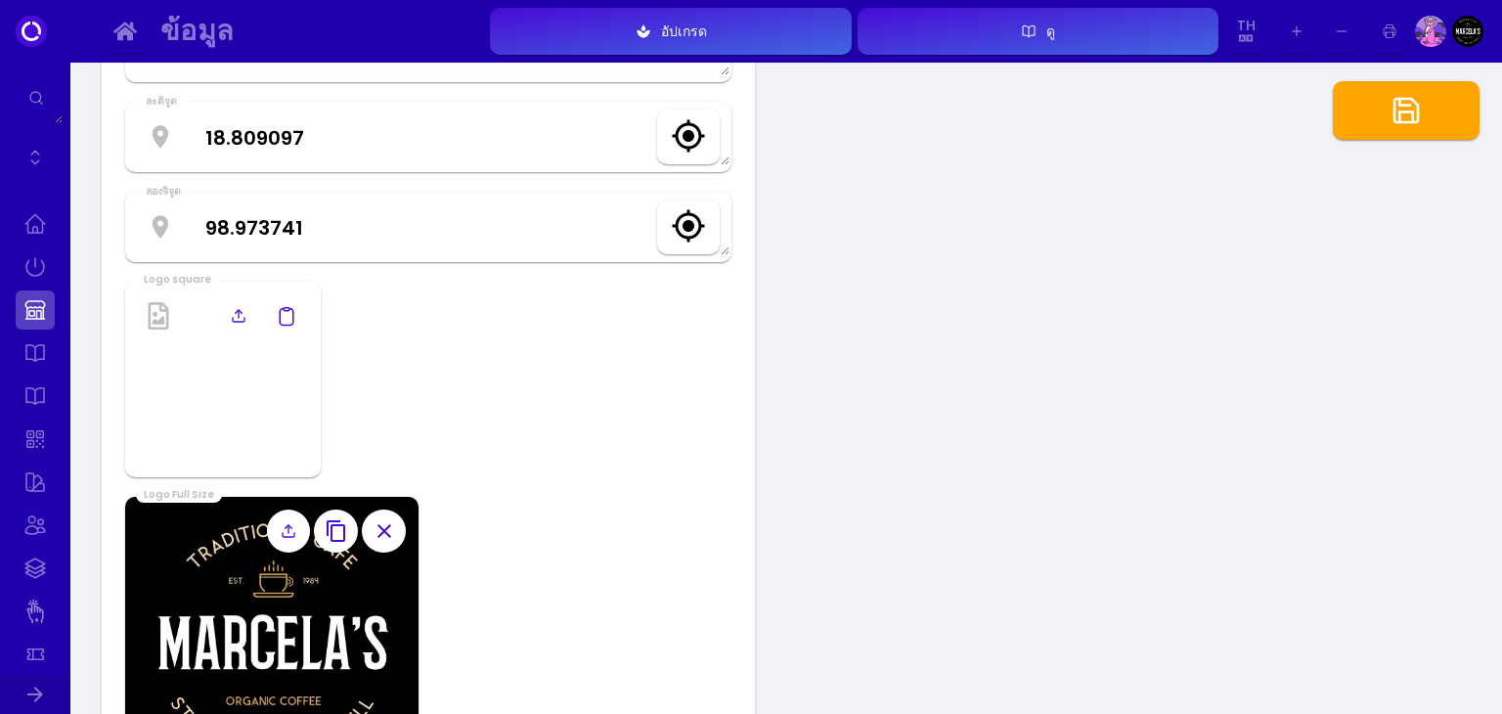
click at [241, 369] on img at bounding box center [223, 380] width 196 height 196
click at [239, 308] on icon at bounding box center [239, 316] width 16 height 16
click at [0, 0] on input "file" at bounding box center [0, 0] width 0 height 0
select select "th"
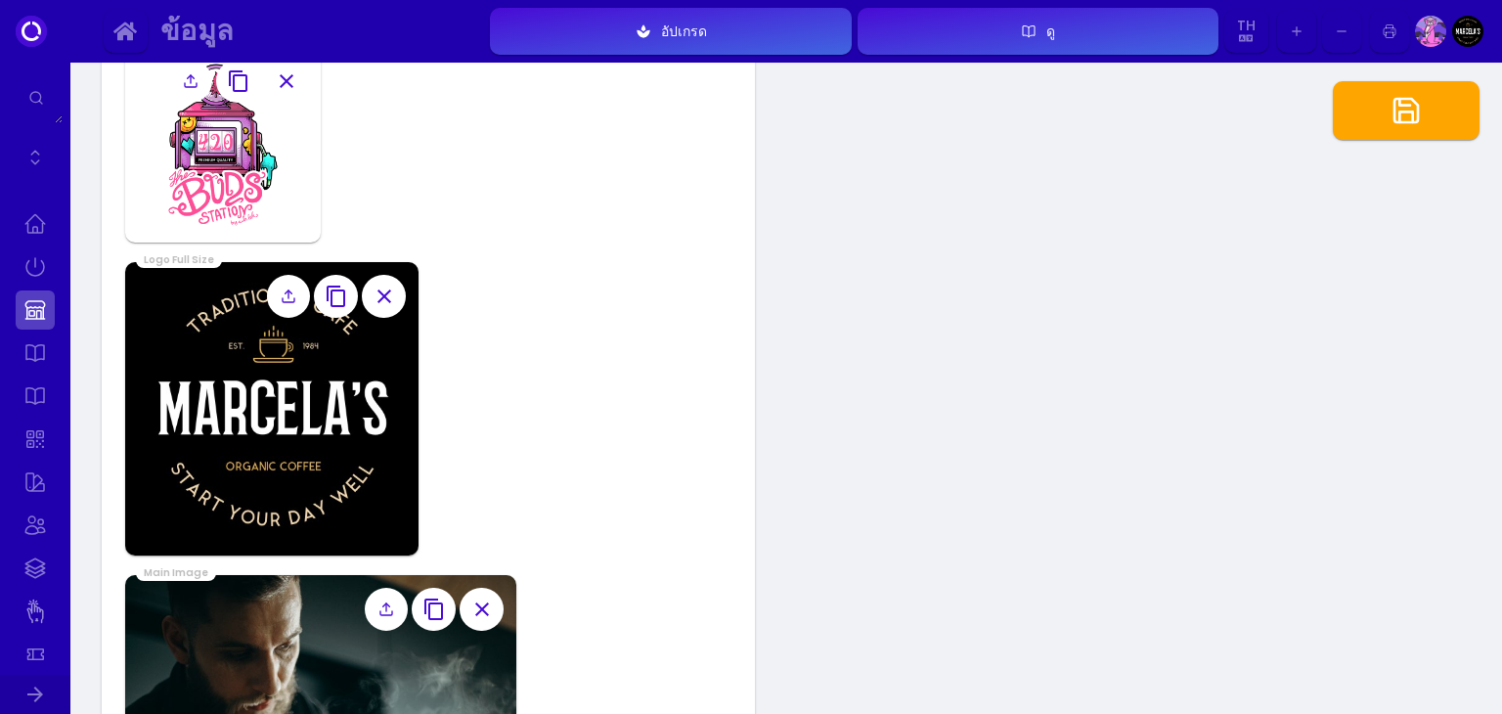
scroll to position [1429, 0]
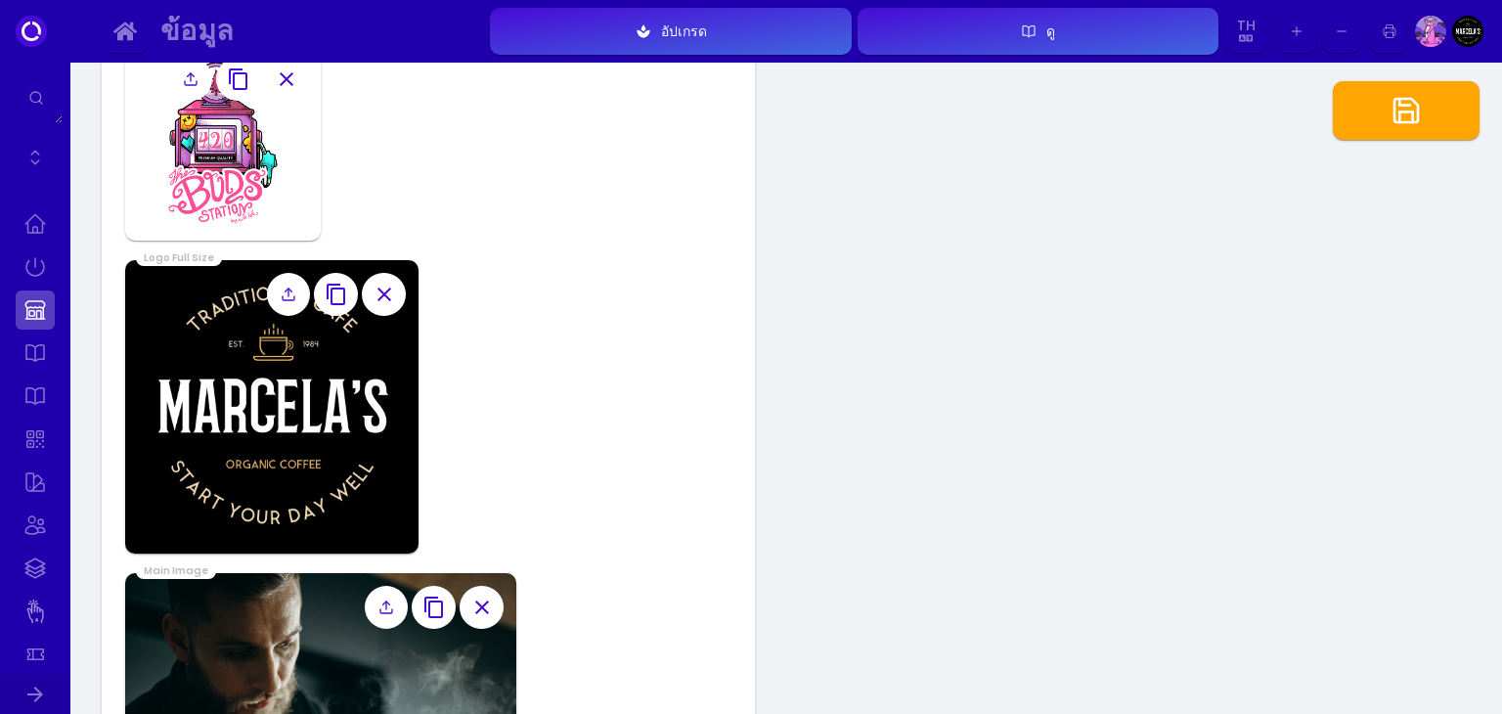
click at [387, 301] on icon "button" at bounding box center [383, 294] width 23 height 23
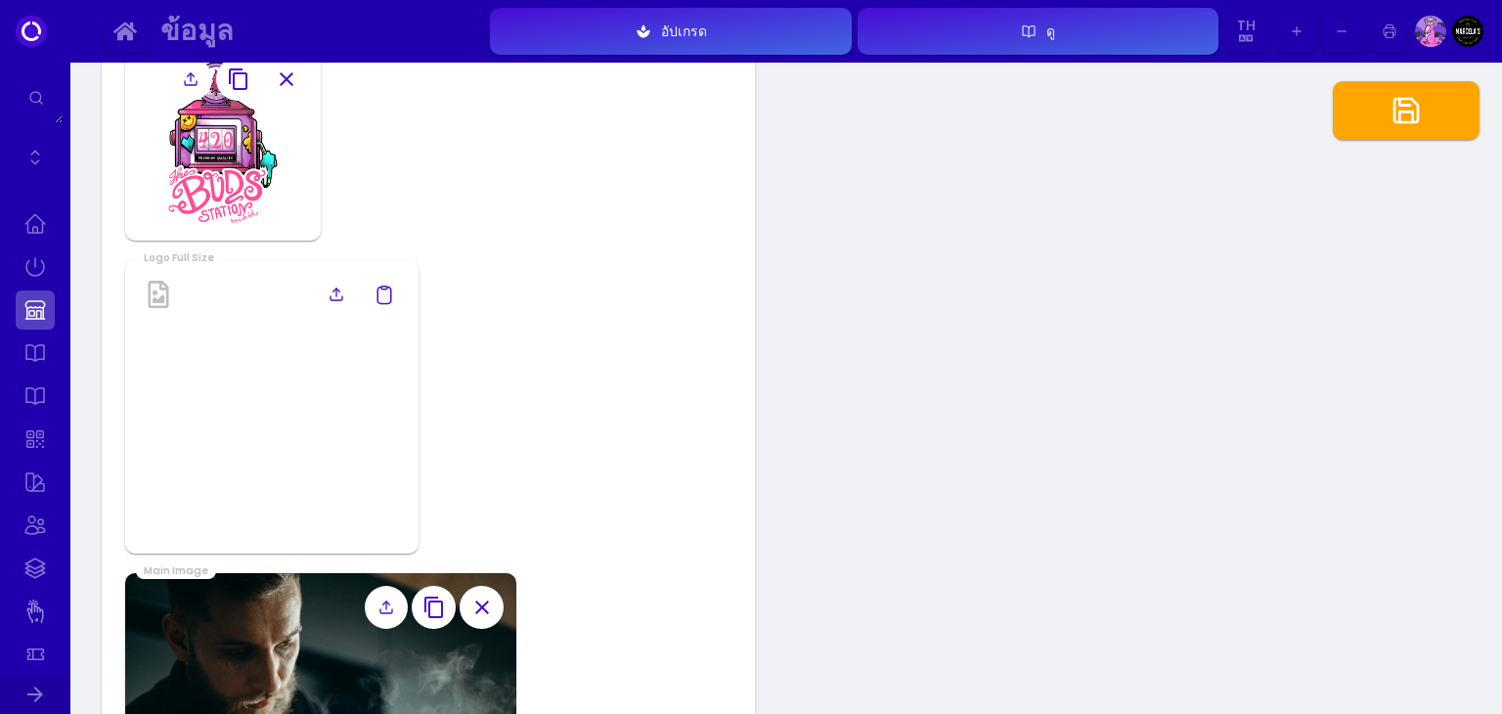
click at [274, 322] on img at bounding box center [271, 406] width 293 height 293
click at [325, 293] on label at bounding box center [336, 295] width 44 height 44
click at [0, 0] on input "file" at bounding box center [0, 0] width 0 height 0
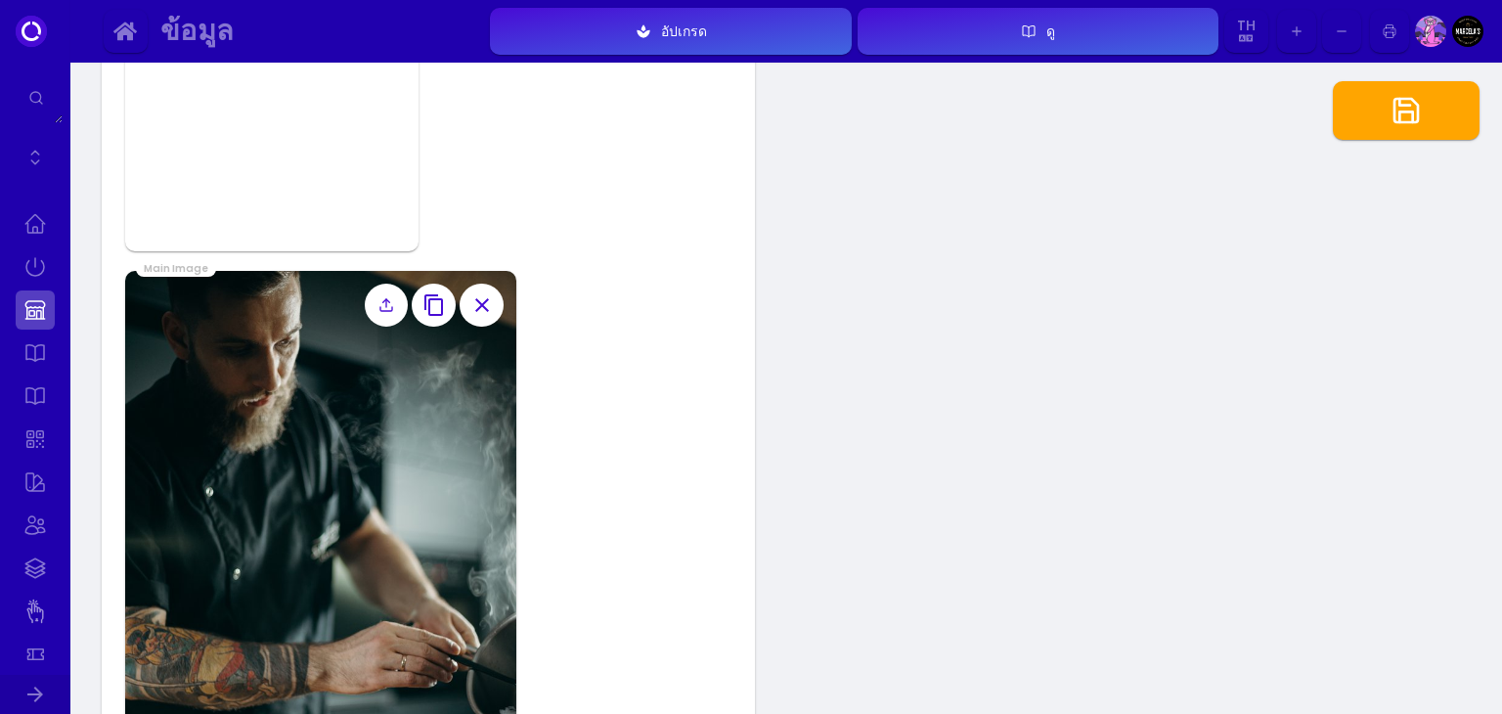
scroll to position [1730, 0]
select select "th"
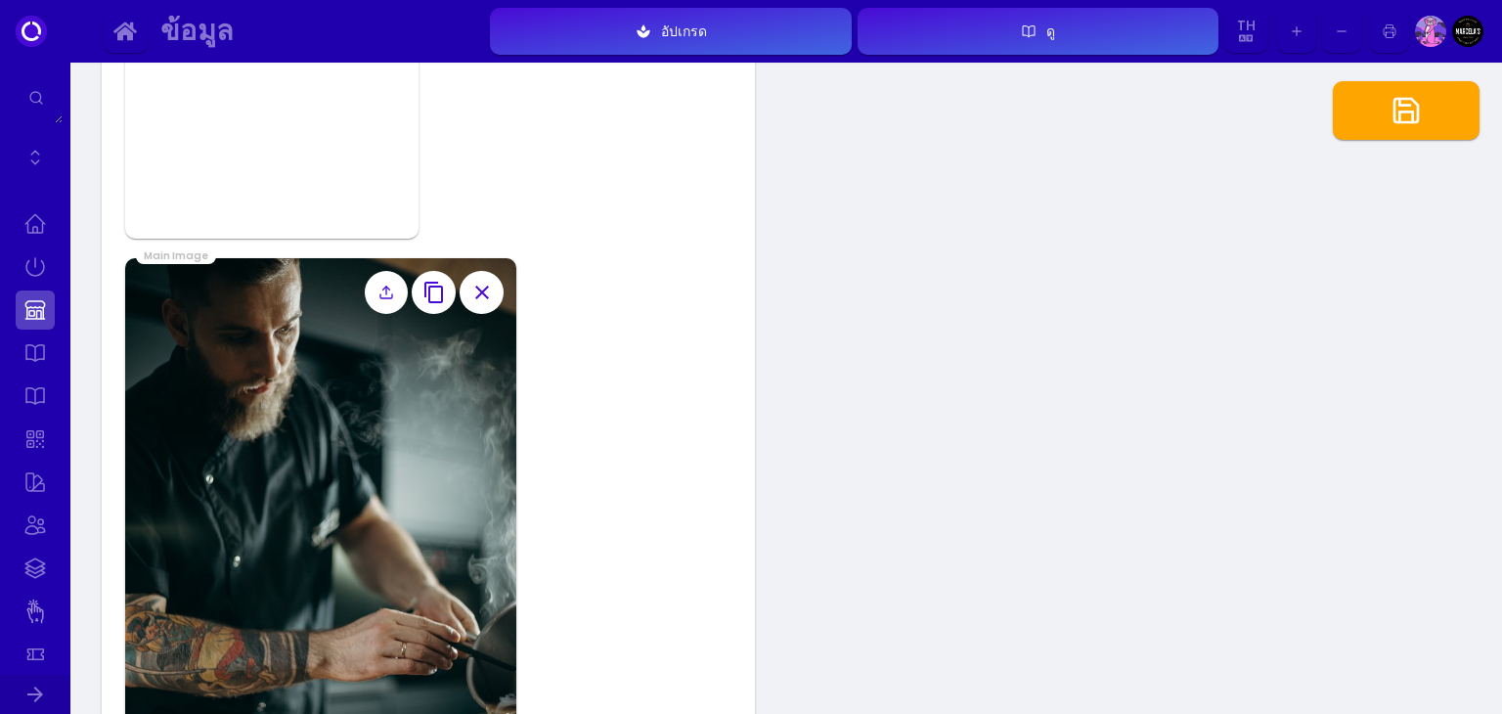
scroll to position [1754, 0]
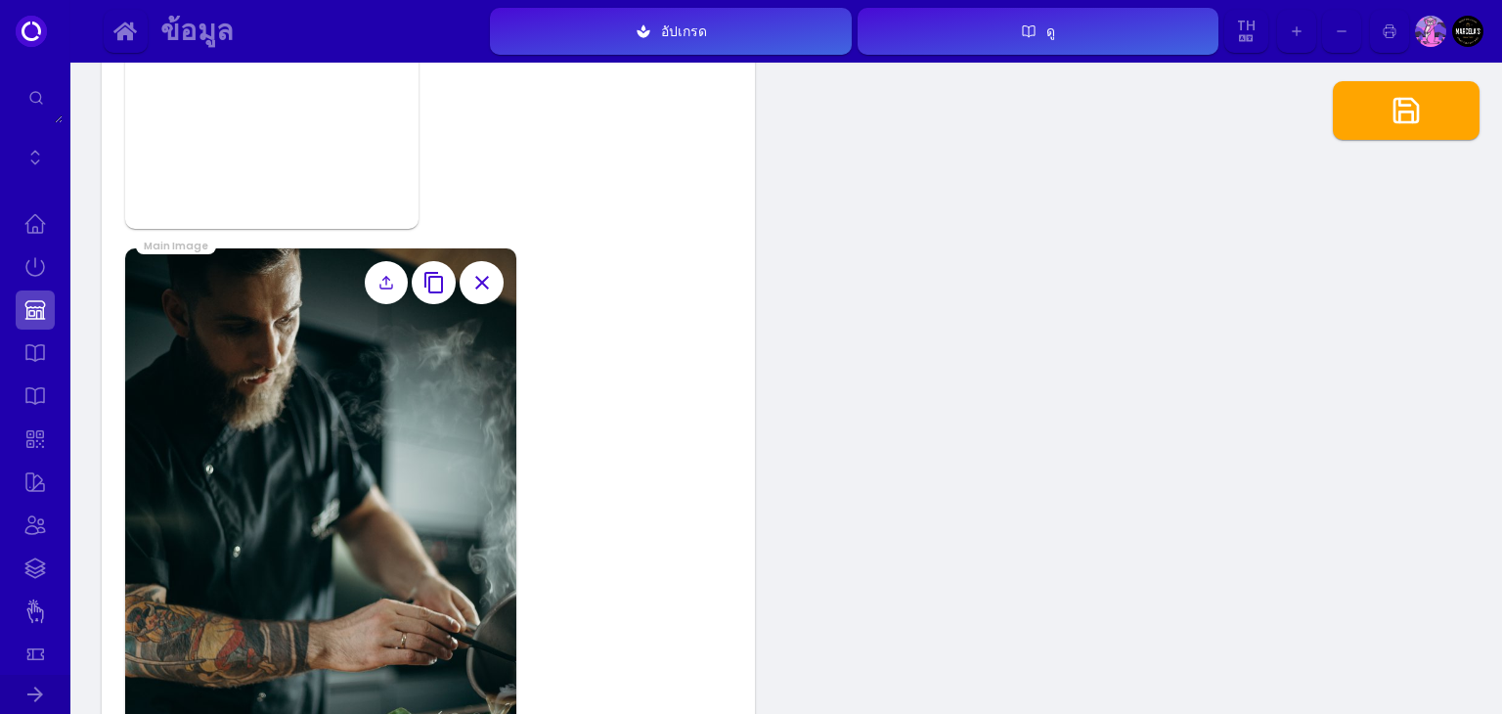
click at [484, 273] on icon "button" at bounding box center [481, 282] width 23 height 23
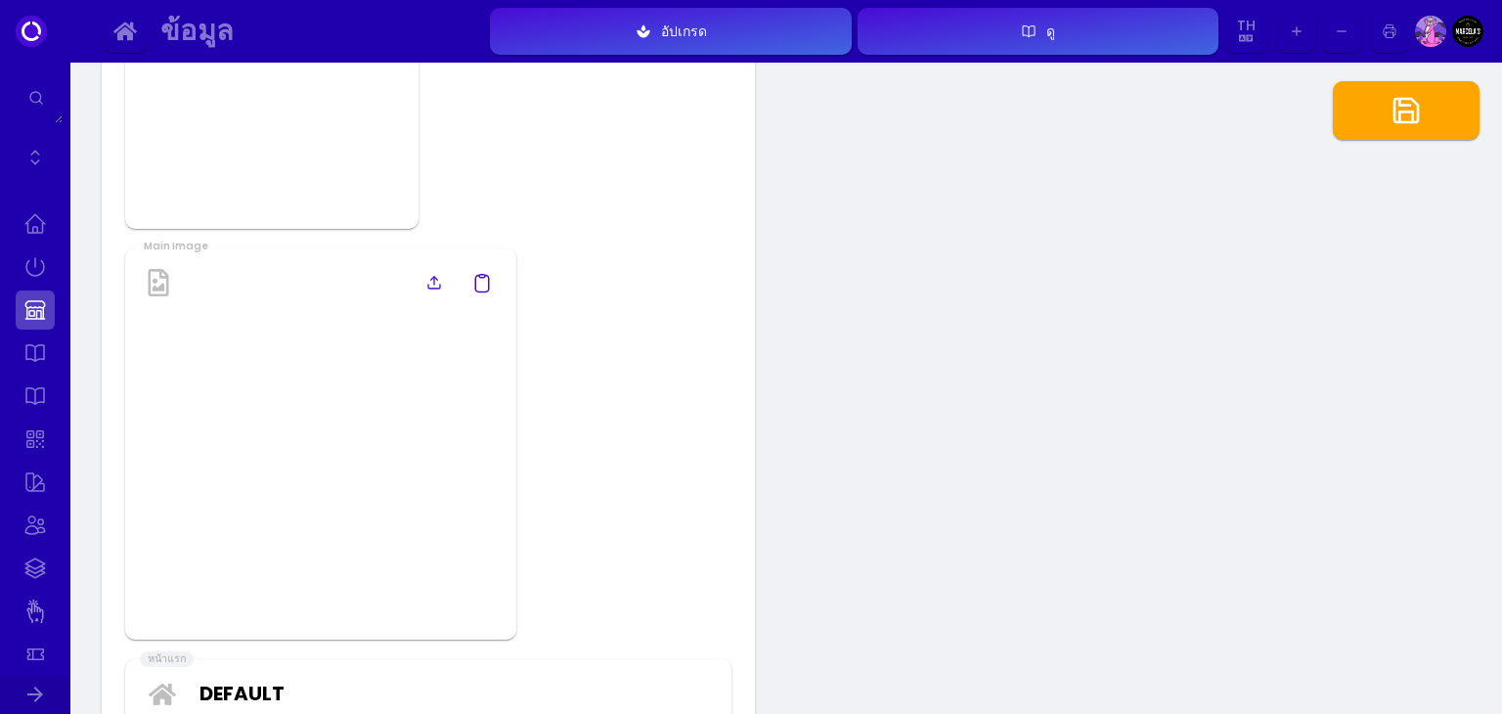
click at [159, 279] on icon at bounding box center [158, 282] width 27 height 27
click at [422, 281] on label at bounding box center [434, 283] width 44 height 44
click at [0, 0] on input "file" at bounding box center [0, 0] width 0 height 0
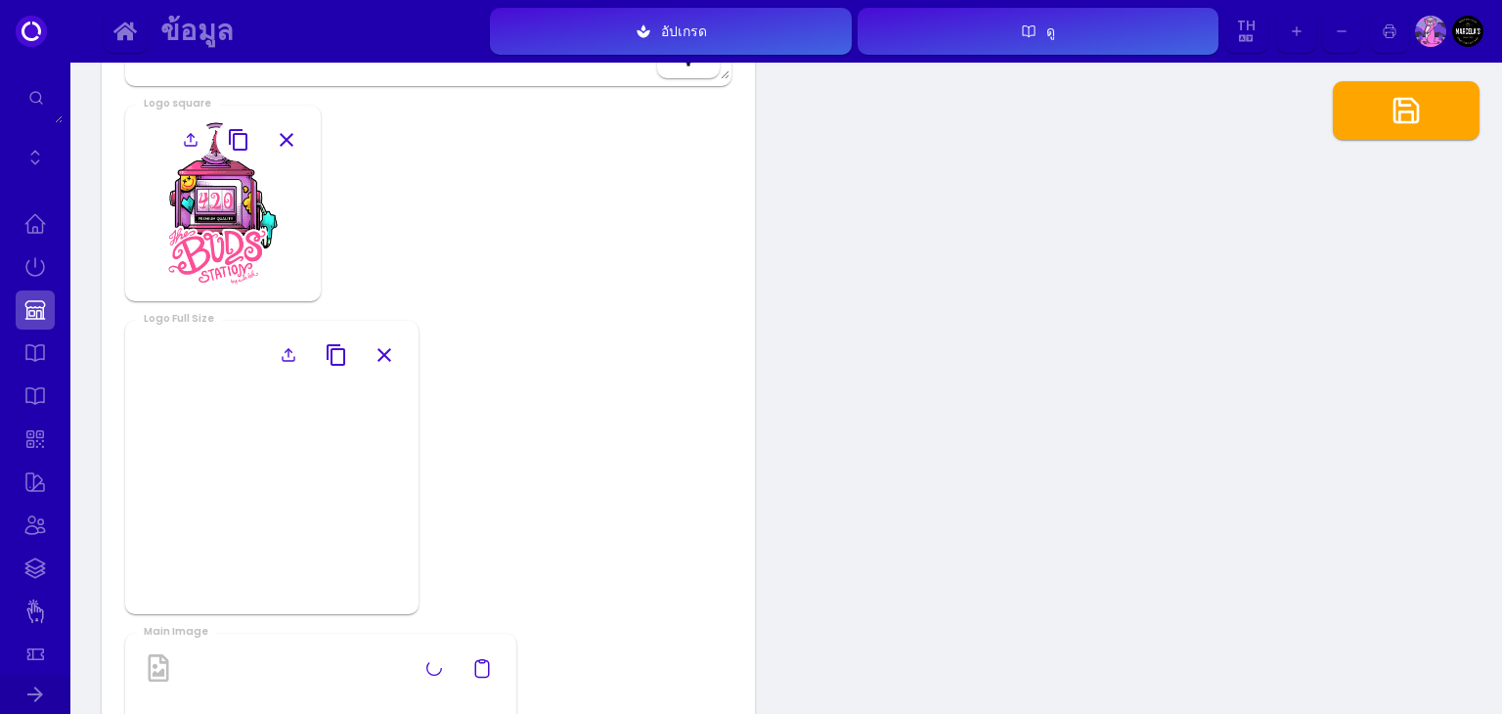
scroll to position [1365, 0]
click at [286, 449] on img at bounding box center [271, 471] width 293 height 293
click at [382, 364] on icon "button" at bounding box center [383, 358] width 23 height 23
click at [334, 360] on icon at bounding box center [336, 359] width 16 height 16
click at [0, 0] on input "file" at bounding box center [0, 0] width 0 height 0
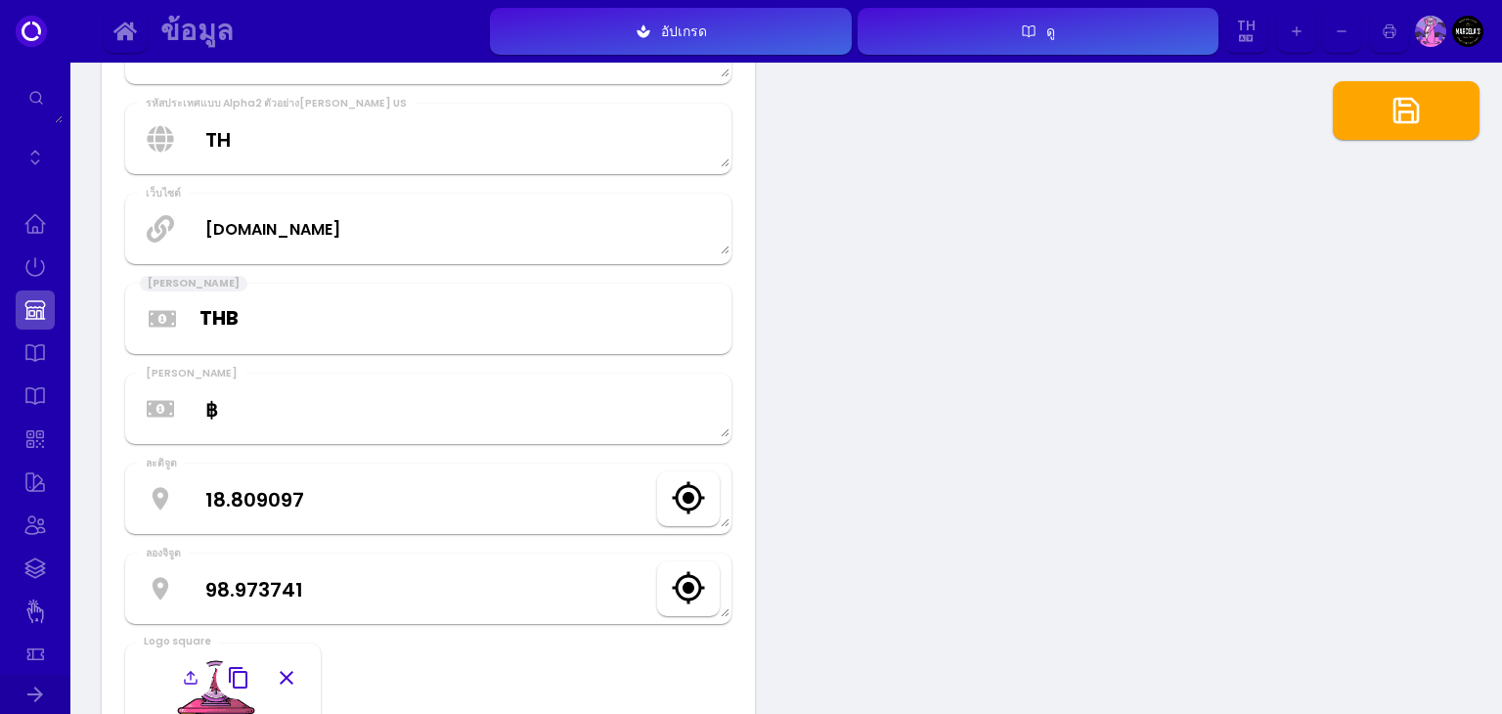
scroll to position [820, 0]
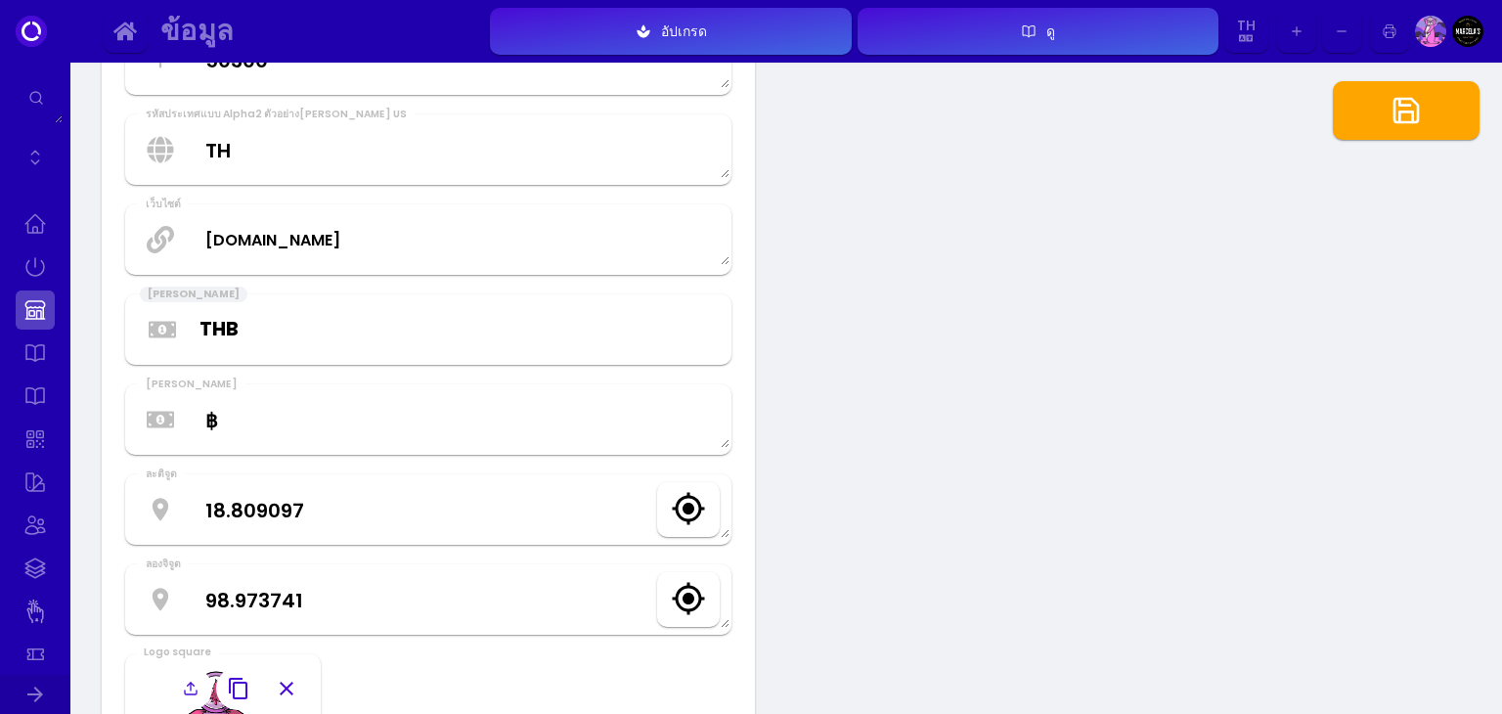
click at [1427, 110] on button "button" at bounding box center [1405, 110] width 147 height 59
select select "th"
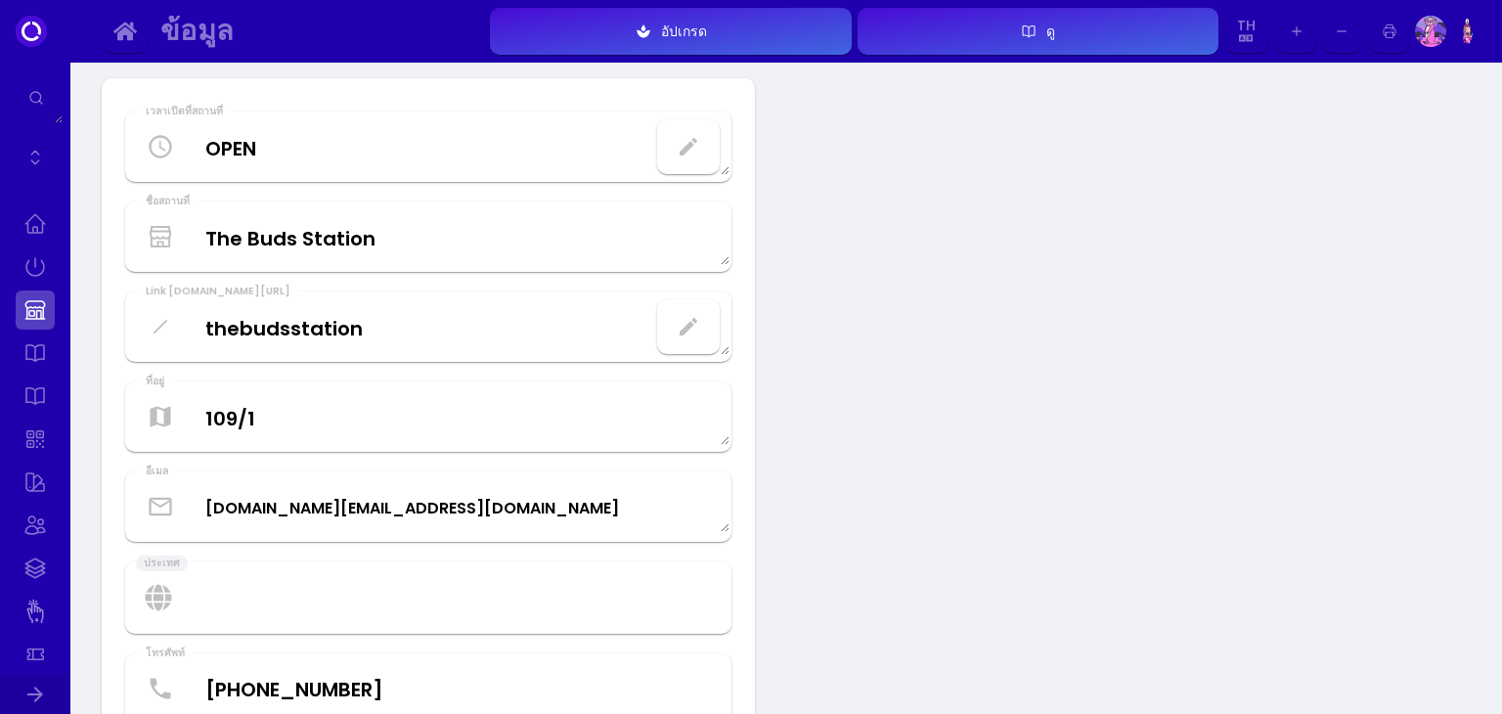
scroll to position [7, 0]
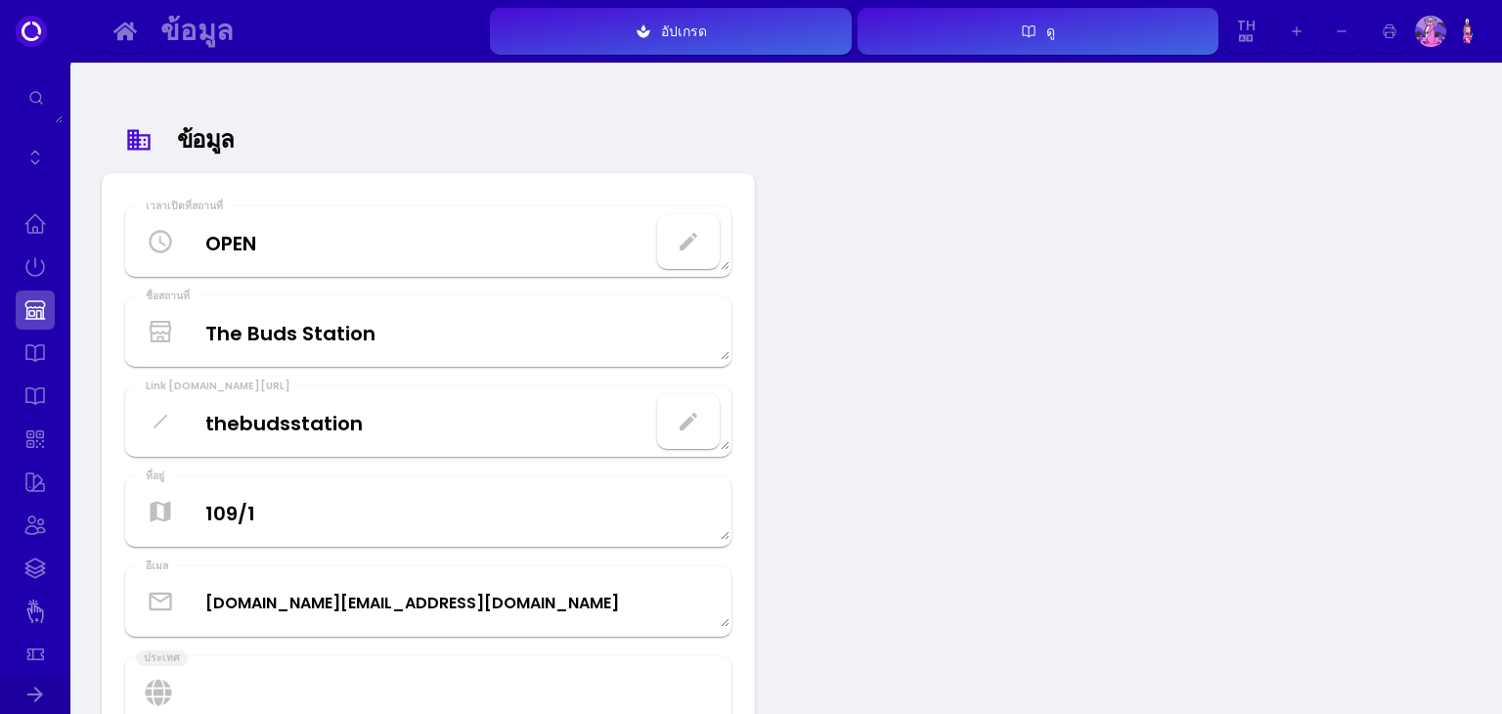
click at [1028, 29] on icon "button" at bounding box center [1029, 30] width 12 height 11
select select "th"
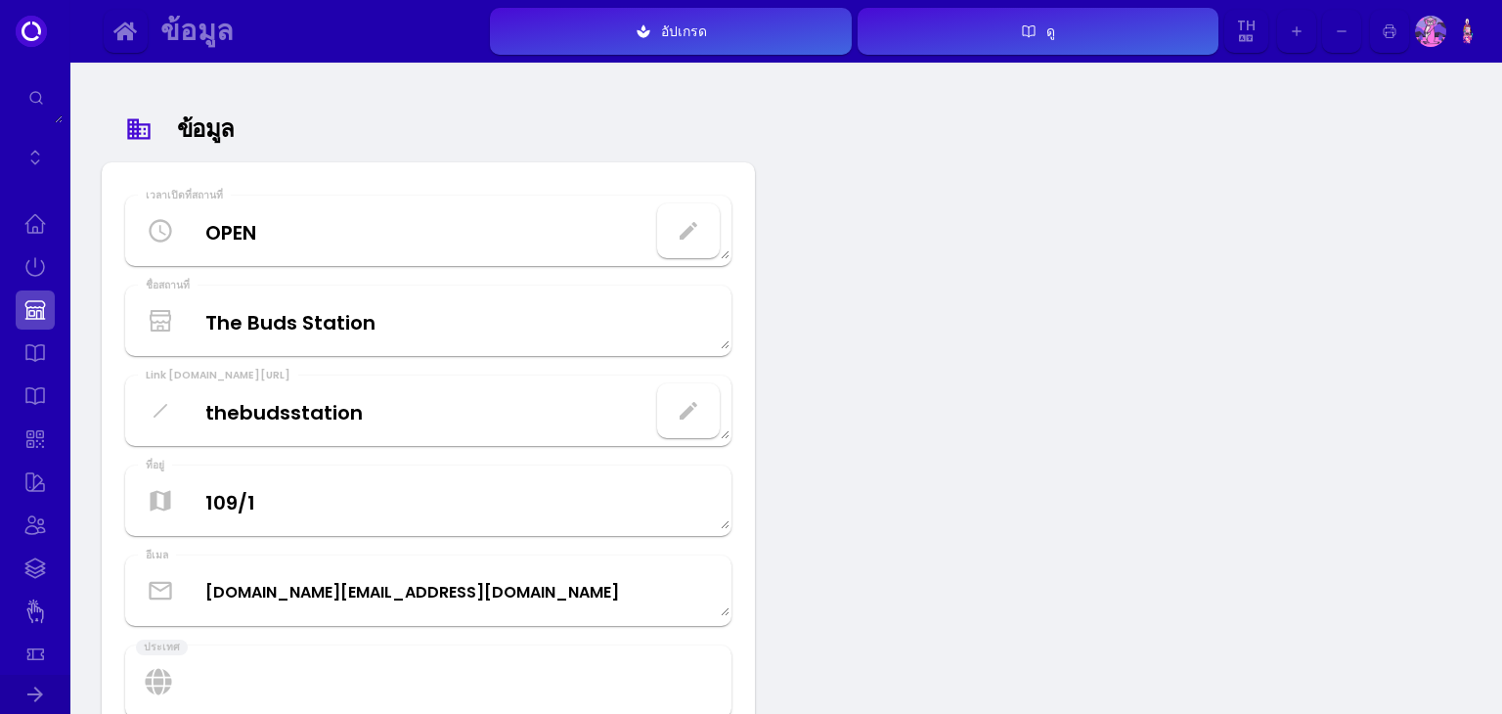
scroll to position [19, 0]
click at [690, 229] on icon "button" at bounding box center [688, 230] width 18 height 18
select select "10"
select select "00"
select select "01"
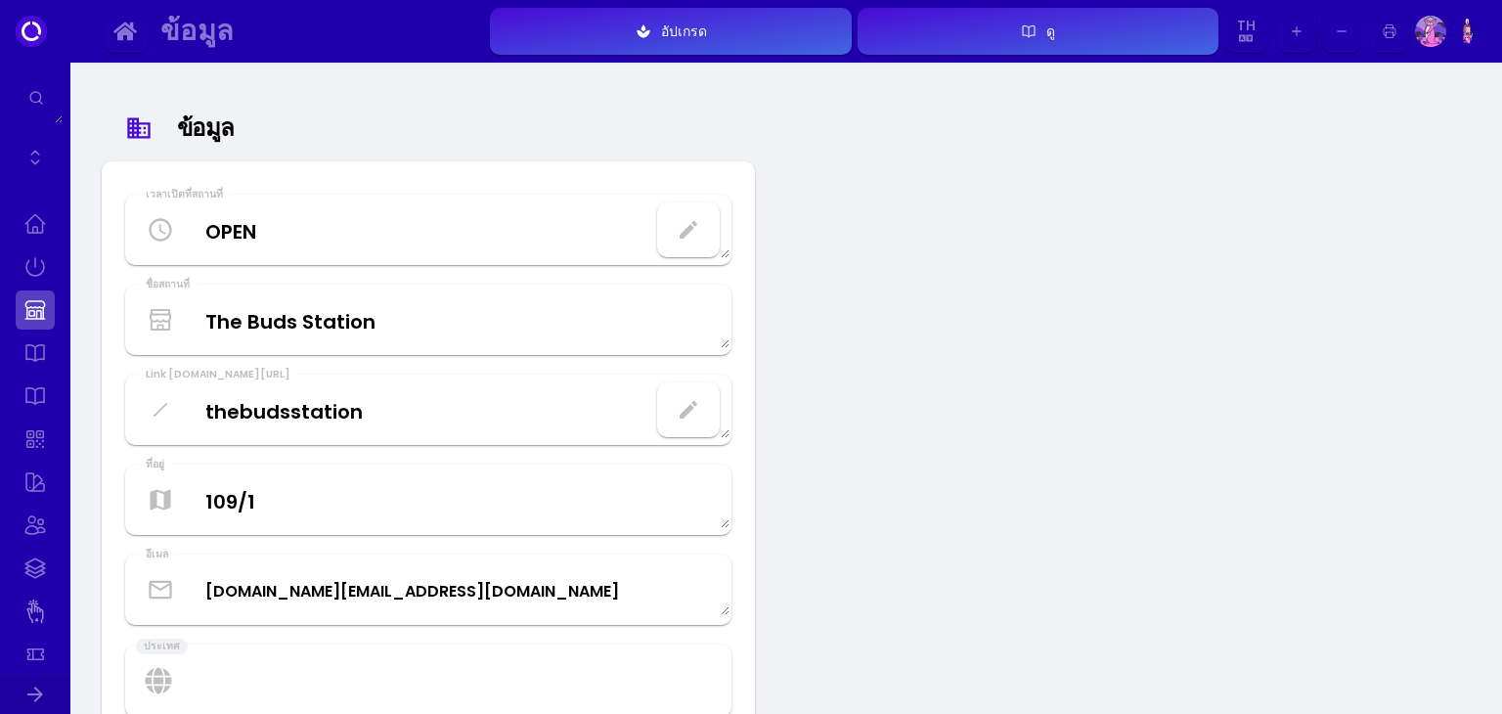
select select "00"
select select "10"
select select "00"
select select "01"
select select "00"
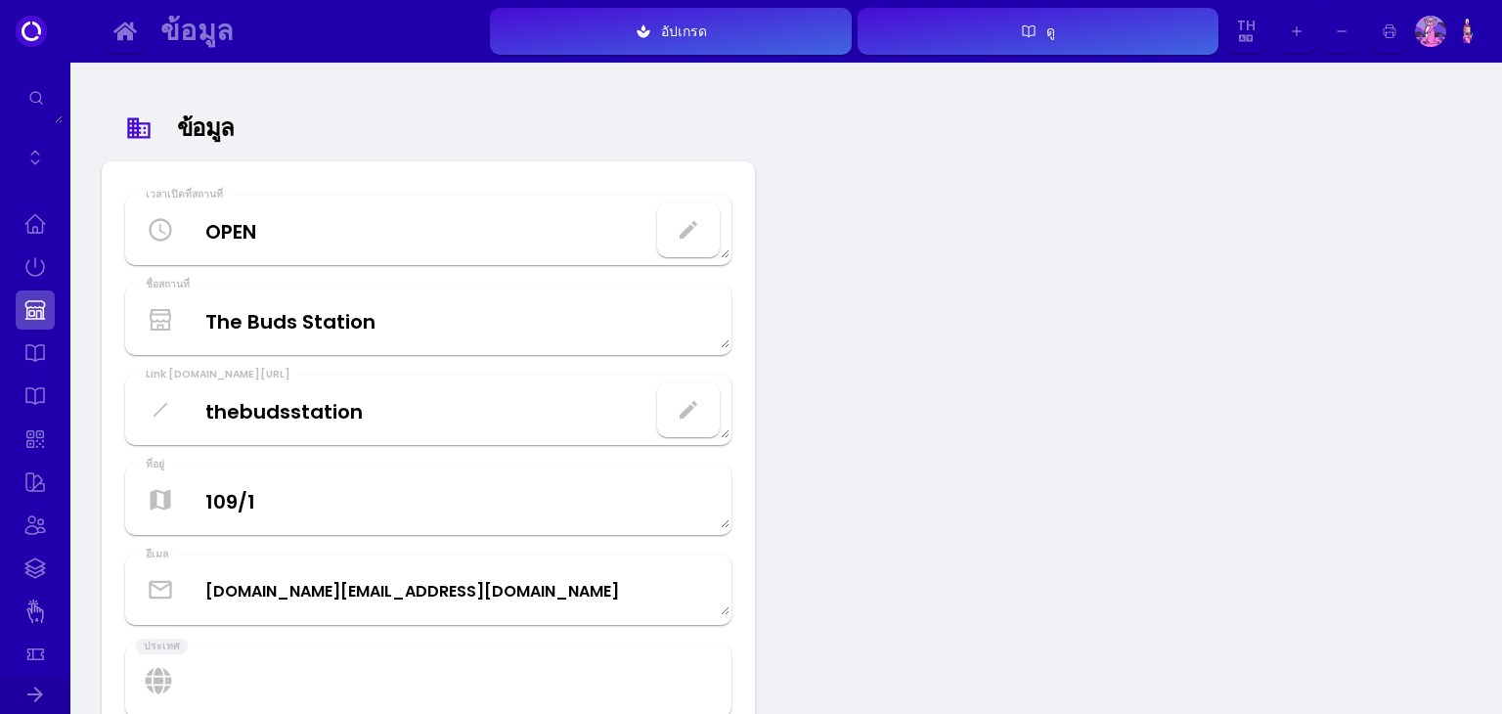
select select "10"
select select "00"
select select "22"
select select "00"
select select "10"
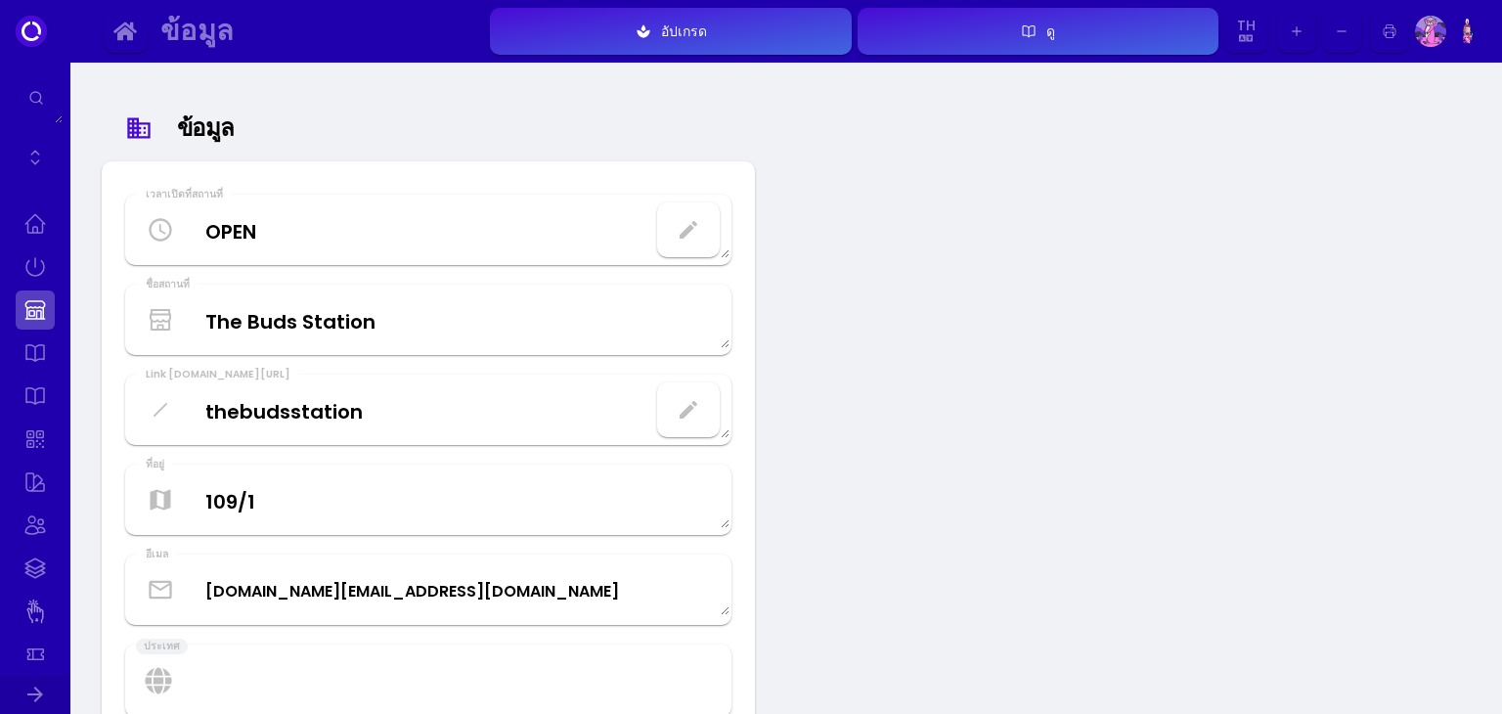
select select "00"
select select "01"
select select "00"
select select "10"
select select "00"
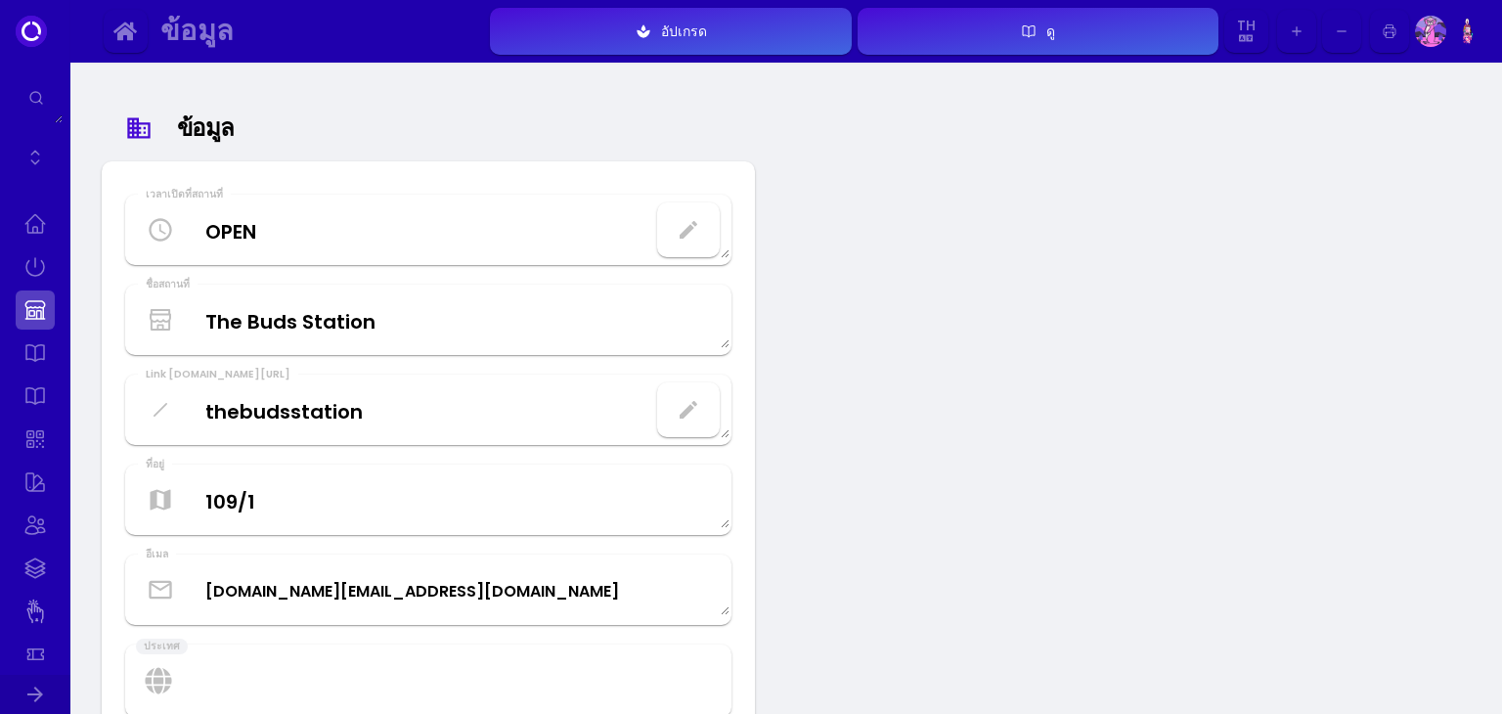
select select "01"
select select "00"
select select "10"
select select "00"
select select "01"
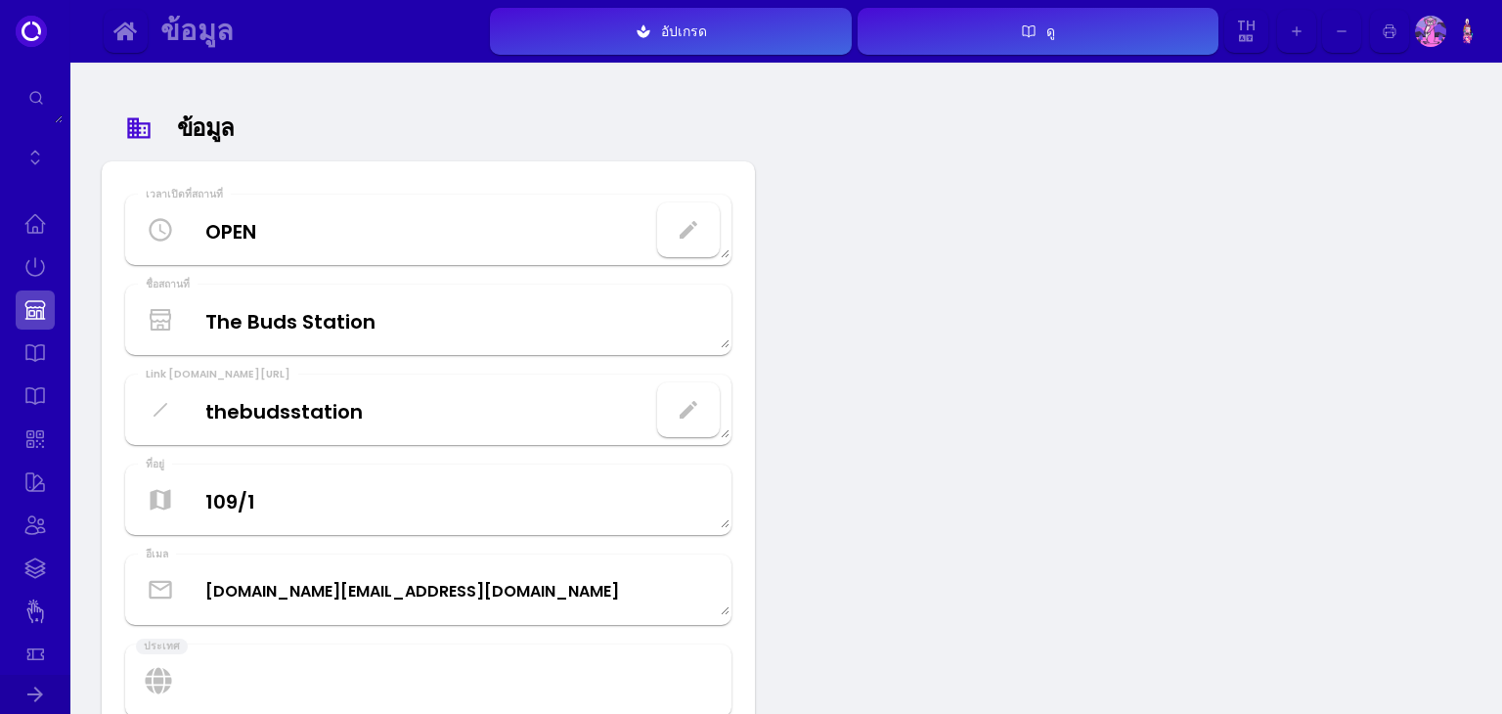
select select "00"
select select "10"
select select "00"
select select "01"
select select "00"
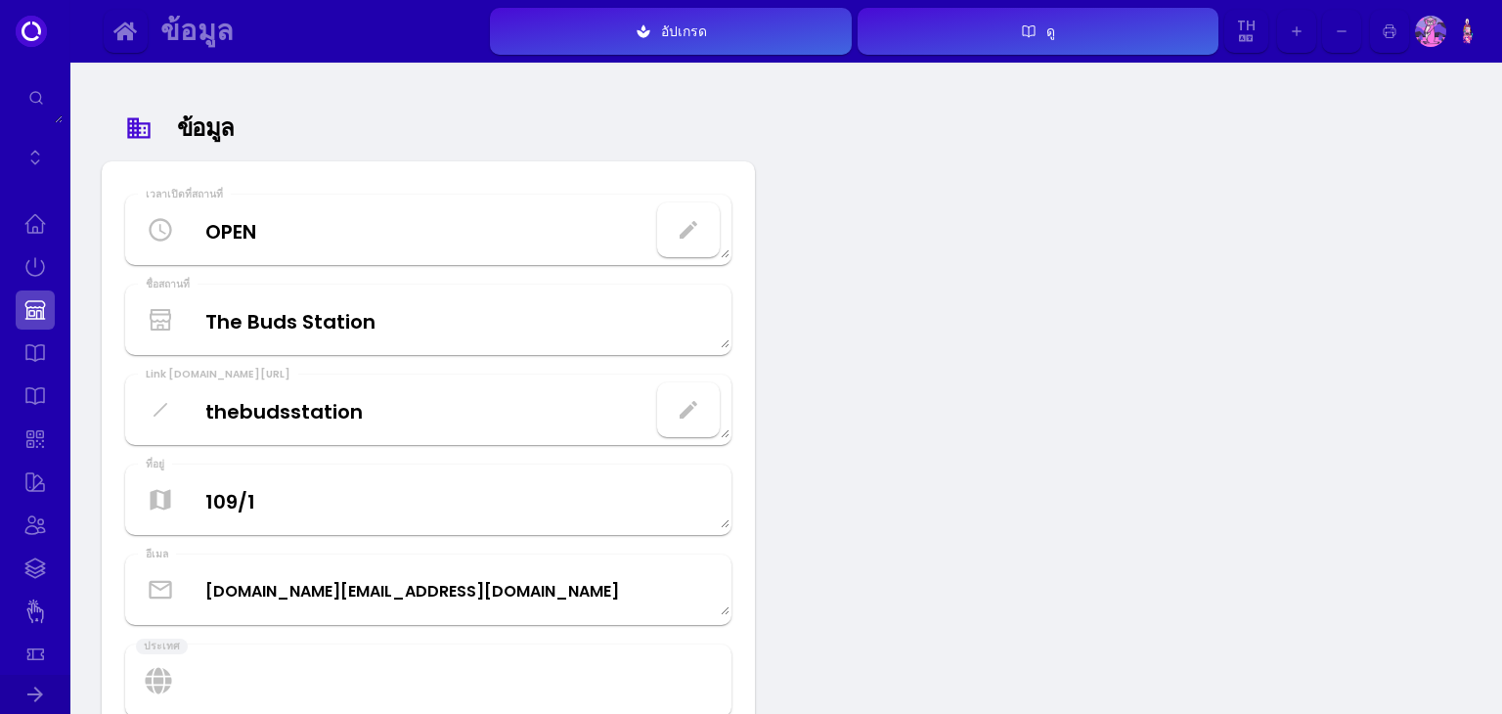
select select "th"
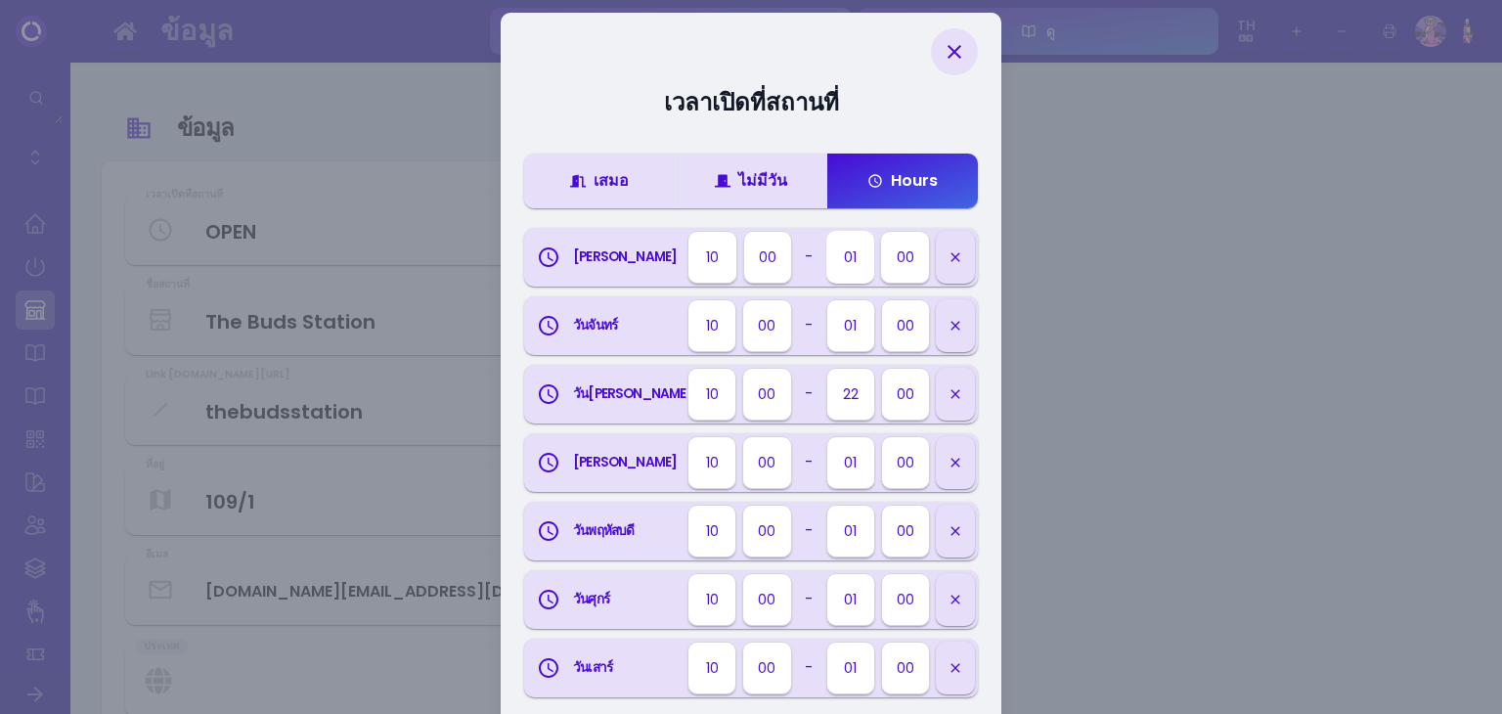
click at [841, 263] on select "00 01 02 03 04 05 06 07 08 09 10 11 12 13 14 15 16 17 18 19 20 21 22 23" at bounding box center [850, 257] width 48 height 53
select select "00"
click at [826, 231] on select "00 01 02 03 04 05 06 07 08 09 10 11 12 13 14 15 16 17 18 19 20 21 22 23" at bounding box center [850, 257] width 48 height 53
select select "th"
click at [903, 275] on select "00 05 10 15 20 25 30 35 40 45 50 55 59" at bounding box center [906, 257] width 48 height 53
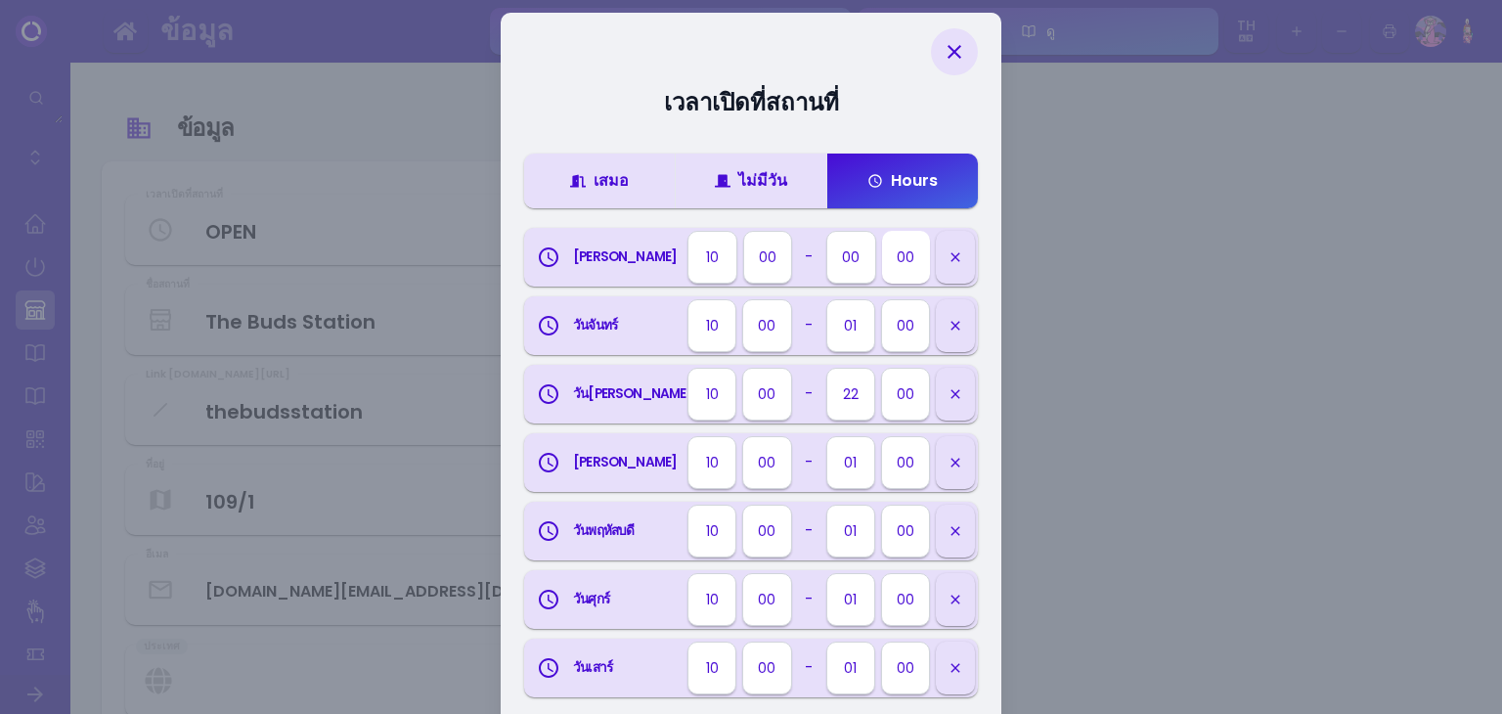
select select "59"
click at [882, 231] on select "00 05 10 15 20 25 30 35 40 45 50 55 59" at bounding box center [906, 257] width 48 height 53
select select "th"
click at [849, 329] on select "00 01 02 03 04 05 06 07 08 09 10 11 12 13 14 15 16 17 18 19 20 21 22 23" at bounding box center [850, 325] width 48 height 53
select select "00"
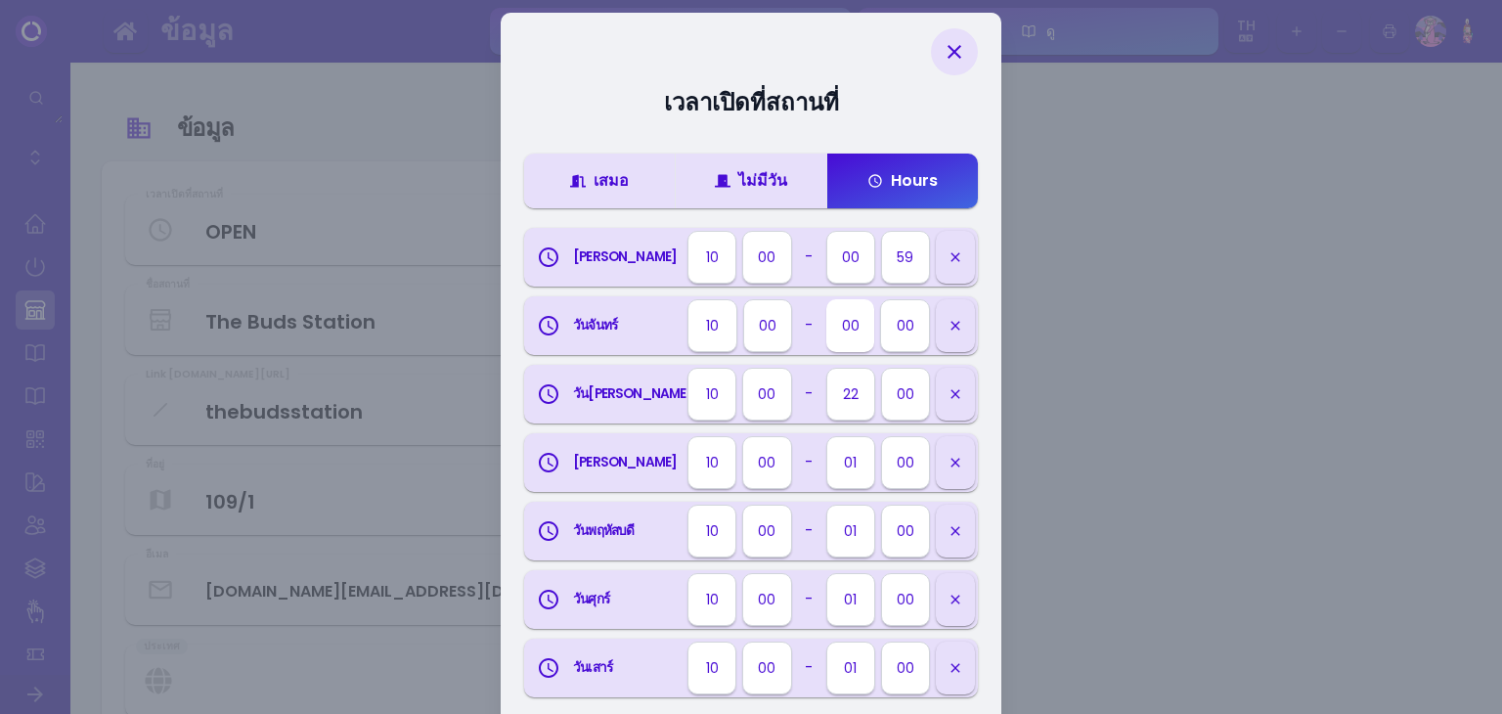
click at [826, 299] on select "00 01 02 03 04 05 06 07 08 09 10 11 12 13 14 15 16 17 18 19 20 21 22 23" at bounding box center [850, 325] width 48 height 53
select select "th"
click at [893, 323] on select "00 05 10 15 20 25 30 35 40 45 50 55 59" at bounding box center [906, 325] width 48 height 53
select select "59"
click at [882, 299] on select "00 05 10 15 20 25 30 35 40 45 50 55 59" at bounding box center [906, 325] width 48 height 53
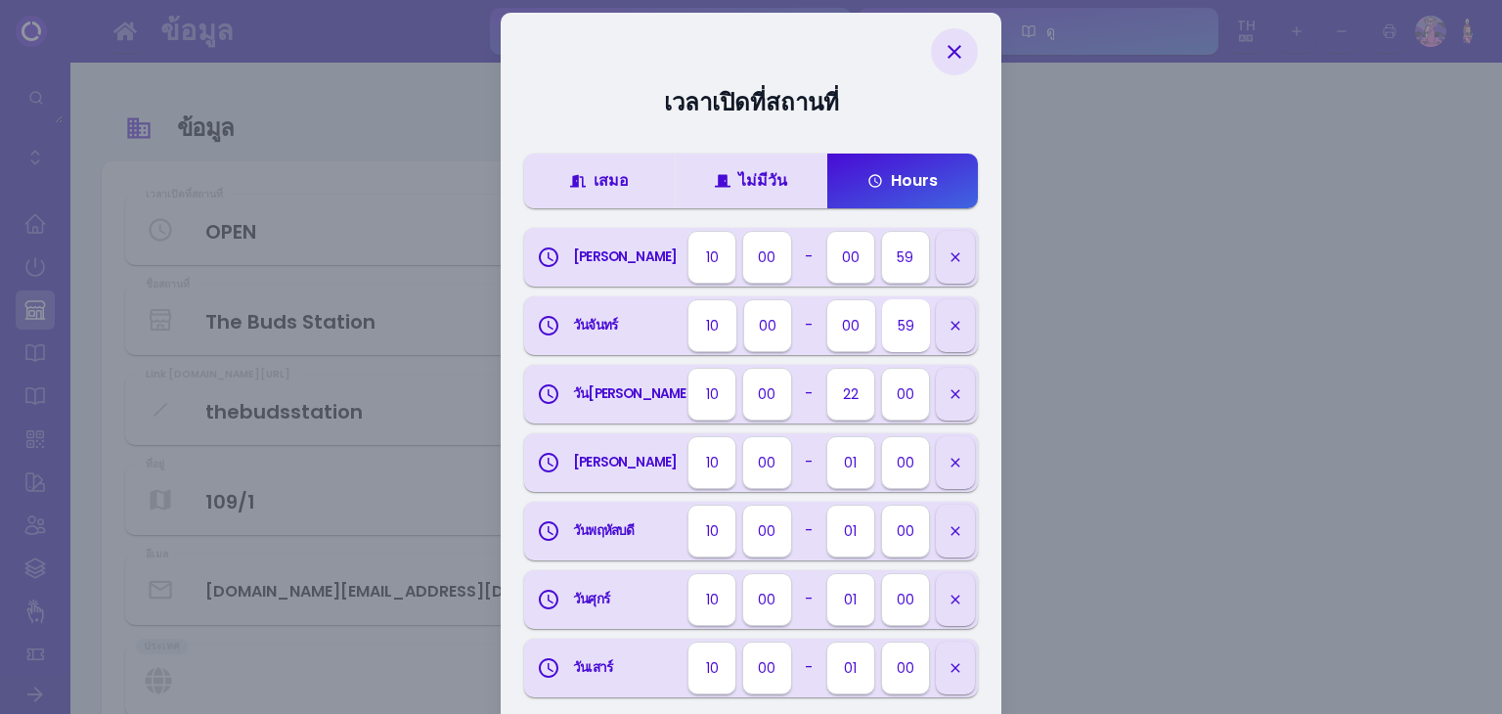
select select "th"
click at [845, 470] on select "00 01 02 03 04 05 06 07 08 09 10 11 12 13 14 15 16 17 18 19 20 21 22 23" at bounding box center [850, 462] width 48 height 53
select select "00"
click at [826, 436] on select "00 01 02 03 04 05 06 07 08 09 10 11 12 13 14 15 16 17 18 19 20 21 22 23" at bounding box center [850, 462] width 48 height 53
select select "th"
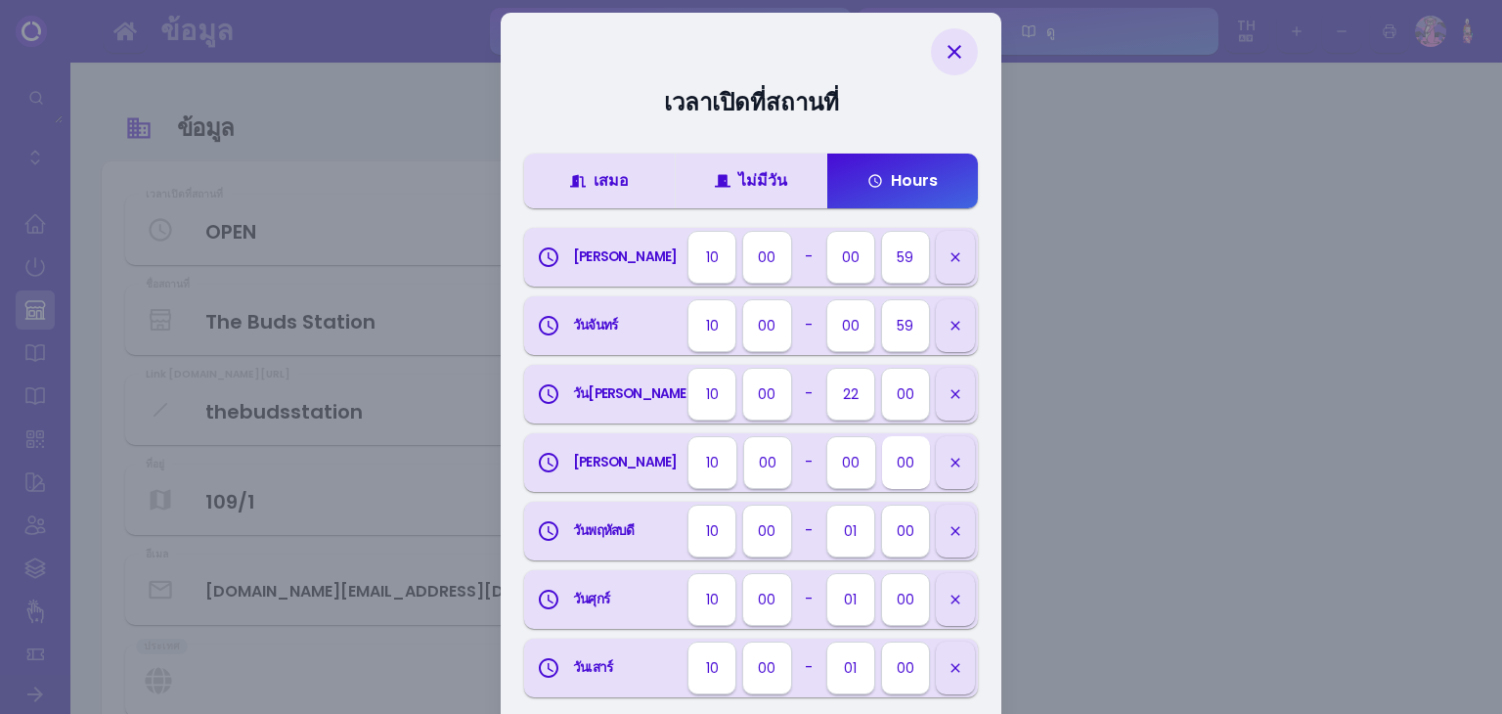
click at [910, 459] on select "00 05 10 15 20 25 30 35 40 45 50 55 59" at bounding box center [906, 462] width 48 height 53
select select "59"
click at [882, 436] on select "00 05 10 15 20 25 30 35 40 45 50 55 59" at bounding box center [906, 462] width 48 height 53
select select "th"
click at [848, 544] on select "00 01 02 03 04 05 06 07 08 09 10 11 12 13 14 15 16 17 18 19 20 21 22 23" at bounding box center [850, 530] width 48 height 53
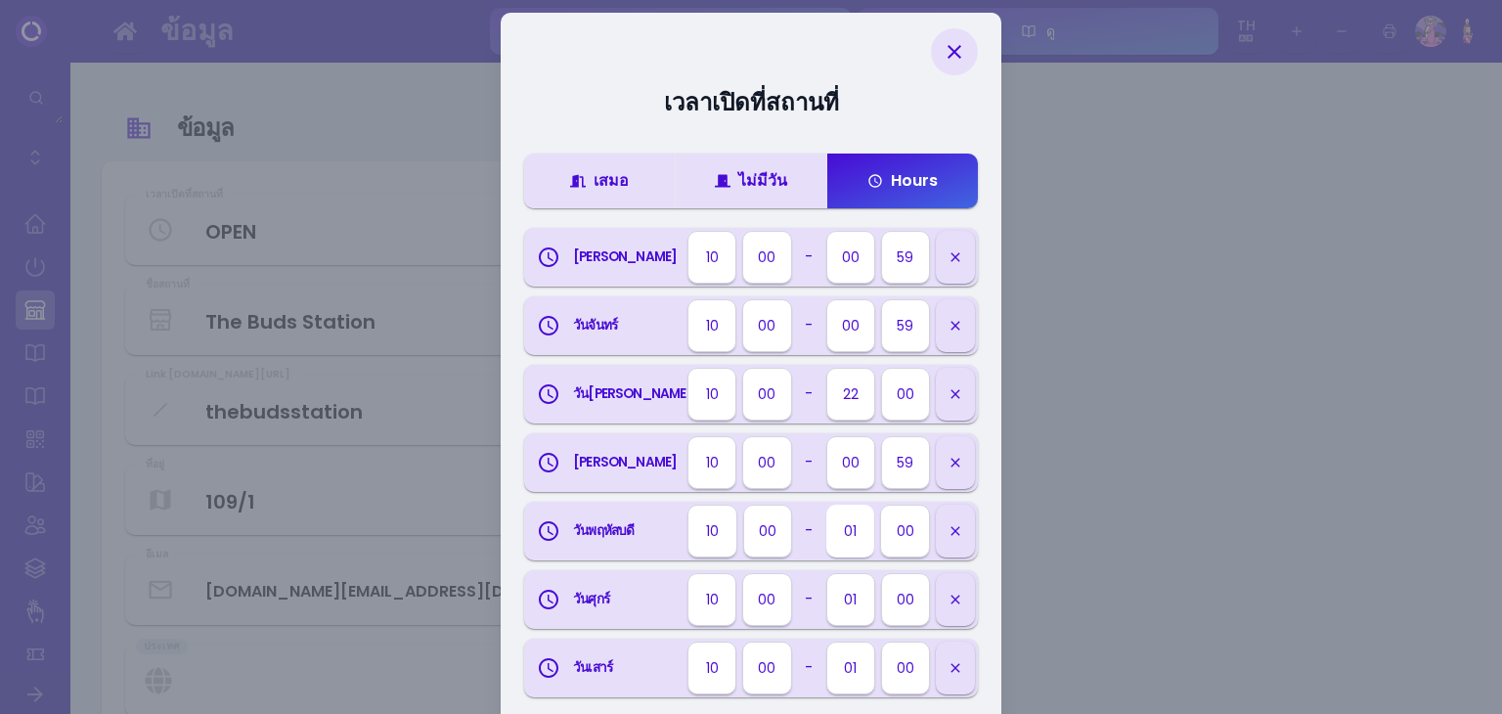
select select "00"
click at [826, 504] on select "00 01 02 03 04 05 06 07 08 09 10 11 12 13 14 15 16 17 18 19 20 21 22 23" at bounding box center [850, 530] width 48 height 53
select select "th"
click at [914, 539] on select "00 05 10 15 20 25 30 35 40 45 50 55 59" at bounding box center [906, 530] width 48 height 53
select select "59"
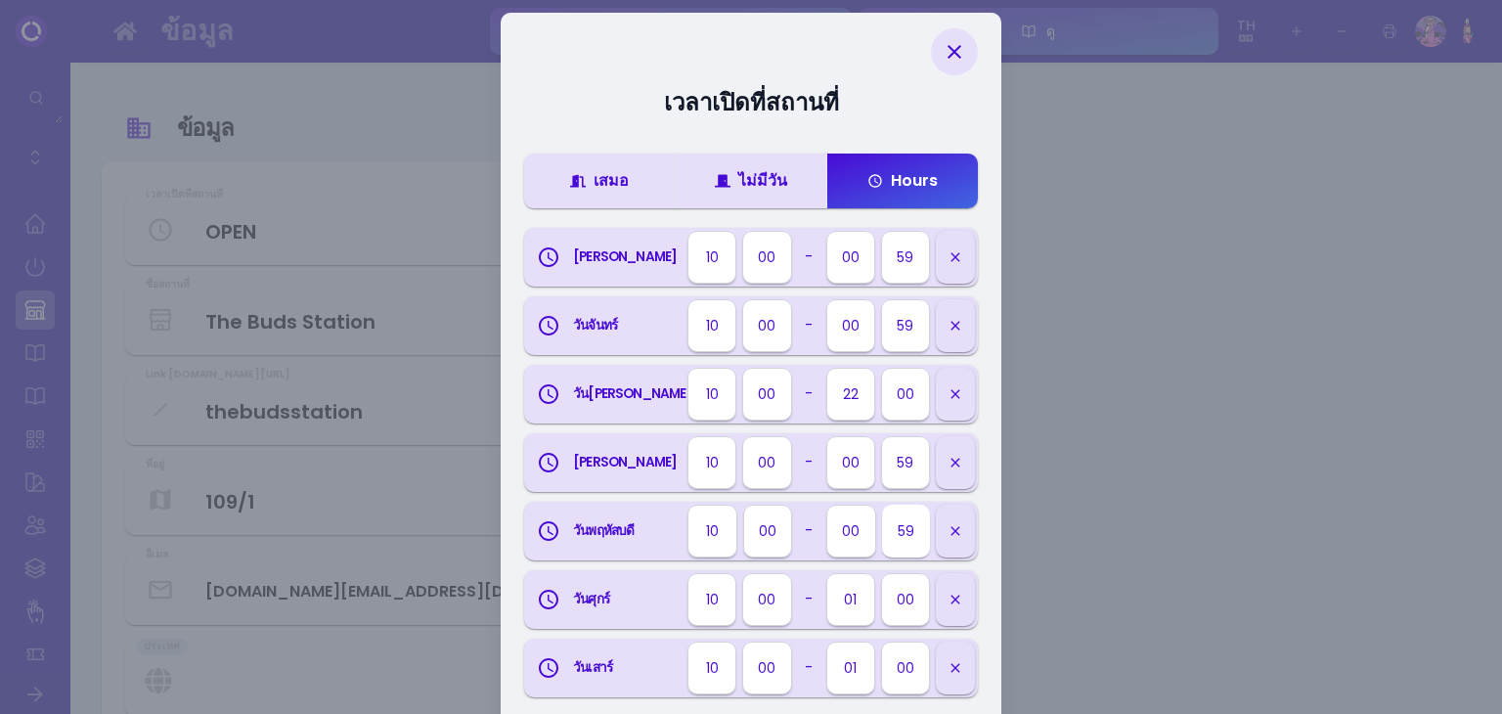
click at [882, 504] on select "00 05 10 15 20 25 30 35 40 45 50 55 59" at bounding box center [906, 530] width 48 height 53
select select "th"
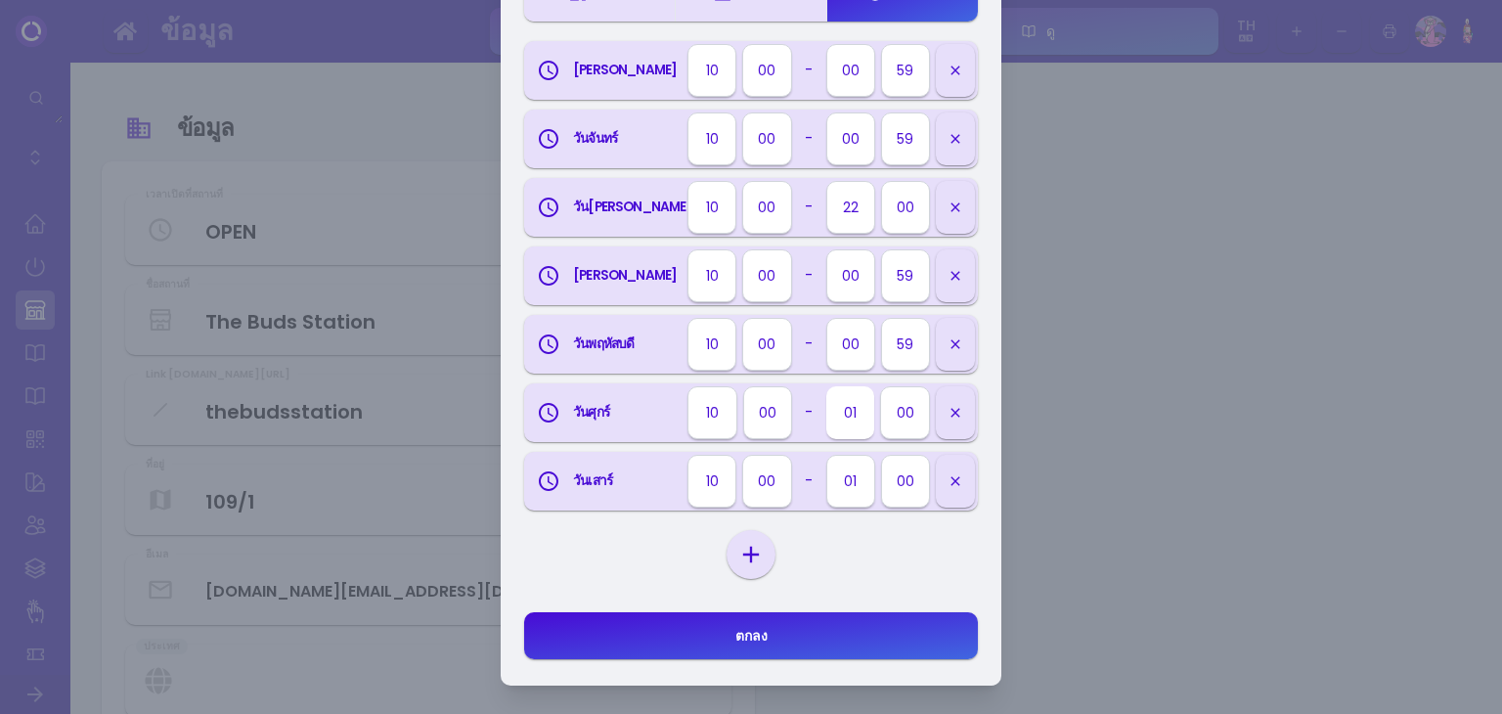
click at [850, 416] on select "00 01 02 03 04 05 06 07 08 09 10 11 12 13 14 15 16 17 18 19 20 21 22 23" at bounding box center [850, 412] width 48 height 53
select select "00"
click at [826, 386] on select "00 01 02 03 04 05 06 07 08 09 10 11 12 13 14 15 16 17 18 19 20 21 22 23" at bounding box center [850, 412] width 48 height 53
select select "th"
click at [888, 419] on select "00 05 10 15 20 25 30 35 40 45 50 55 59" at bounding box center [906, 412] width 48 height 53
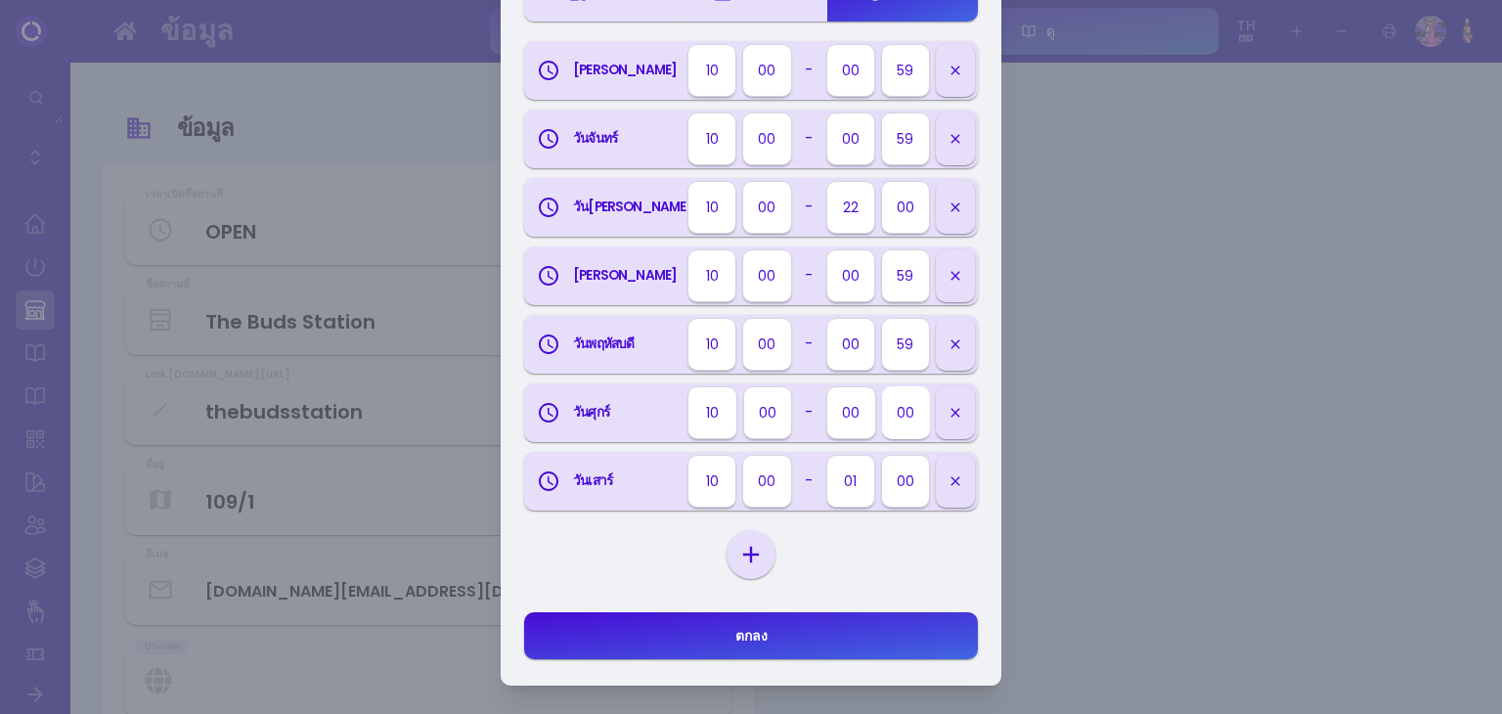
select select "59"
click at [882, 386] on select "00 05 10 15 20 25 30 35 40 45 50 55 59" at bounding box center [906, 412] width 48 height 53
select select "th"
click at [843, 484] on select "00 01 02 03 04 05 06 07 08 09 10 11 12 13 14 15 16 17 18 19 20 21 22 23" at bounding box center [850, 481] width 48 height 53
select select "00"
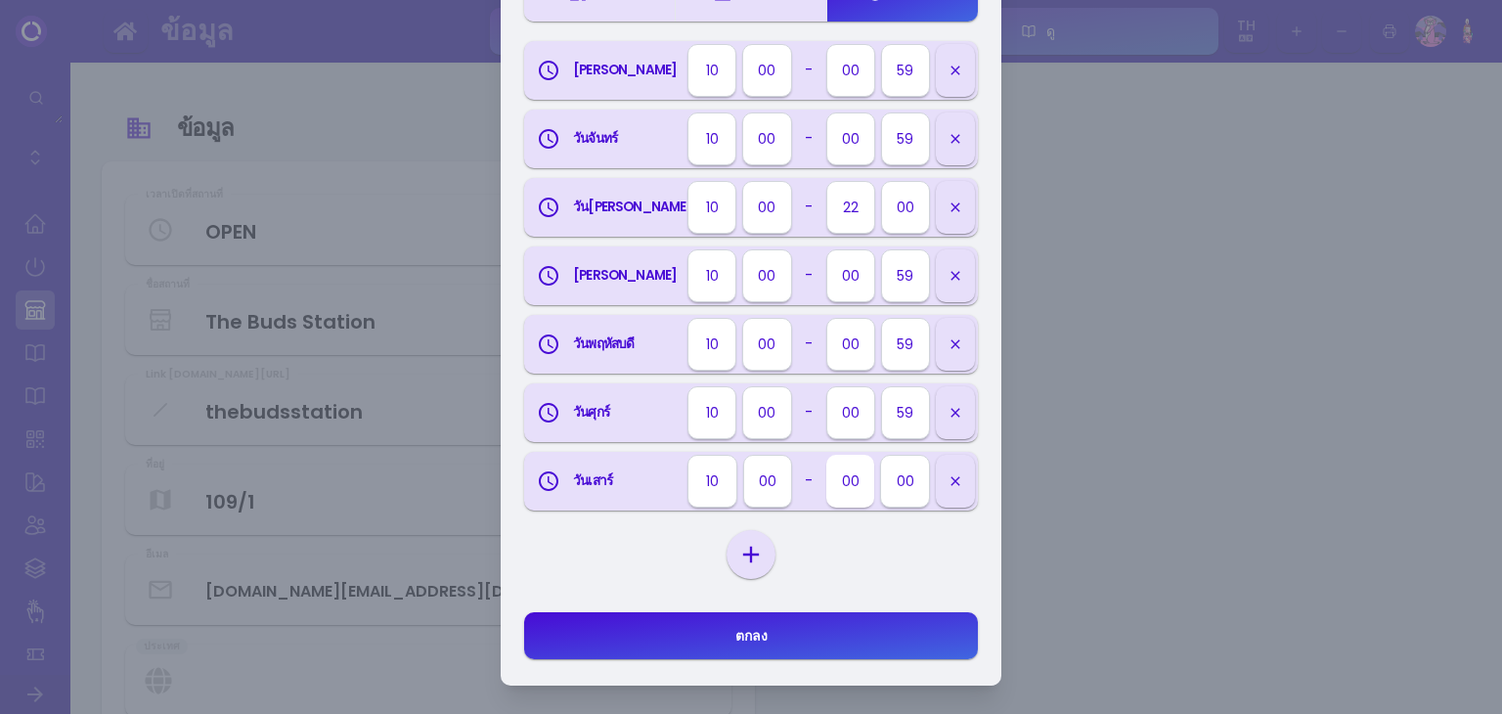
click at [826, 455] on select "00 01 02 03 04 05 06 07 08 09 10 11 12 13 14 15 16 17 18 19 20 21 22 23" at bounding box center [850, 481] width 48 height 53
select select "th"
click at [782, 641] on button "ตกลง" at bounding box center [751, 635] width 454 height 47
select select "th"
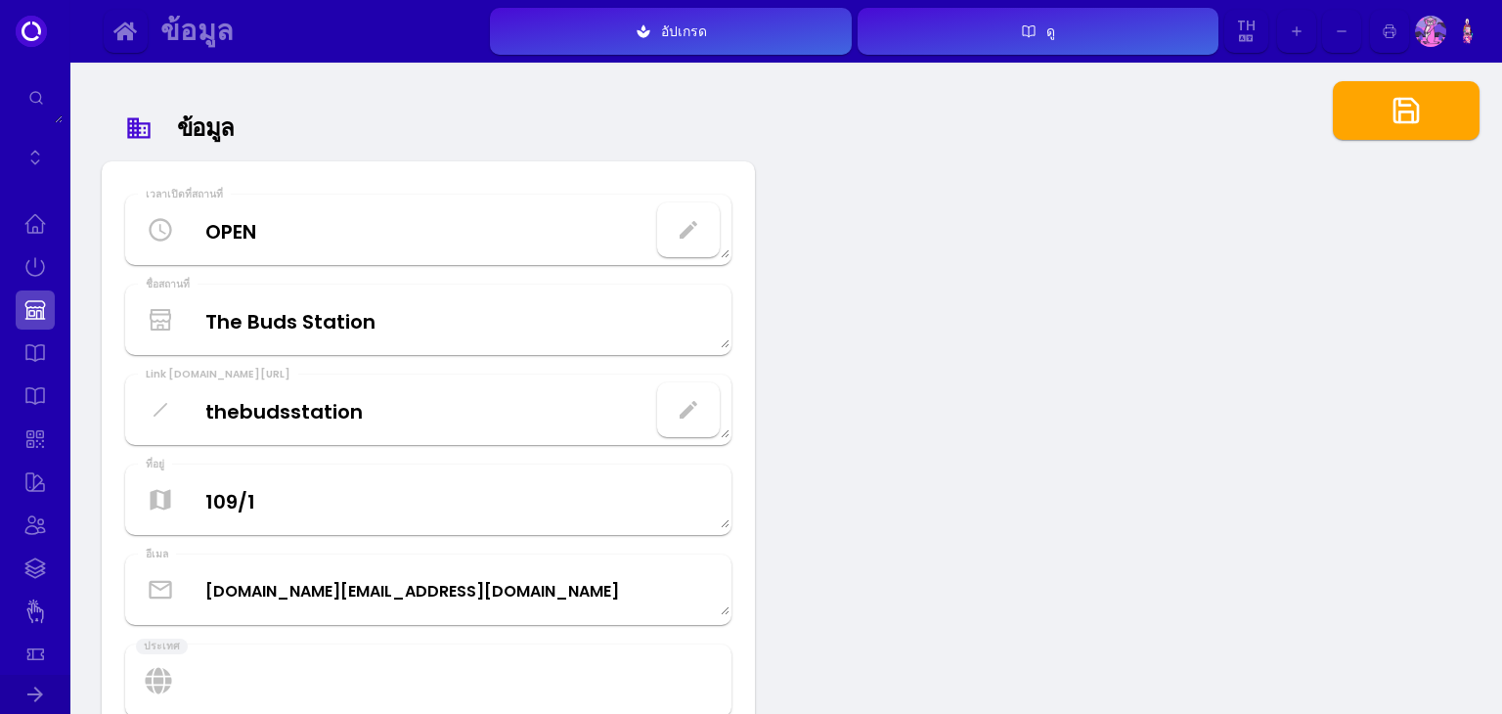
click at [1369, 110] on button "button" at bounding box center [1405, 110] width 147 height 59
select select "th"
click at [699, 236] on icon "button" at bounding box center [687, 229] width 23 height 23
select select "10"
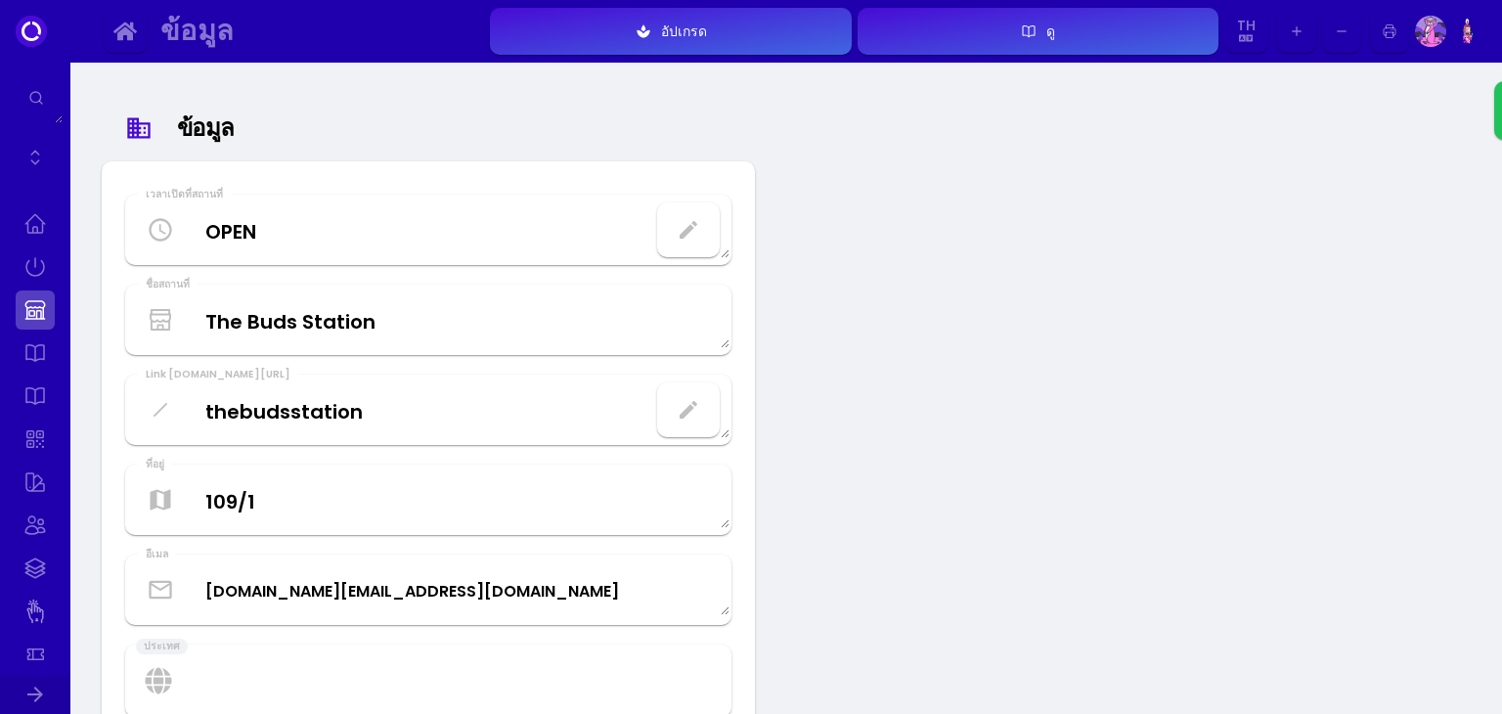
select select "00"
select select "59"
select select "10"
select select "00"
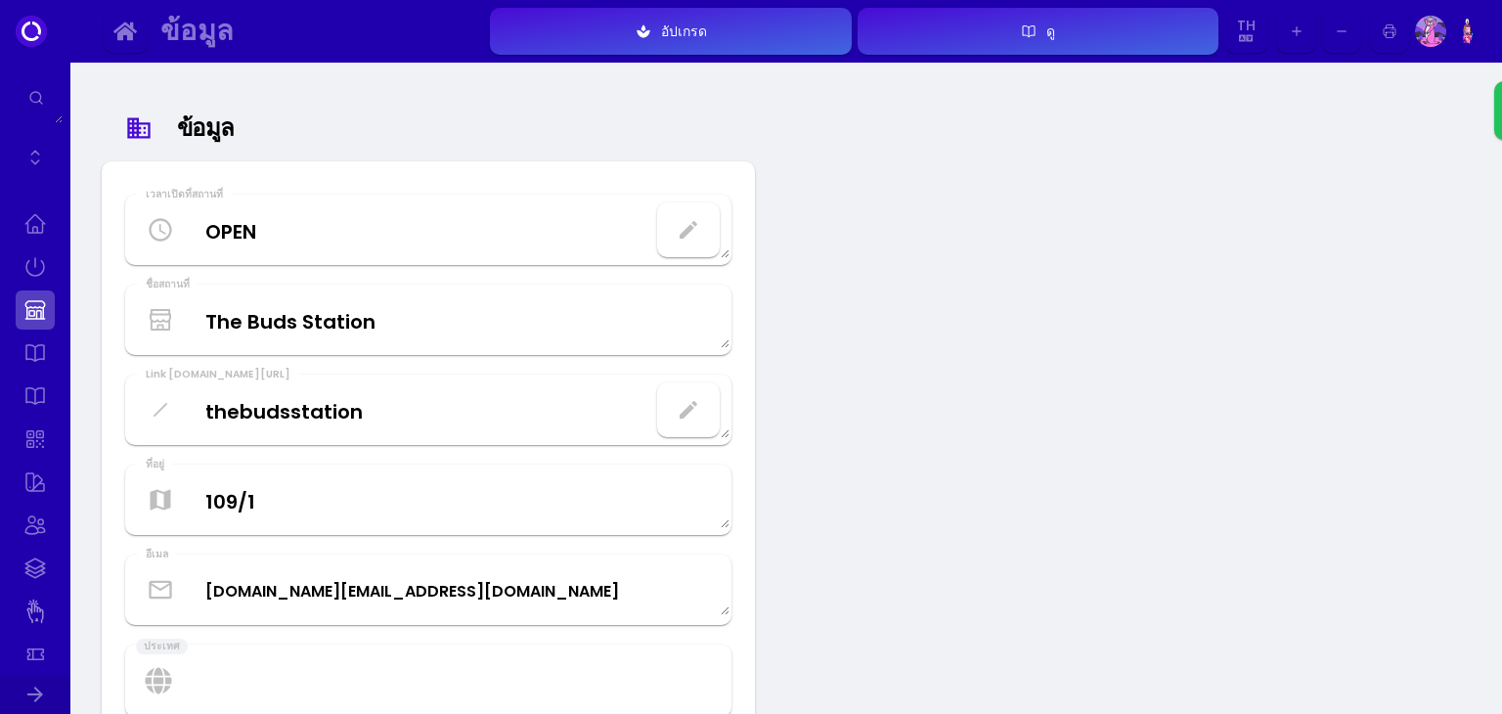
select select "00"
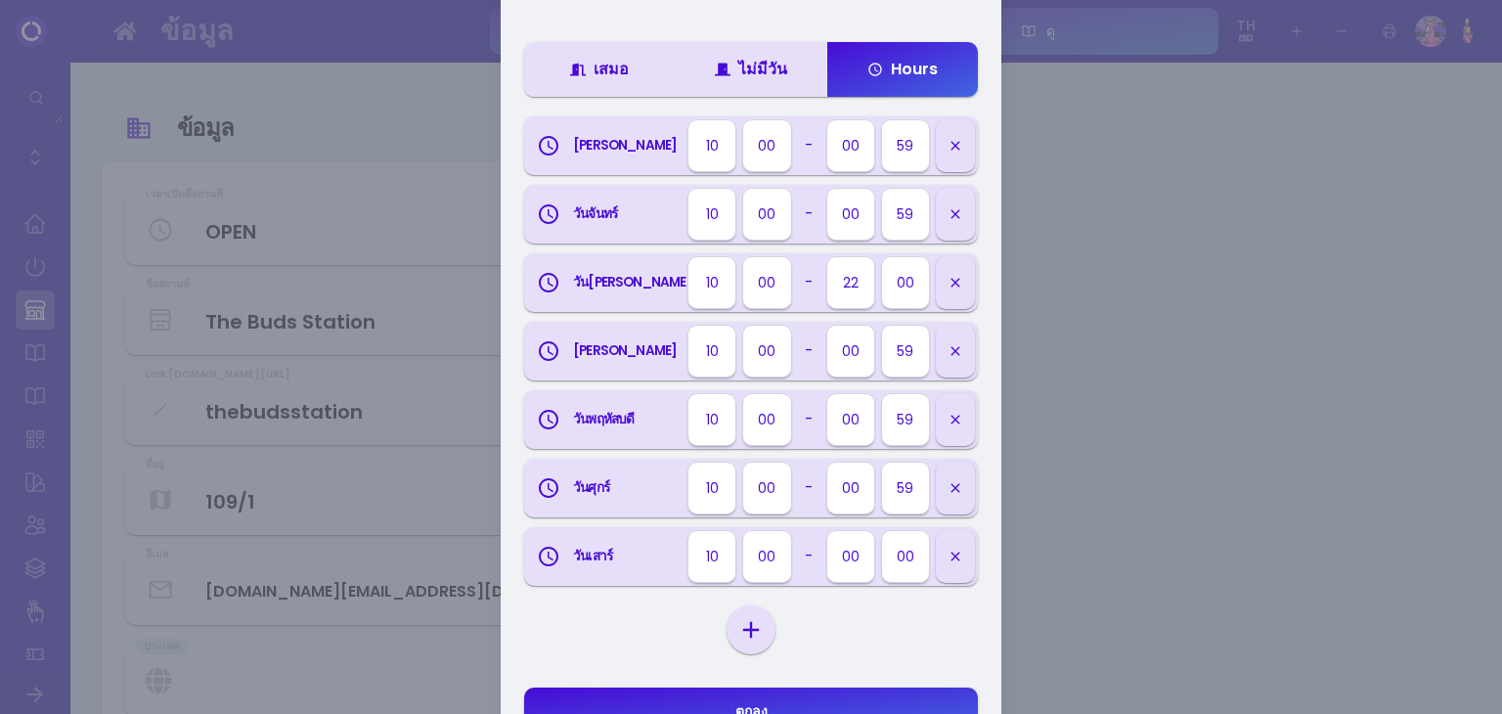
scroll to position [128, 0]
click at [905, 547] on select "00 05 10 15 20 25 30 35 40 45 50 55 59" at bounding box center [906, 558] width 48 height 53
click at [882, 532] on select "00 05 10 15 20 25 30 35 40 45 50 55 59" at bounding box center [906, 558] width 48 height 53
click at [867, 703] on button "ตกลง" at bounding box center [751, 712] width 454 height 47
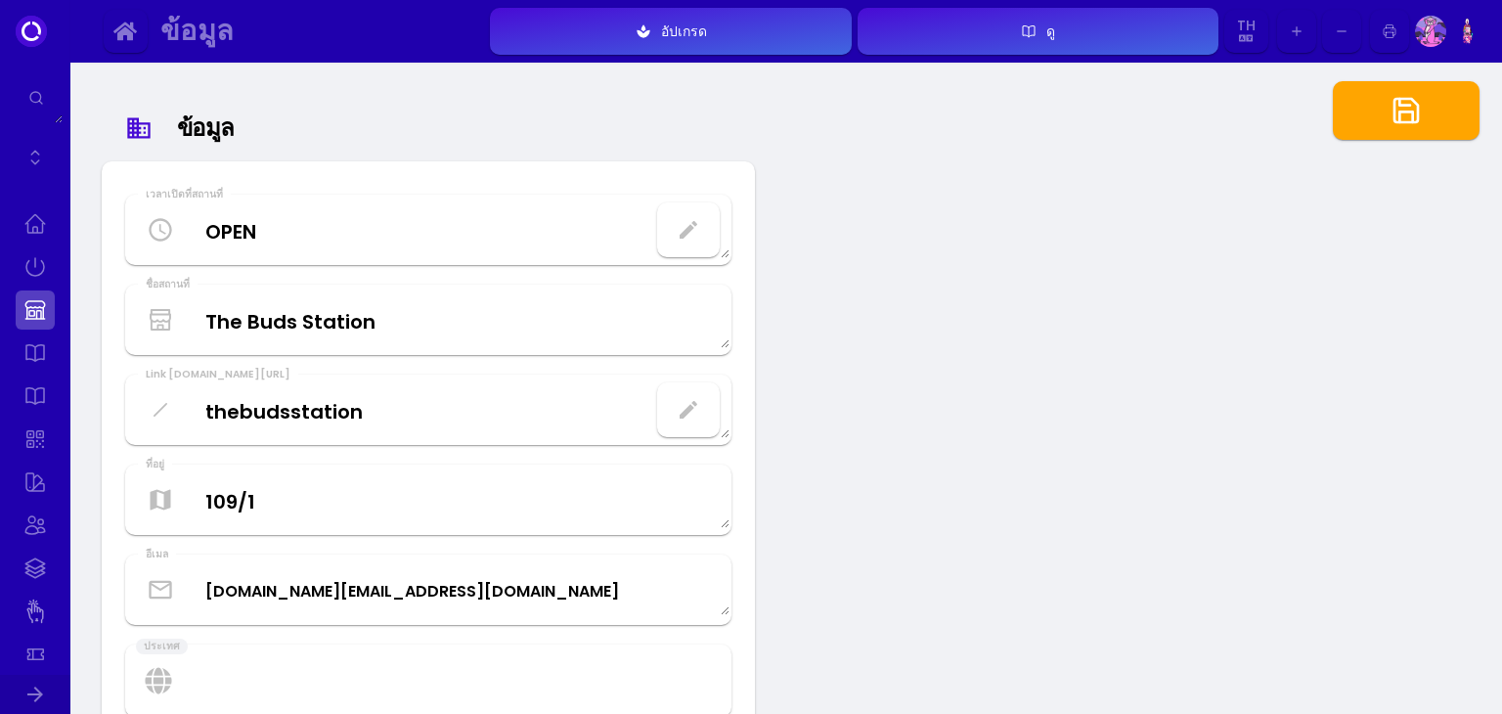
click at [1421, 106] on button "button" at bounding box center [1405, 110] width 147 height 59
